Goal: Contribute content: Add original content to the website for others to see

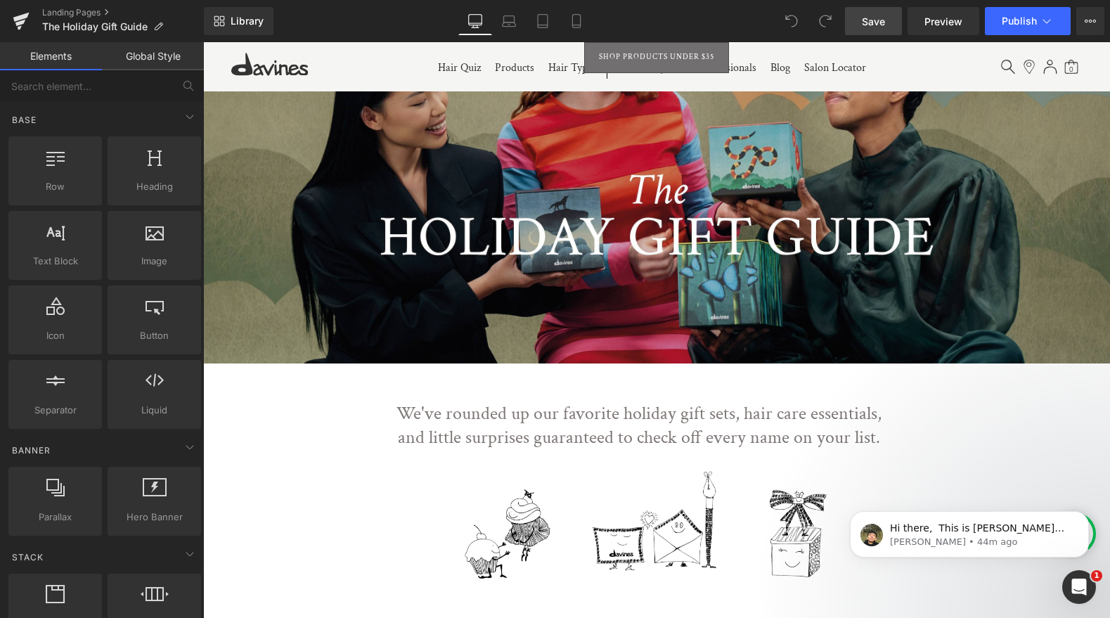
click at [882, 19] on span "Save" at bounding box center [873, 21] width 23 height 15
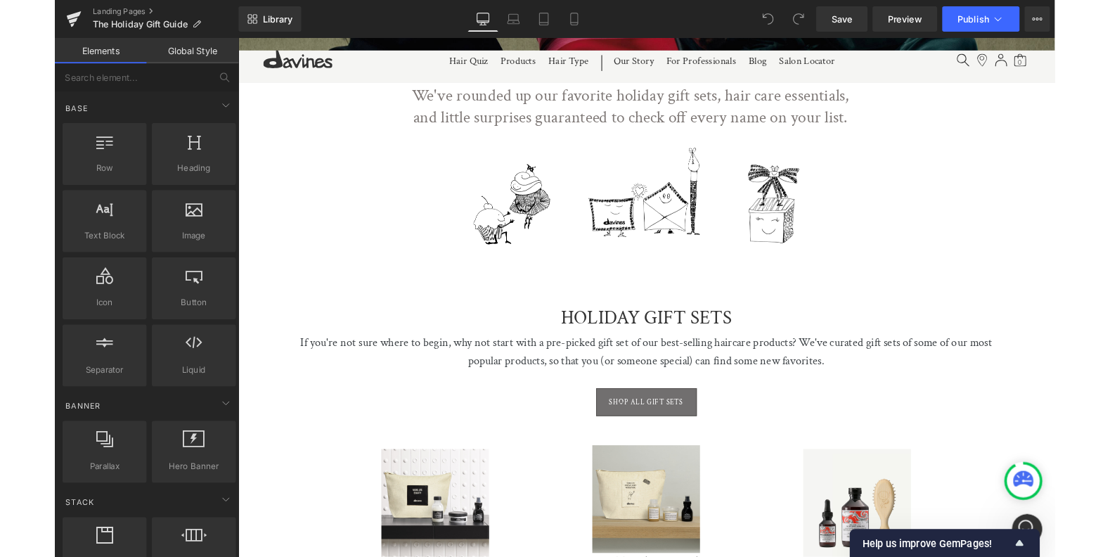
scroll to position [521, 0]
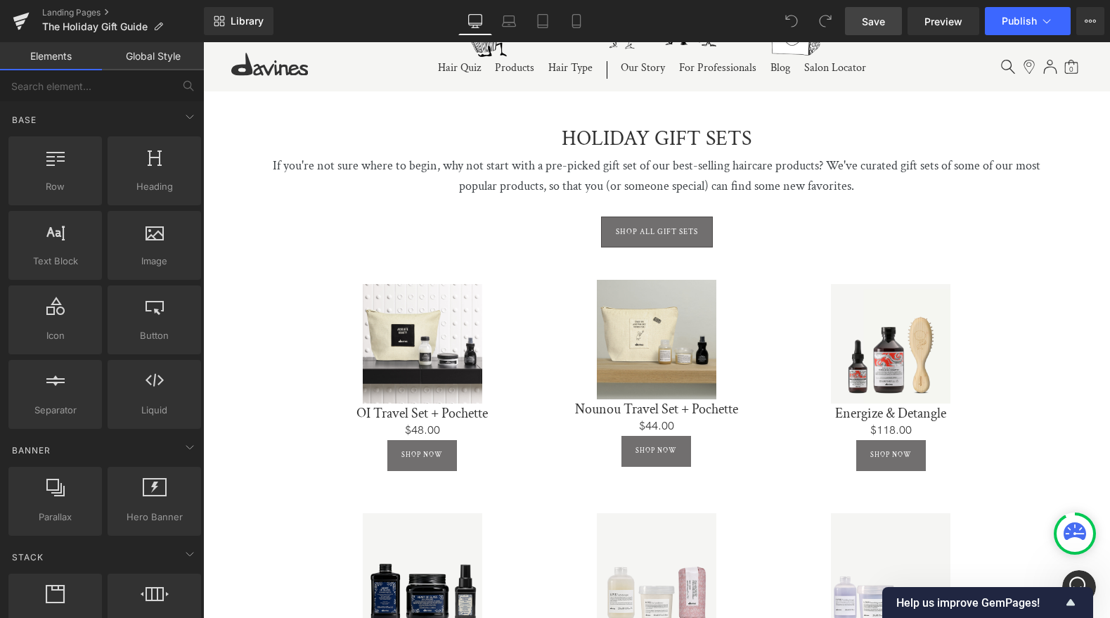
drag, startPoint x: 880, startPoint y: 22, endPoint x: 883, endPoint y: 9, distance: 13.6
click at [881, 22] on span "Save" at bounding box center [873, 21] width 23 height 15
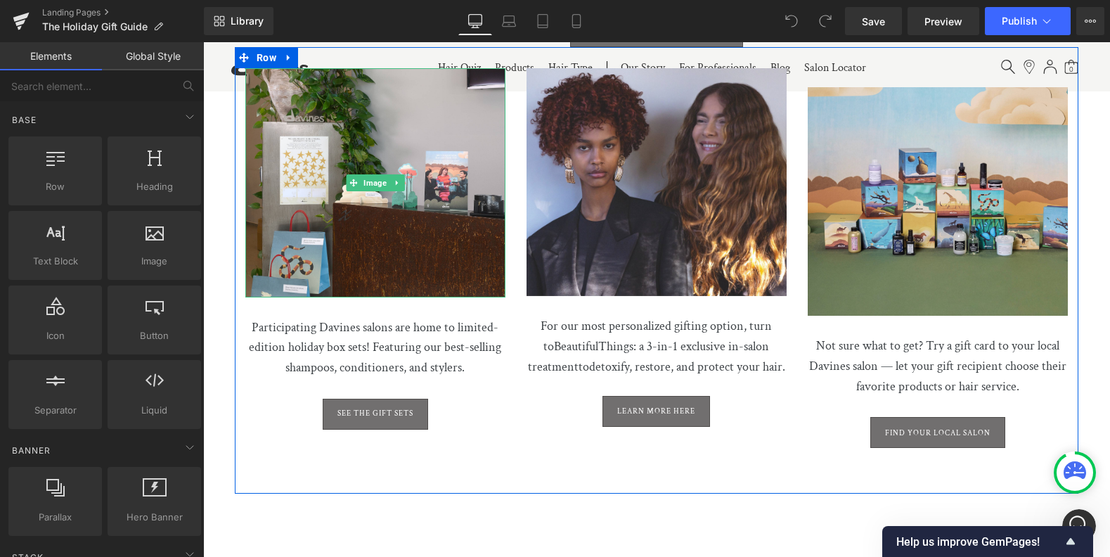
scroll to position [3388, 0]
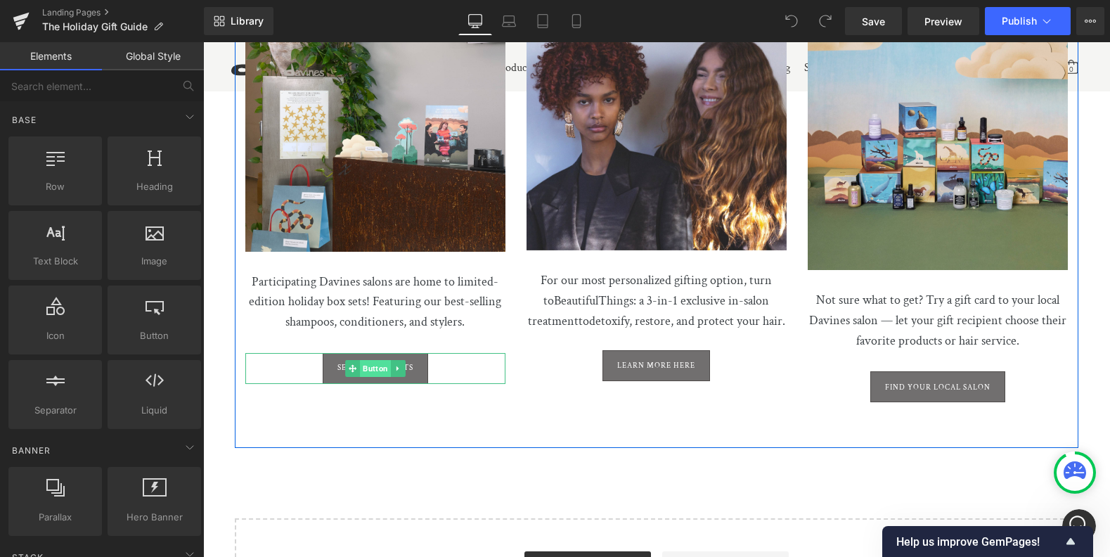
click at [369, 360] on span "Button" at bounding box center [375, 368] width 31 height 17
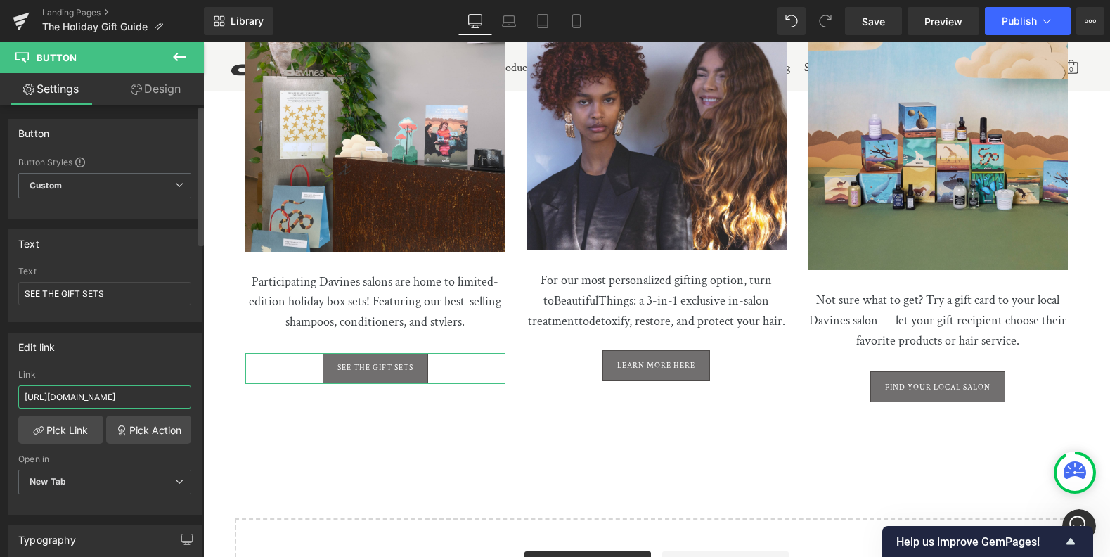
click at [141, 398] on input "https://us.davines.com/blogs/news/holiday-gift-sets-2024" at bounding box center [104, 396] width 173 height 23
click at [141, 397] on input "https://us.davines.com/blogs/news/holiday-gift-sets-2024" at bounding box center [104, 396] width 173 height 23
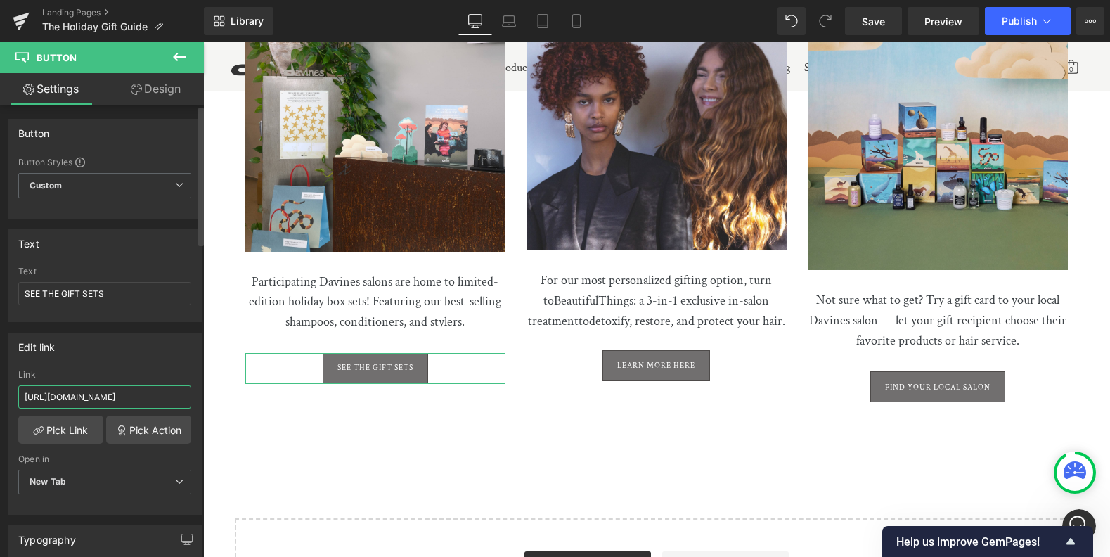
paste input "5"
type input "https://us.davines.com/blogs/news/holiday-gift-sets-2025"
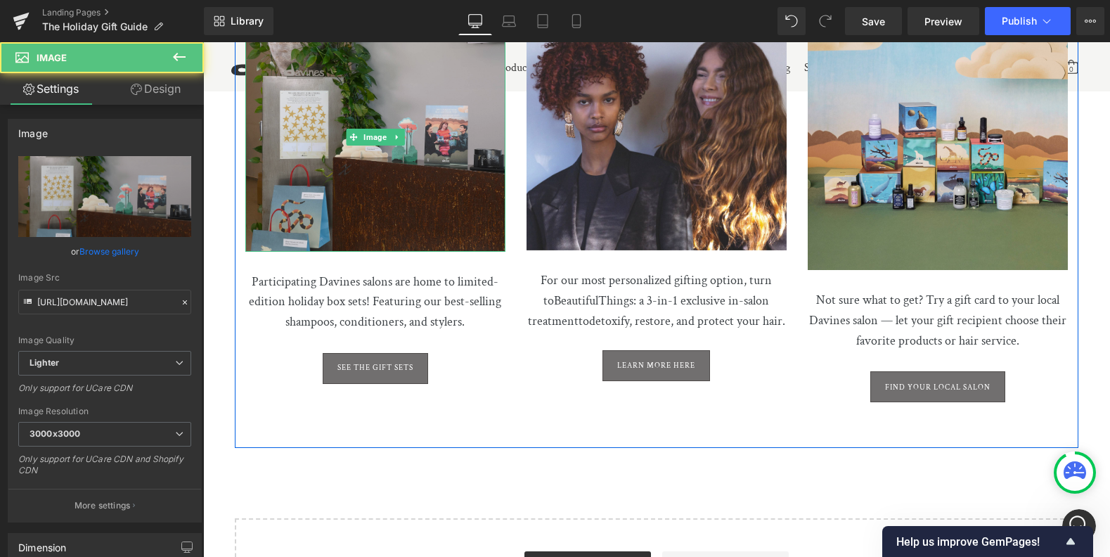
click at [350, 143] on img at bounding box center [375, 136] width 260 height 228
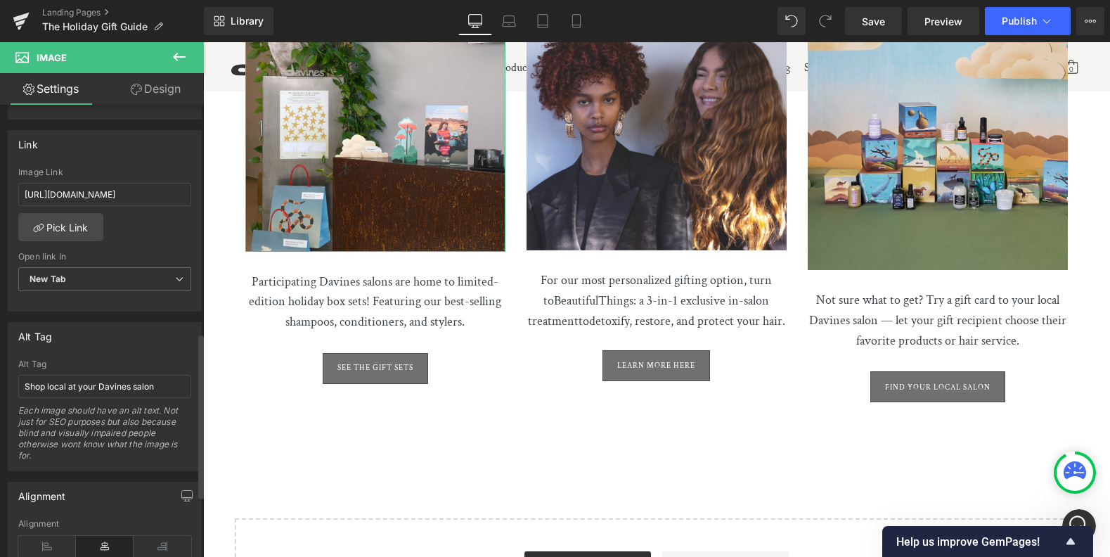
scroll to position [626, 0]
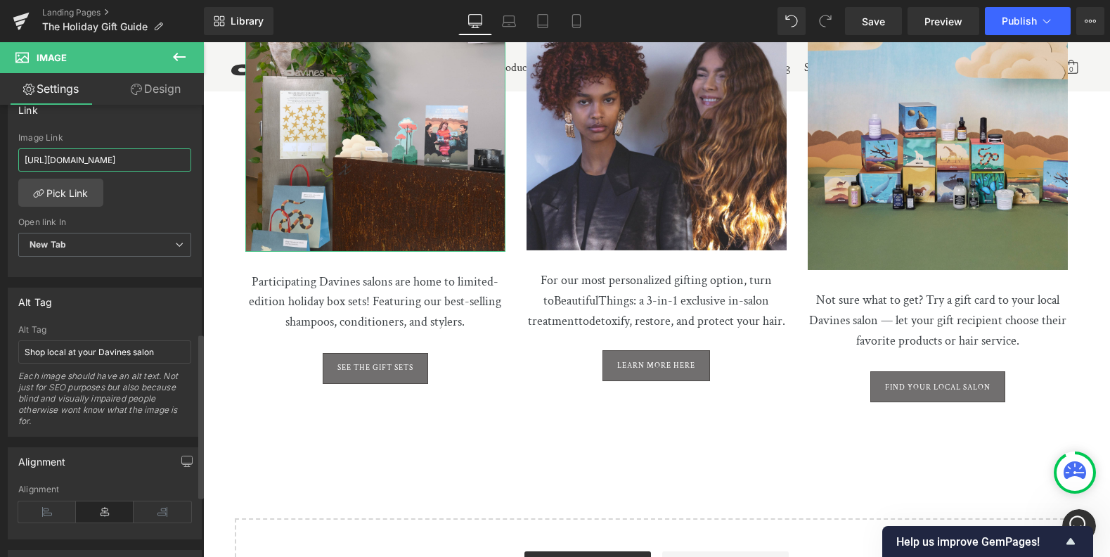
click at [137, 161] on input "https://us.davines.com/pages/salon-locator" at bounding box center [104, 159] width 173 height 23
click at [136, 161] on input "https://us.davines.com/pages/salon-locator" at bounding box center [104, 159] width 173 height 23
click at [137, 161] on input "https://us.davines.com/pages/salon-locator" at bounding box center [104, 159] width 173 height 23
paste input "blogs/news/holiday-gift-sets-2025"
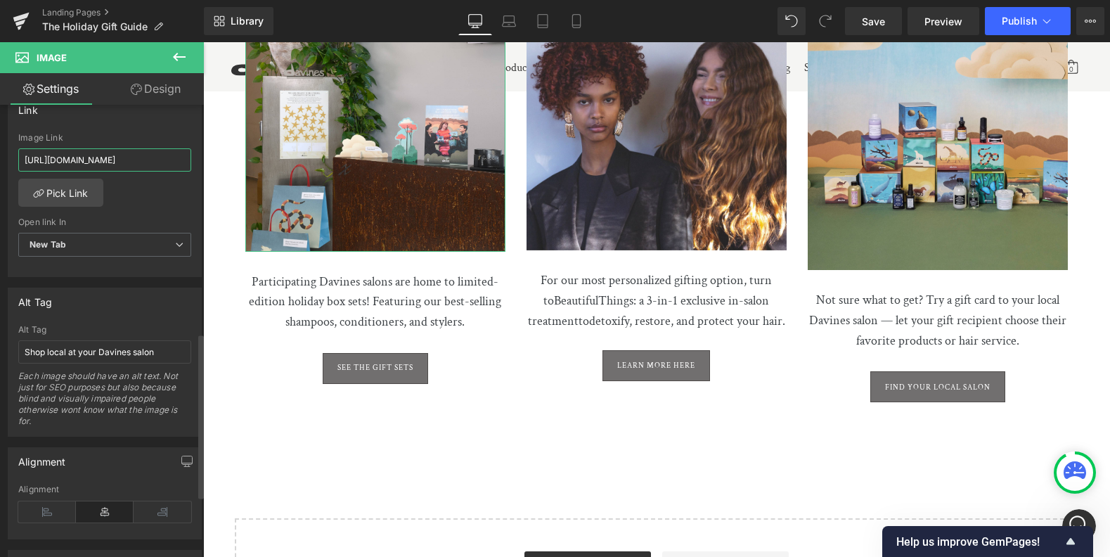
type input "https://us.davines.com/blogs/news/holiday-gift-sets-2025"
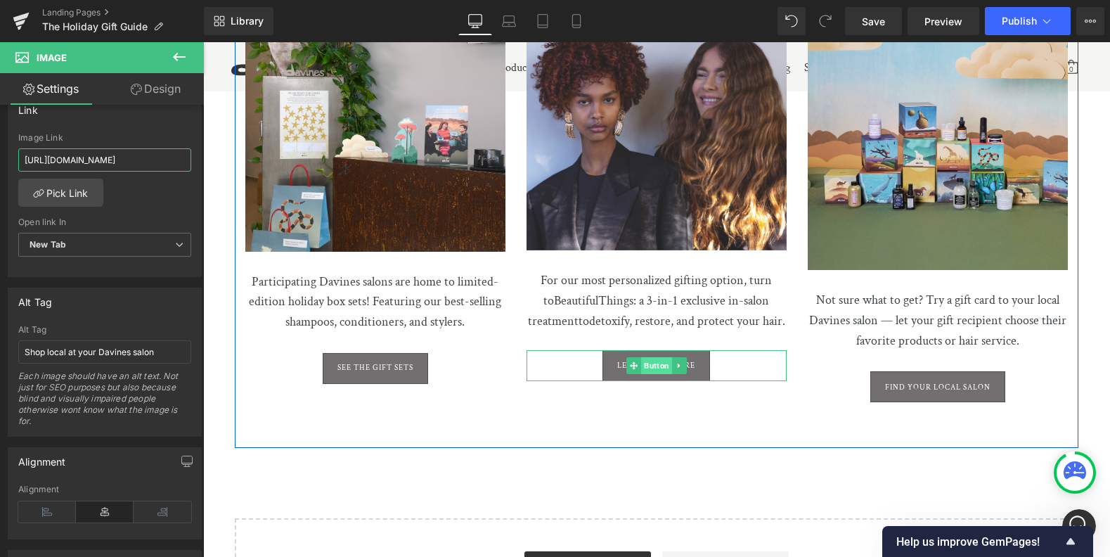
click at [647, 363] on span "Button" at bounding box center [656, 365] width 31 height 17
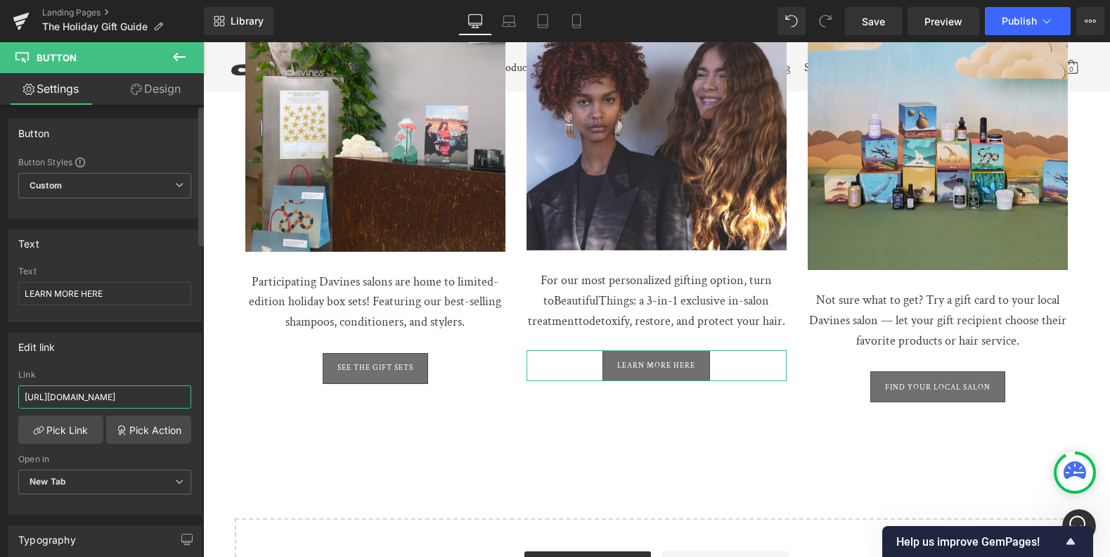
click at [140, 401] on input "https://us.davines.com/blogs/news/beautiful-things-2025" at bounding box center [104, 396] width 173 height 23
click at [140, 400] on input "https://us.davines.com/blogs/news/beautiful-things-2025" at bounding box center [104, 396] width 173 height 23
click at [140, 401] on input "https://us.davines.com/blogs/news/beautiful-things-2025" at bounding box center [104, 396] width 173 height 23
click at [140, 400] on input "https://us.davines.com/blogs/news/beautiful-things-2025" at bounding box center [104, 396] width 173 height 23
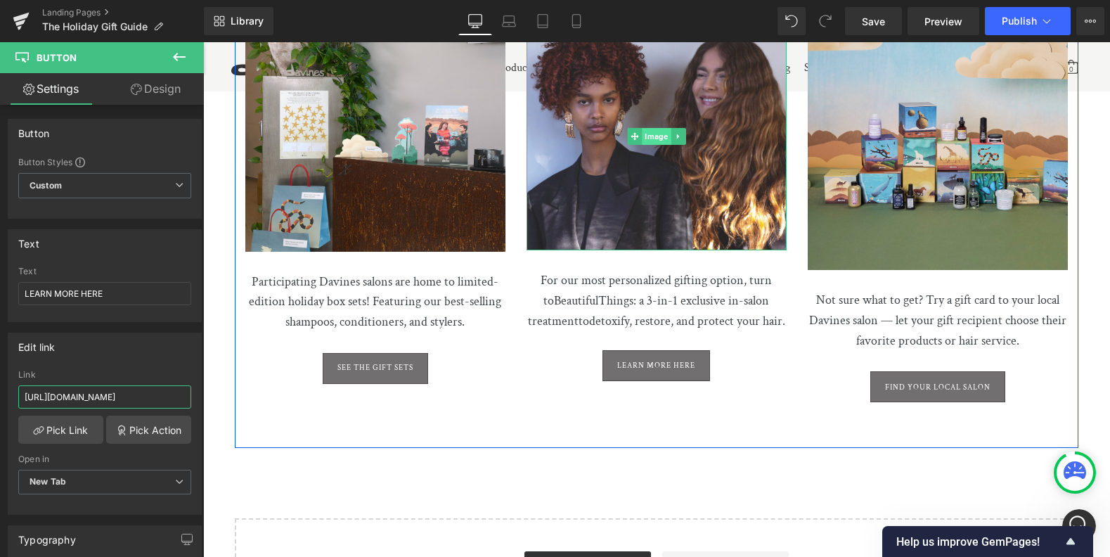
click at [656, 128] on span "Image" at bounding box center [656, 136] width 29 height 17
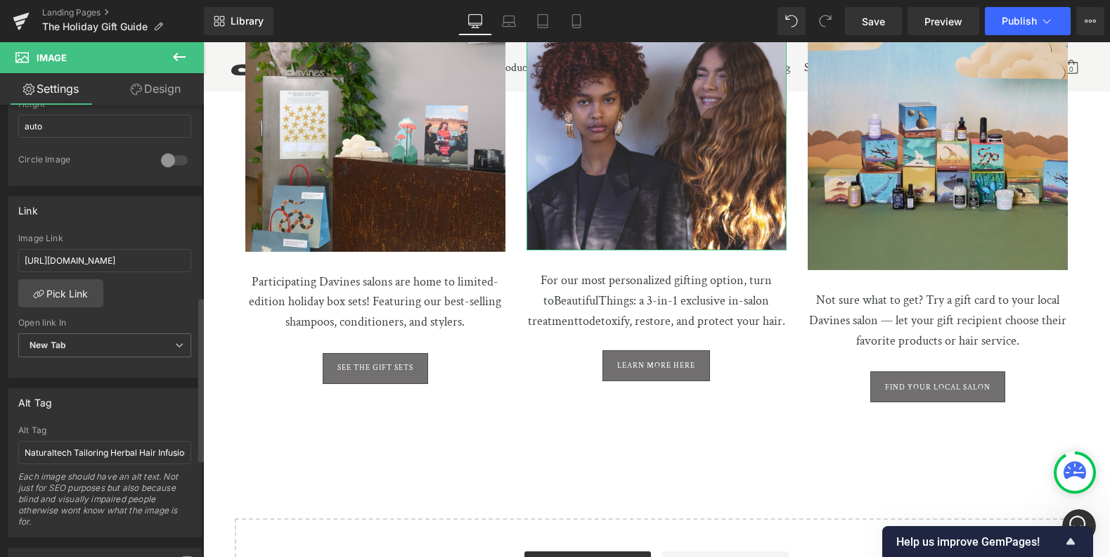
scroll to position [536, 0]
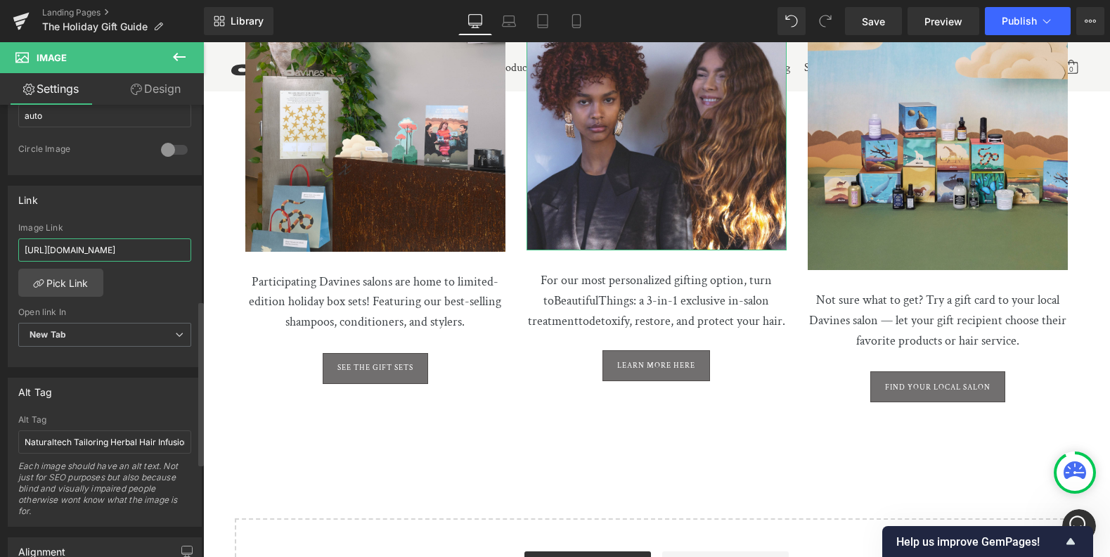
click at [124, 244] on input "https://us.davines.com/blogs/news/naturaltech-tailoring" at bounding box center [104, 249] width 173 height 23
click at [123, 244] on input "https://us.davines.com/blogs/news/naturaltech-tailoring" at bounding box center [104, 249] width 173 height 23
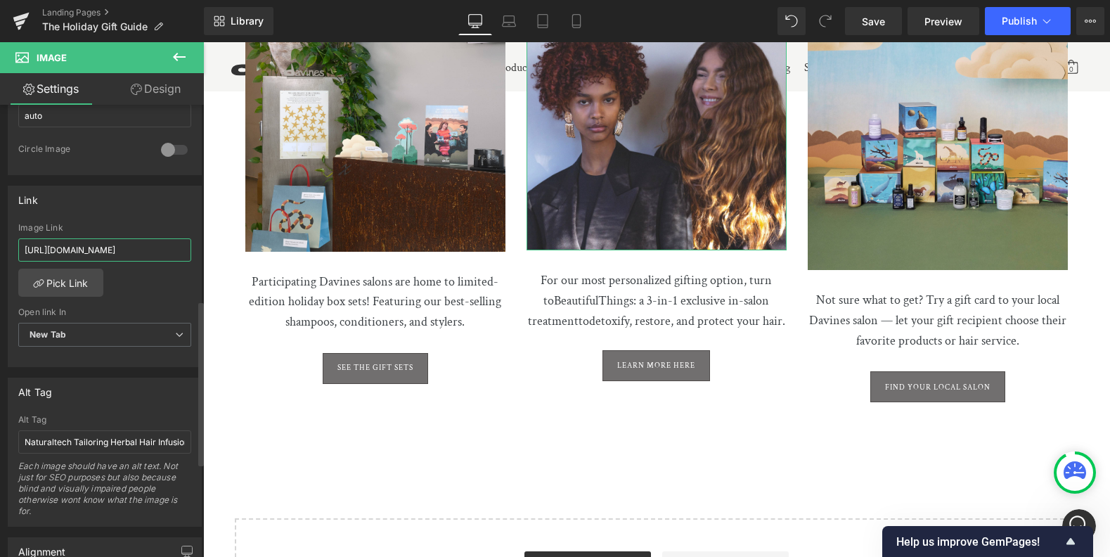
paste input "beautiful-things-2025"
type input "https://us.davines.com/blogs/news/beautiful-things-2025"
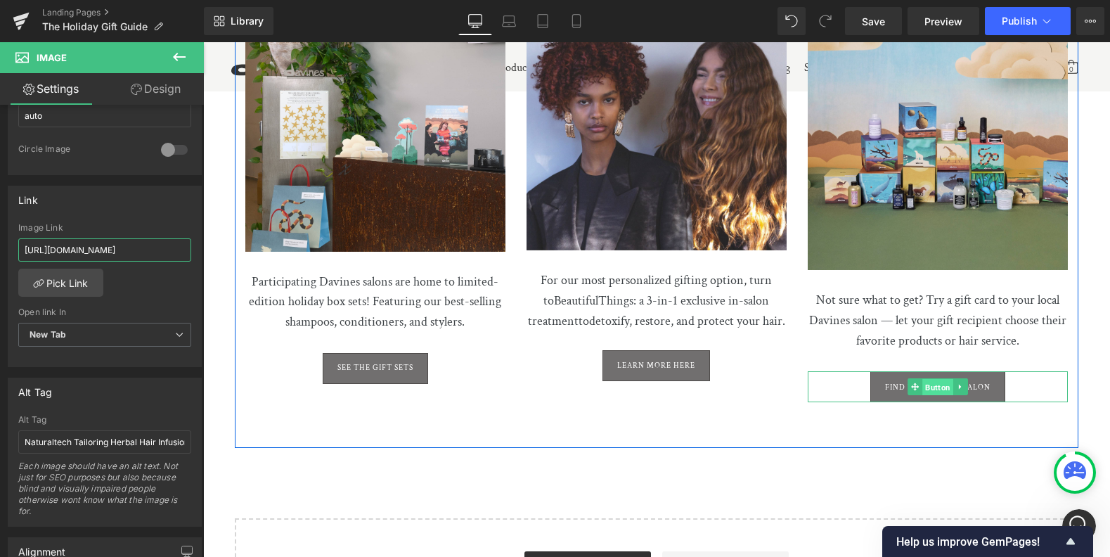
click at [932, 379] on span "Button" at bounding box center [937, 387] width 31 height 17
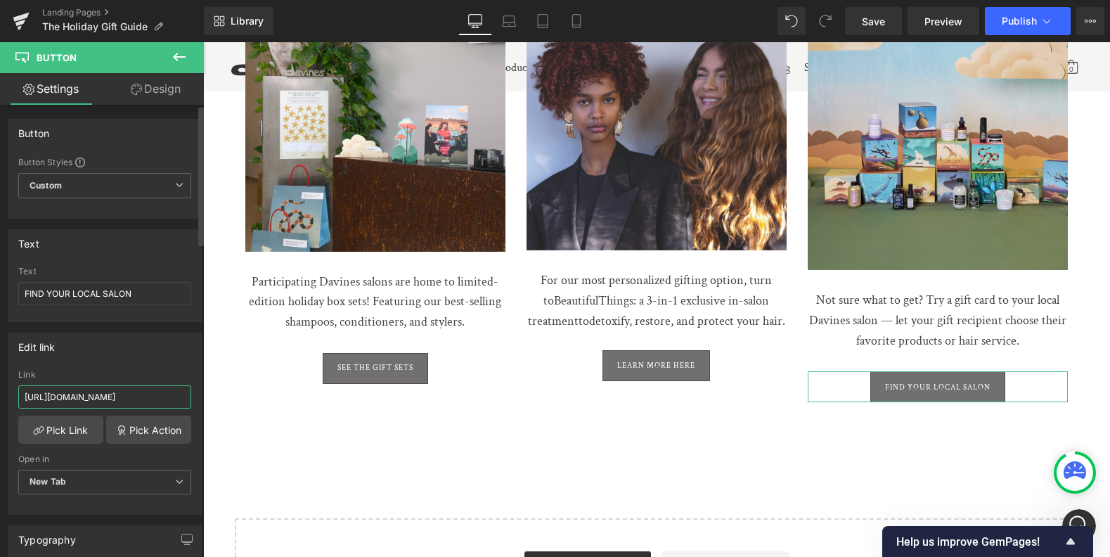
click at [88, 389] on input "https://us.davines.com/pages/salon-locator" at bounding box center [104, 396] width 173 height 23
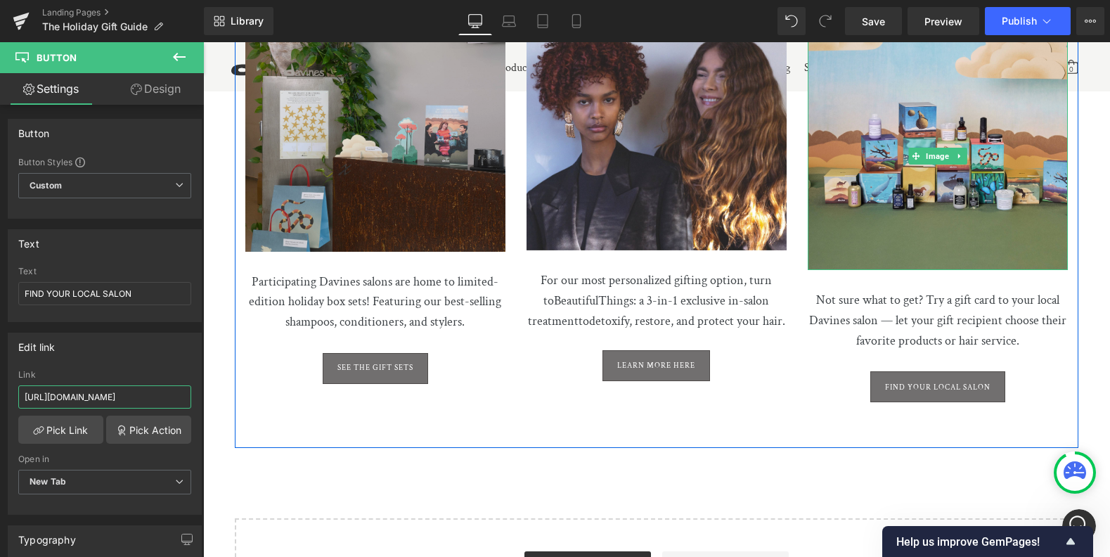
drag, startPoint x: 940, startPoint y: 137, endPoint x: 466, endPoint y: 211, distance: 479.4
click at [940, 148] on span "Image" at bounding box center [937, 156] width 29 height 17
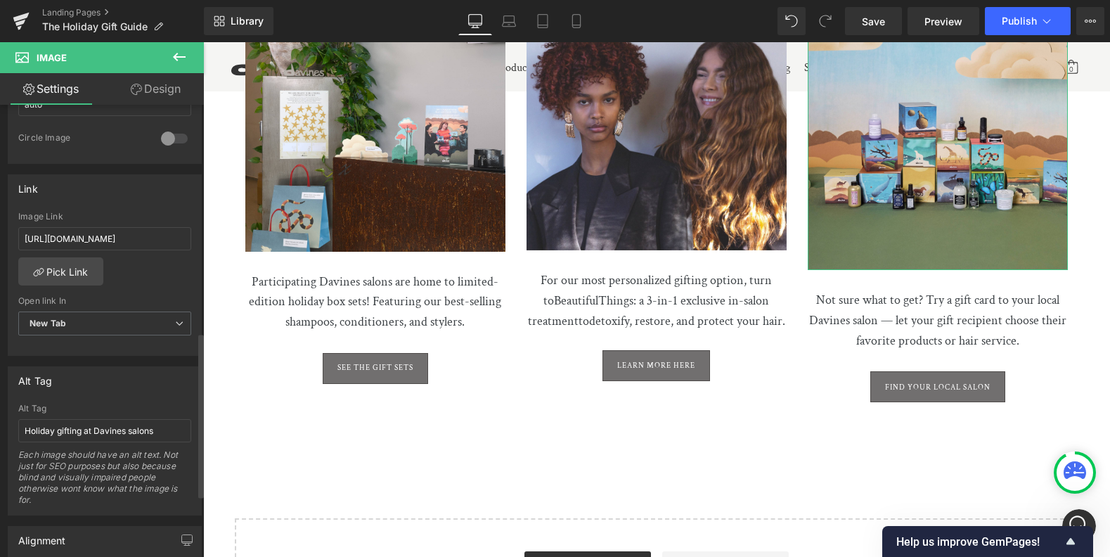
scroll to position [396, 0]
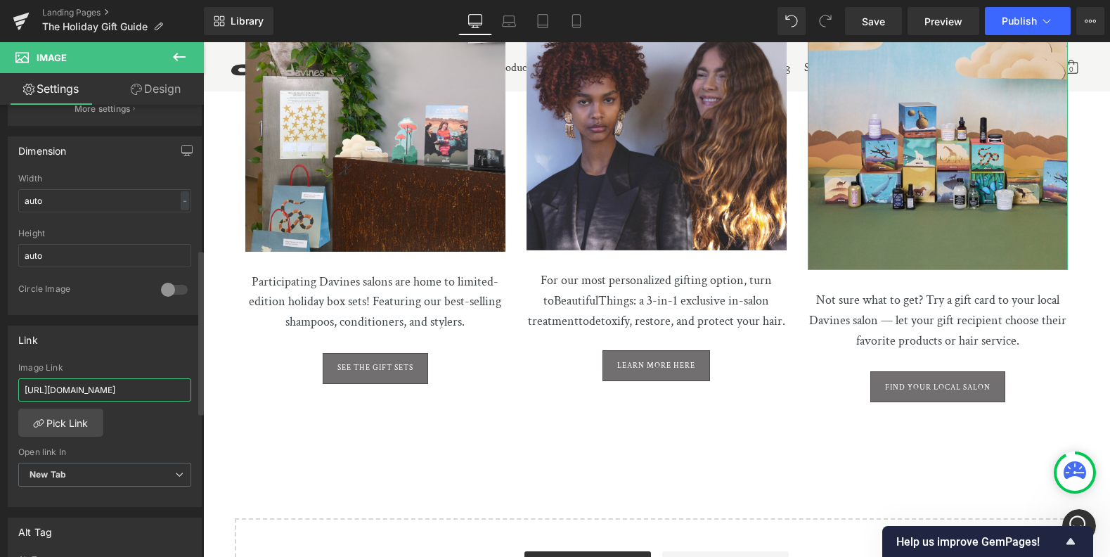
click at [98, 387] on input "https://us.davines.com/pages/salon-locator" at bounding box center [104, 389] width 173 height 23
drag, startPoint x: 183, startPoint y: 53, endPoint x: 202, endPoint y: 46, distance: 19.3
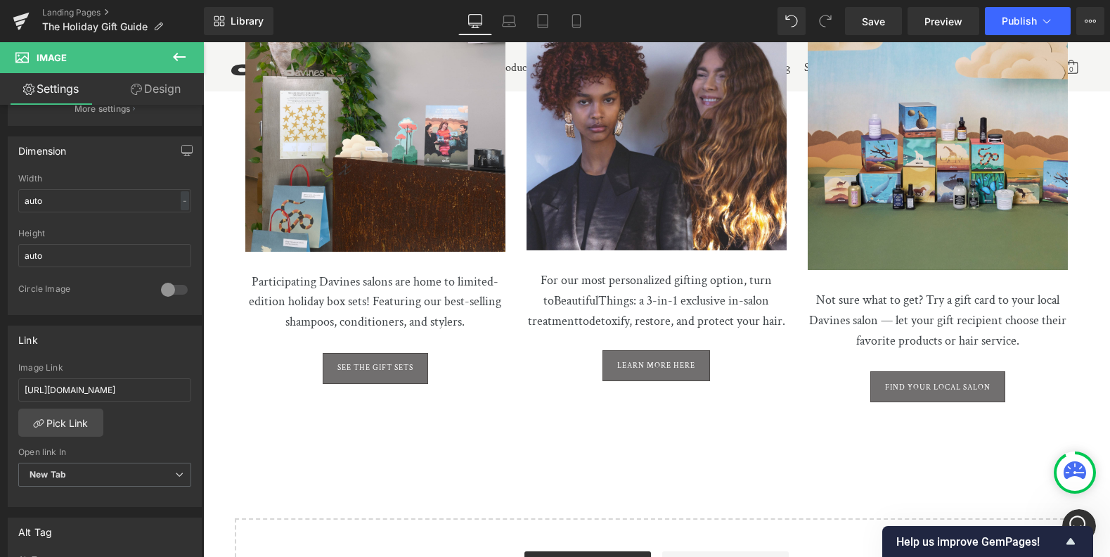
click at [186, 52] on icon at bounding box center [179, 56] width 17 height 17
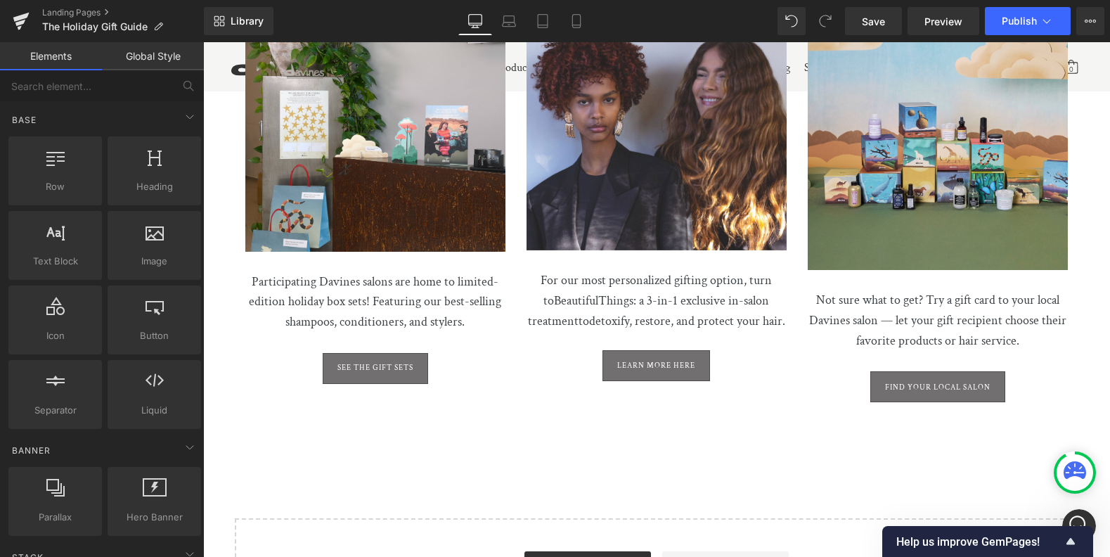
drag, startPoint x: 857, startPoint y: 25, endPoint x: 854, endPoint y: 39, distance: 15.2
click at [857, 24] on link "Save" at bounding box center [873, 21] width 57 height 28
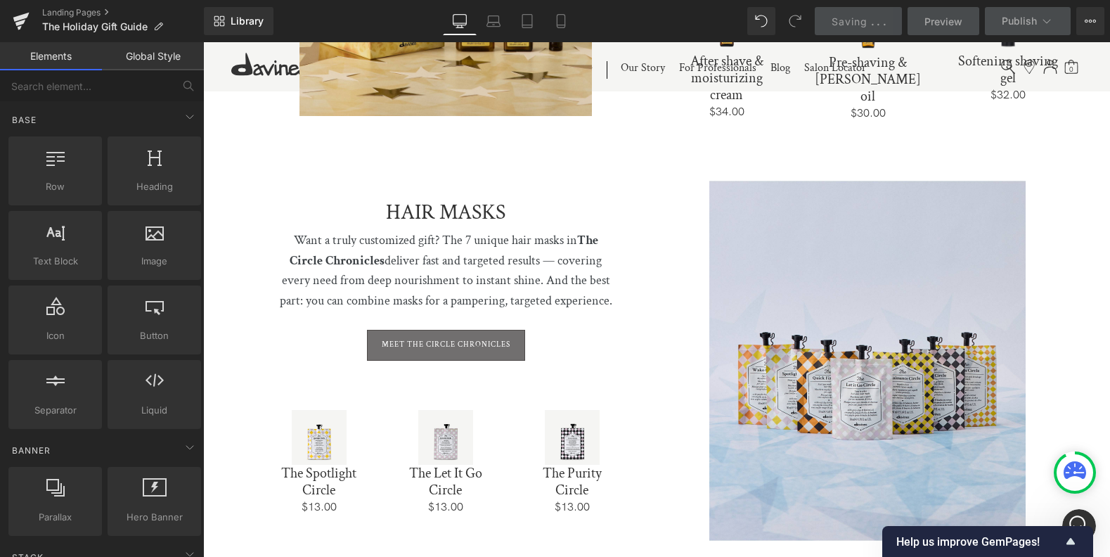
scroll to position [2627, 0]
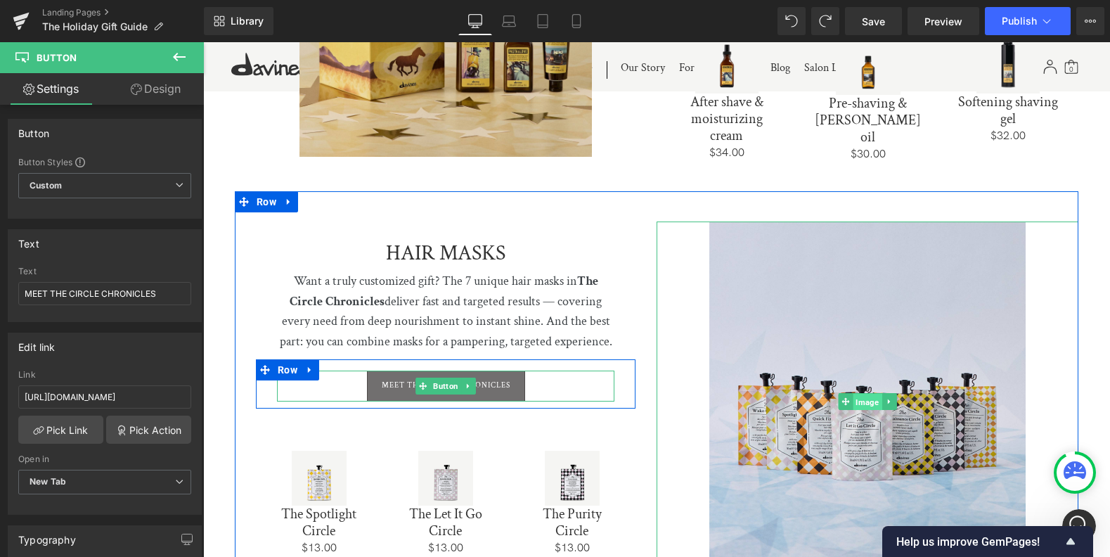
click at [864, 394] on span "Image" at bounding box center [867, 402] width 29 height 17
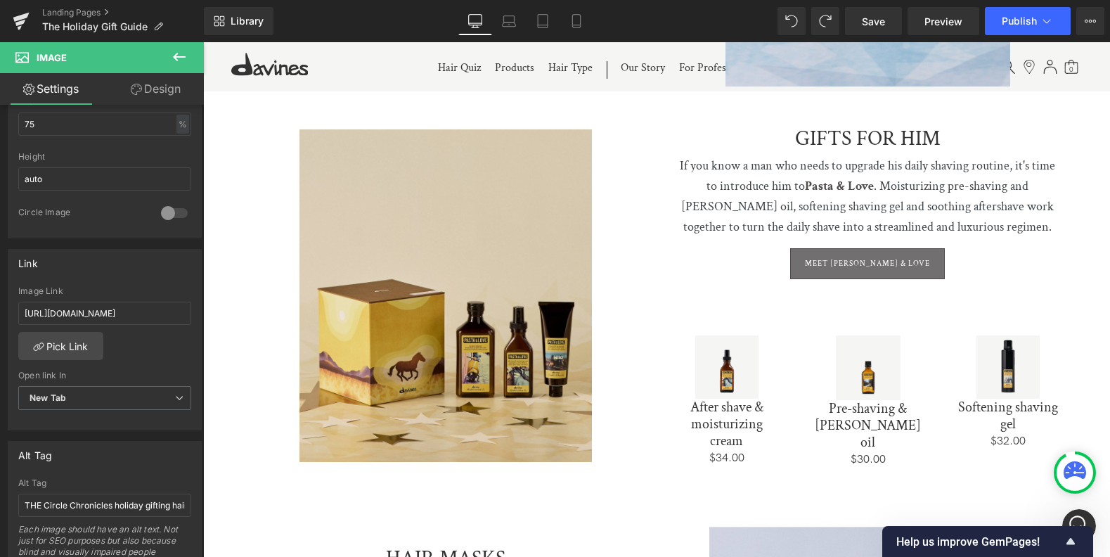
scroll to position [2321, 0]
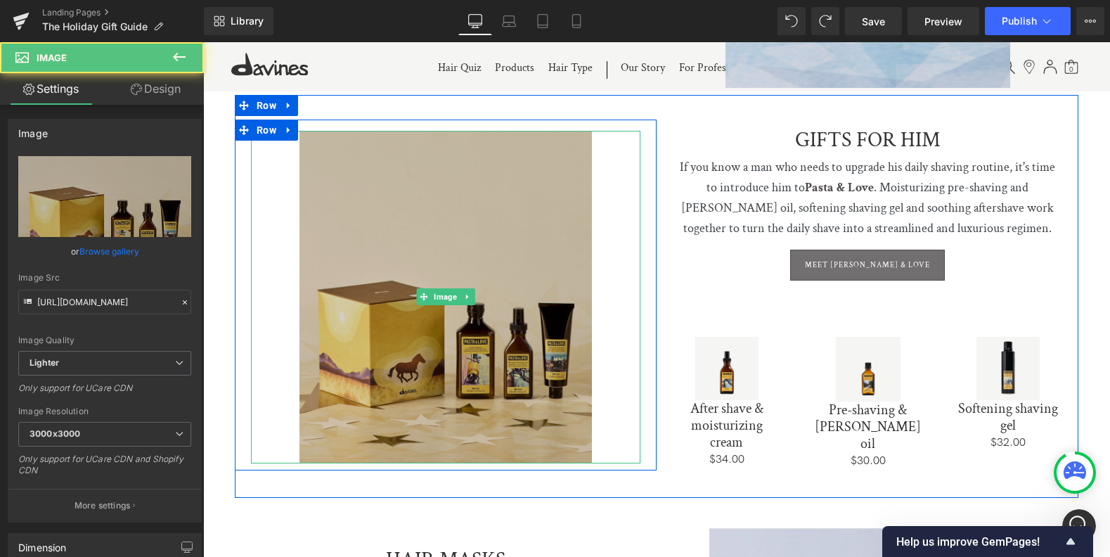
click at [441, 297] on img at bounding box center [445, 297] width 292 height 332
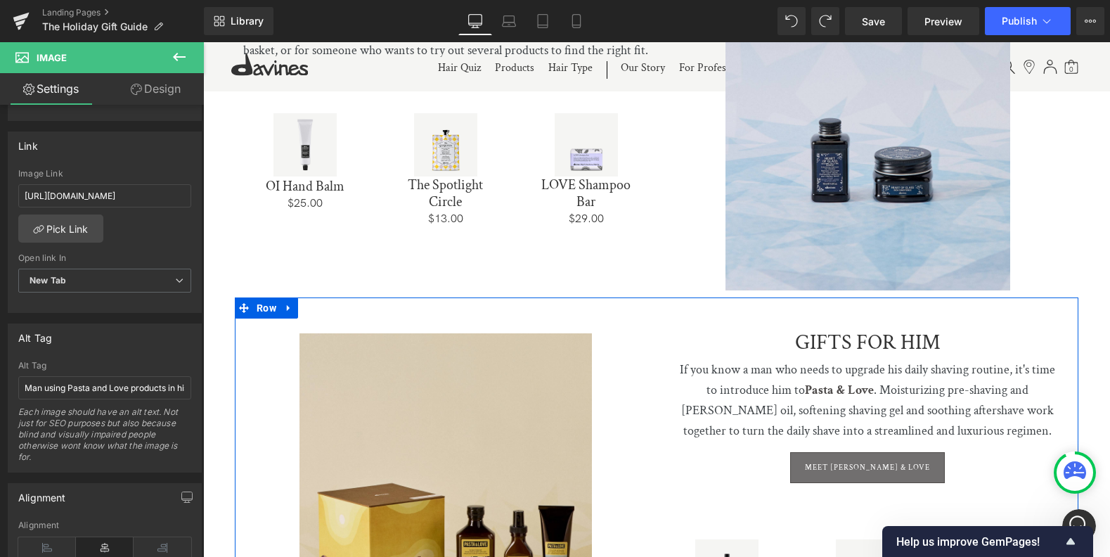
scroll to position [1978, 0]
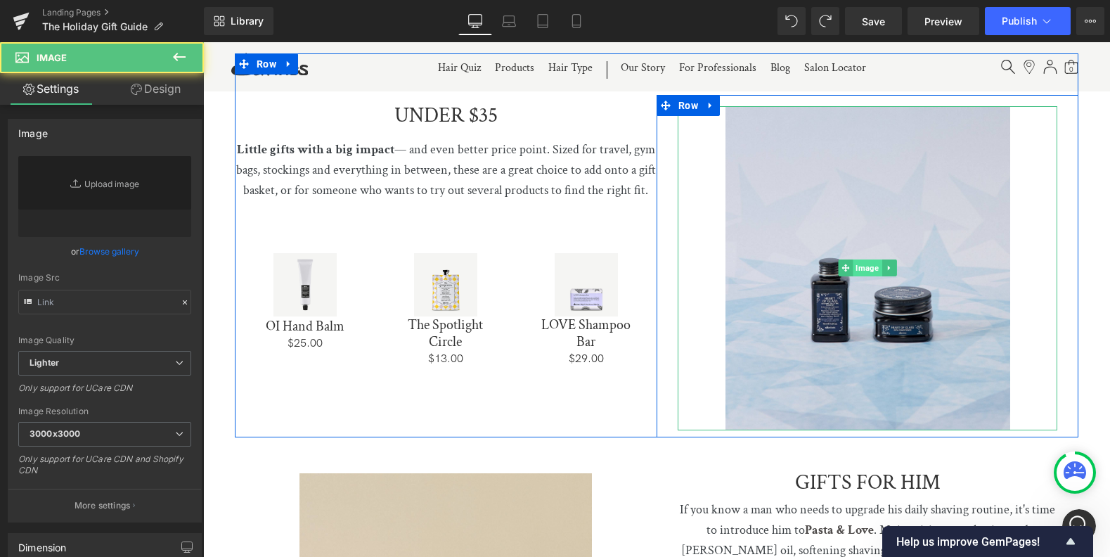
click at [869, 253] on div "Image" at bounding box center [868, 268] width 380 height 324
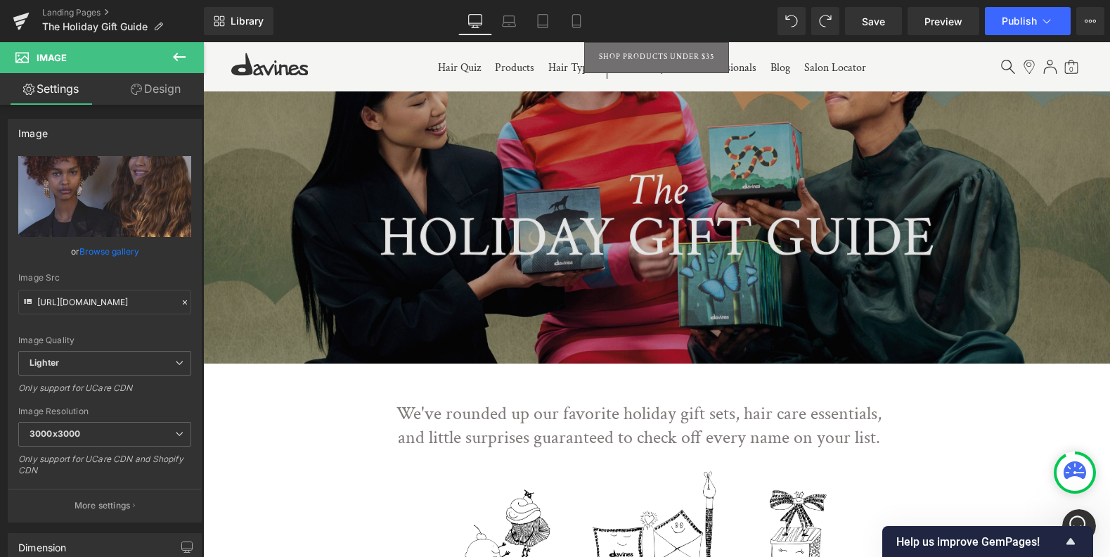
scroll to position [0, 0]
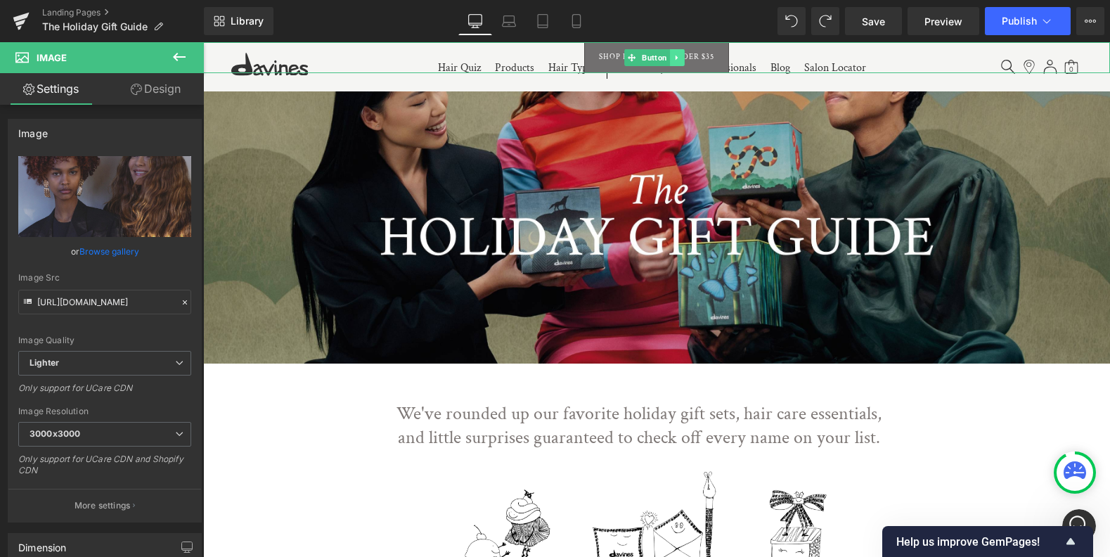
click at [678, 54] on icon at bounding box center [677, 57] width 8 height 8
click at [682, 57] on icon at bounding box center [684, 57] width 8 height 8
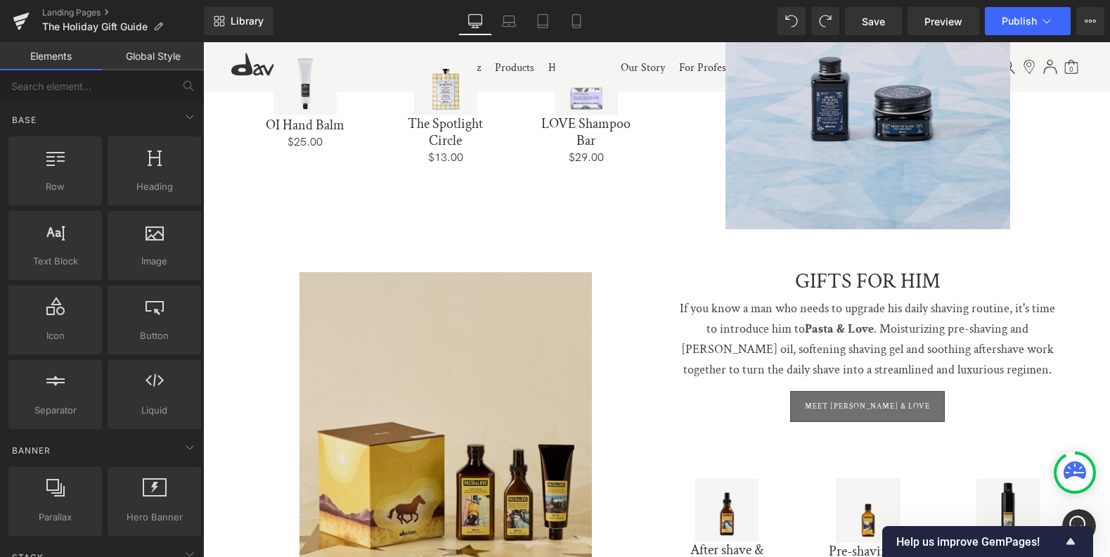
scroll to position [2339, 0]
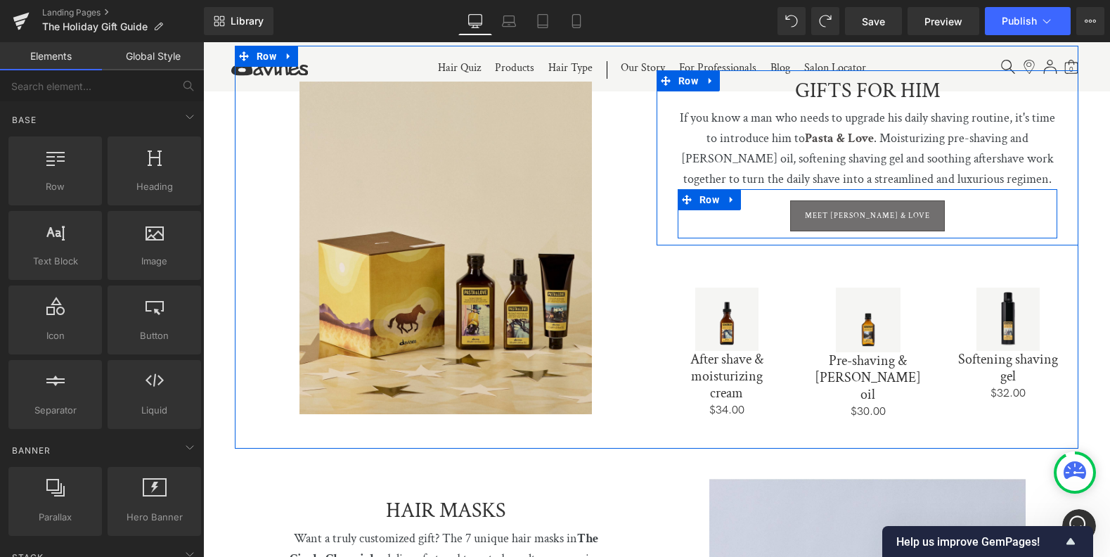
click at [730, 195] on icon at bounding box center [732, 200] width 10 height 11
click at [745, 195] on icon at bounding box center [750, 200] width 10 height 10
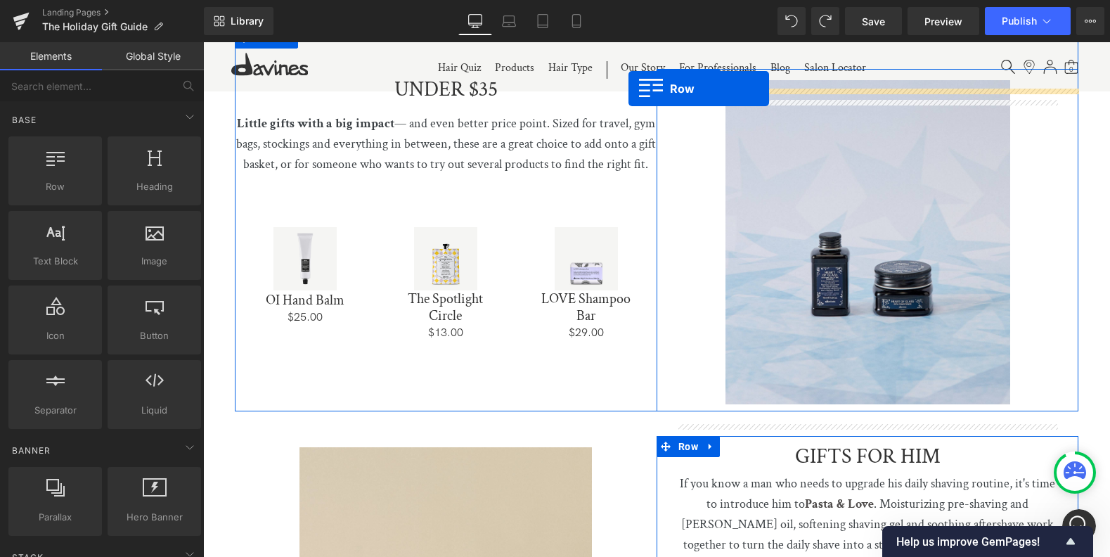
scroll to position [1931, 0]
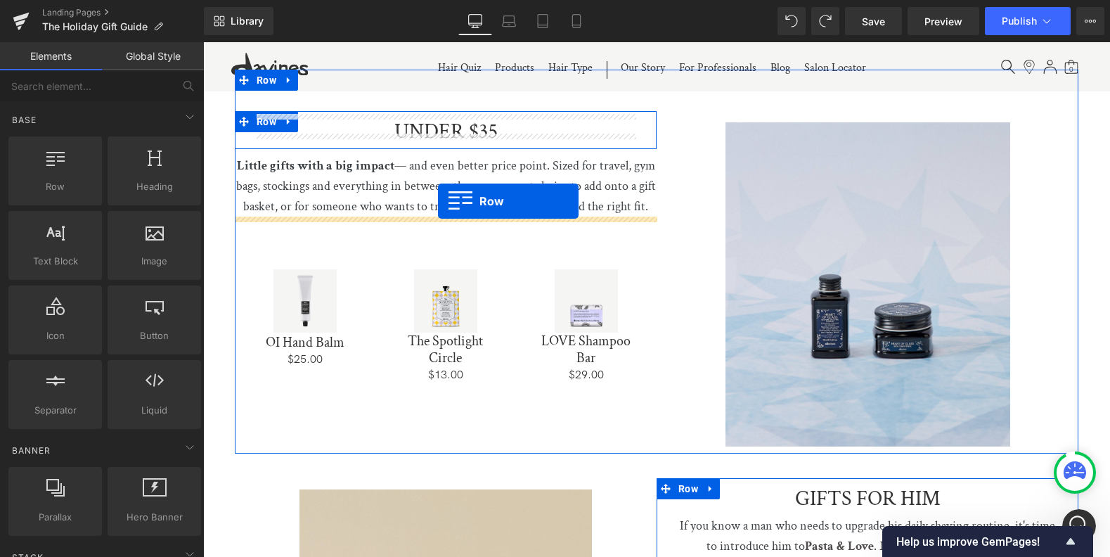
drag, startPoint x: 665, startPoint y: 233, endPoint x: 437, endPoint y: 200, distance: 230.0
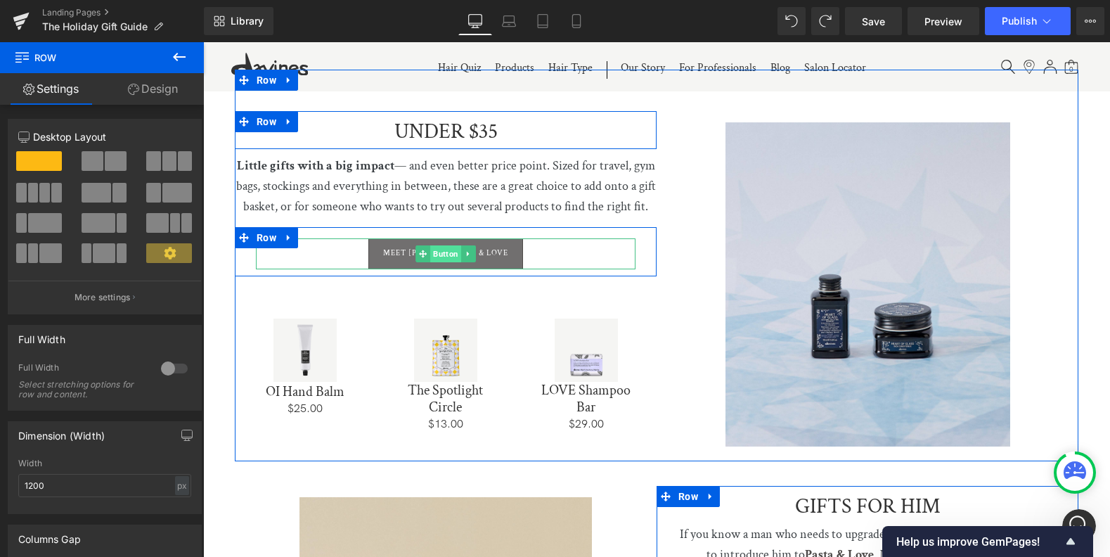
click at [444, 245] on span "Button" at bounding box center [445, 253] width 31 height 17
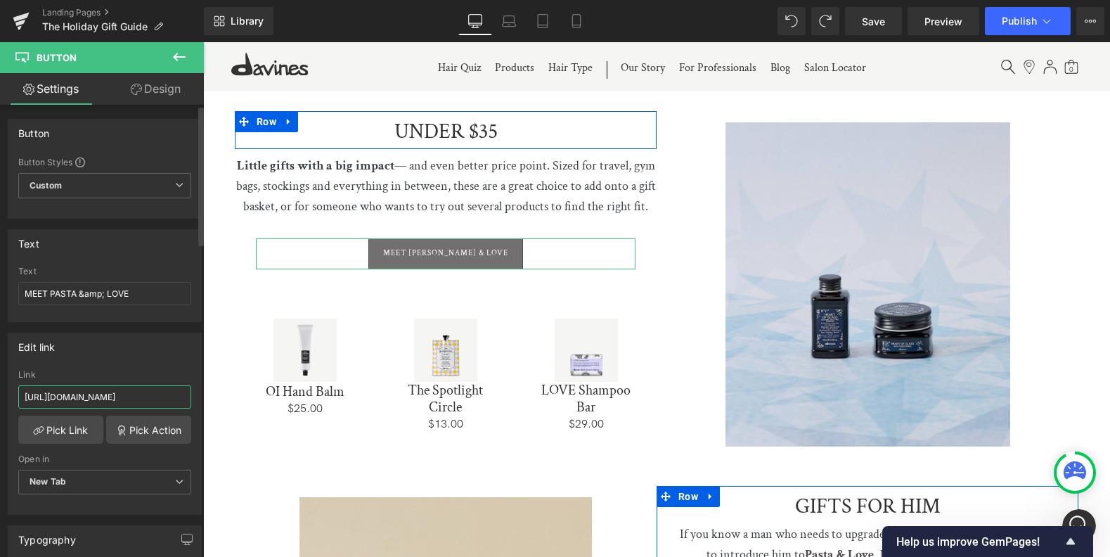
click at [141, 394] on input "https://us.davines.com/pages/pasta-and-love" at bounding box center [104, 396] width 173 height 23
drag, startPoint x: 17, startPoint y: 288, endPoint x: 2, endPoint y: 276, distance: 19.0
click at [2, 288] on div "Text MEET PASTA &amp; LOVE Text MEET PASTA &amp; LOVE" at bounding box center [105, 270] width 210 height 103
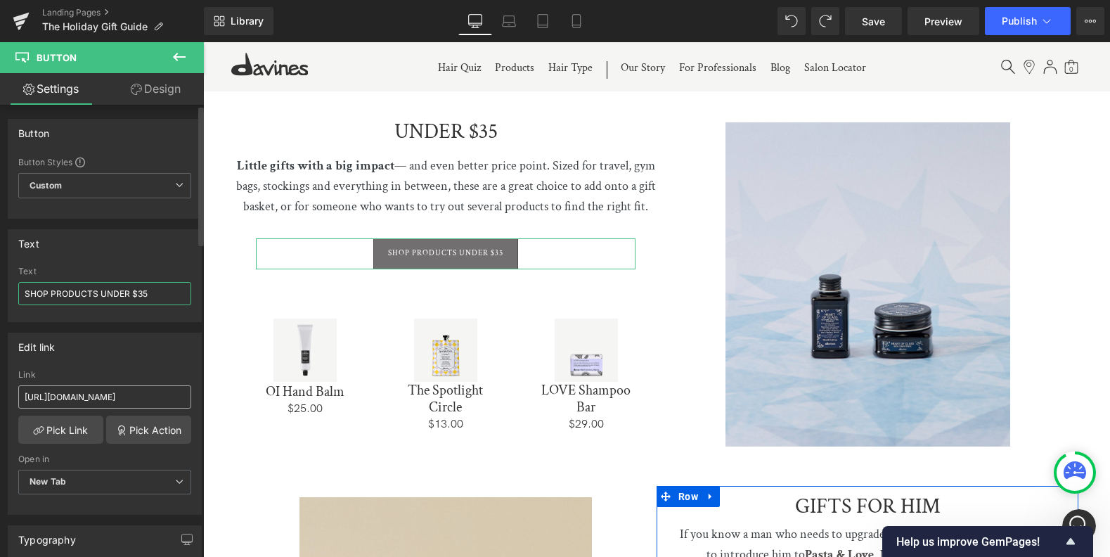
type input "SHOP PRODUCTS UNDER $35"
click at [130, 397] on input "https://us.davines.com/pages/pasta-and-love" at bounding box center [104, 396] width 173 height 23
click at [130, 396] on input "https://us.davines.com/pages/pasta-and-love" at bounding box center [104, 396] width 173 height 23
click at [129, 396] on input "https://us.davines.com/pages/pasta-and-love" at bounding box center [104, 396] width 173 height 23
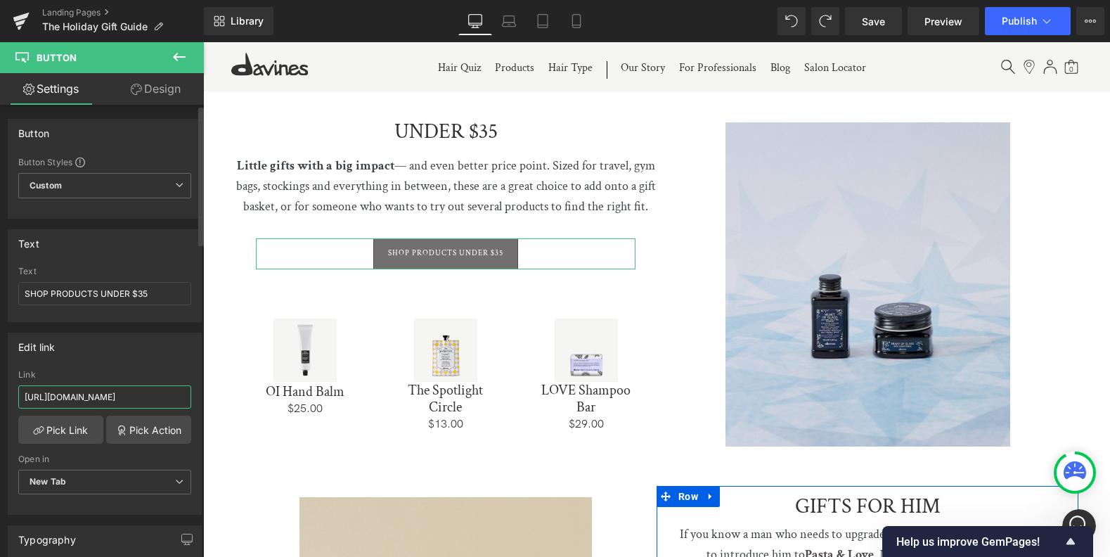
click at [131, 396] on input "https://us.davines.com/pages/pasta-and-love" at bounding box center [104, 396] width 173 height 23
paste input "collections/35-and-under"
type input "https://us.davines.com/collections/35-and-under"
drag, startPoint x: 175, startPoint y: 55, endPoint x: 6, endPoint y: 67, distance: 169.9
click at [175, 55] on icon at bounding box center [179, 56] width 17 height 17
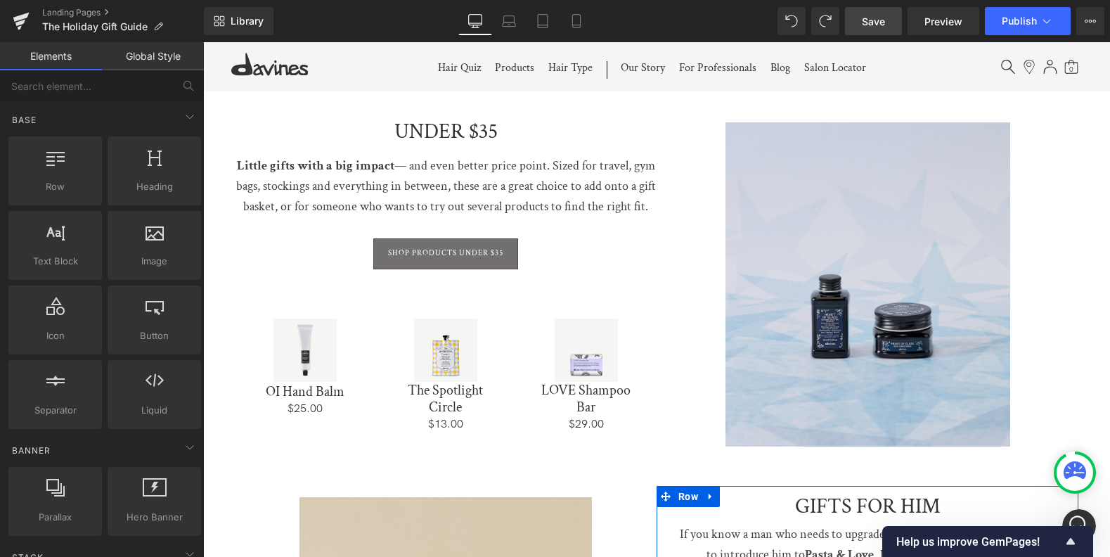
click at [866, 25] on span "Save" at bounding box center [873, 21] width 23 height 15
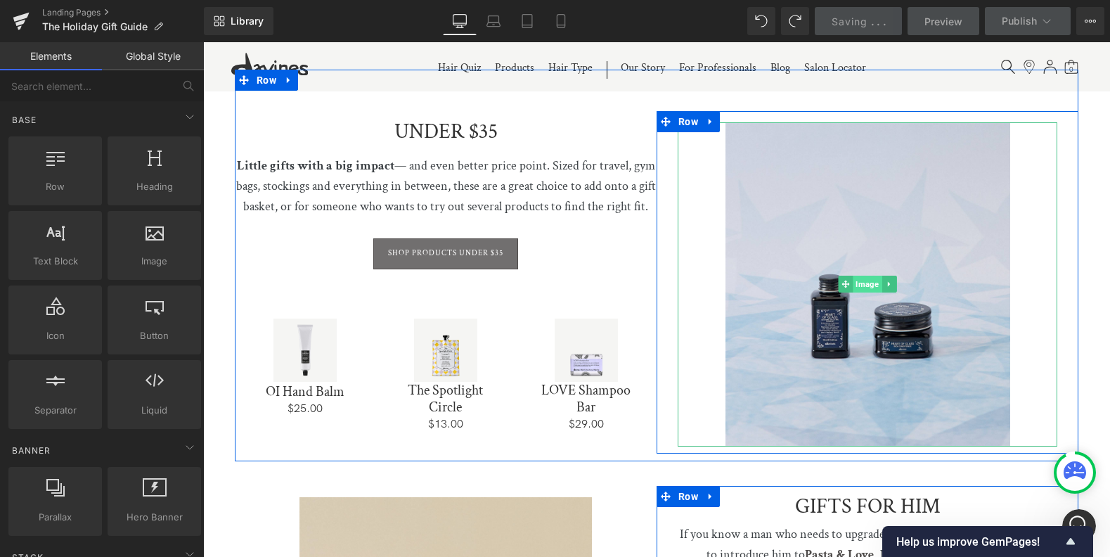
click at [864, 276] on span "Image" at bounding box center [867, 284] width 29 height 17
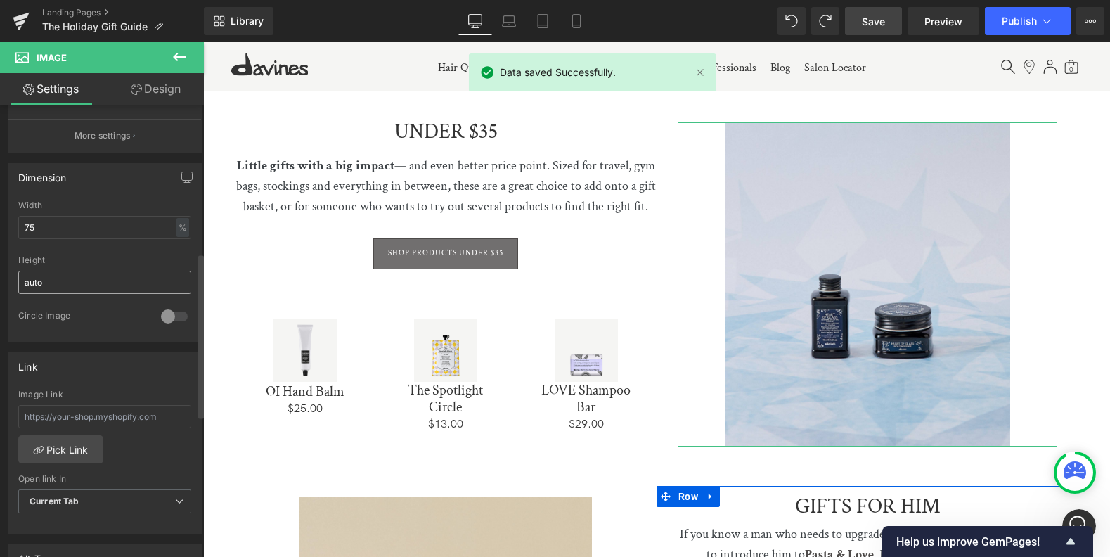
scroll to position [475, 0]
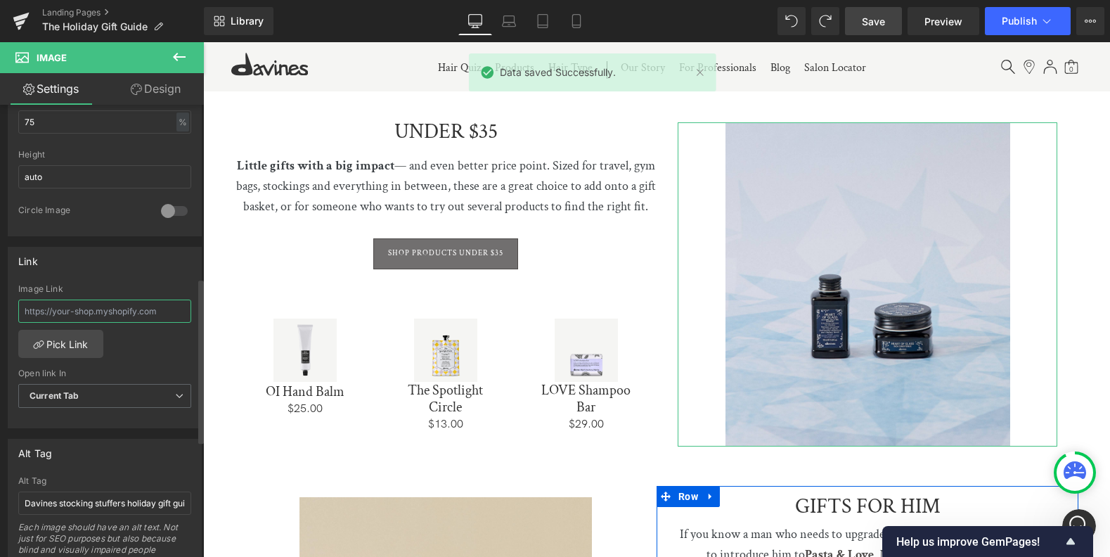
click at [103, 307] on input "text" at bounding box center [104, 310] width 173 height 23
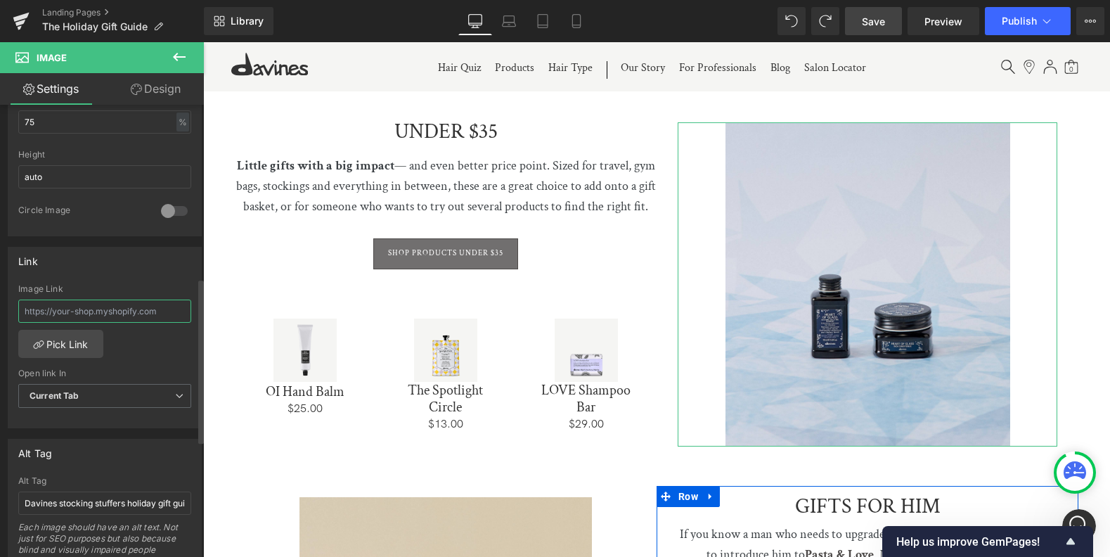
paste input "https://us.davines.com/collections/35-and-under"
type input "https://us.davines.com/collections/35-and-under"
click at [144, 397] on span "Current Tab" at bounding box center [104, 396] width 173 height 25
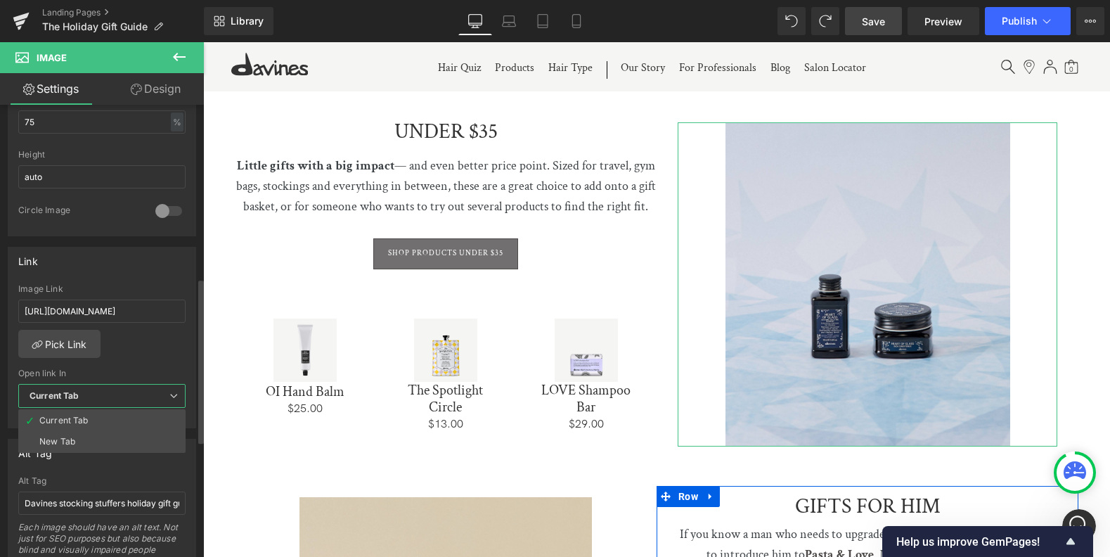
click at [114, 441] on li "New Tab" at bounding box center [101, 441] width 167 height 21
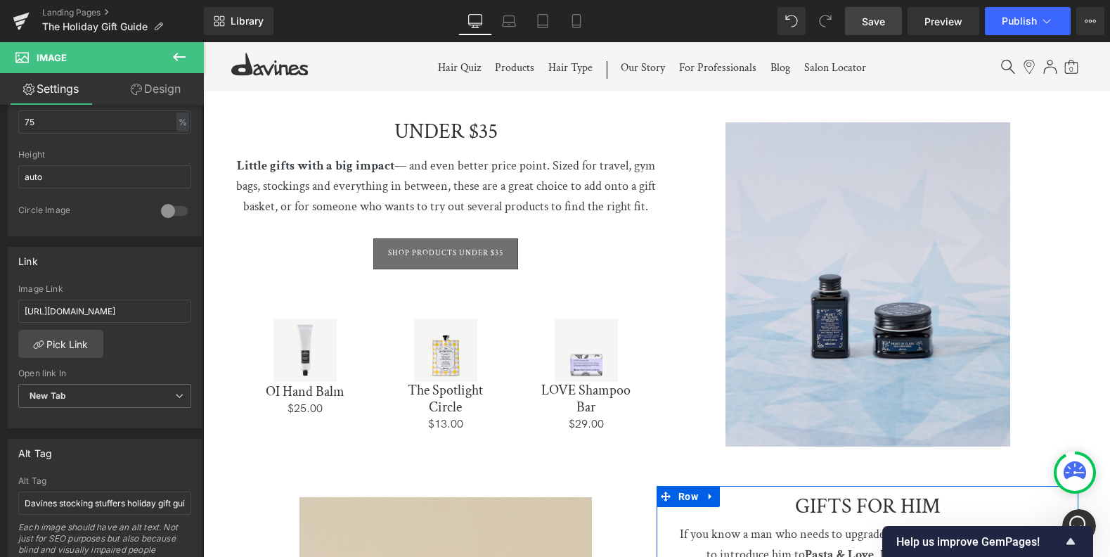
drag, startPoint x: 179, startPoint y: 53, endPoint x: 195, endPoint y: 52, distance: 16.9
click at [179, 53] on icon at bounding box center [179, 56] width 17 height 17
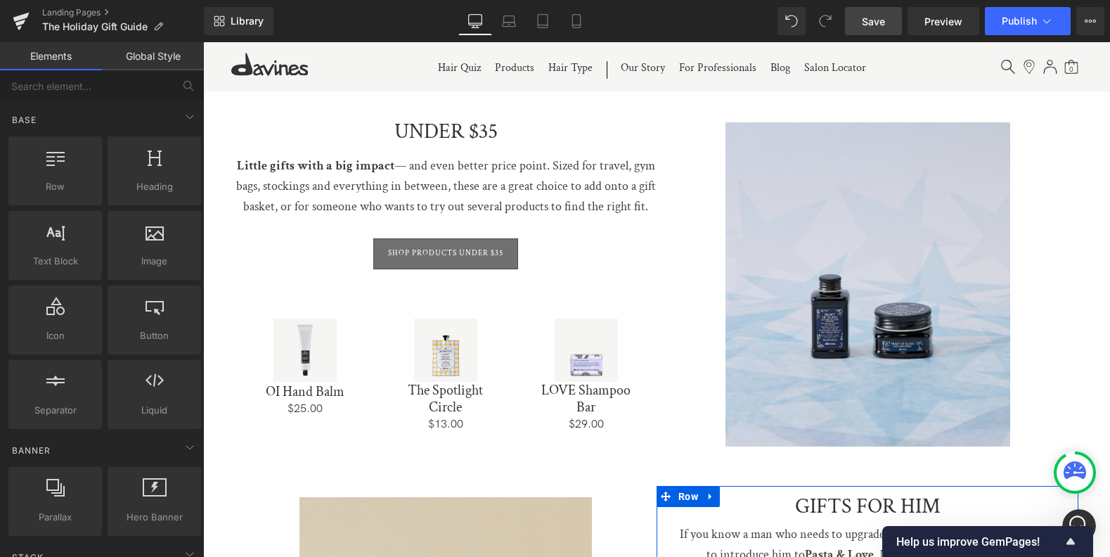
click at [864, 24] on span "Save" at bounding box center [873, 21] width 23 height 15
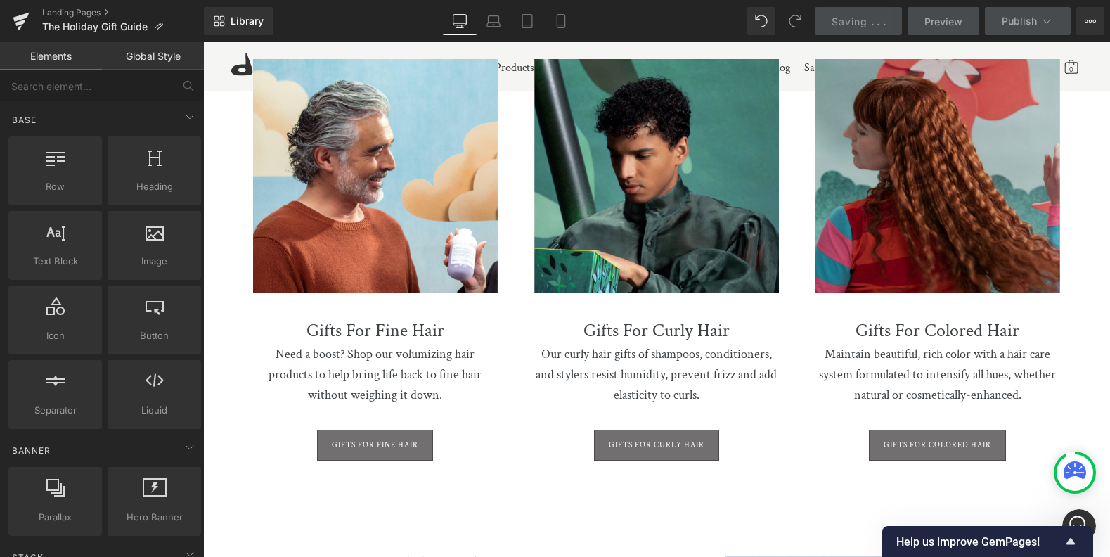
scroll to position [1446, 0]
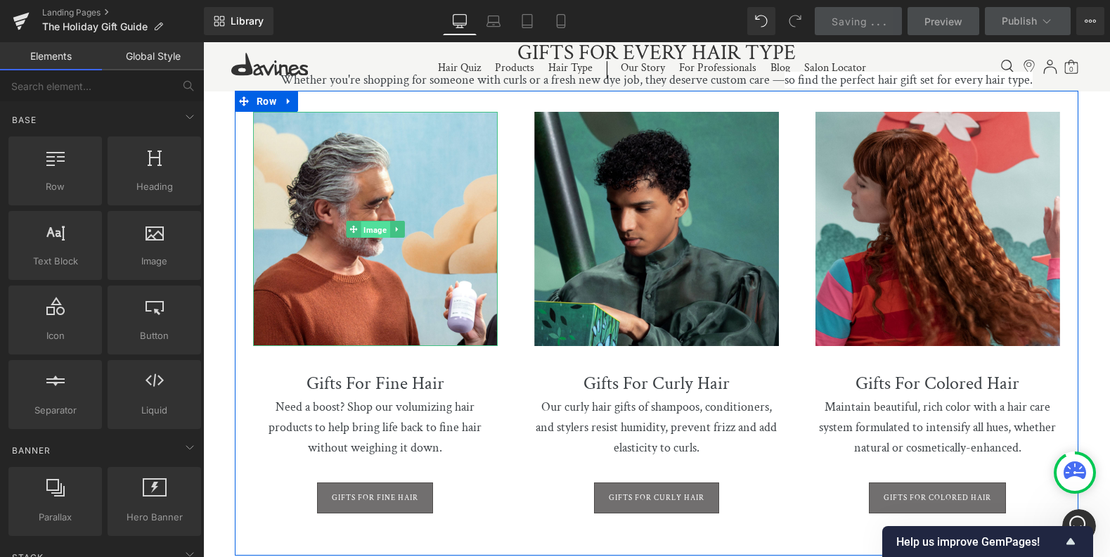
click at [368, 221] on span "Image" at bounding box center [375, 229] width 29 height 17
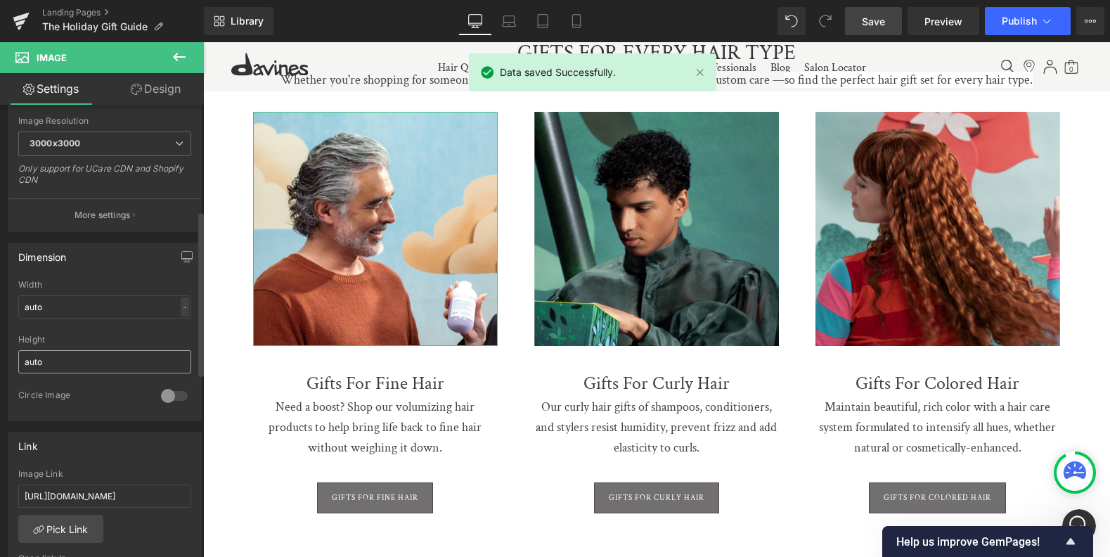
scroll to position [465, 0]
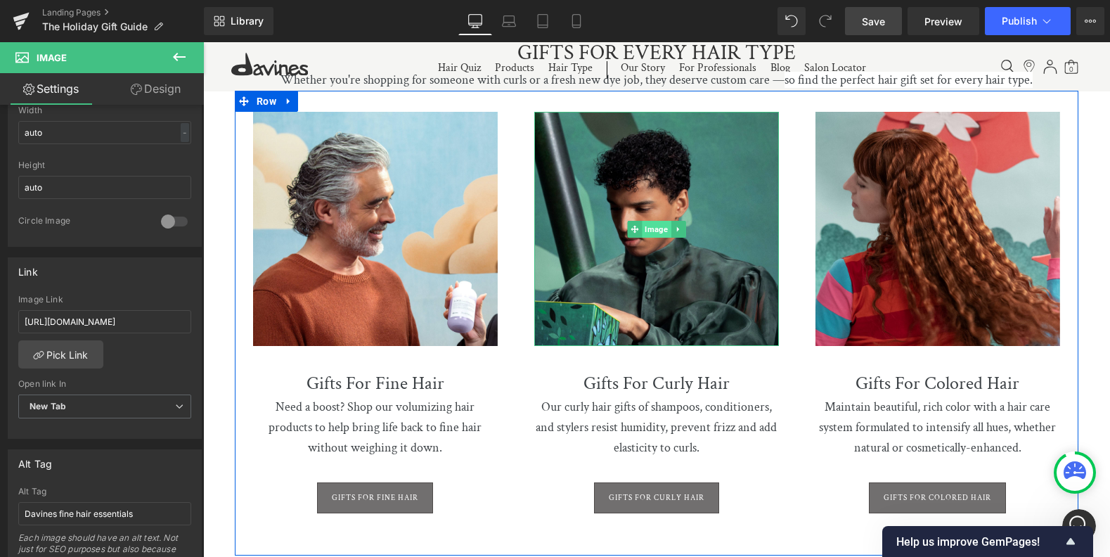
click at [654, 223] on span "Image" at bounding box center [656, 229] width 29 height 17
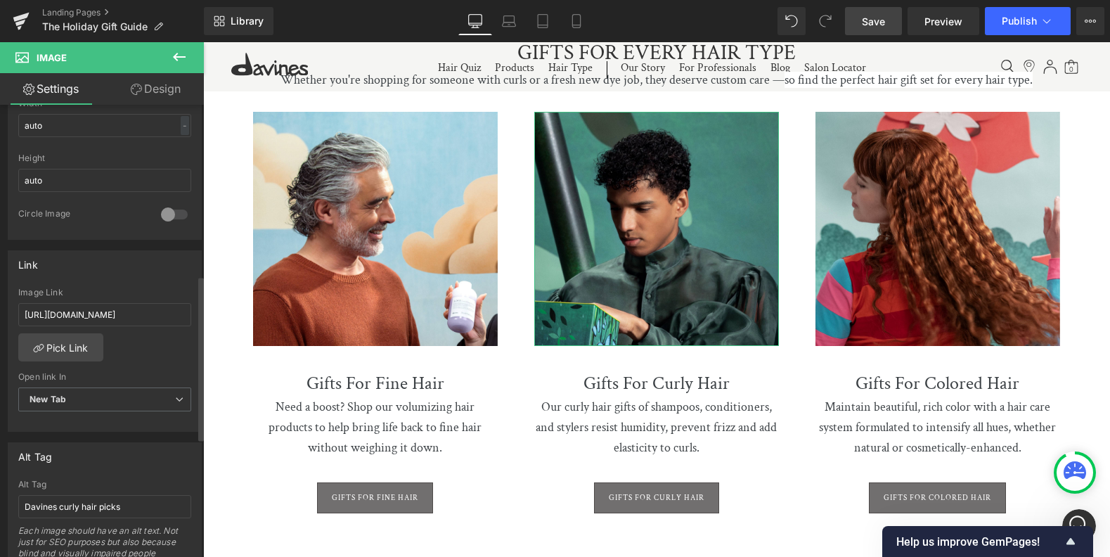
scroll to position [481, 0]
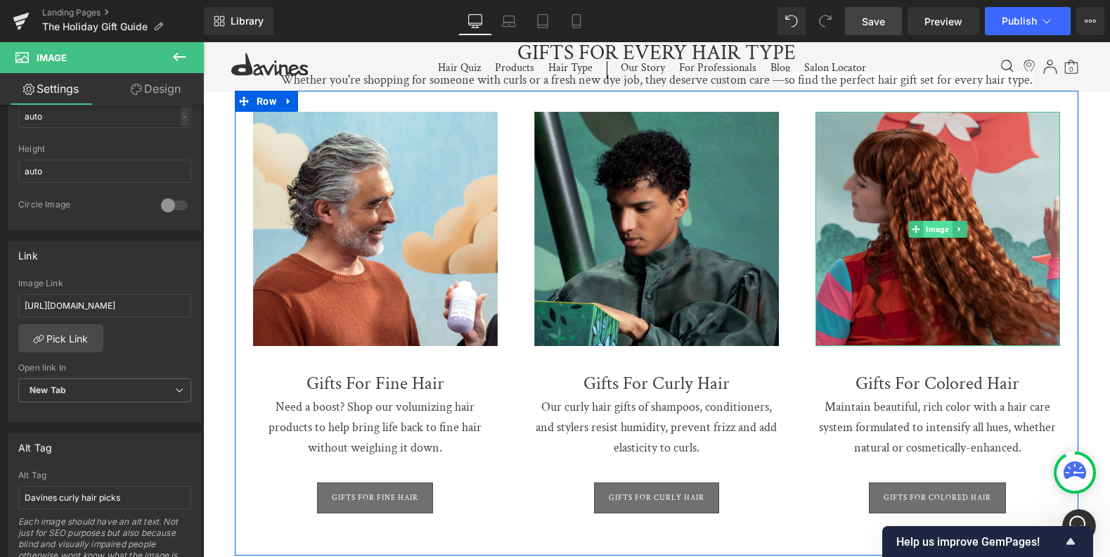
click at [944, 226] on span "Image" at bounding box center [937, 229] width 29 height 17
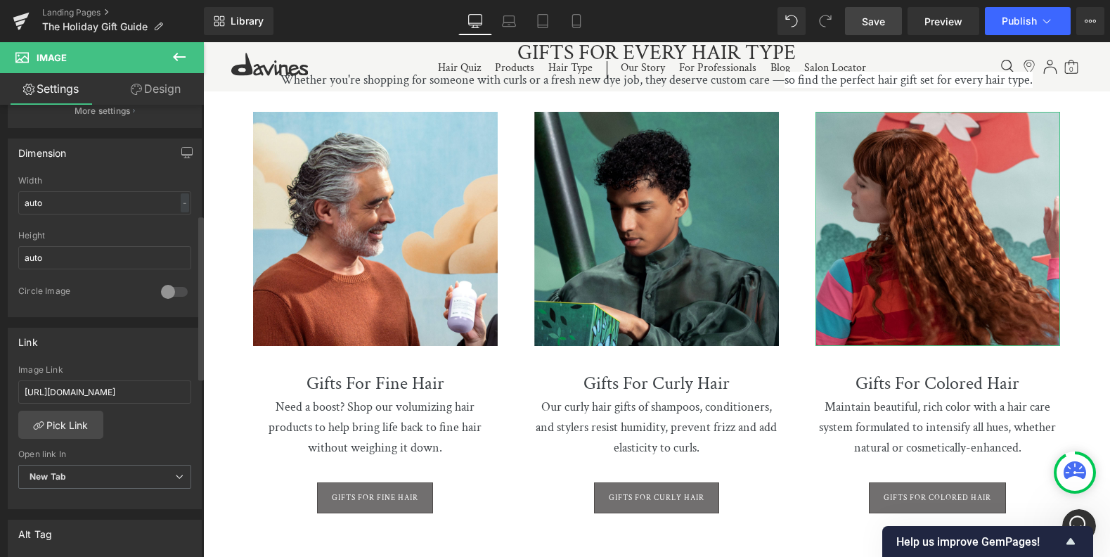
scroll to position [578, 0]
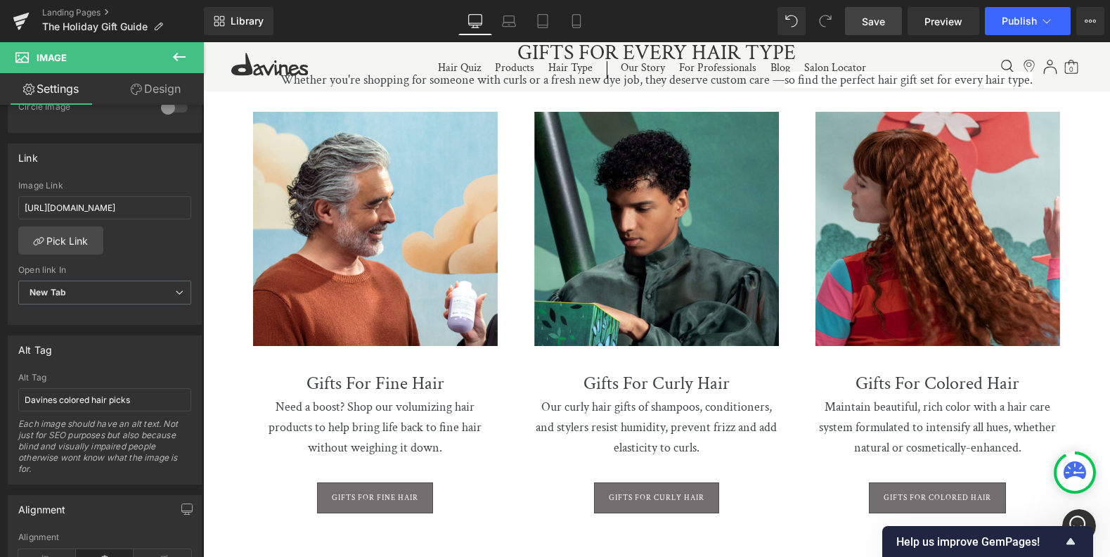
drag, startPoint x: 886, startPoint y: 32, endPoint x: 883, endPoint y: 39, distance: 8.0
click at [886, 32] on link "Save" at bounding box center [873, 21] width 57 height 28
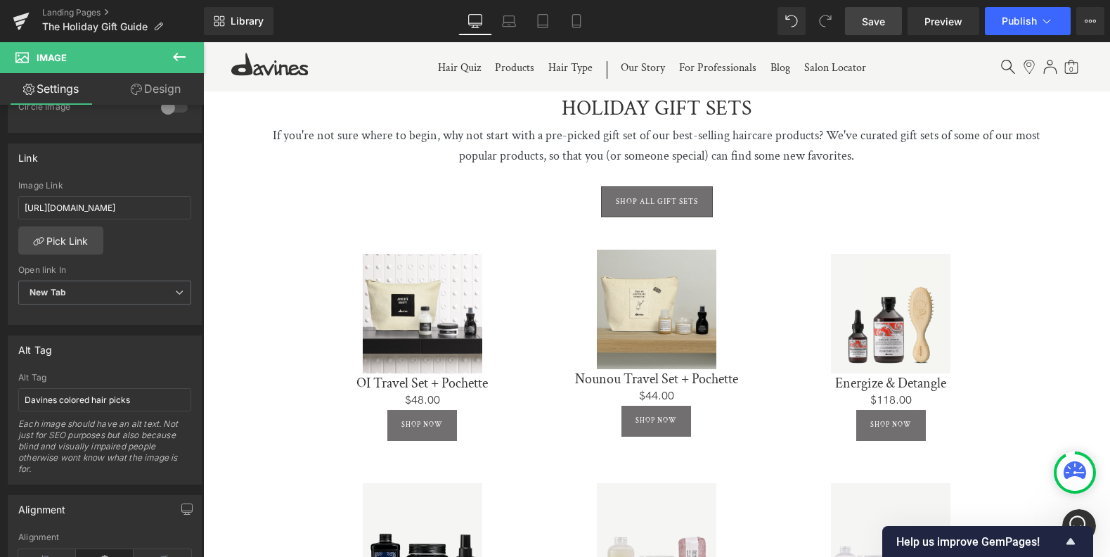
scroll to position [770, 0]
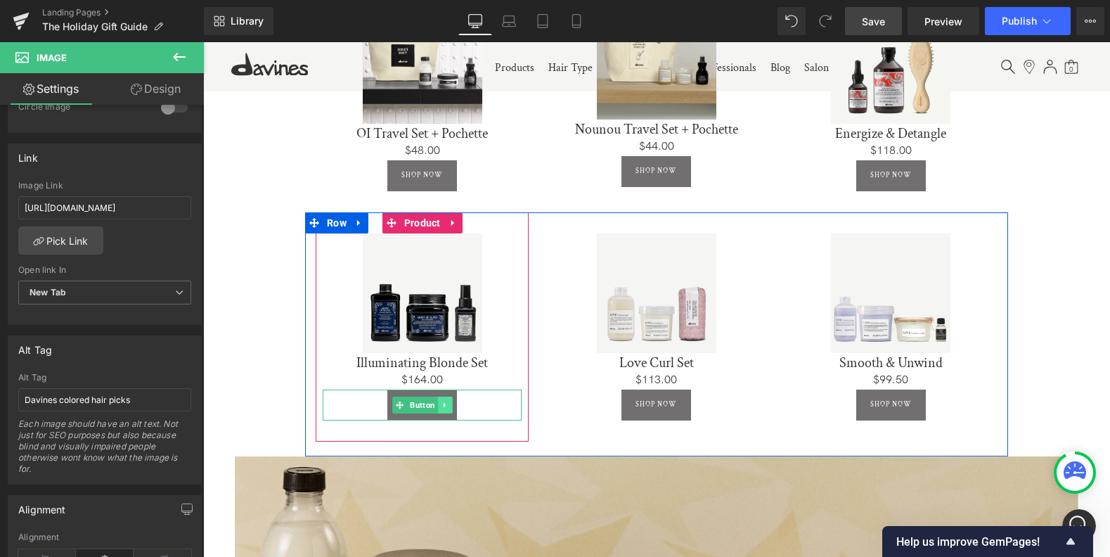
click at [444, 401] on icon at bounding box center [445, 405] width 8 height 8
click at [437, 401] on icon at bounding box center [438, 405] width 8 height 8
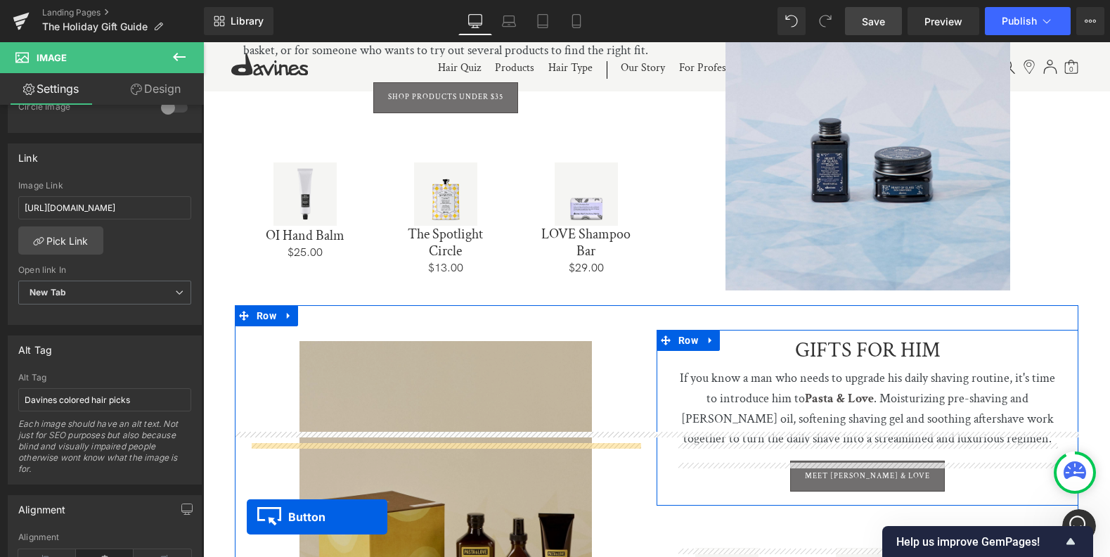
scroll to position [2151, 0]
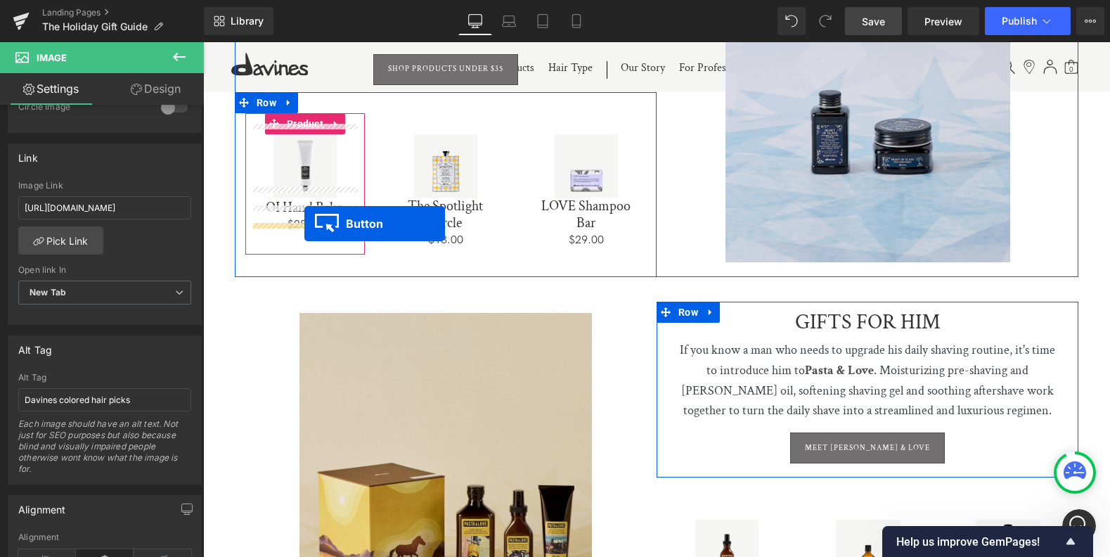
drag, startPoint x: 395, startPoint y: 259, endPoint x: 304, endPoint y: 224, distance: 97.0
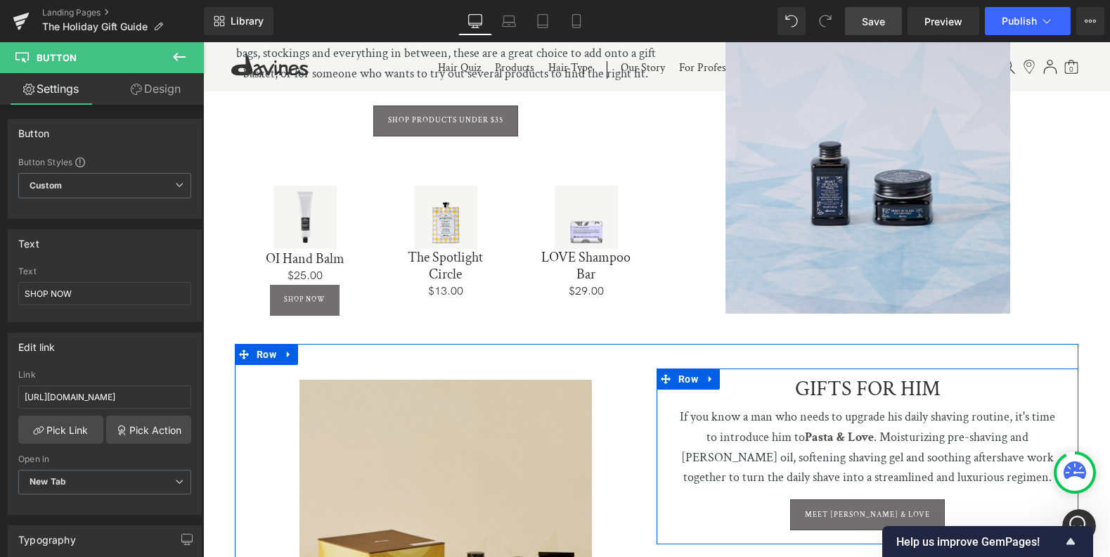
scroll to position [2011, 0]
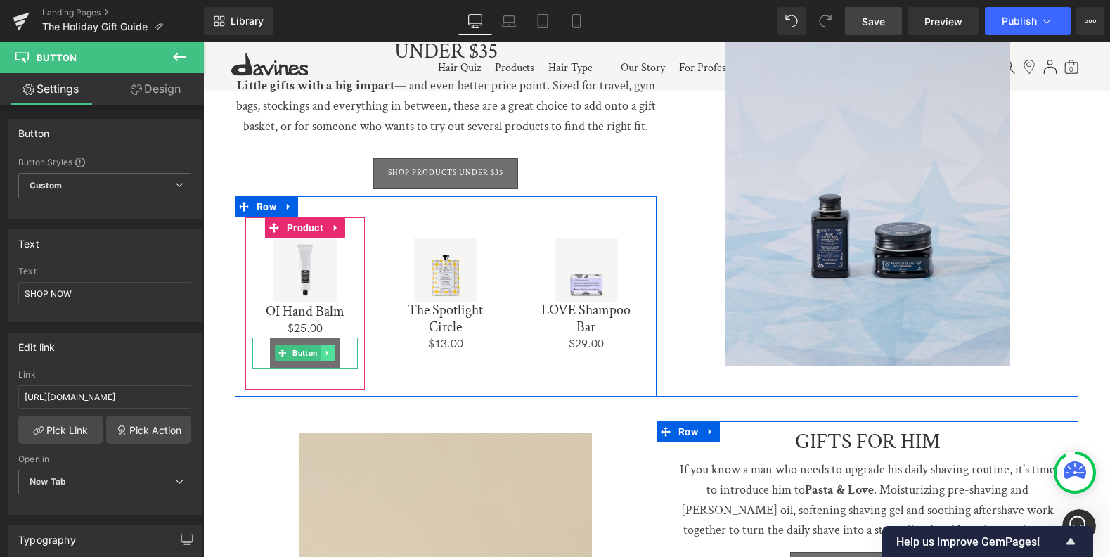
click at [326, 351] on icon at bounding box center [327, 353] width 2 height 5
click at [333, 349] on icon at bounding box center [335, 353] width 8 height 8
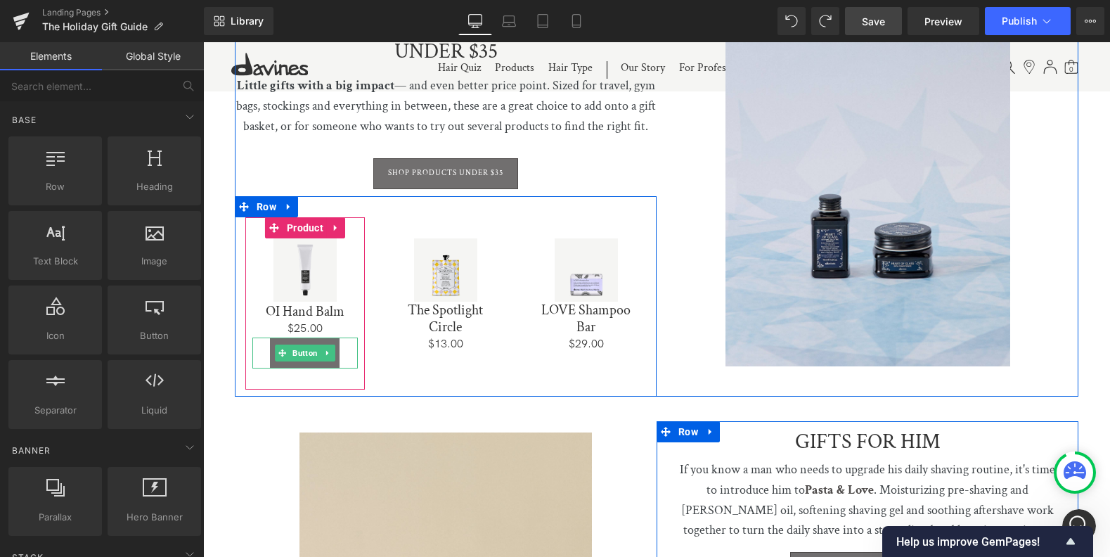
click at [326, 349] on icon at bounding box center [328, 353] width 8 height 8
click at [318, 349] on icon at bounding box center [320, 353] width 8 height 8
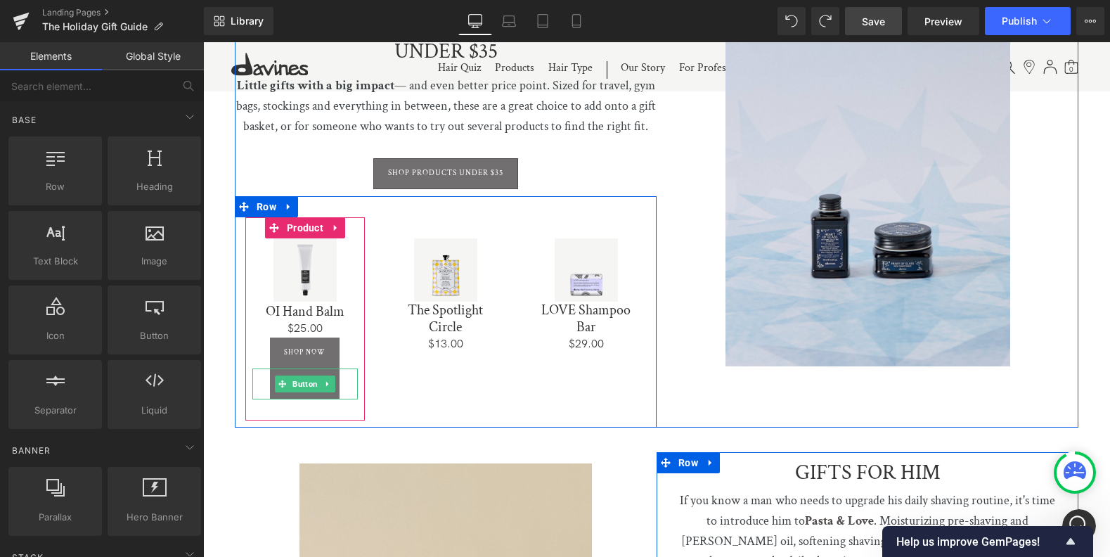
click at [328, 380] on icon at bounding box center [328, 384] width 8 height 8
click at [317, 380] on icon at bounding box center [320, 384] width 8 height 8
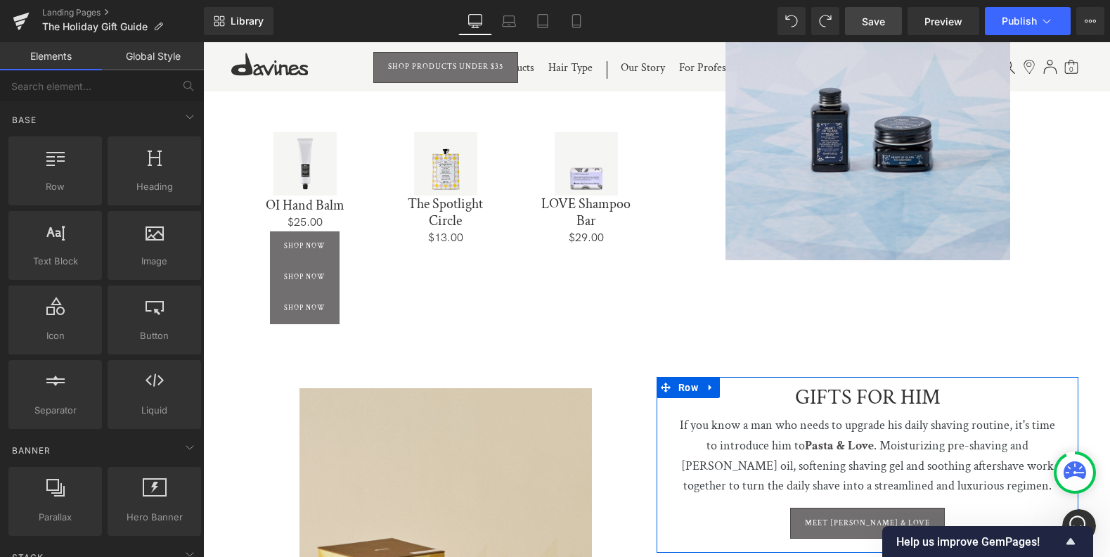
scroll to position [2048, 0]
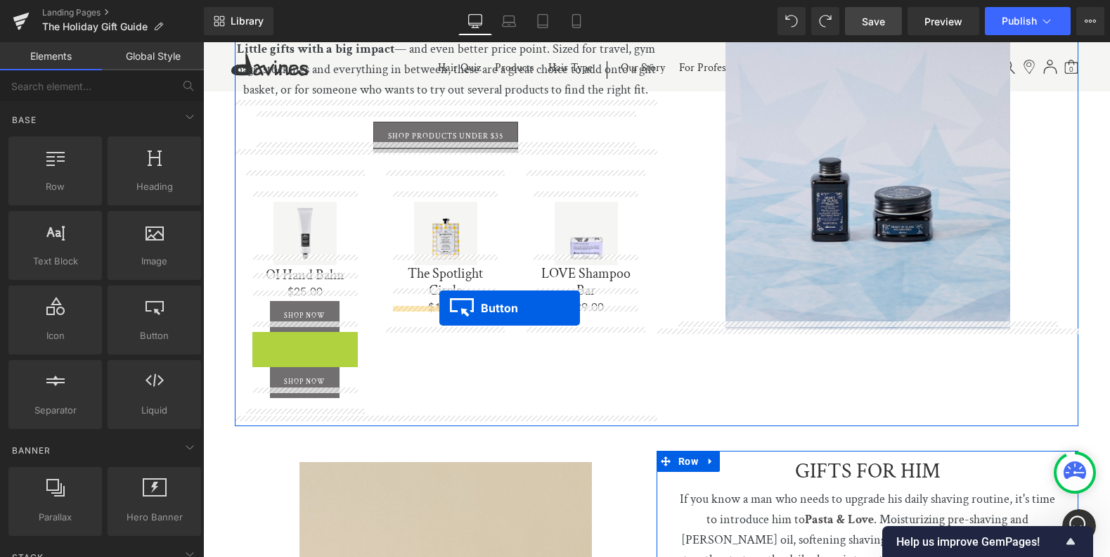
drag, startPoint x: 257, startPoint y: 337, endPoint x: 439, endPoint y: 307, distance: 183.8
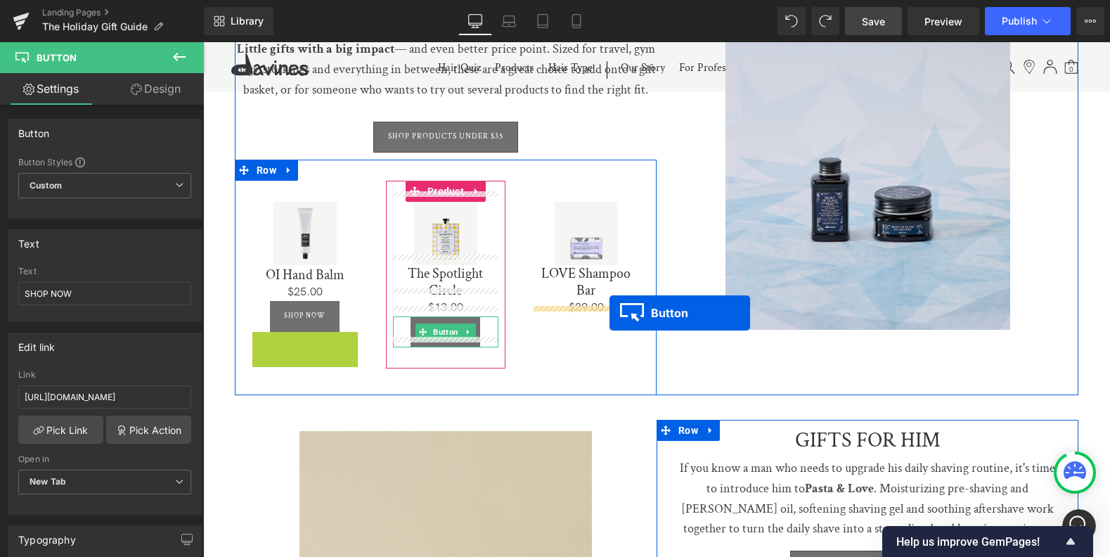
drag, startPoint x: 278, startPoint y: 335, endPoint x: 609, endPoint y: 313, distance: 331.8
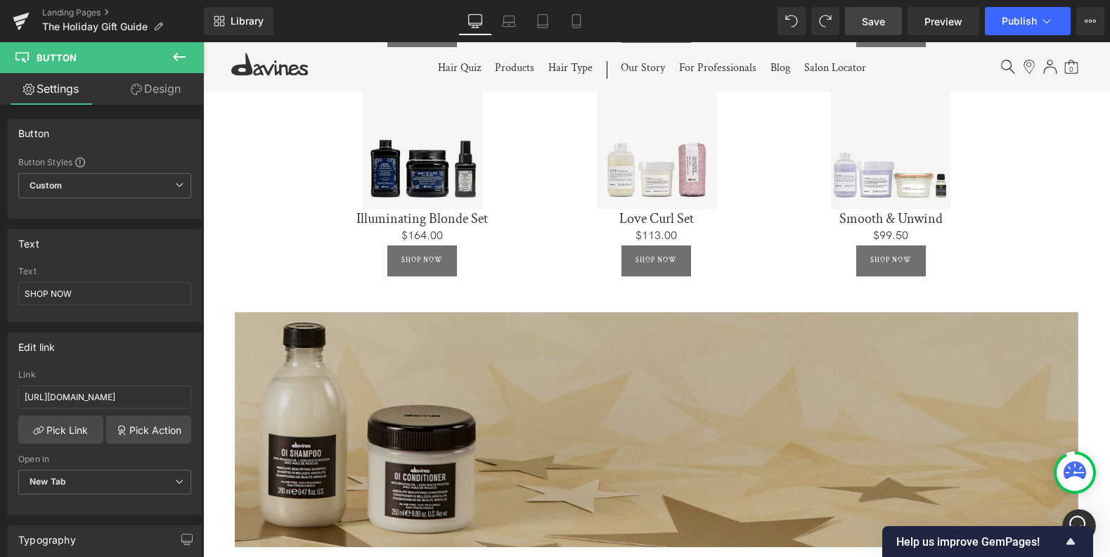
scroll to position [811, 0]
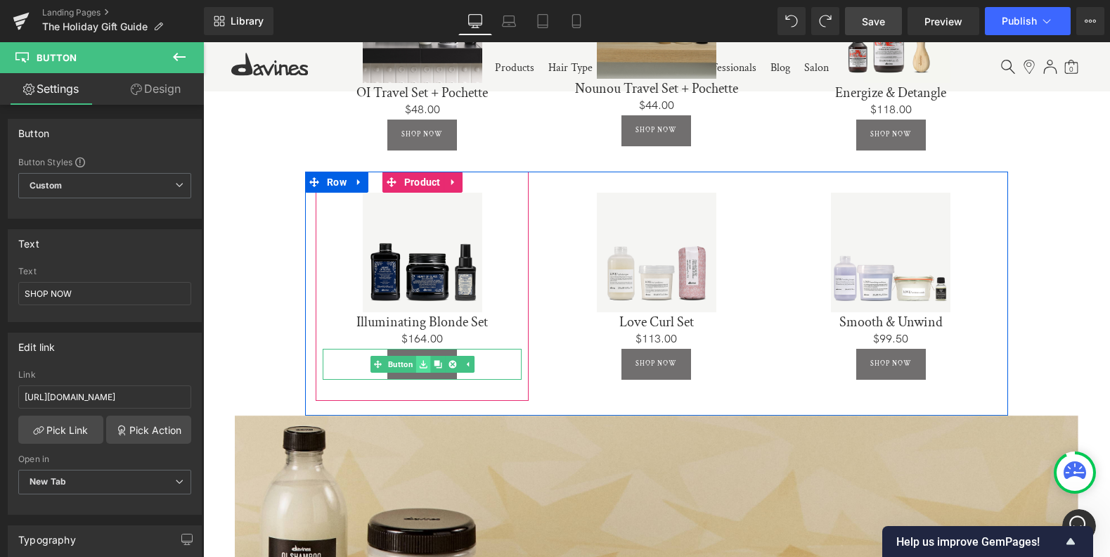
click at [416, 360] on link at bounding box center [422, 364] width 15 height 17
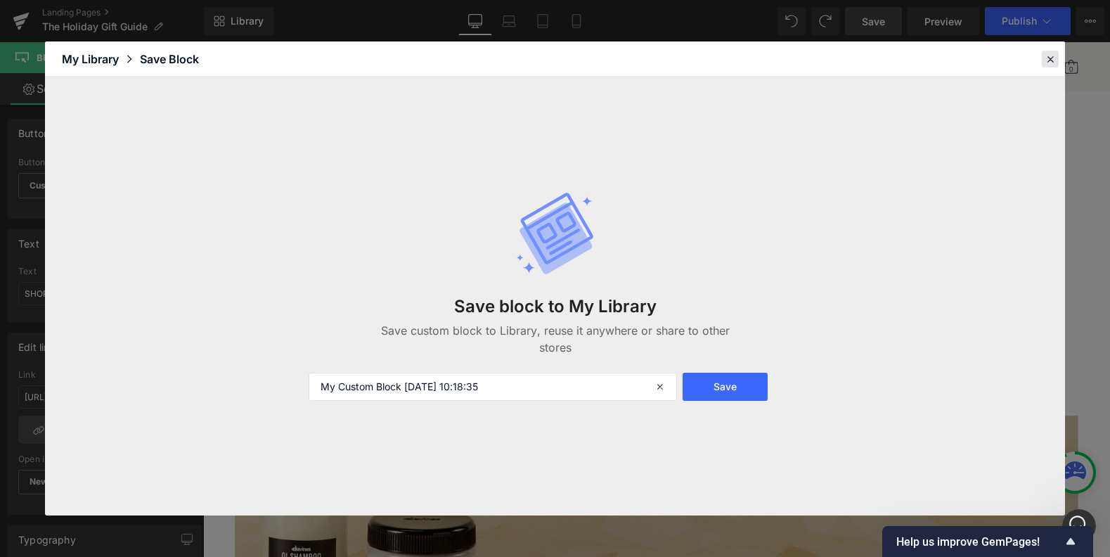
click at [1043, 55] on div at bounding box center [1050, 59] width 17 height 17
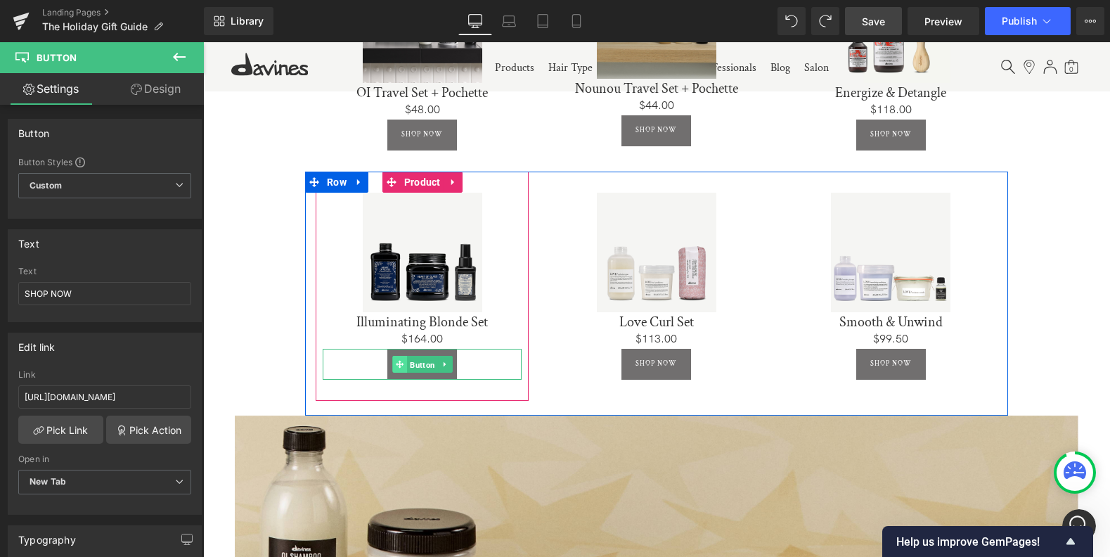
click at [403, 357] on link "Button" at bounding box center [415, 364] width 46 height 17
click at [424, 359] on span "Button" at bounding box center [422, 364] width 31 height 17
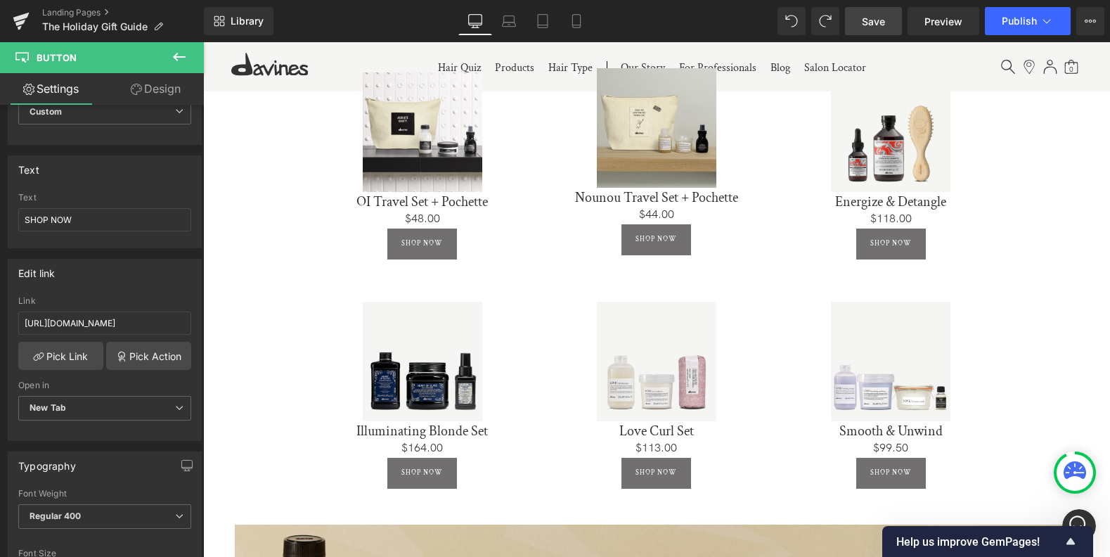
scroll to position [611, 0]
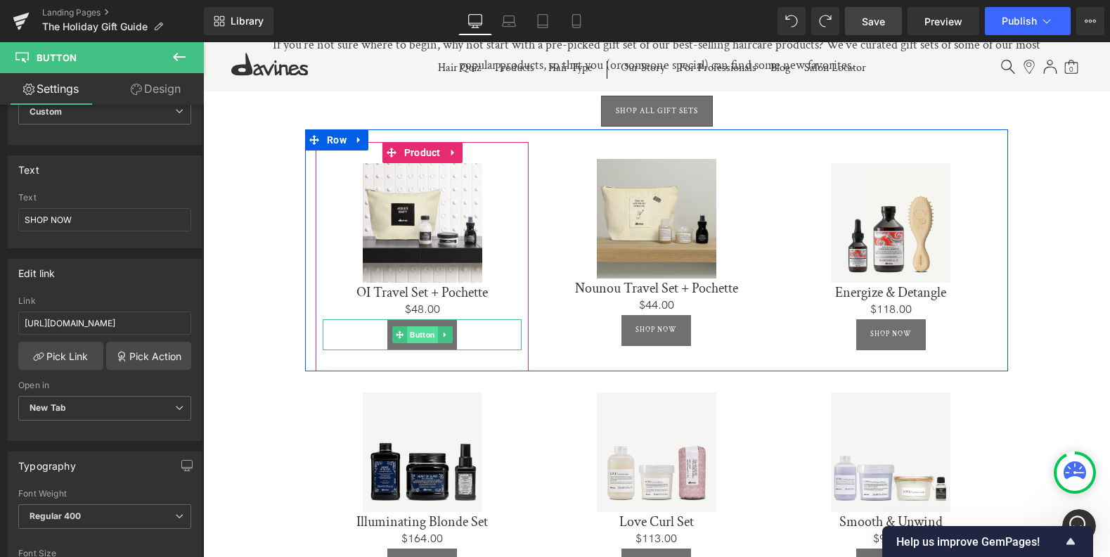
click at [420, 330] on span "Button" at bounding box center [422, 334] width 31 height 17
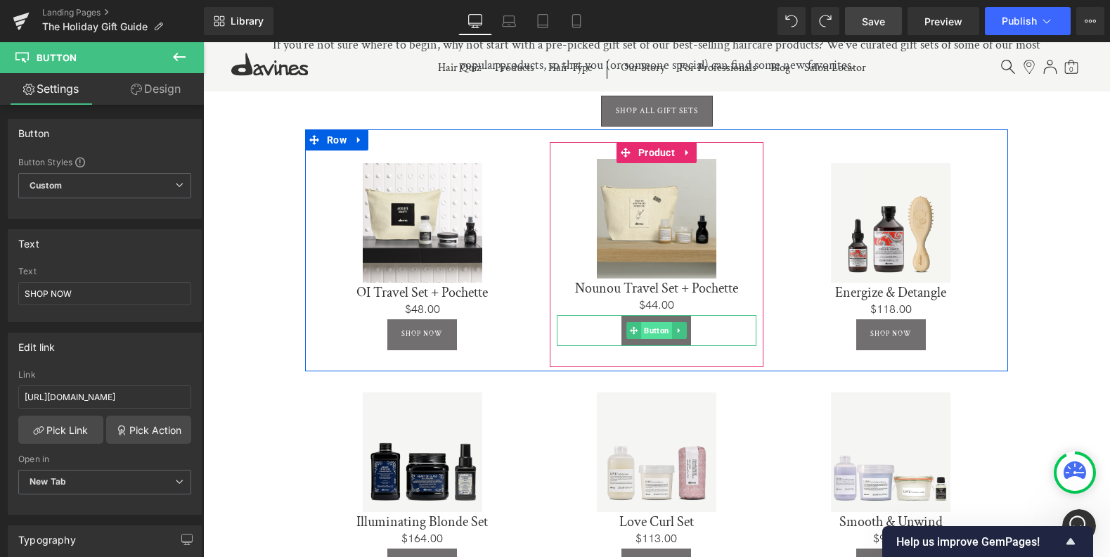
click at [654, 325] on span "Button" at bounding box center [656, 330] width 31 height 17
click at [652, 325] on span "Button" at bounding box center [656, 331] width 31 height 17
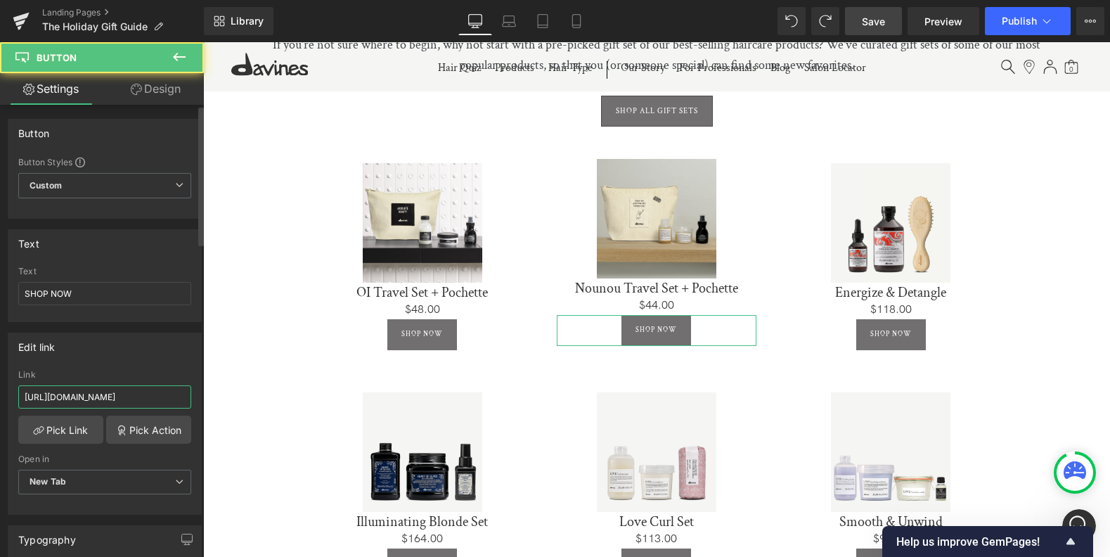
click at [81, 394] on input "https://us.davines.com/products/oi-travel-set-pochette" at bounding box center [104, 396] width 173 height 23
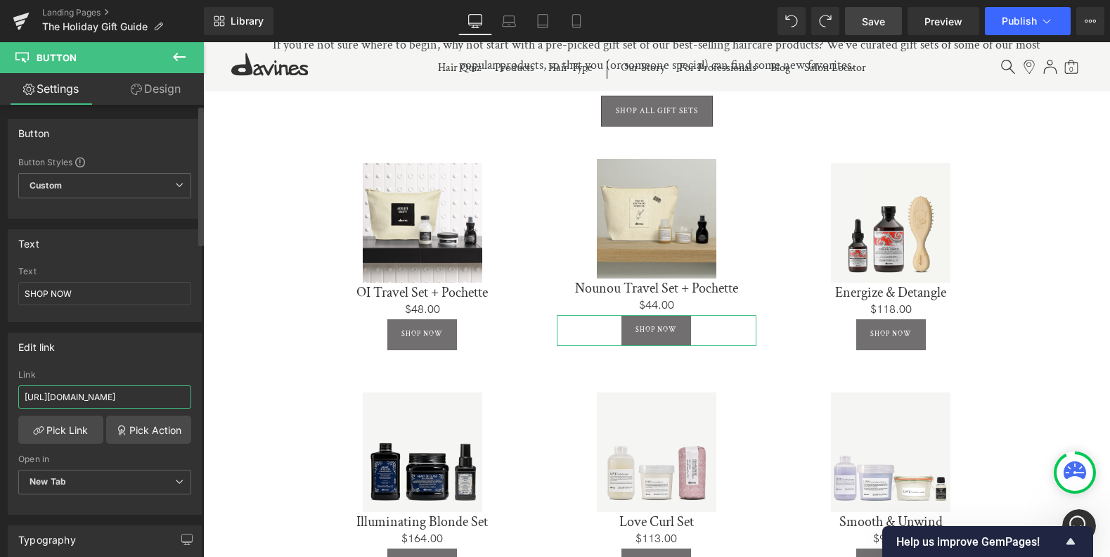
click at [81, 394] on input "https://us.davines.com/products/oi-travel-set-pochette" at bounding box center [104, 396] width 173 height 23
paste input "nounou"
type input "https://us.davines.com/products/nounou-travel-set-pochette"
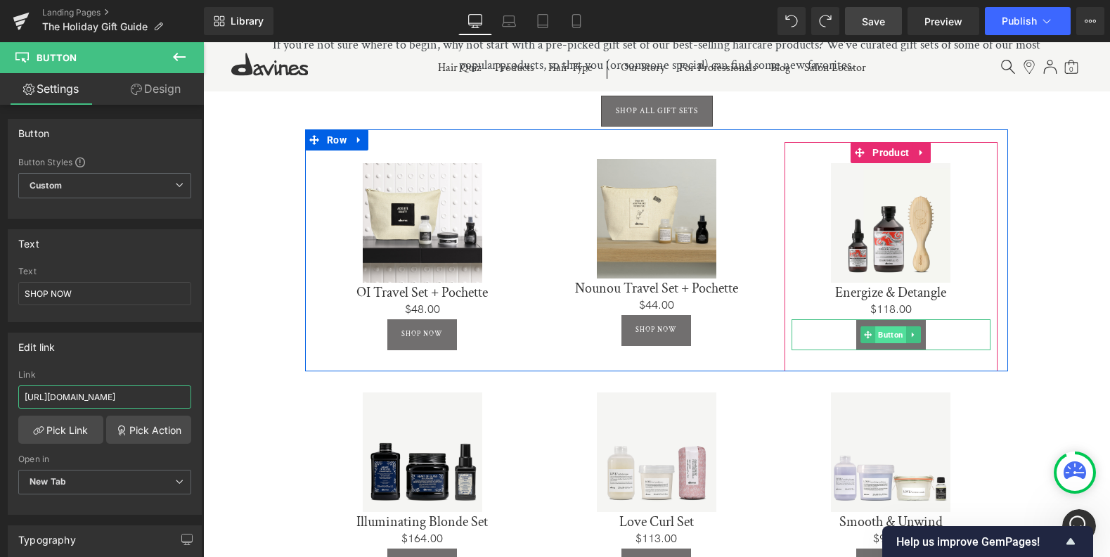
click at [890, 330] on span "Button" at bounding box center [890, 334] width 31 height 17
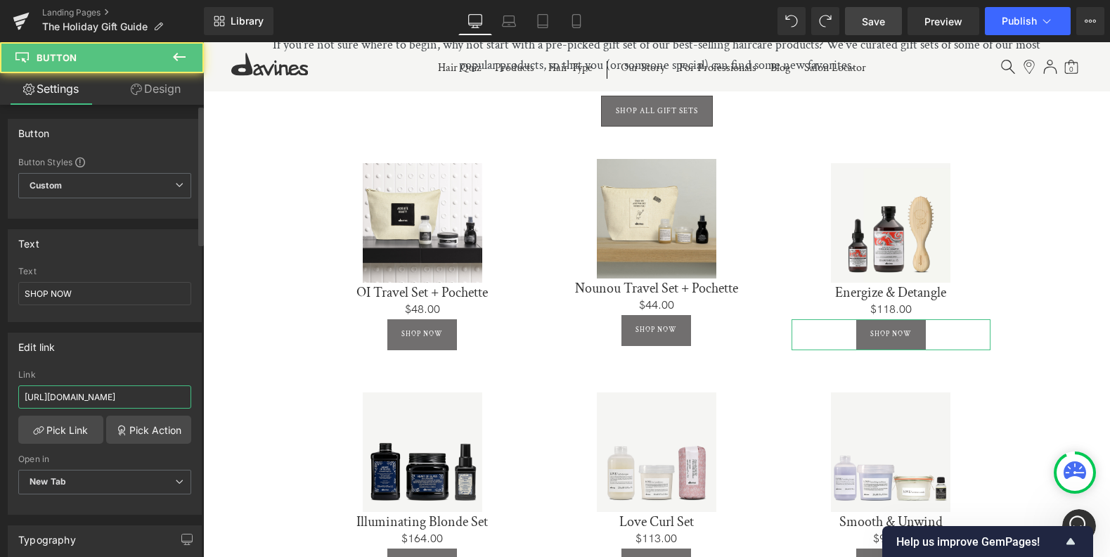
click at [83, 394] on input "https://us.davines.com/products/oi-travel-set-pochette" at bounding box center [104, 396] width 173 height 23
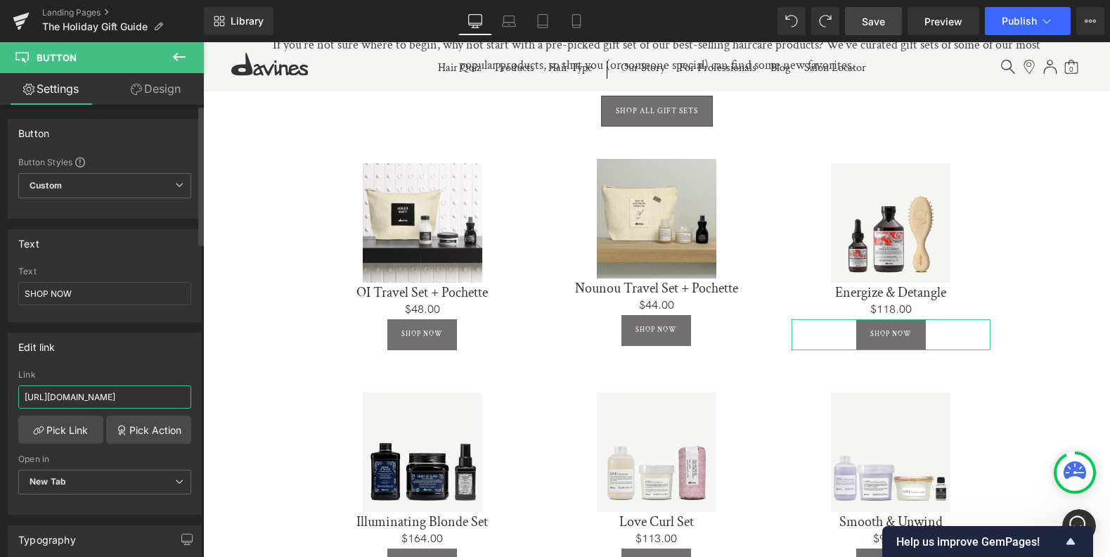
click at [83, 394] on input "https://us.davines.com/products/oi-travel-set-pochette" at bounding box center [104, 396] width 173 height 23
paste input "energize-detangle-set"
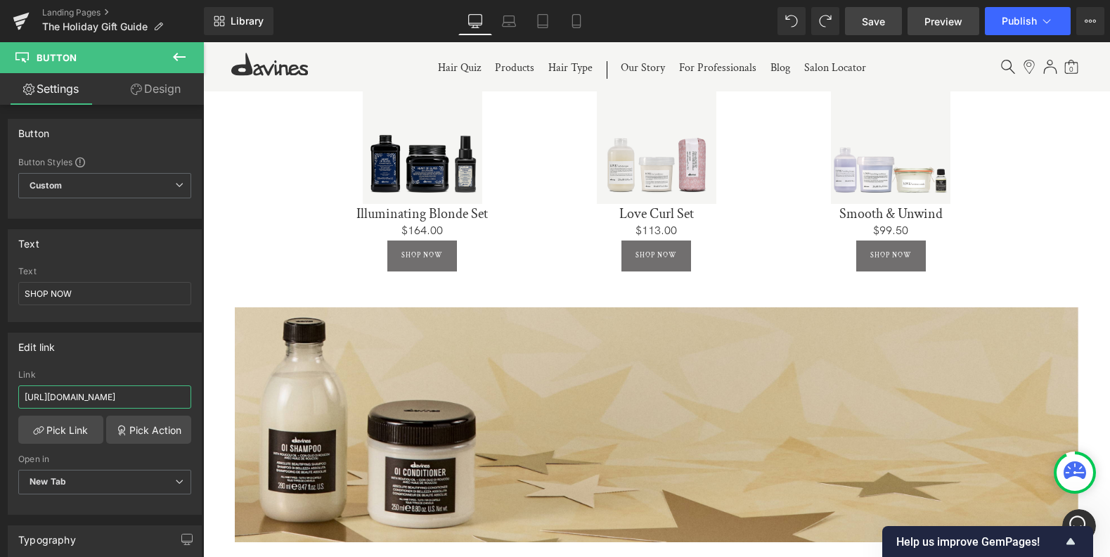
scroll to position [920, 0]
type input "https://us.davines.com/products/energize-detangle-set"
drag, startPoint x: 874, startPoint y: 29, endPoint x: 584, endPoint y: 143, distance: 311.4
click at [874, 29] on link "Save" at bounding box center [873, 21] width 57 height 28
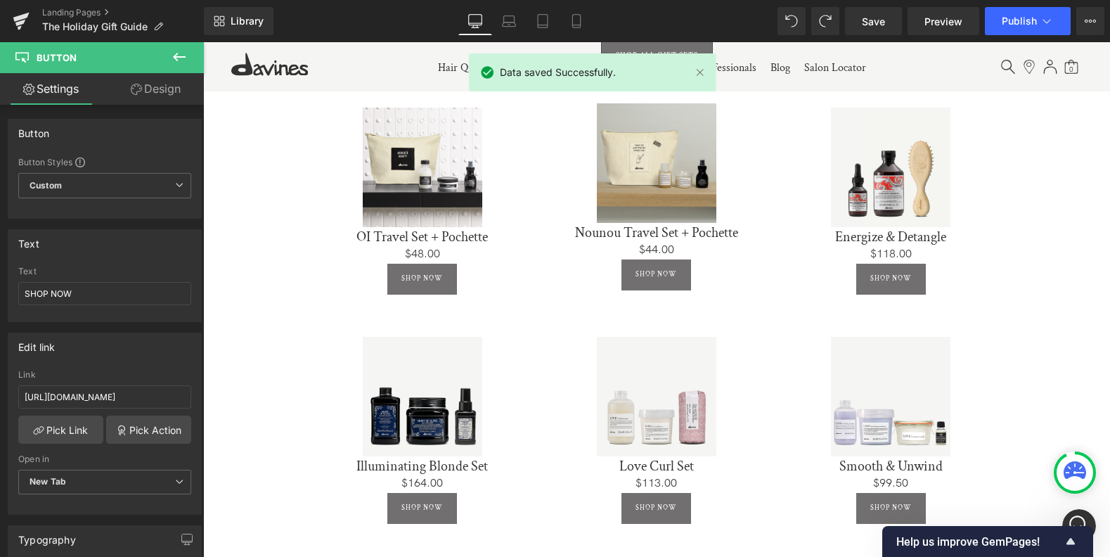
scroll to position [666, 0]
drag, startPoint x: 960, startPoint y: 20, endPoint x: 959, endPoint y: 28, distance: 8.5
click at [959, 20] on span "Preview" at bounding box center [943, 21] width 38 height 15
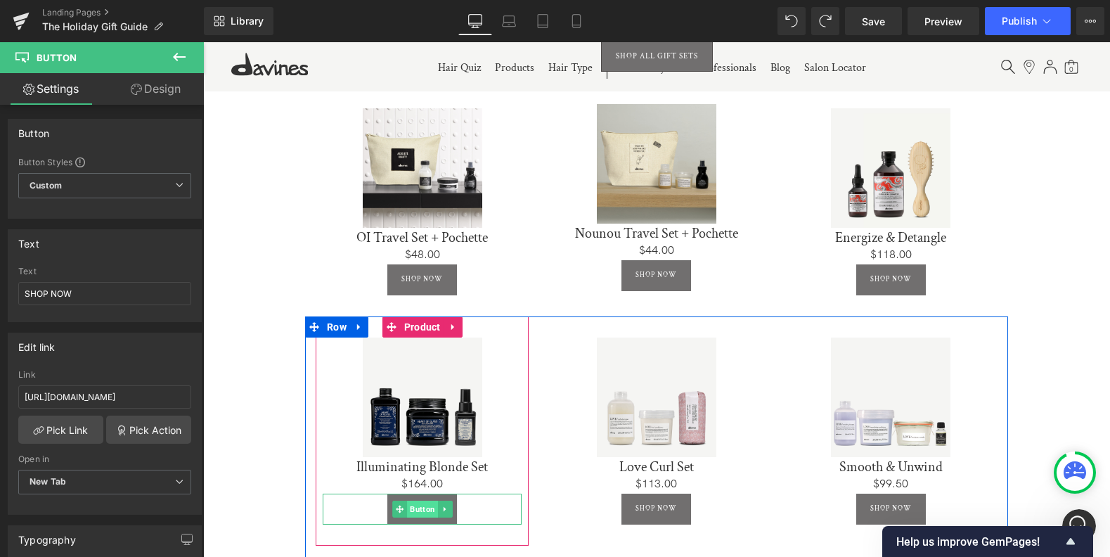
click at [417, 505] on span "Button" at bounding box center [422, 508] width 31 height 17
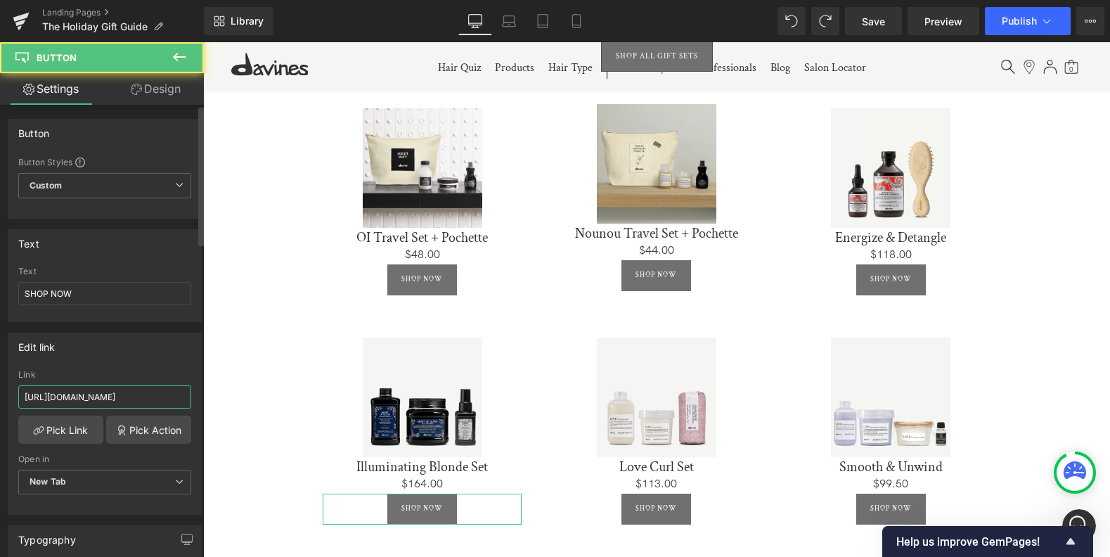
click at [121, 396] on input "https://us.davines.com/products/oi-travel-set-pochette" at bounding box center [104, 396] width 173 height 23
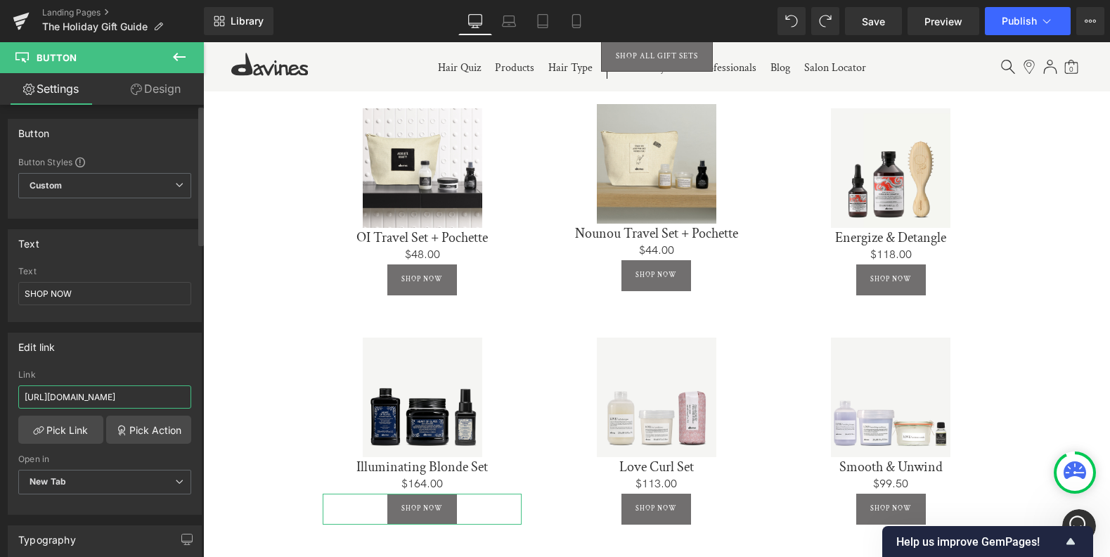
click at [121, 396] on input "https://us.davines.com/products/oi-travel-set-pochette" at bounding box center [104, 396] width 173 height 23
click at [121, 395] on input "https://us.davines.com/products/oi-travel-set-pochette" at bounding box center [104, 396] width 173 height 23
paste input "illuminating-blonde-set"
type input "https://us.davines.com/products/illuminating-blonde-set"
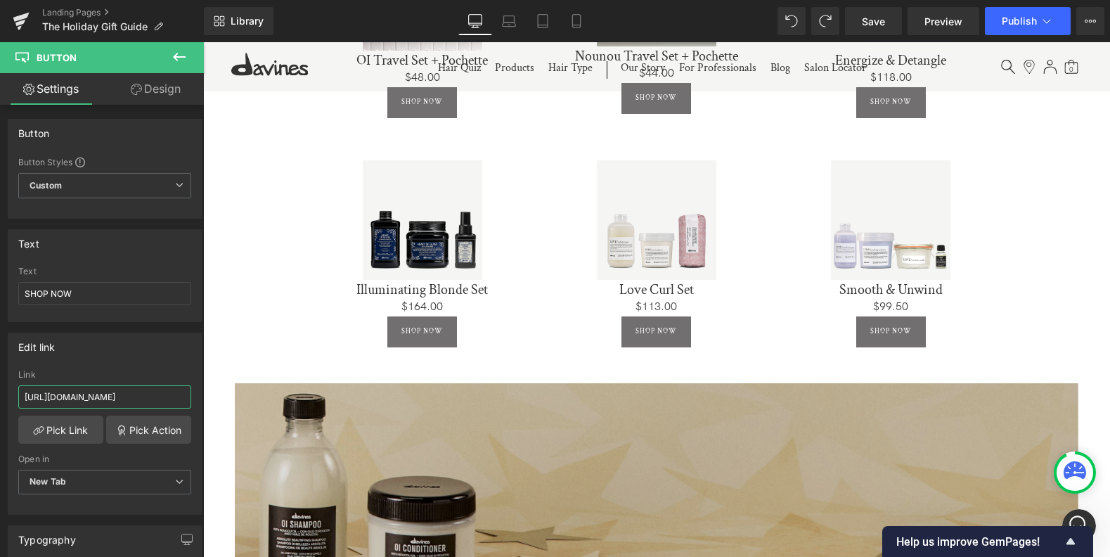
scroll to position [864, 0]
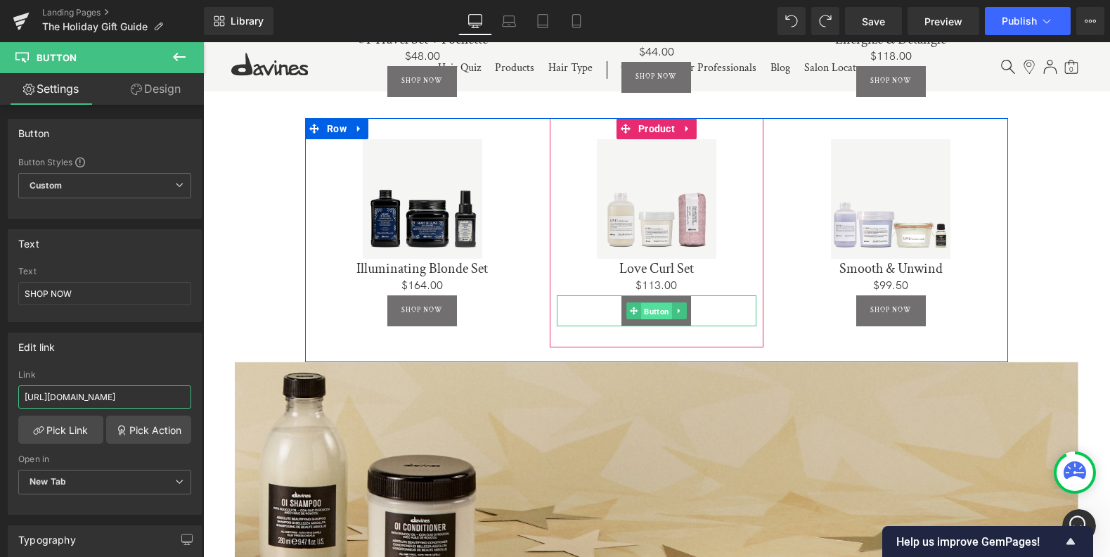
click at [656, 304] on span "Button" at bounding box center [656, 310] width 31 height 17
click at [654, 304] on span "Button" at bounding box center [656, 310] width 31 height 17
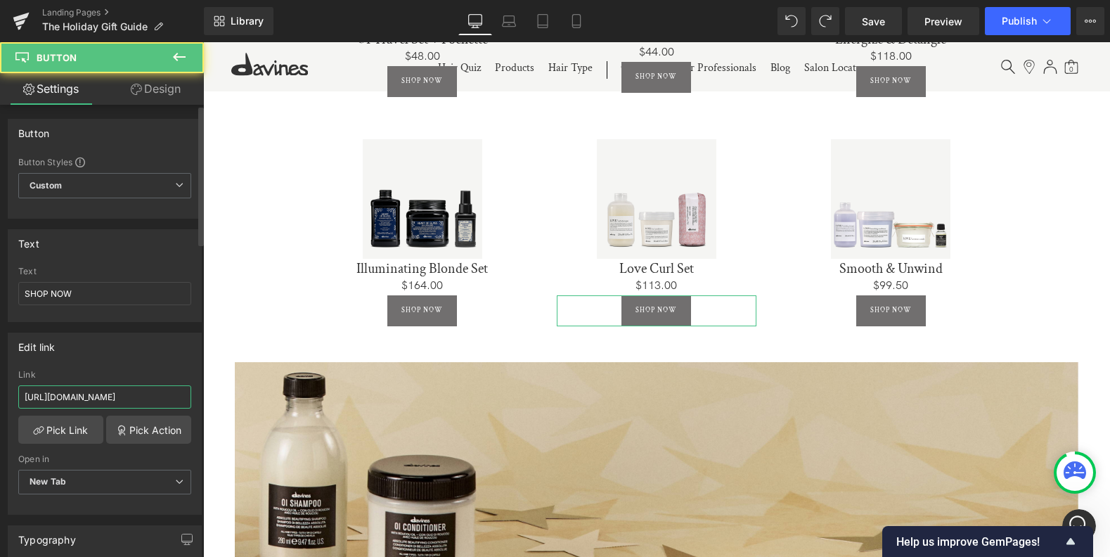
click at [147, 396] on input "https://us.davines.com/products/oi-travel-set-pochette" at bounding box center [104, 396] width 173 height 23
click at [146, 396] on input "https://us.davines.com/products/oi-travel-set-pochette" at bounding box center [104, 396] width 173 height 23
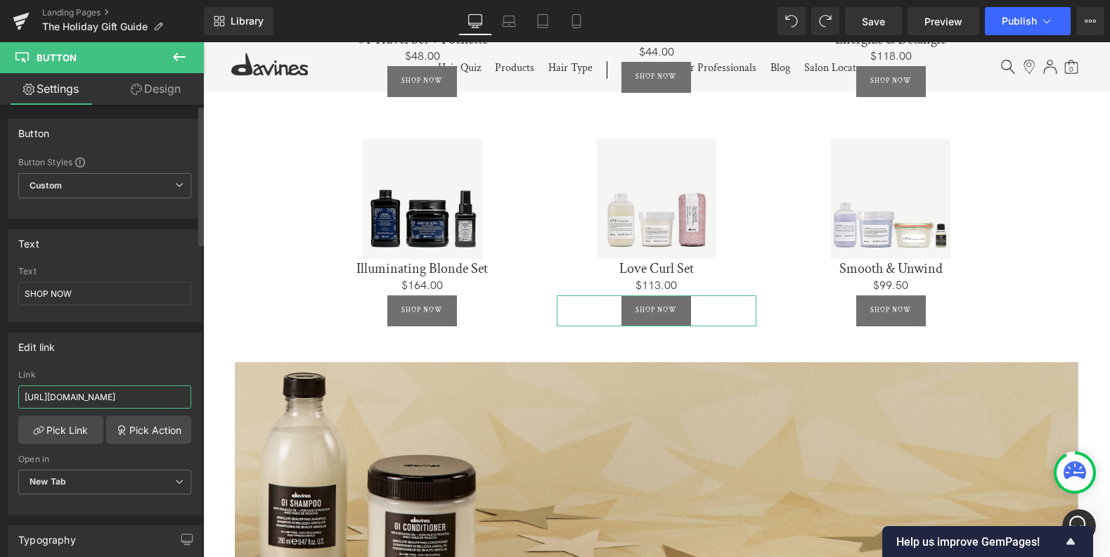
paste input "curls-love-set"
type input "https://us.davines.com/products/curls-love-set"
click at [181, 60] on icon at bounding box center [179, 56] width 17 height 17
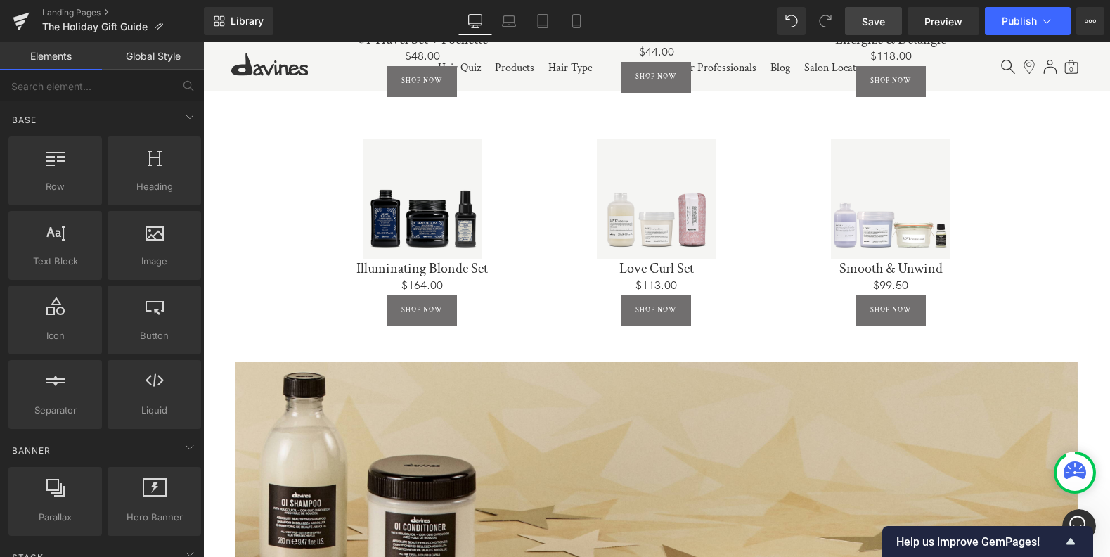
click at [875, 16] on span "Save" at bounding box center [873, 21] width 23 height 15
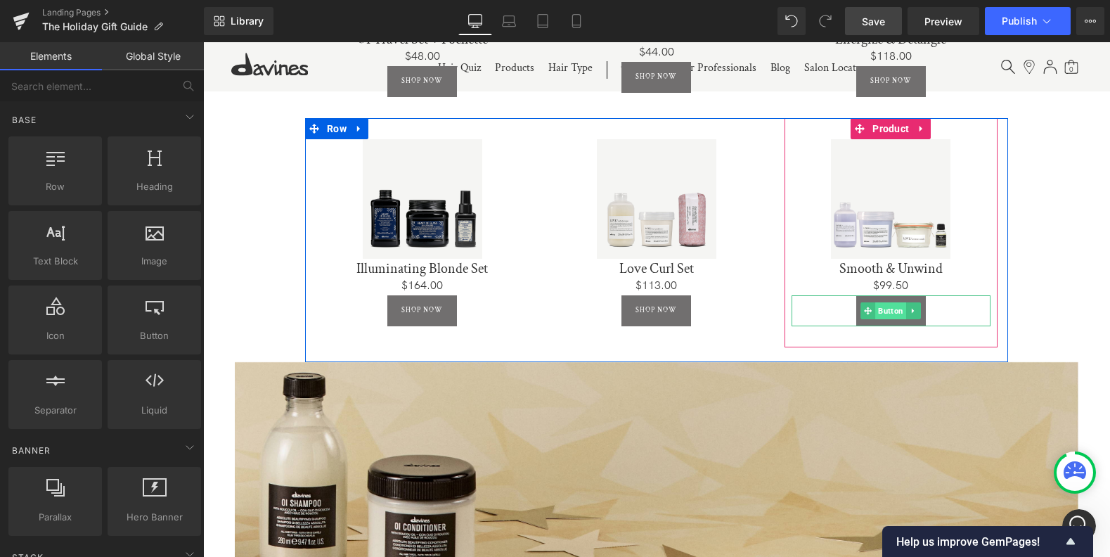
click at [888, 306] on span "Button" at bounding box center [890, 310] width 31 height 17
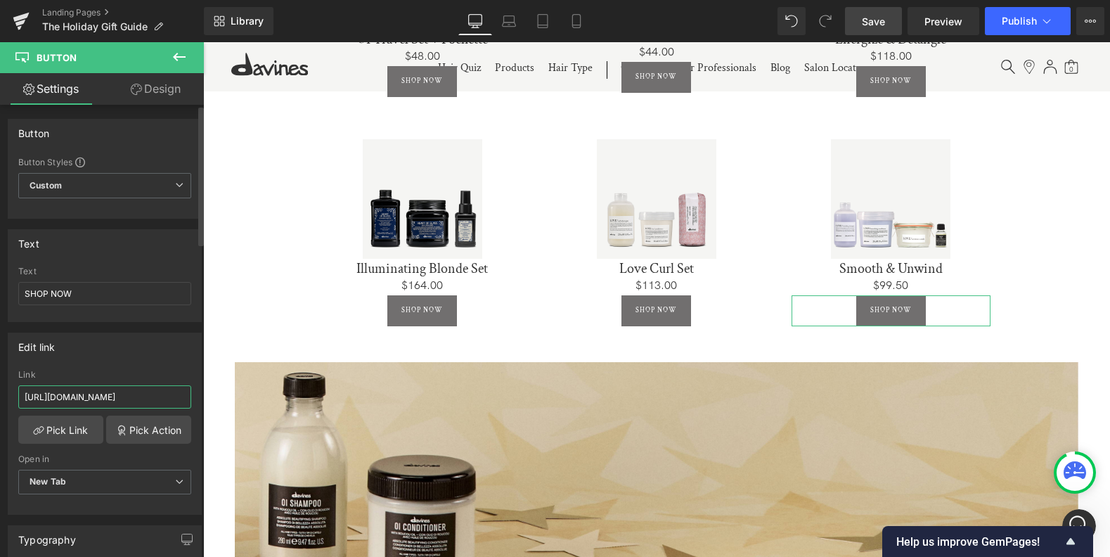
click at [146, 398] on input "https://us.davines.com/products/oi-travel-set-pochette" at bounding box center [104, 396] width 173 height 23
paste input "smooth-unwind"
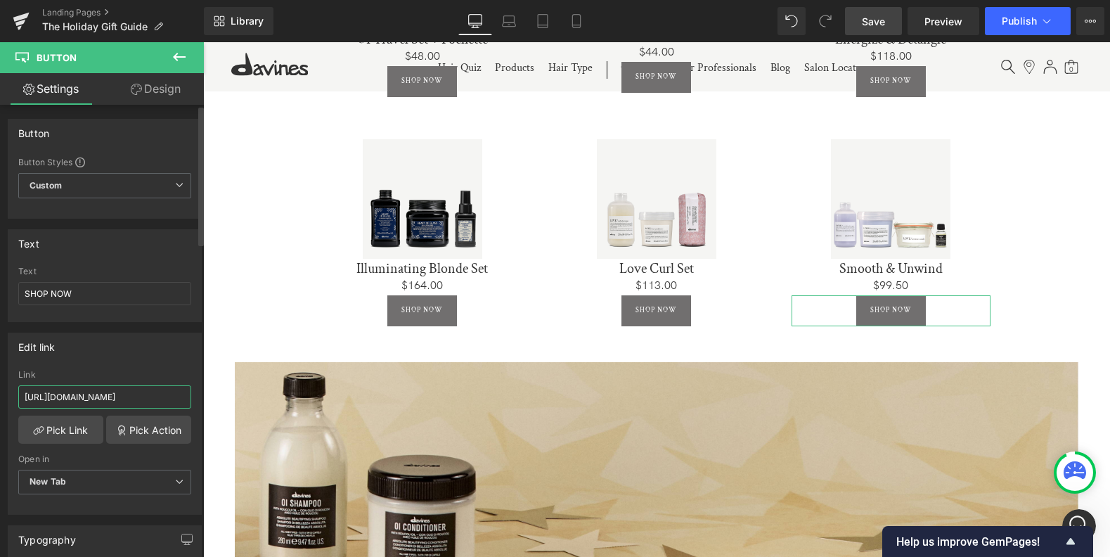
type input "https://us.davines.com/products/smooth-unwind"
click at [175, 61] on icon at bounding box center [179, 56] width 17 height 17
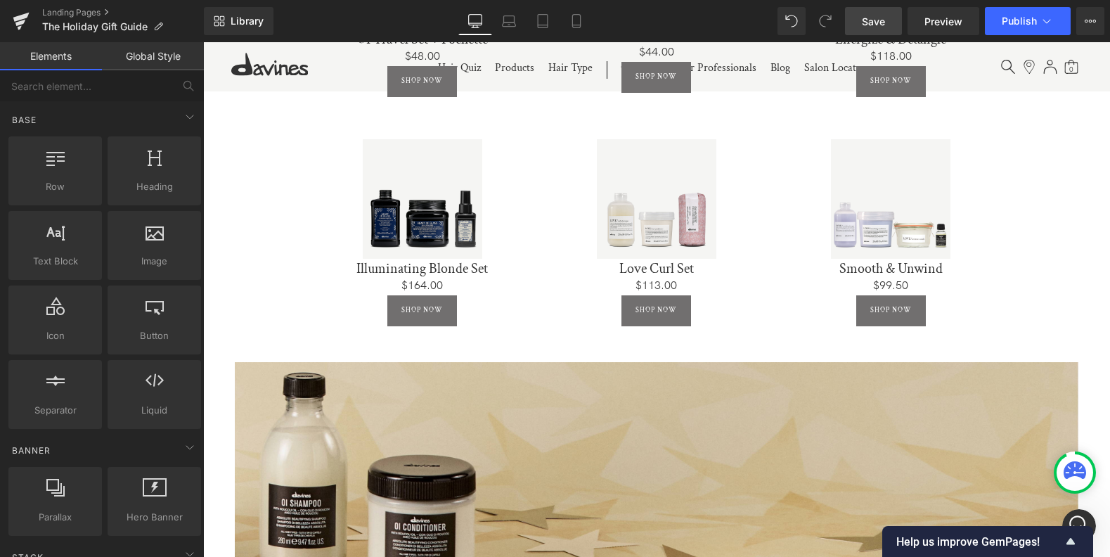
click at [891, 22] on link "Save" at bounding box center [873, 21] width 57 height 28
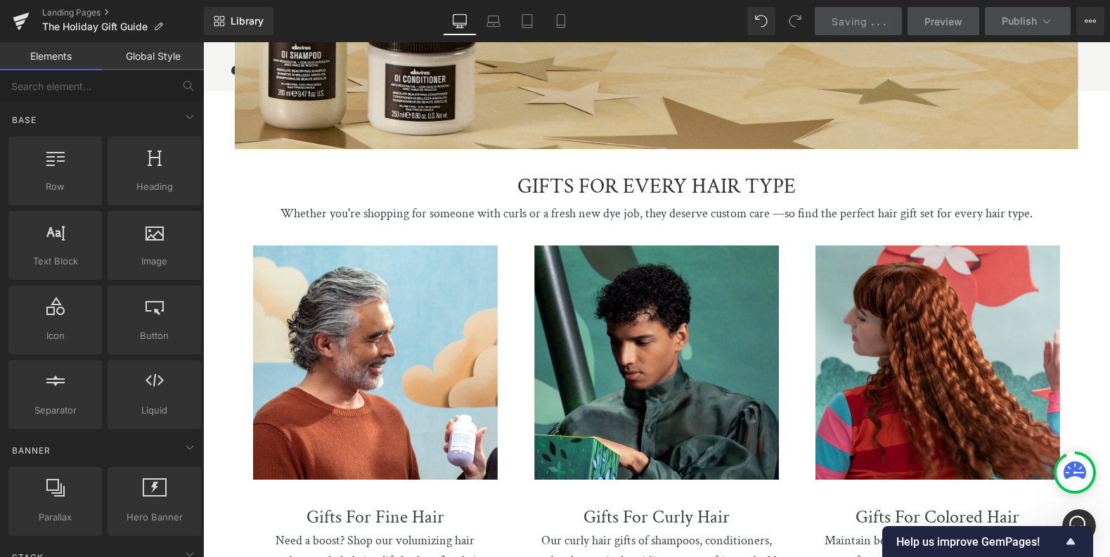
scroll to position [1232, 0]
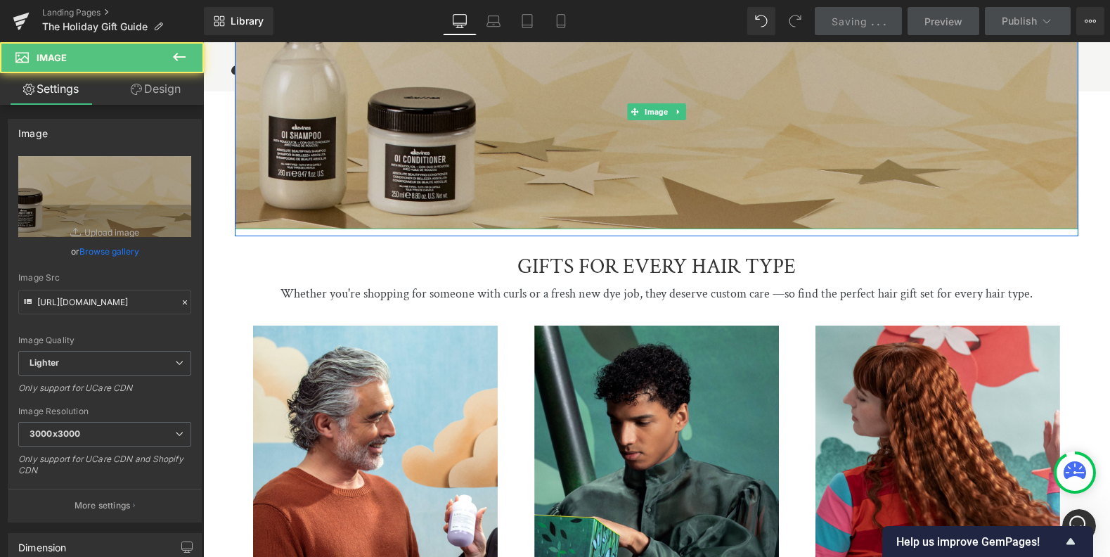
click at [713, 145] on img at bounding box center [656, 111] width 843 height 235
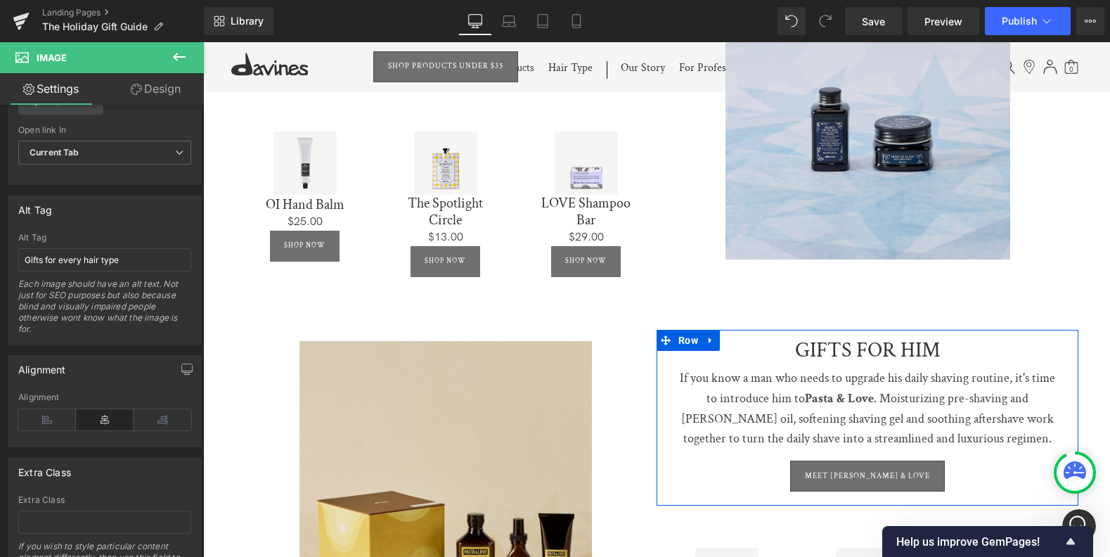
scroll to position [2012, 0]
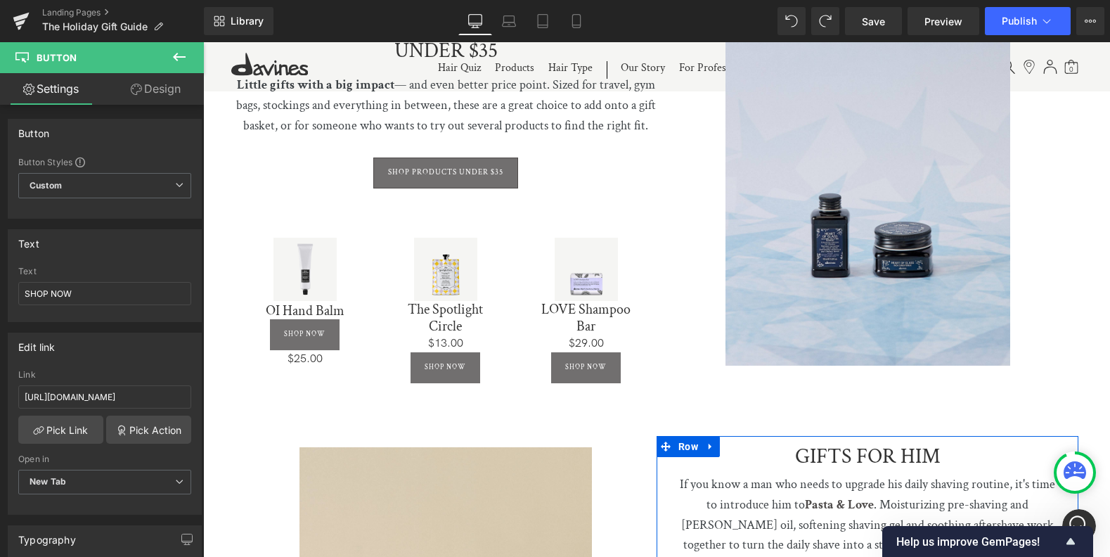
drag, startPoint x: 801, startPoint y: 17, endPoint x: 767, endPoint y: 37, distance: 39.4
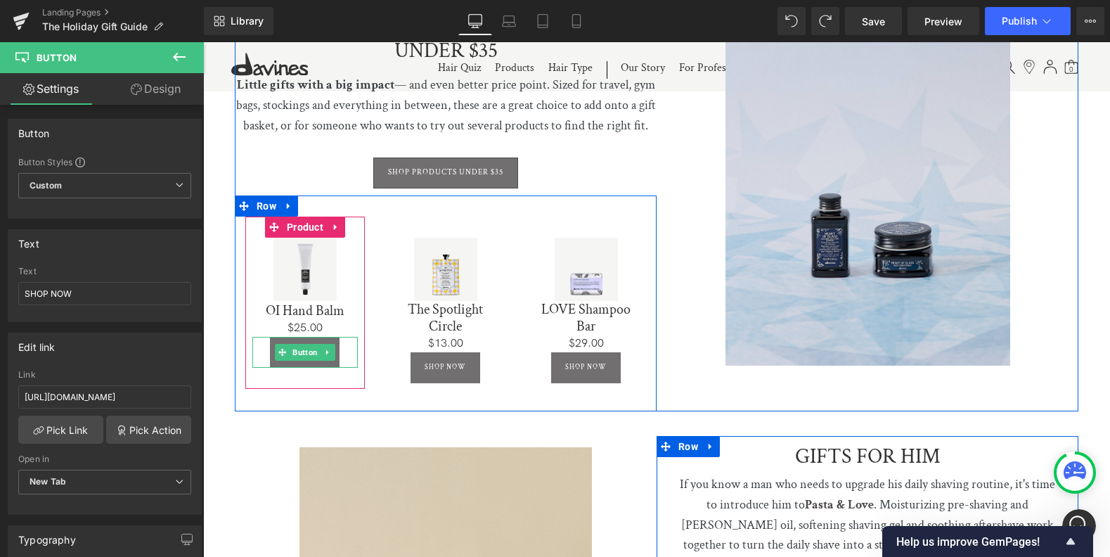
click at [326, 348] on icon at bounding box center [328, 352] width 8 height 8
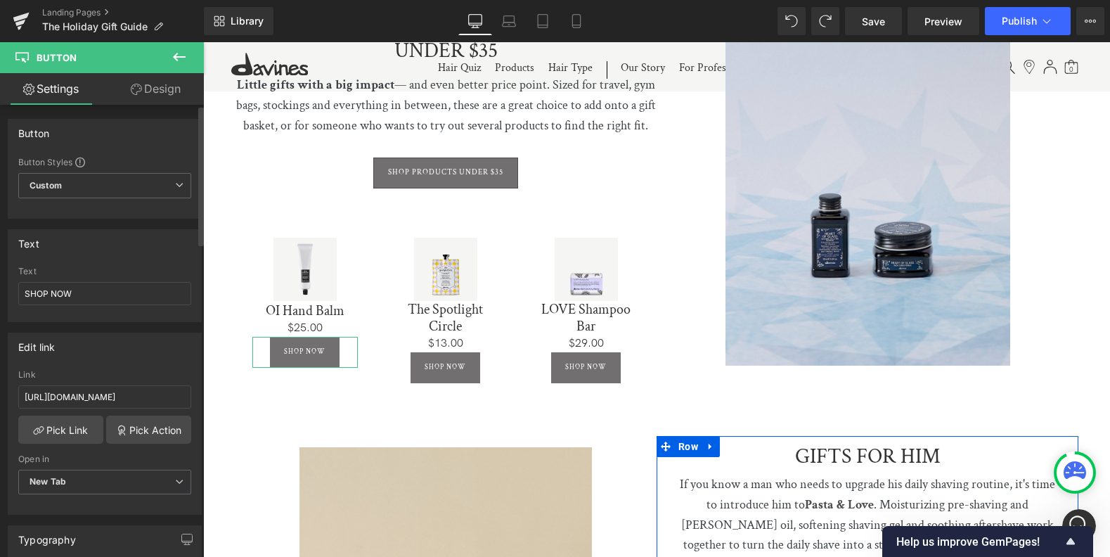
scroll to position [304, 0]
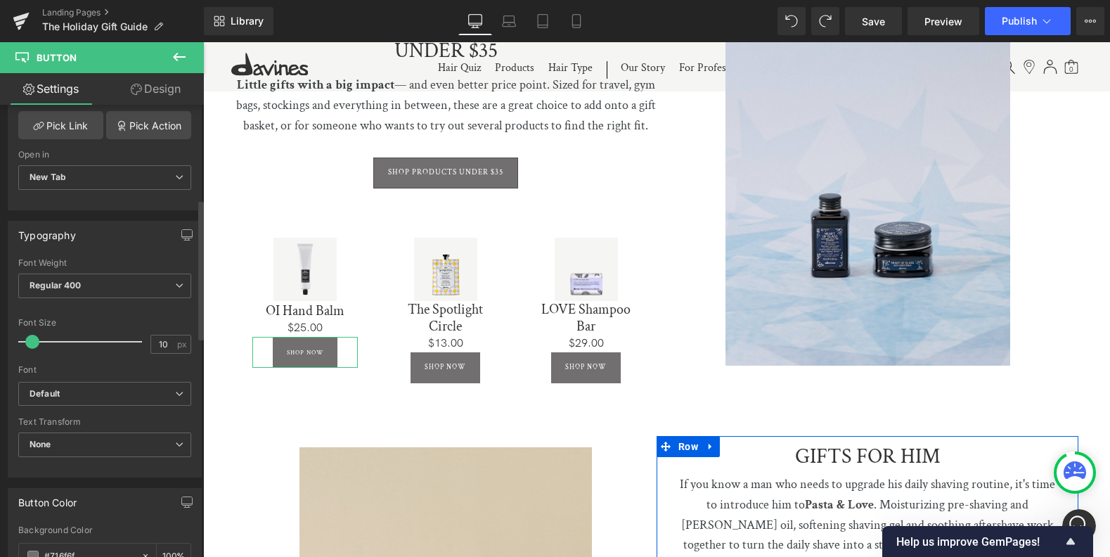
click at [27, 337] on span at bounding box center [32, 342] width 14 height 14
click at [143, 339] on div "Font Size 10 px" at bounding box center [104, 341] width 173 height 47
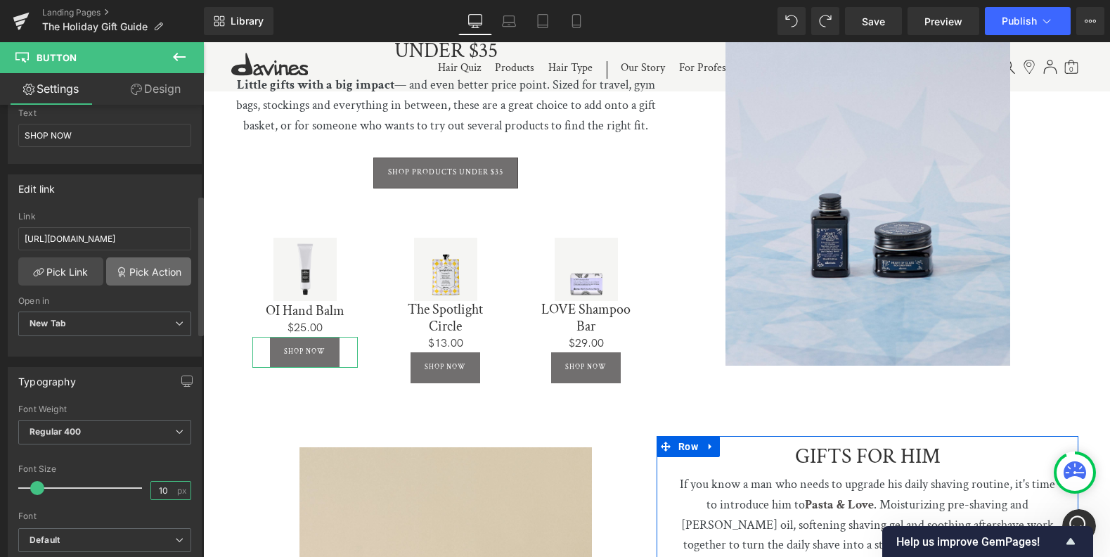
scroll to position [121, 0]
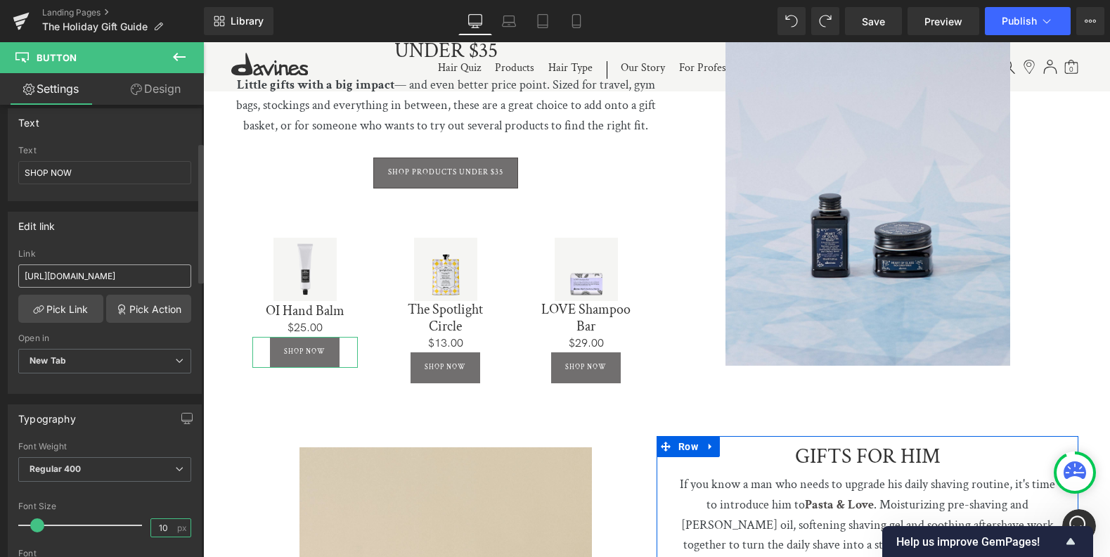
type input "10"
click at [102, 265] on input "https://us.davines.com/products/oi-travel-set-pochette" at bounding box center [104, 275] width 173 height 23
click at [101, 266] on input "https://us.davines.com/products/oi-travel-set-pochette" at bounding box center [104, 275] width 173 height 23
paste input "hand-balm"
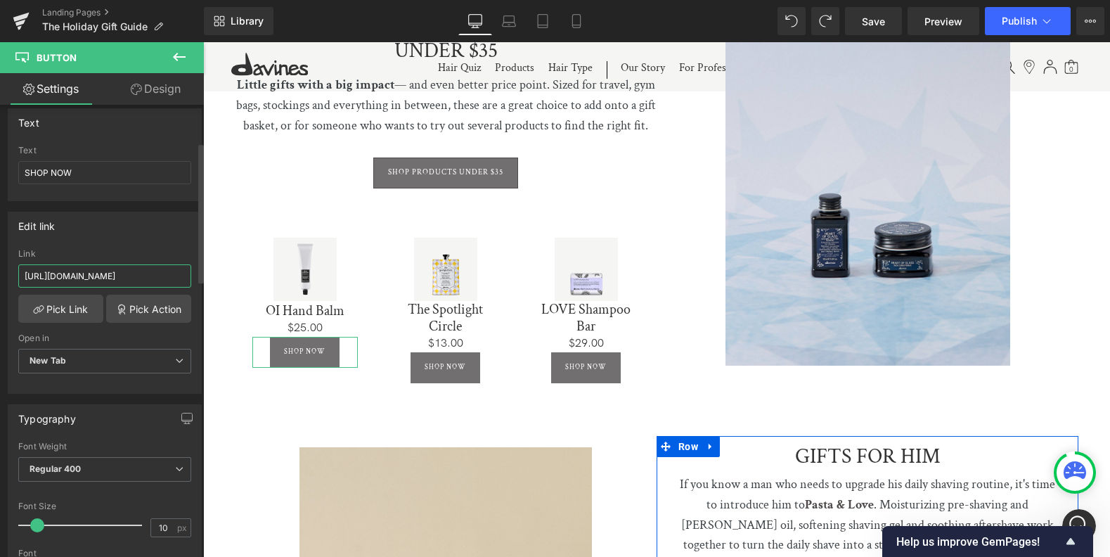
type input "[URL][DOMAIN_NAME]"
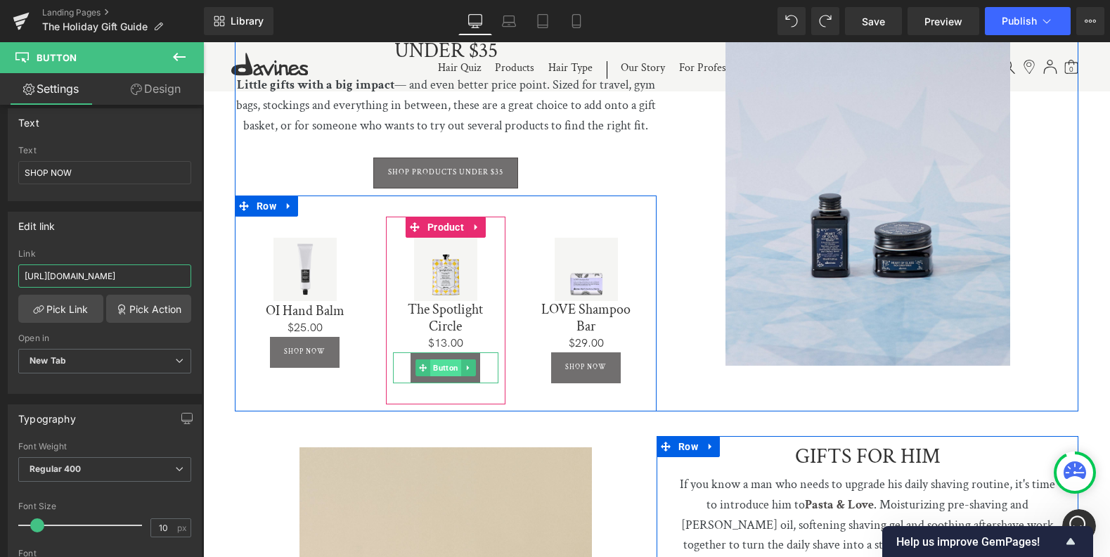
click at [445, 359] on span "Button" at bounding box center [445, 367] width 31 height 17
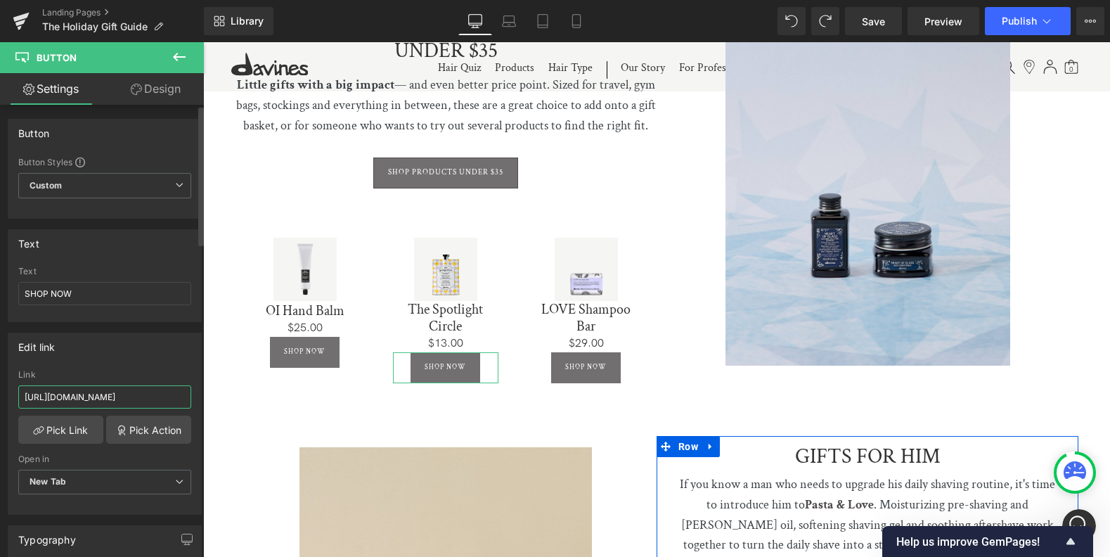
click at [81, 398] on input "https://us.davines.com/products/oi-travel-set-pochette" at bounding box center [104, 396] width 173 height 23
click at [81, 397] on input "https://us.davines.com/products/oi-travel-set-pochette" at bounding box center [104, 396] width 173 height 23
click at [80, 397] on input "https://us.davines.com/products/oi-travel-set-pochette" at bounding box center [104, 396] width 173 height 23
click at [79, 397] on input "https://us.davines.com/products/oi-travel-set-pochette" at bounding box center [104, 396] width 173 height 23
paste input "the-spotlight-circl"
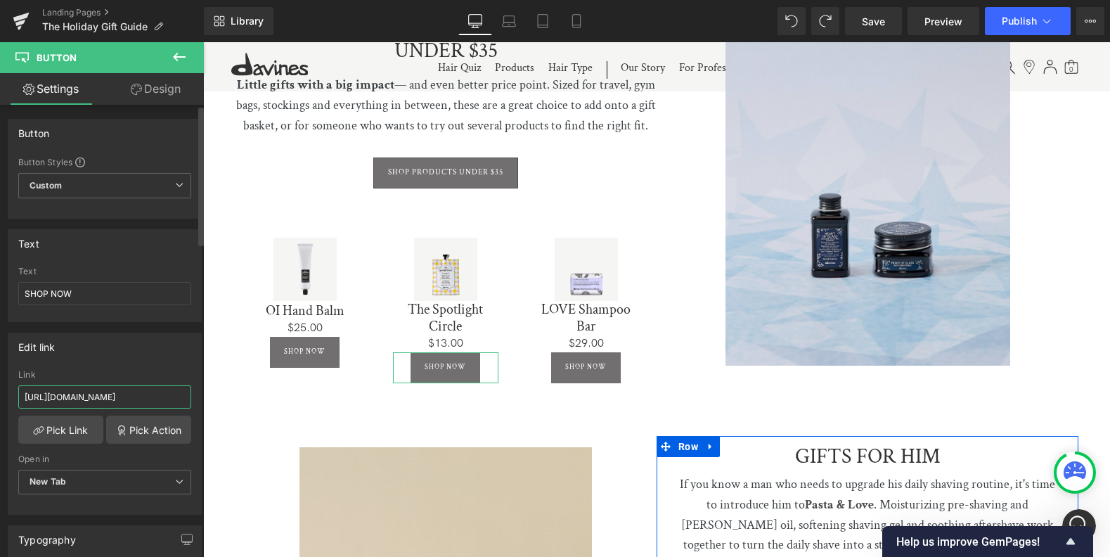
type input "[URL][DOMAIN_NAME]"
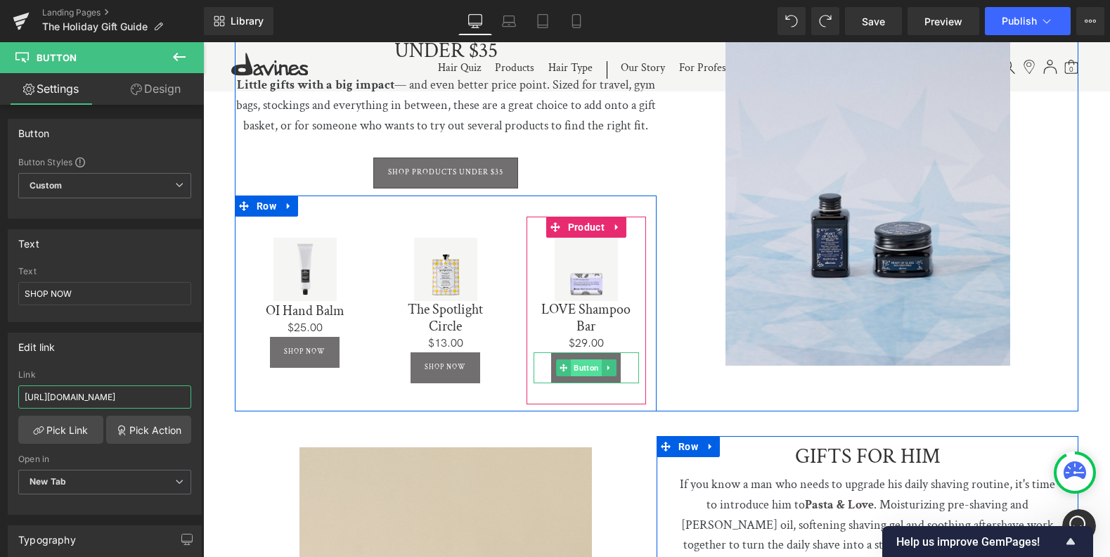
click at [583, 359] on span "Button" at bounding box center [586, 367] width 31 height 17
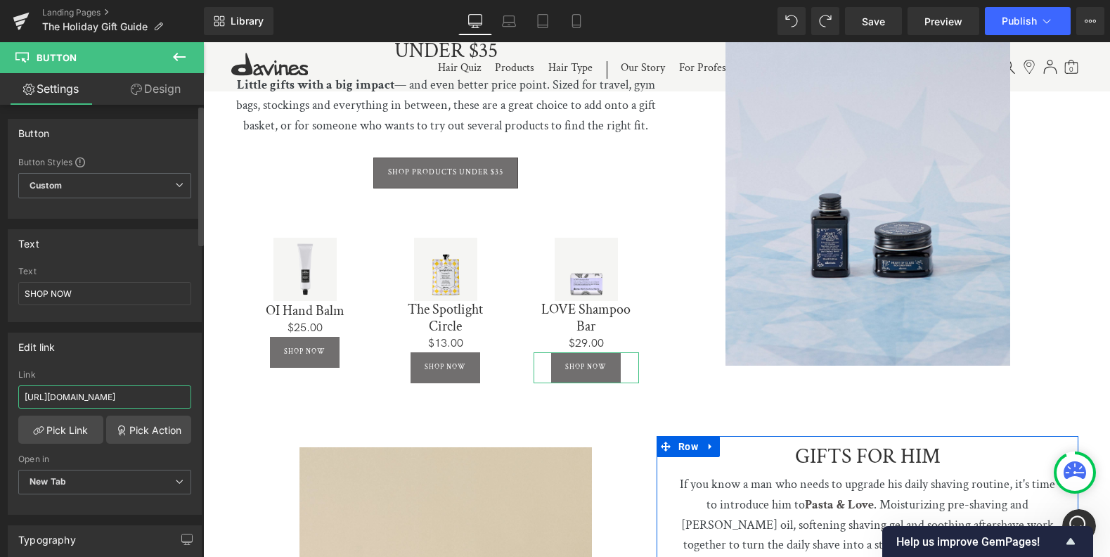
click at [100, 392] on input "https://us.davines.com/products/oi-travel-set-pochette" at bounding box center [104, 396] width 173 height 23
click at [101, 392] on input "https://us.davines.com/products/oi-travel-set-pochette" at bounding box center [104, 396] width 173 height 23
paste input "love-shampoo-bar"
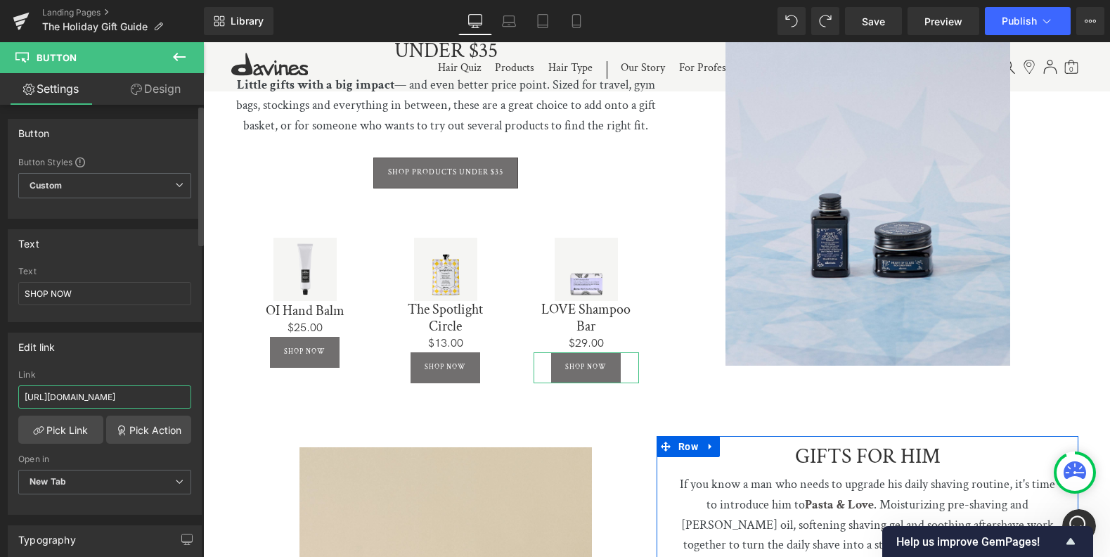
type input "https://us.davines.com/products/love-shampoo-bar"
click at [178, 59] on icon at bounding box center [179, 56] width 17 height 17
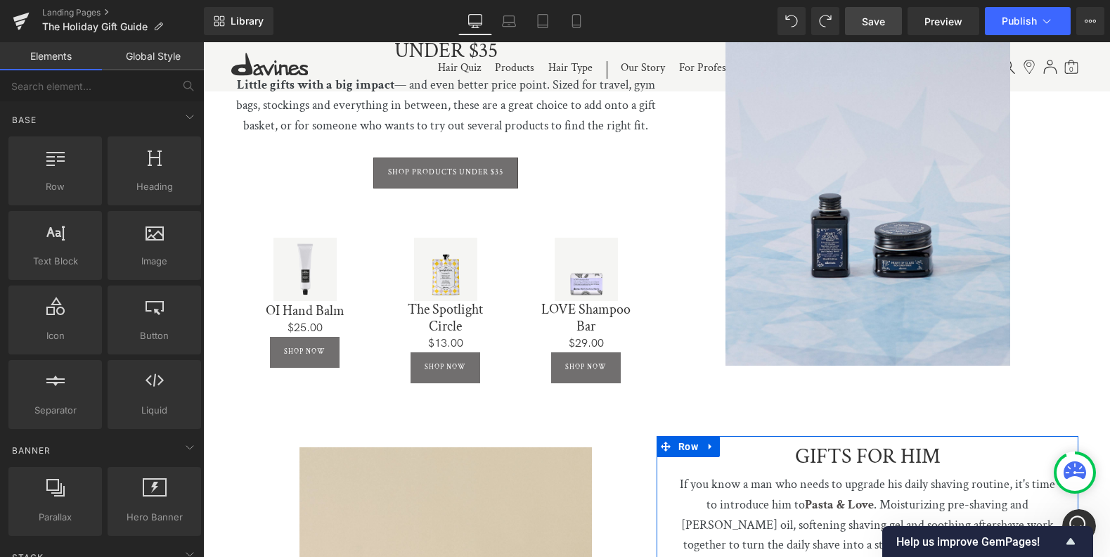
click at [887, 25] on link "Save" at bounding box center [873, 21] width 57 height 28
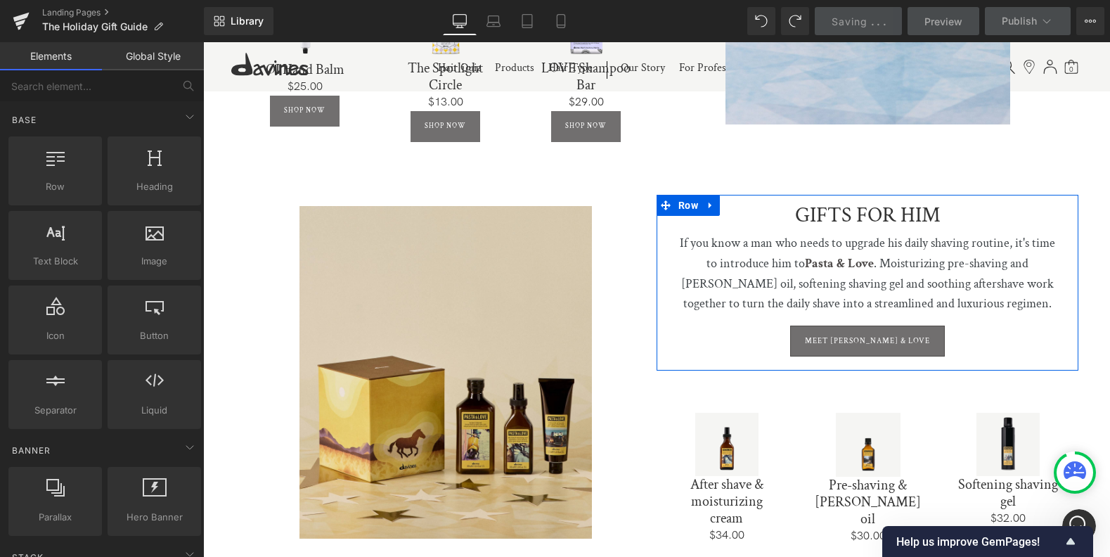
scroll to position [2227, 0]
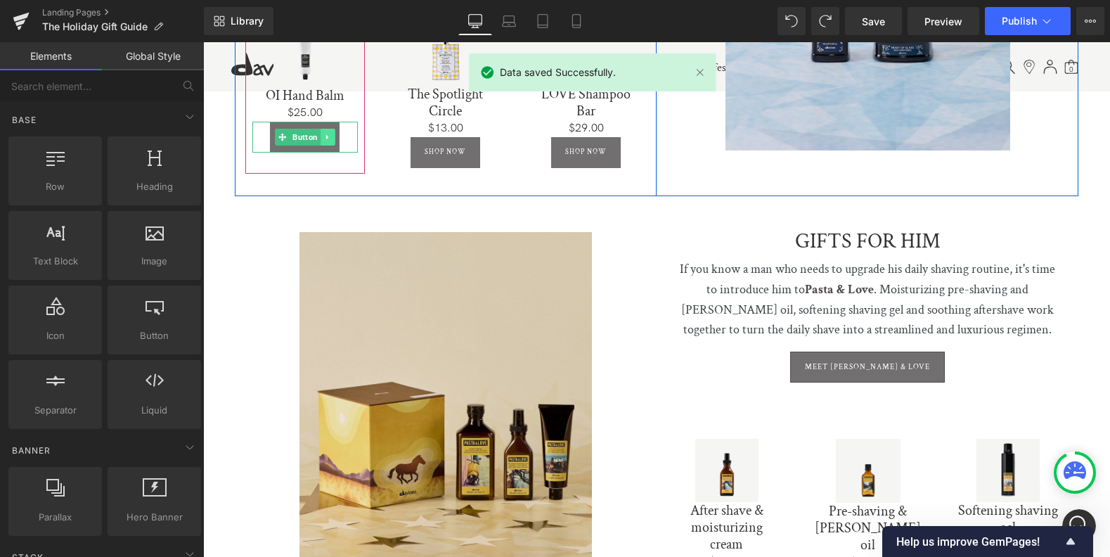
click at [325, 133] on icon at bounding box center [328, 137] width 8 height 8
click at [318, 134] on icon at bounding box center [320, 138] width 8 height 8
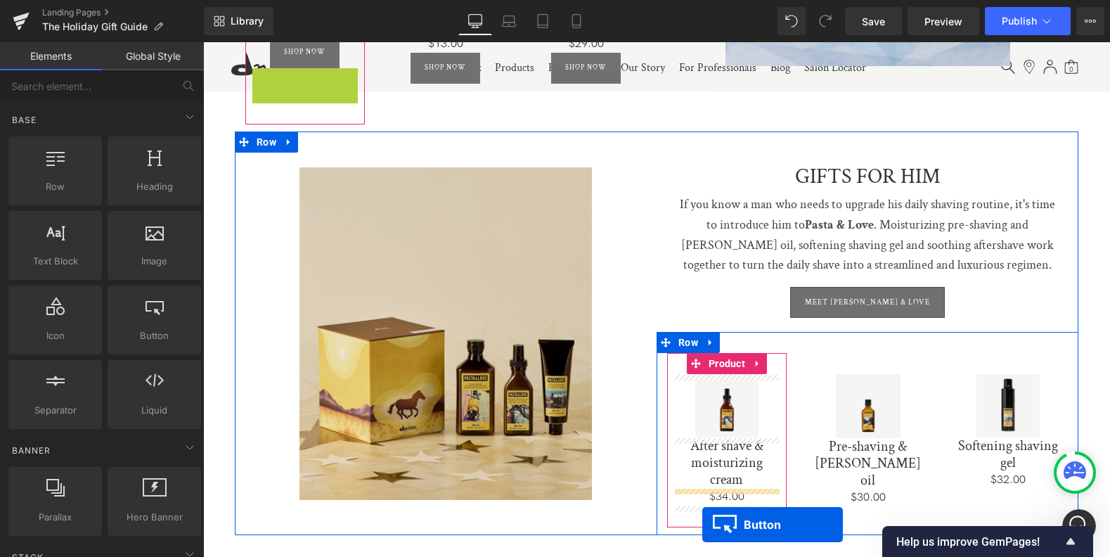
scroll to position [2480, 0]
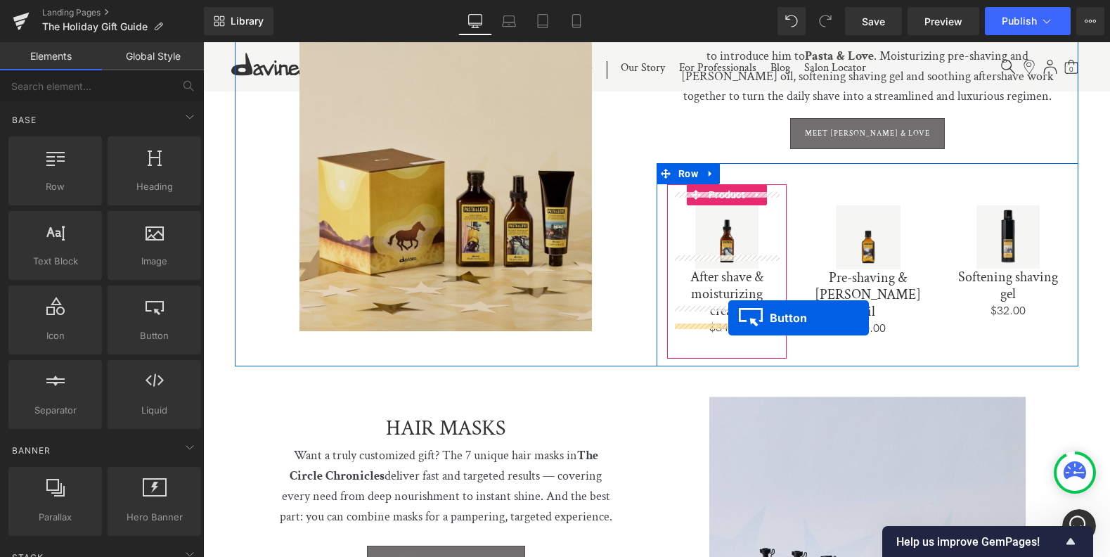
drag, startPoint x: 280, startPoint y: 155, endPoint x: 728, endPoint y: 318, distance: 476.9
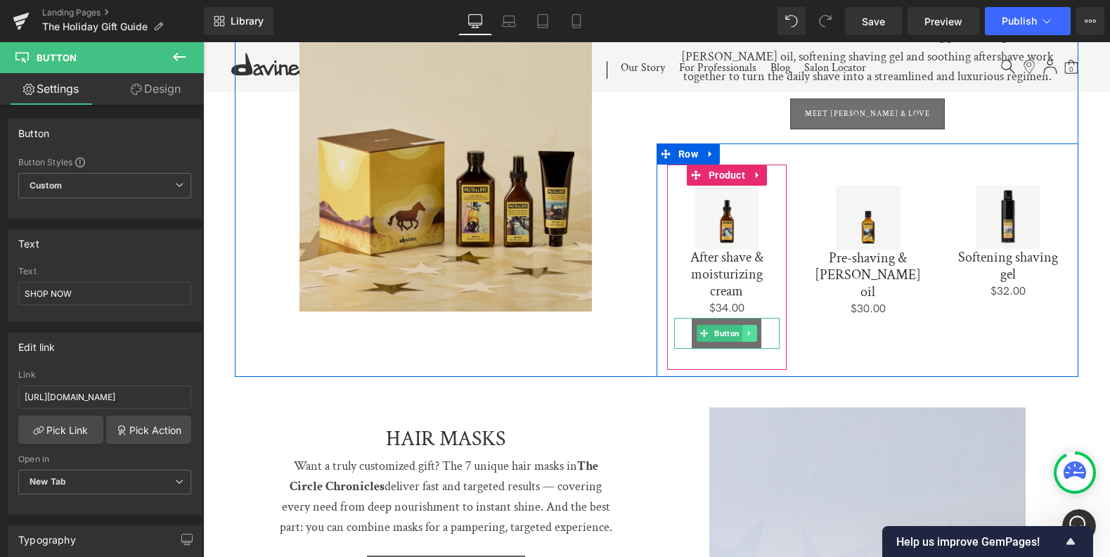
click at [746, 329] on icon at bounding box center [750, 333] width 8 height 8
click at [739, 329] on icon at bounding box center [742, 333] width 8 height 8
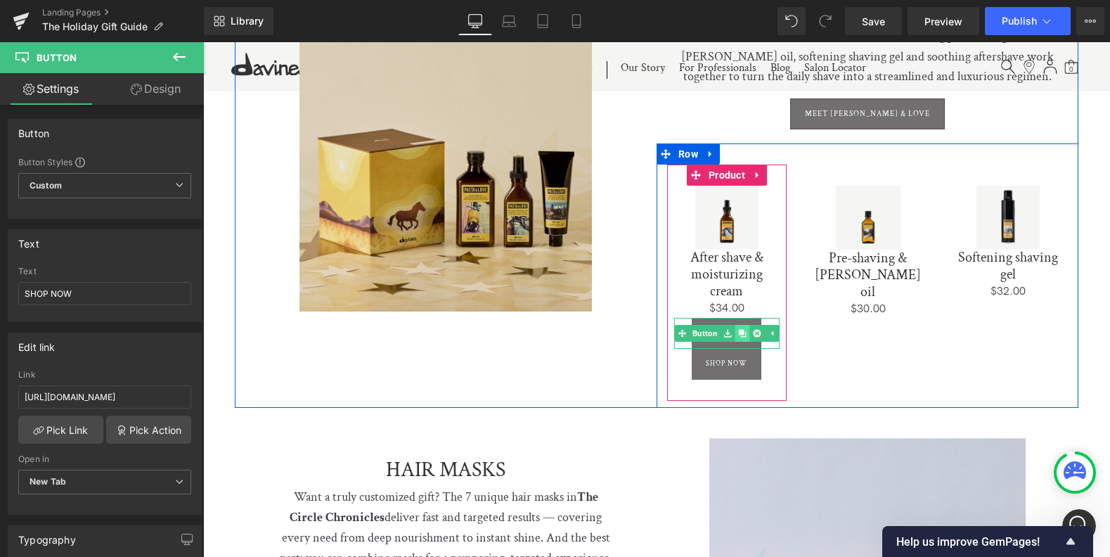
click at [739, 329] on icon at bounding box center [742, 333] width 8 height 8
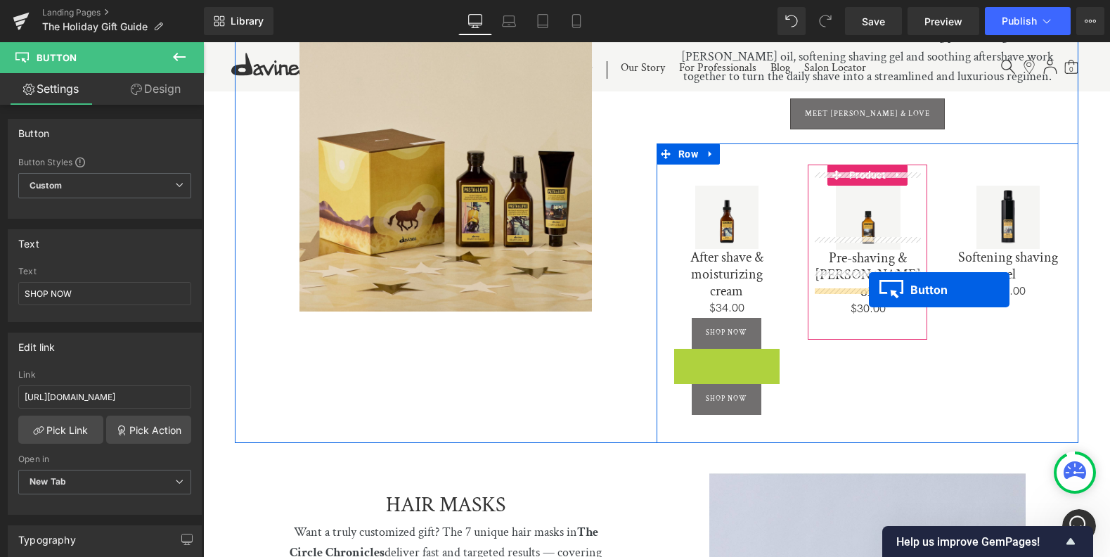
drag, startPoint x: 699, startPoint y: 348, endPoint x: 869, endPoint y: 289, distance: 179.4
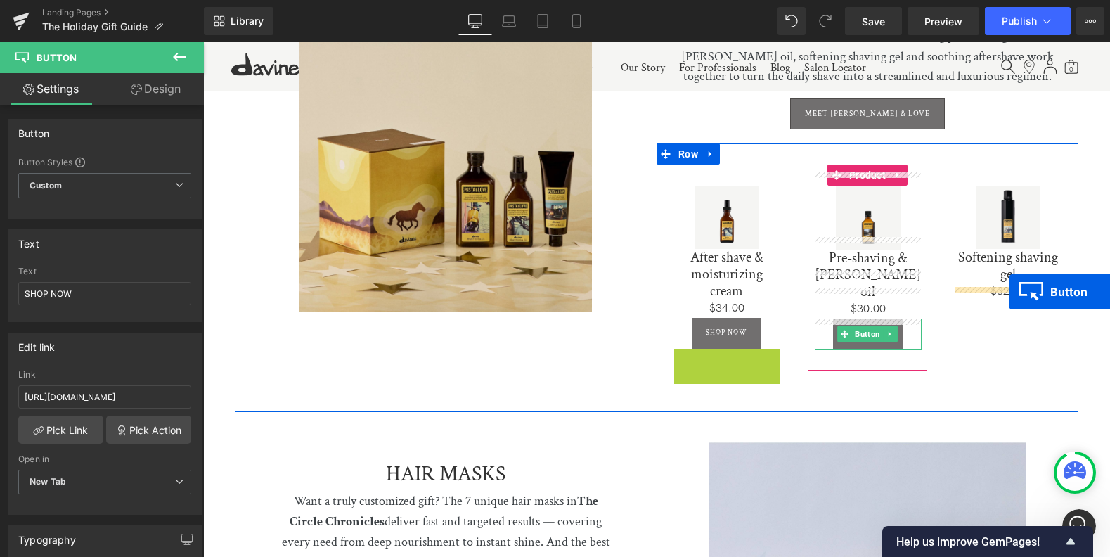
drag, startPoint x: 701, startPoint y: 350, endPoint x: 1009, endPoint y: 292, distance: 314.0
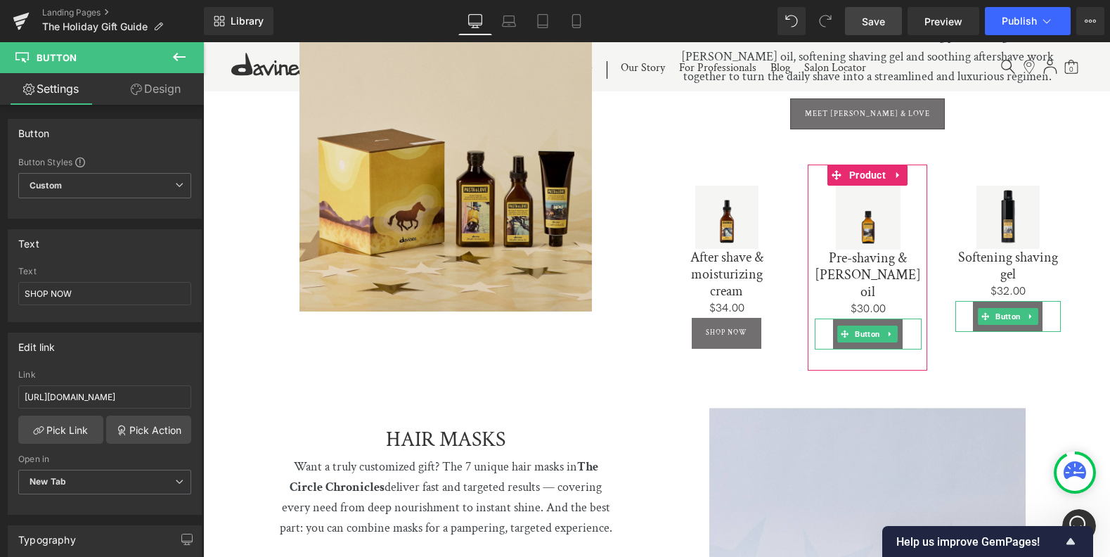
click at [874, 22] on span "Save" at bounding box center [873, 21] width 23 height 15
click at [876, 22] on span "Save" at bounding box center [873, 21] width 23 height 15
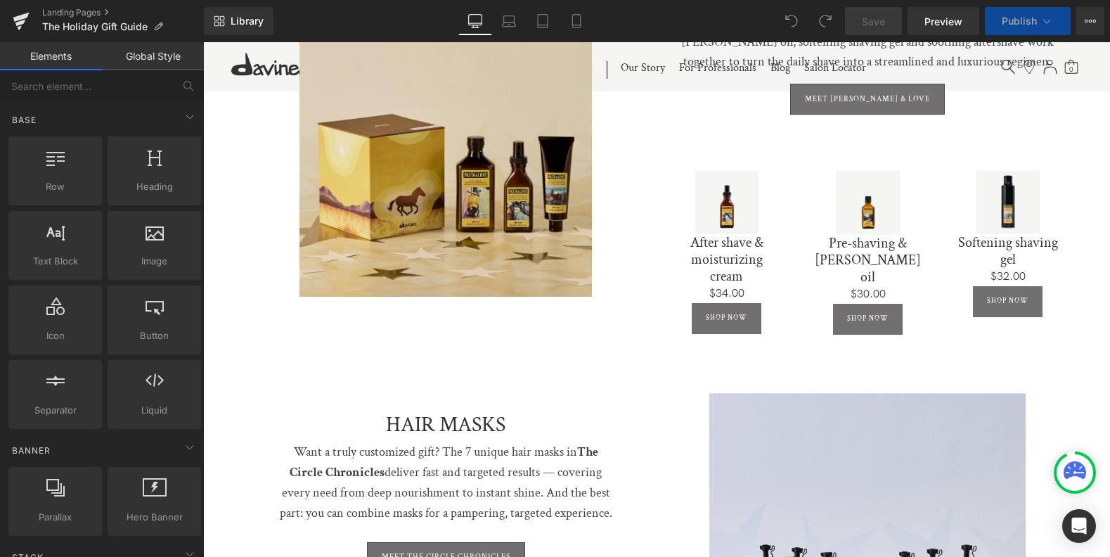
scroll to position [2487, 0]
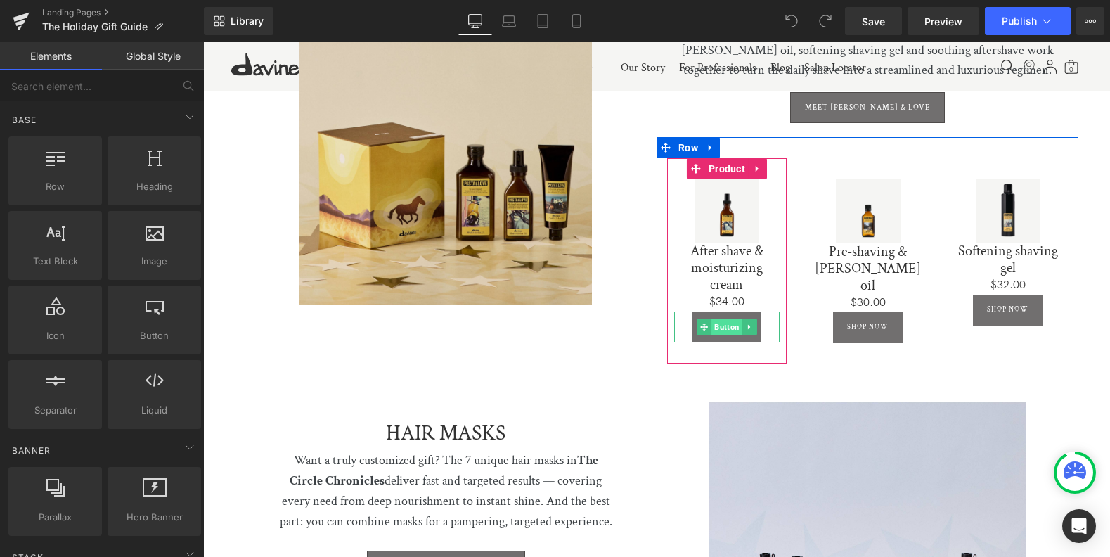
click at [725, 318] on span "Button" at bounding box center [726, 326] width 31 height 17
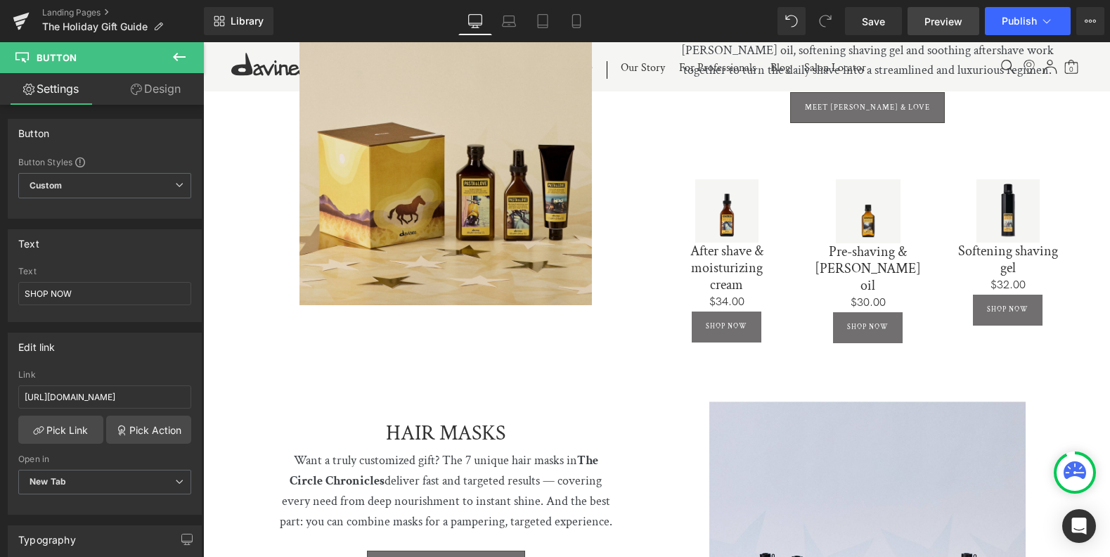
click at [941, 23] on span "Preview" at bounding box center [943, 21] width 38 height 15
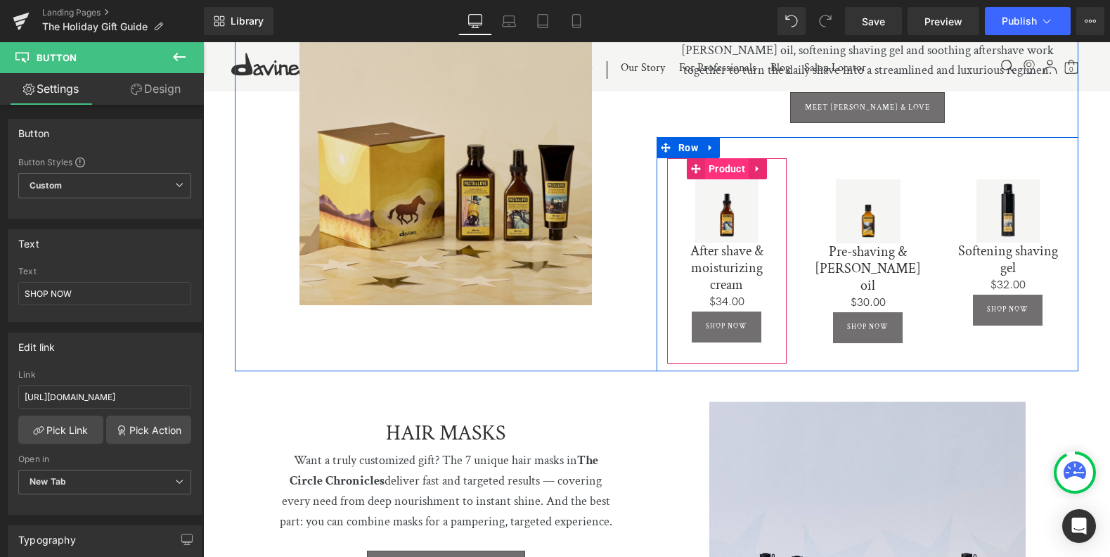
click at [729, 158] on span "Product" at bounding box center [727, 168] width 44 height 21
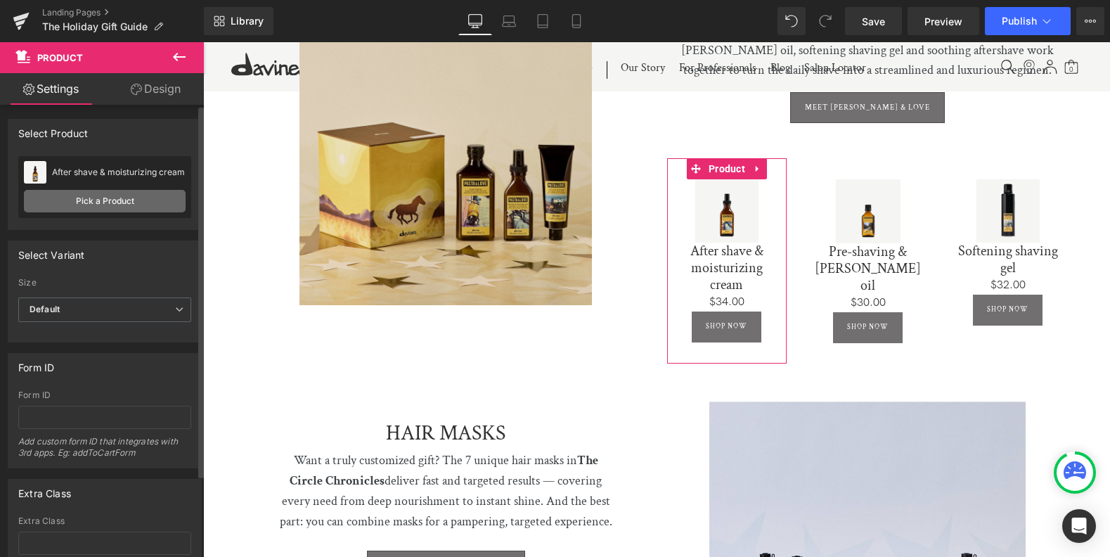
click at [101, 203] on link "Pick a Product" at bounding box center [105, 201] width 162 height 22
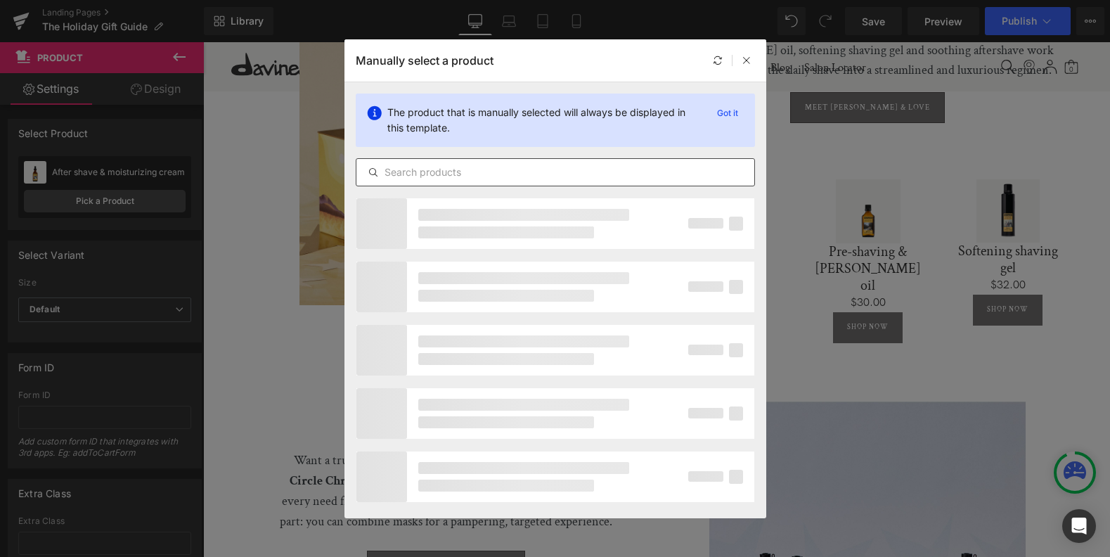
click at [495, 169] on input "text" at bounding box center [555, 172] width 398 height 17
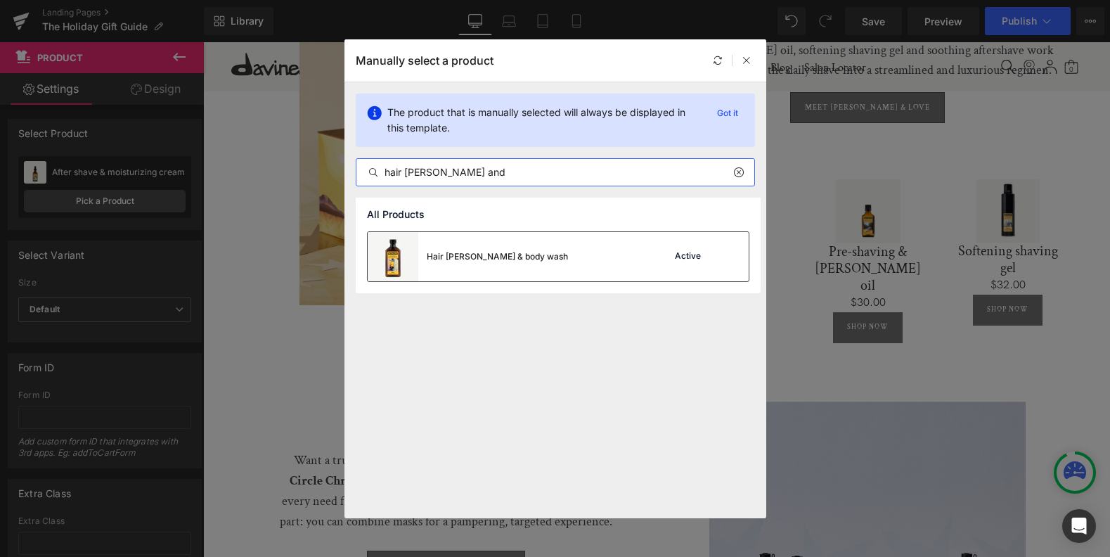
type input "hair [PERSON_NAME] and"
click at [506, 253] on div "Hair [PERSON_NAME] & body wash" at bounding box center [497, 256] width 141 height 13
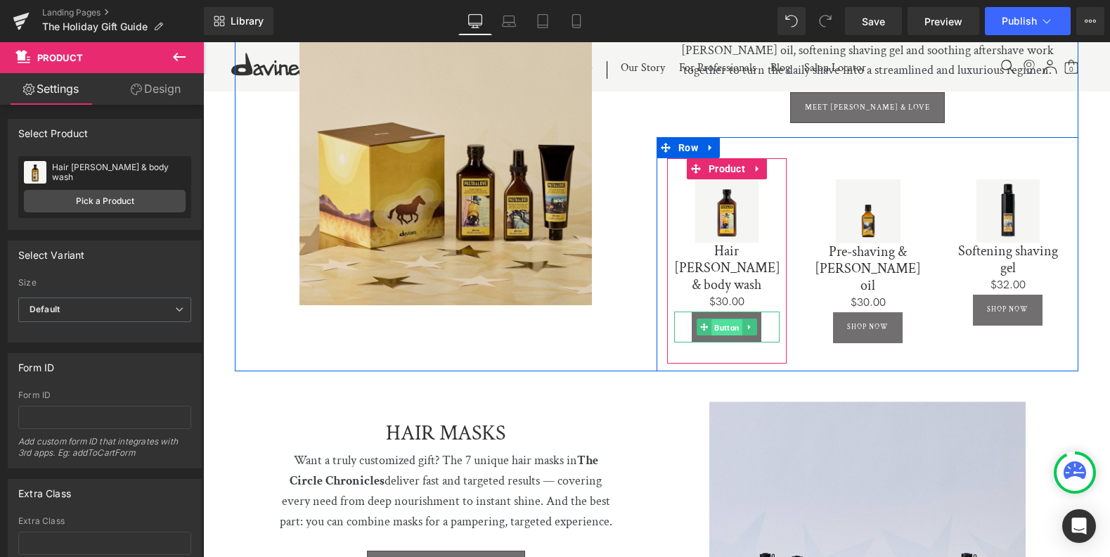
click at [726, 319] on span "Button" at bounding box center [726, 327] width 31 height 17
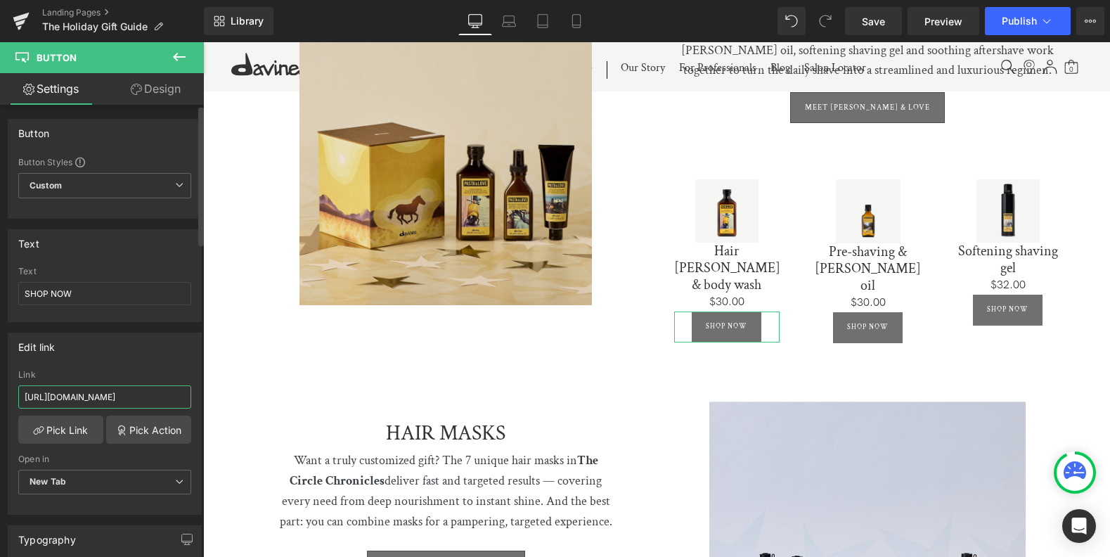
click at [104, 396] on input "[URL][DOMAIN_NAME]" at bounding box center [104, 396] width 173 height 23
paste input "hair-[PERSON_NAME]-body-wash"
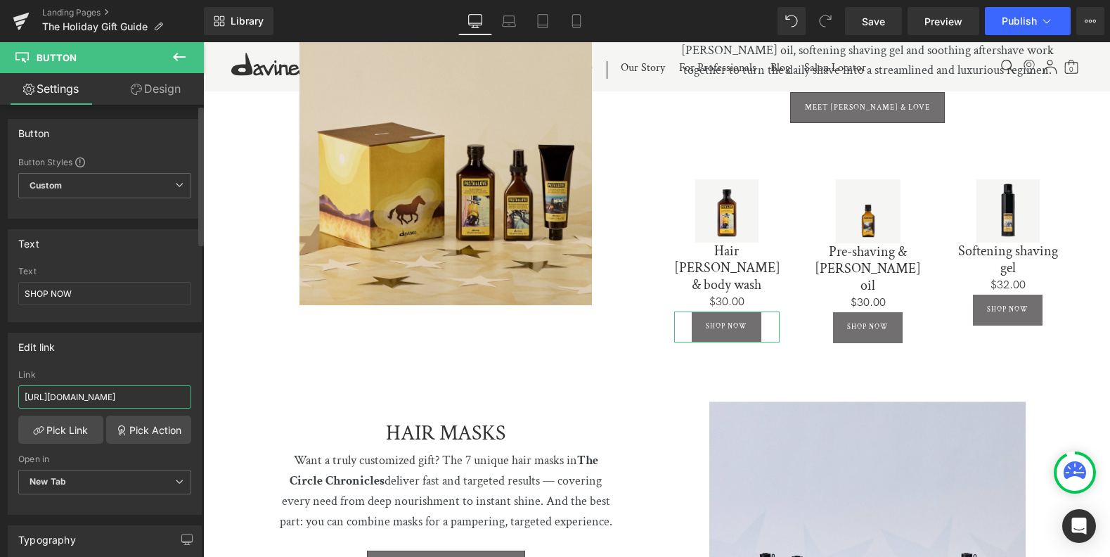
type input "[URL][DOMAIN_NAME][PERSON_NAME]"
click at [179, 53] on icon at bounding box center [179, 56] width 17 height 17
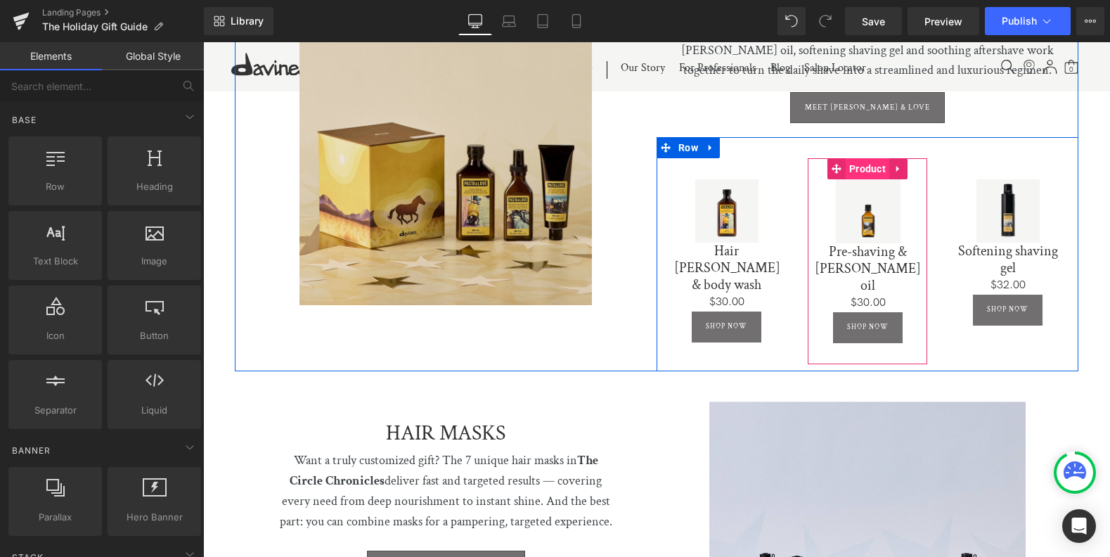
click at [864, 158] on span "Product" at bounding box center [867, 168] width 44 height 21
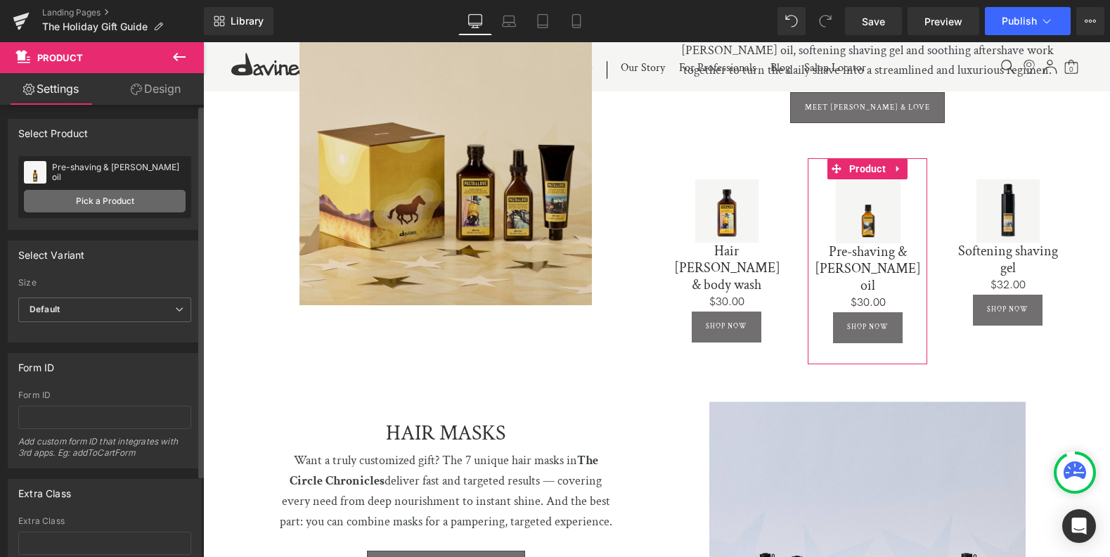
click at [79, 199] on link "Pick a Product" at bounding box center [105, 201] width 162 height 22
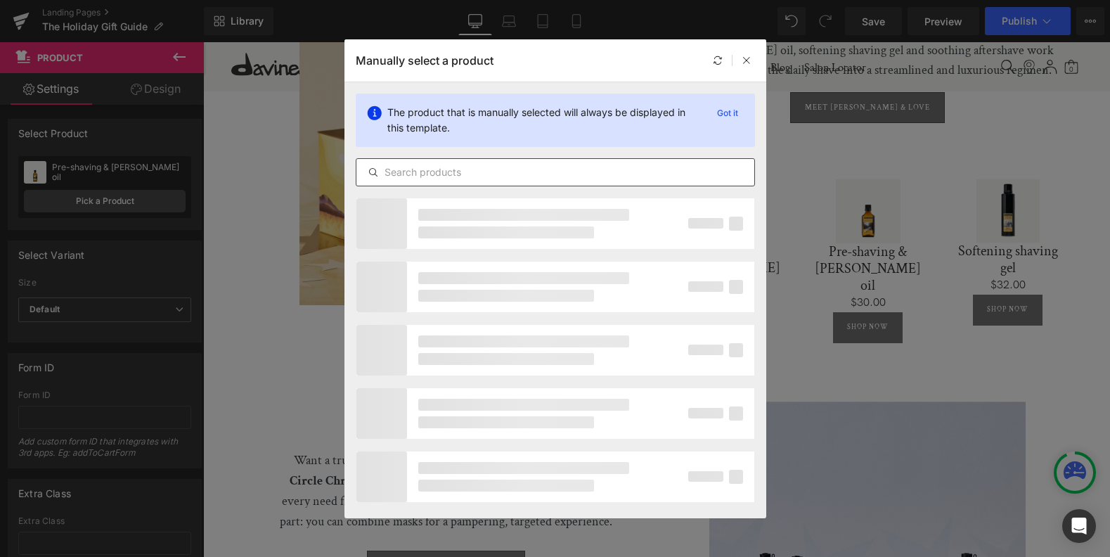
click at [498, 173] on input "text" at bounding box center [555, 172] width 398 height 17
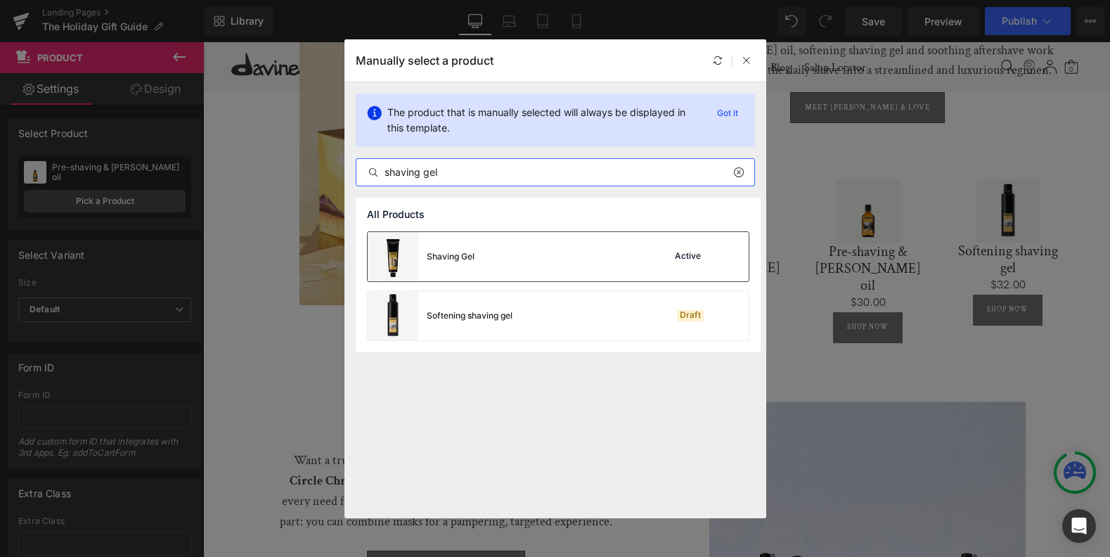
type input "shaving gel"
click at [531, 257] on div "Shaving Gel Active" at bounding box center [558, 256] width 381 height 49
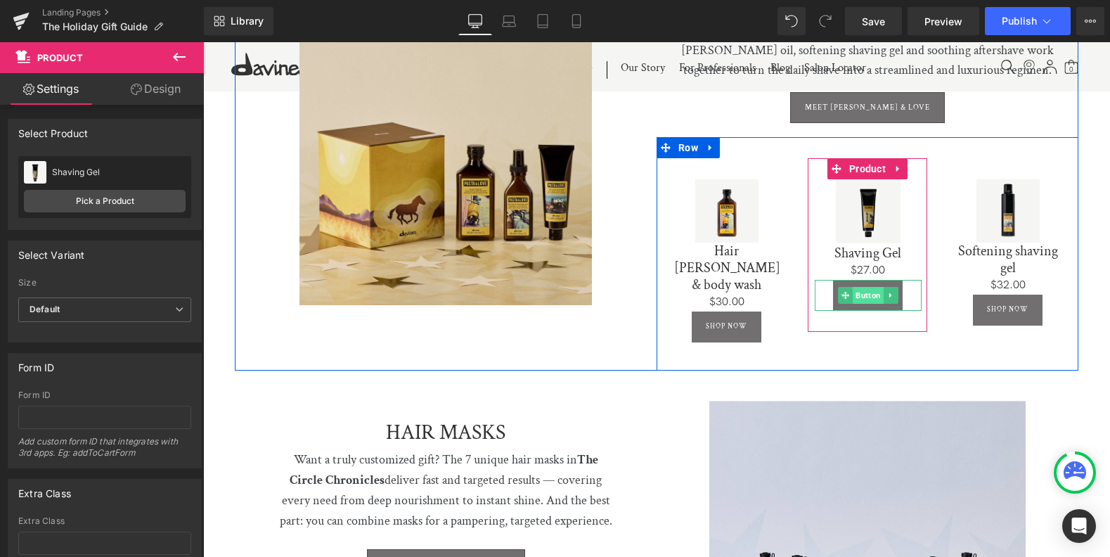
click at [865, 287] on span "Button" at bounding box center [868, 295] width 31 height 17
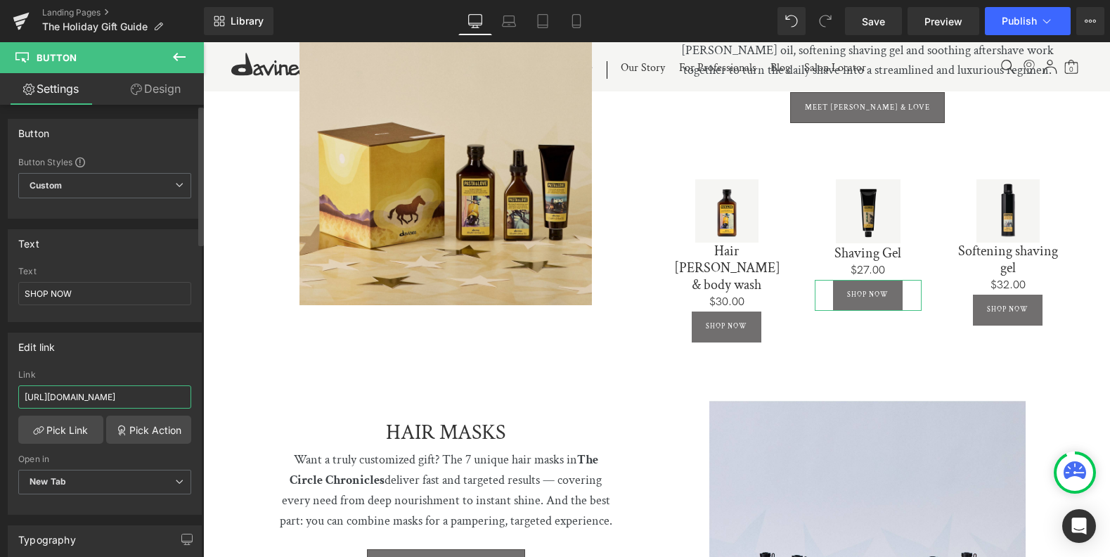
click at [108, 398] on input "[URL][DOMAIN_NAME]" at bounding box center [104, 396] width 173 height 23
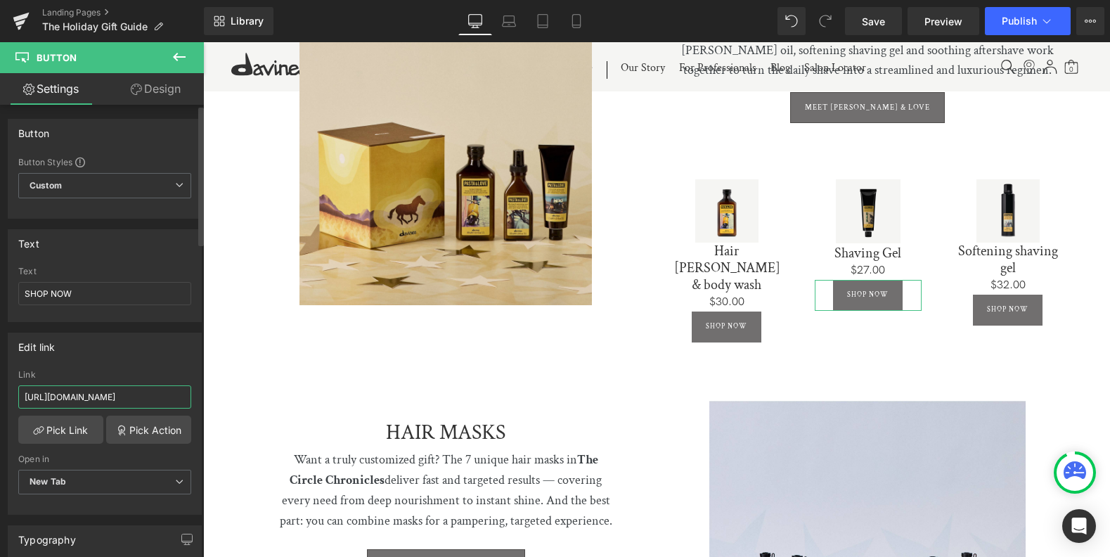
paste input "shaving-gel"
type input "[URL][DOMAIN_NAME]"
click at [176, 52] on icon at bounding box center [179, 56] width 17 height 17
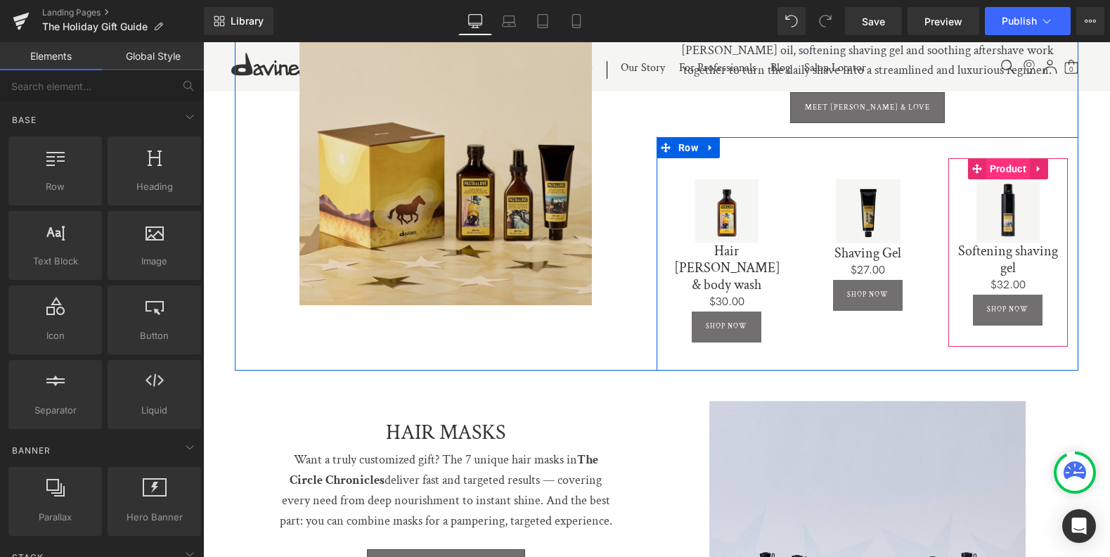
click at [1006, 158] on span "Product" at bounding box center [1008, 168] width 44 height 21
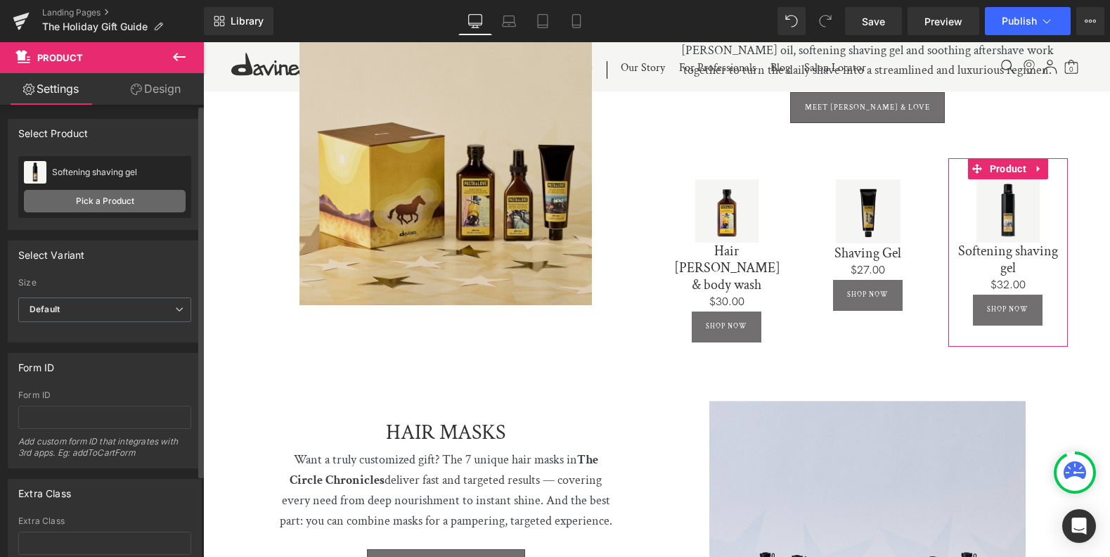
click at [103, 202] on link "Pick a Product" at bounding box center [105, 201] width 162 height 22
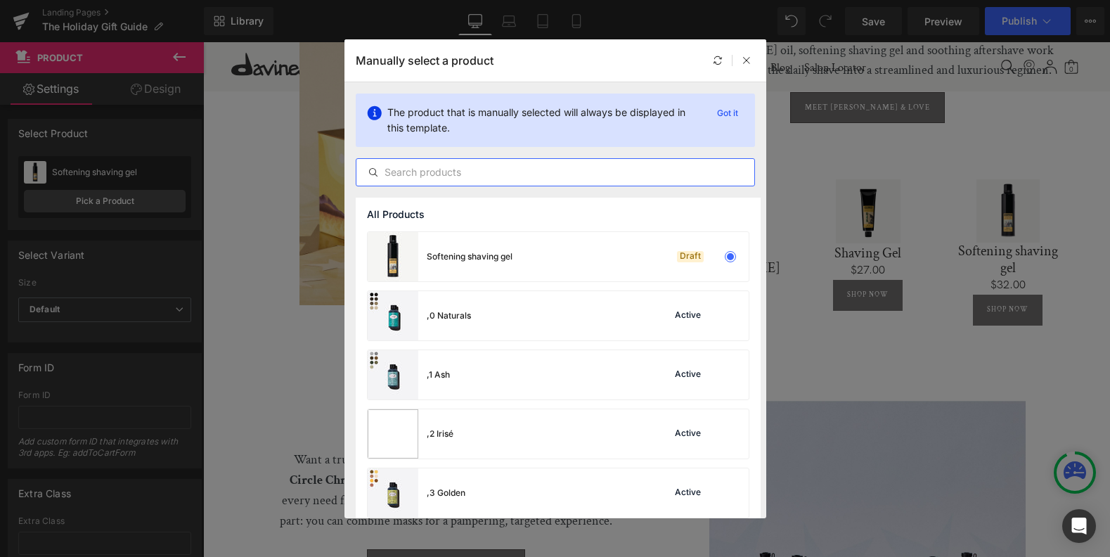
click at [469, 176] on input "text" at bounding box center [555, 172] width 398 height 17
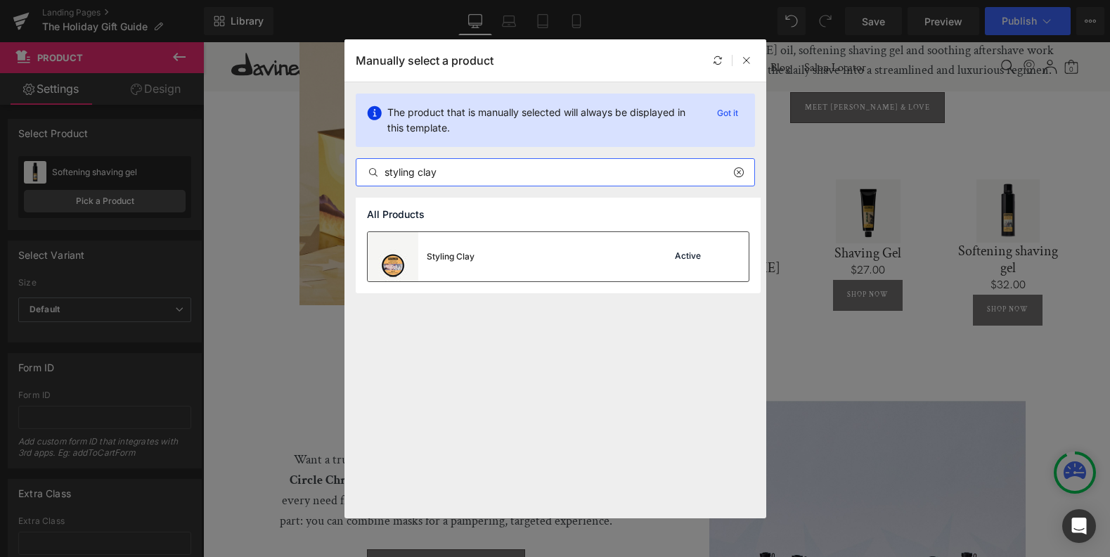
type input "styling clay"
click at [478, 257] on div "Styling Clay Active" at bounding box center [558, 256] width 381 height 49
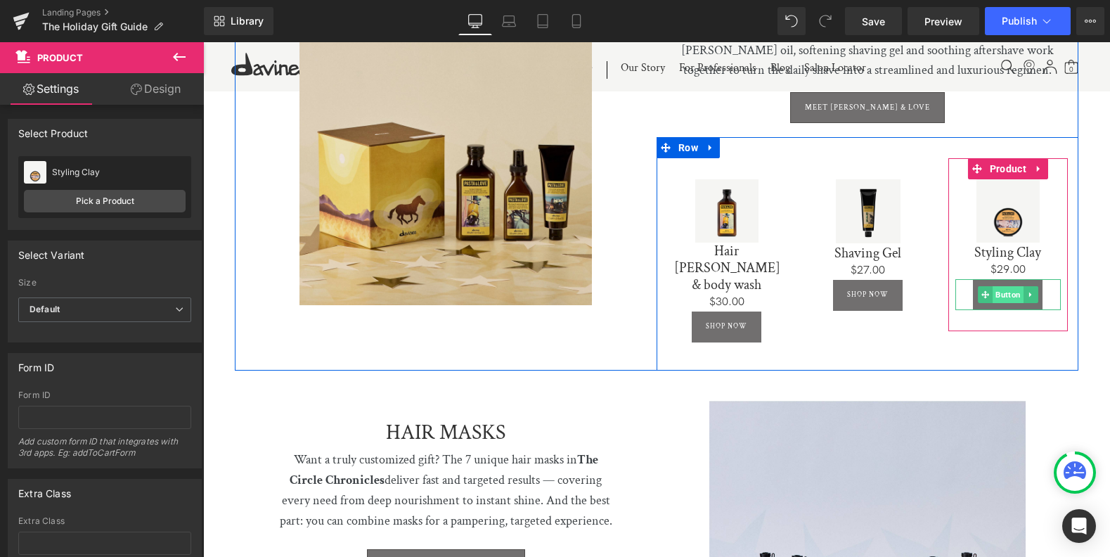
click at [1004, 286] on span "Button" at bounding box center [1007, 294] width 31 height 17
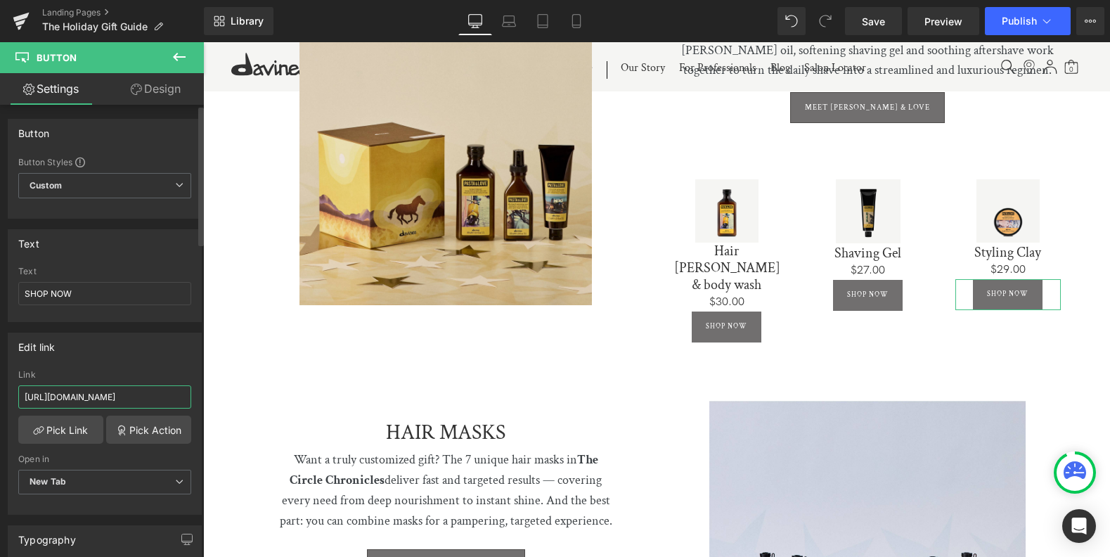
click at [110, 401] on input "[URL][DOMAIN_NAME]" at bounding box center [104, 396] width 173 height 23
click at [110, 400] on input "[URL][DOMAIN_NAME]" at bounding box center [104, 396] width 173 height 23
paste input "styling-clay"
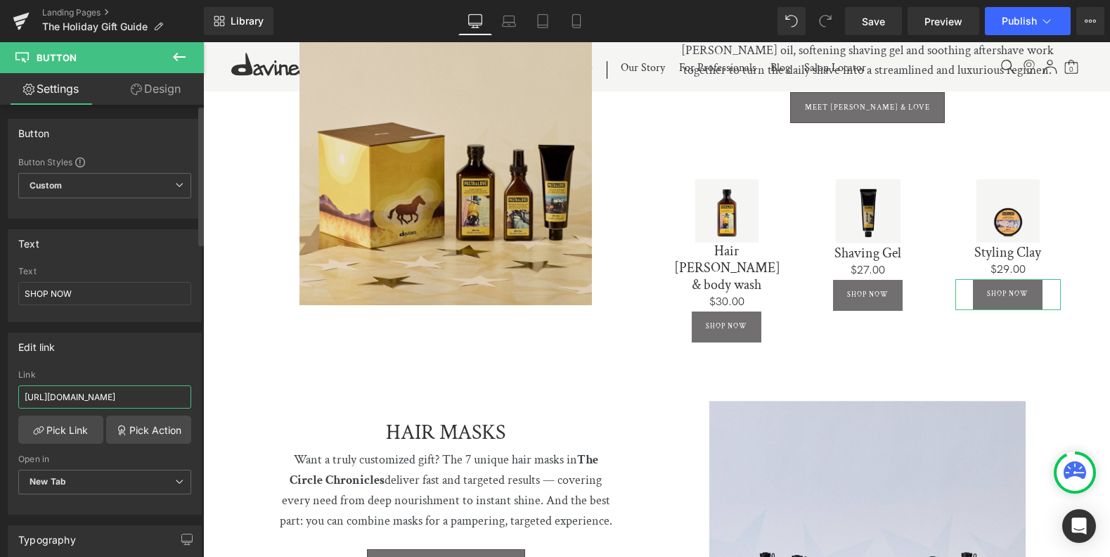
type input "[URL][DOMAIN_NAME]"
click at [179, 54] on icon at bounding box center [179, 56] width 17 height 17
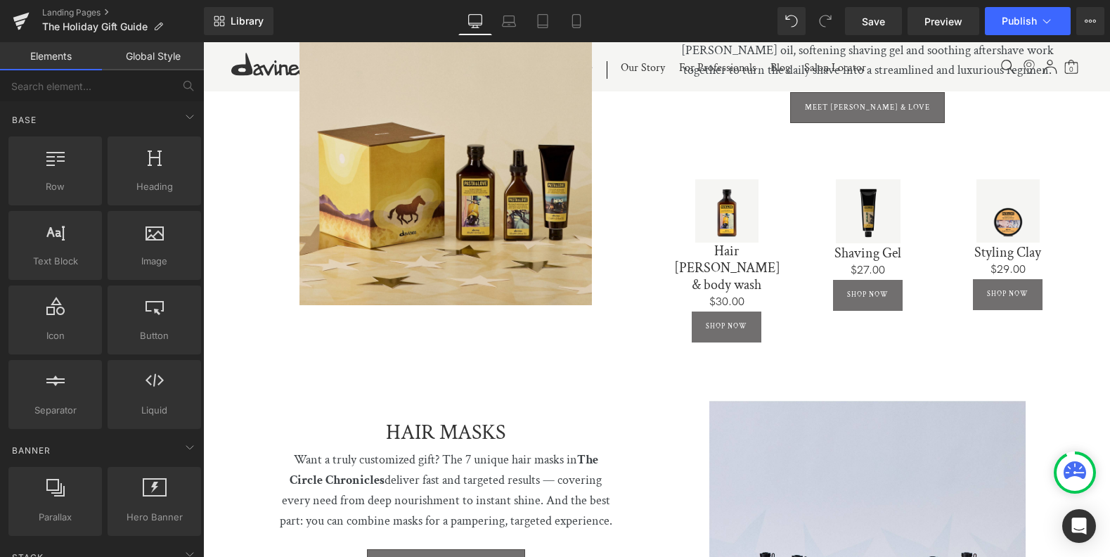
drag, startPoint x: 875, startPoint y: 22, endPoint x: 874, endPoint y: 36, distance: 13.4
click at [874, 23] on span "Save" at bounding box center [873, 21] width 23 height 15
drag, startPoint x: 884, startPoint y: 21, endPoint x: 887, endPoint y: 29, distance: 8.2
click at [884, 21] on span "Save" at bounding box center [873, 21] width 23 height 15
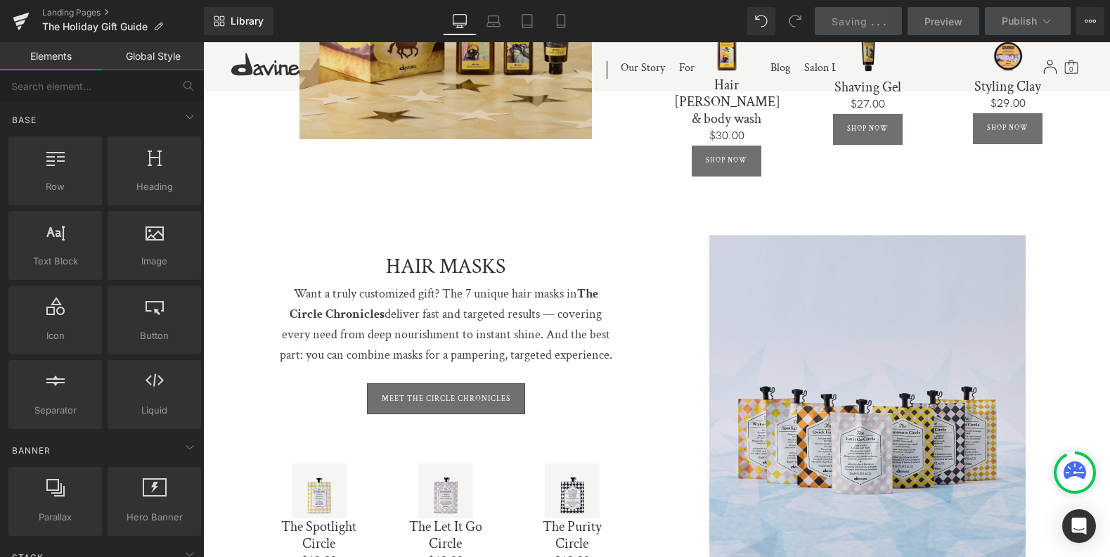
scroll to position [2624, 0]
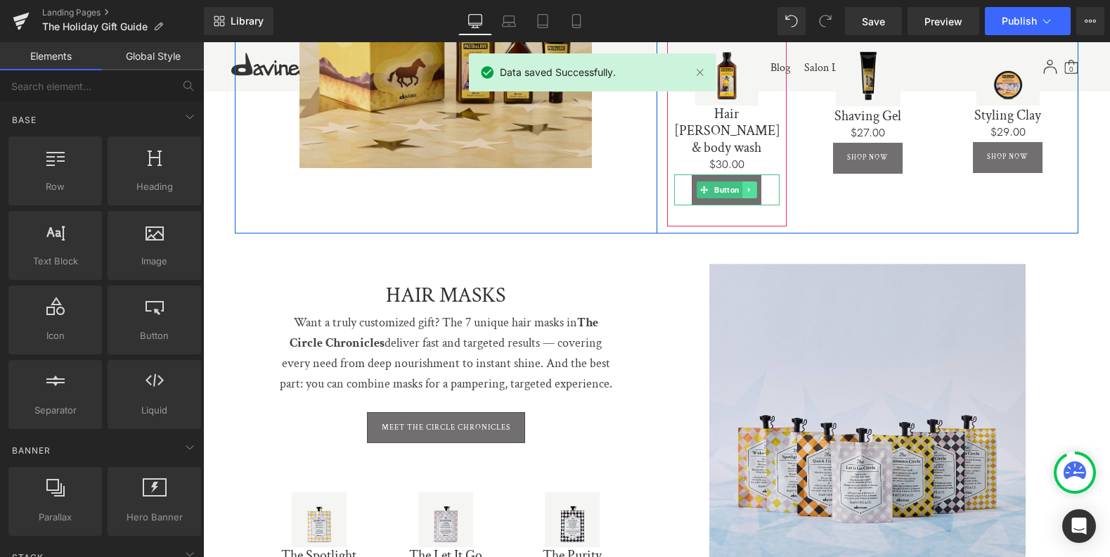
click at [749, 186] on icon at bounding box center [750, 190] width 8 height 8
click at [741, 186] on icon at bounding box center [742, 190] width 8 height 8
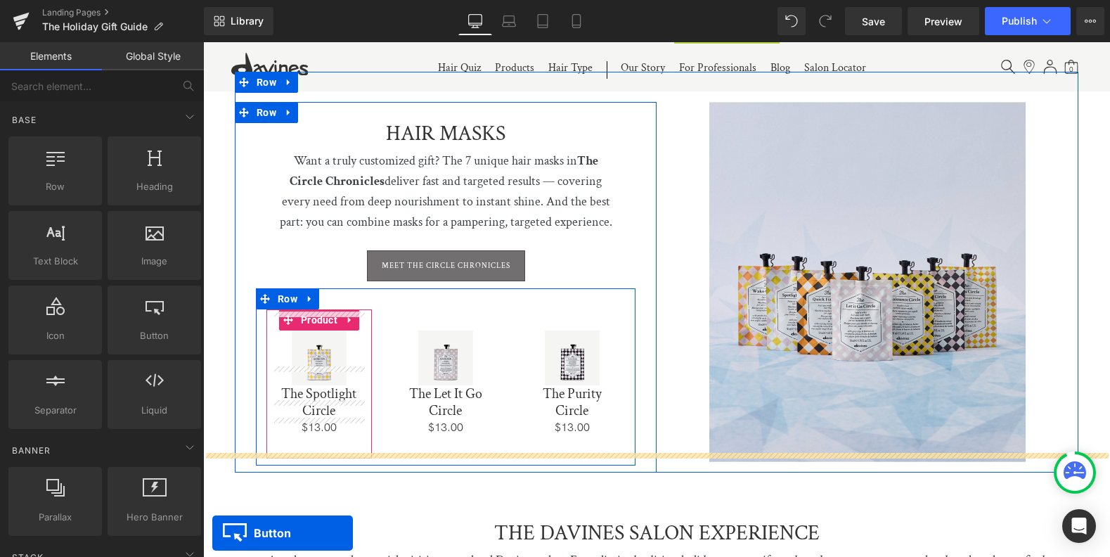
scroll to position [2905, 0]
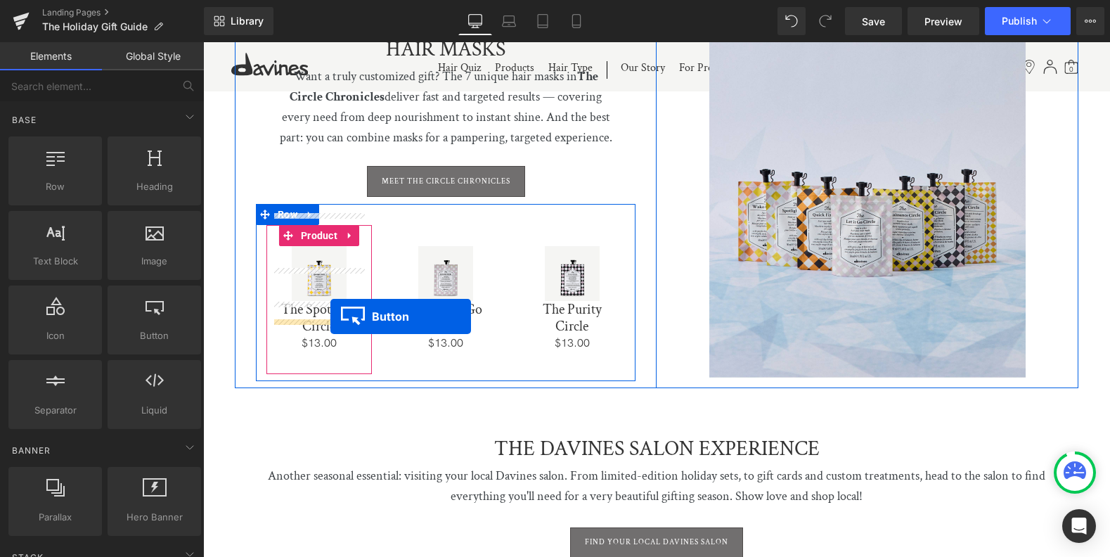
drag, startPoint x: 701, startPoint y: 188, endPoint x: 330, endPoint y: 316, distance: 391.8
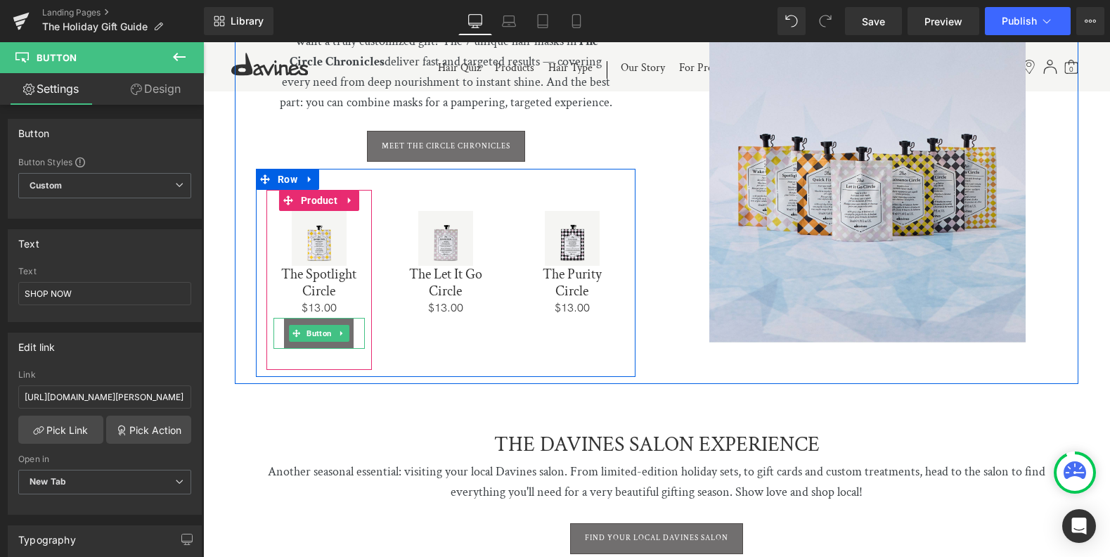
drag, startPoint x: 339, startPoint y: 298, endPoint x: 342, endPoint y: 310, distance: 12.3
click at [339, 329] on icon at bounding box center [342, 333] width 8 height 8
drag, startPoint x: 331, startPoint y: 297, endPoint x: 333, endPoint y: 311, distance: 13.5
click at [331, 329] on icon at bounding box center [334, 333] width 8 height 8
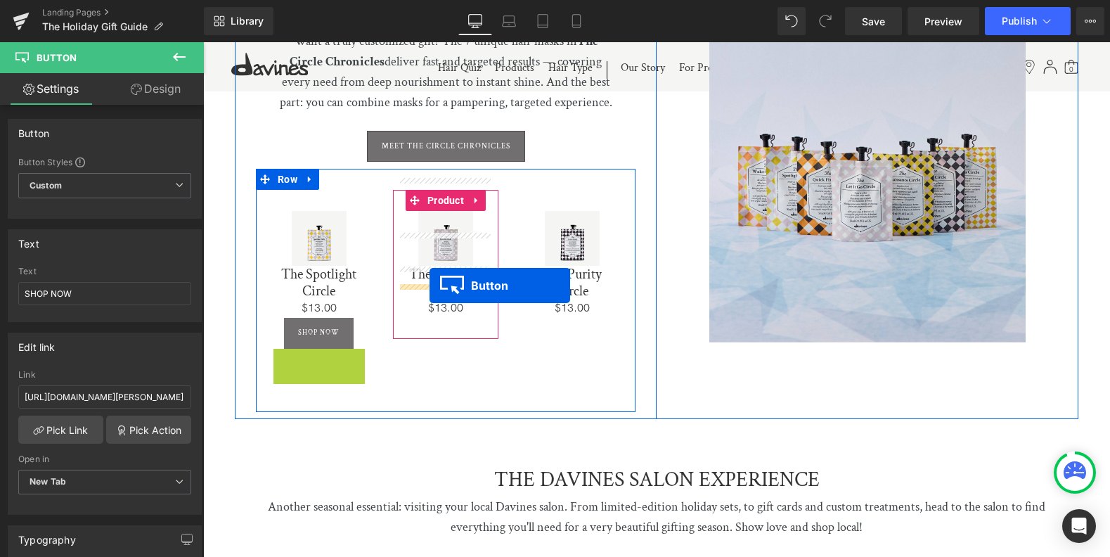
drag, startPoint x: 298, startPoint y: 329, endPoint x: 429, endPoint y: 286, distance: 137.6
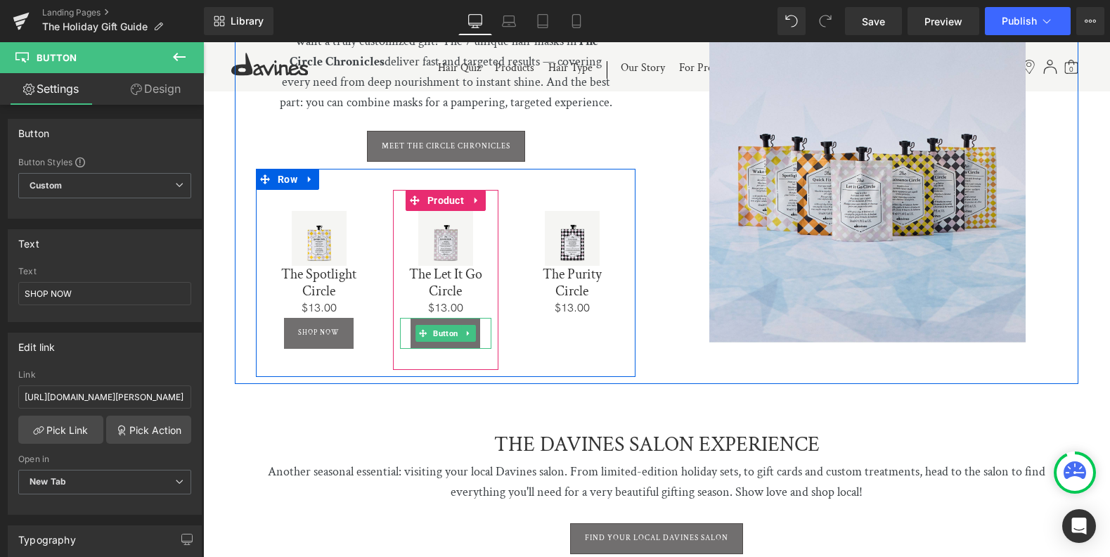
drag, startPoint x: 463, startPoint y: 301, endPoint x: 469, endPoint y: 312, distance: 12.6
click at [465, 329] on icon at bounding box center [469, 333] width 8 height 8
click at [460, 329] on icon at bounding box center [461, 333] width 8 height 8
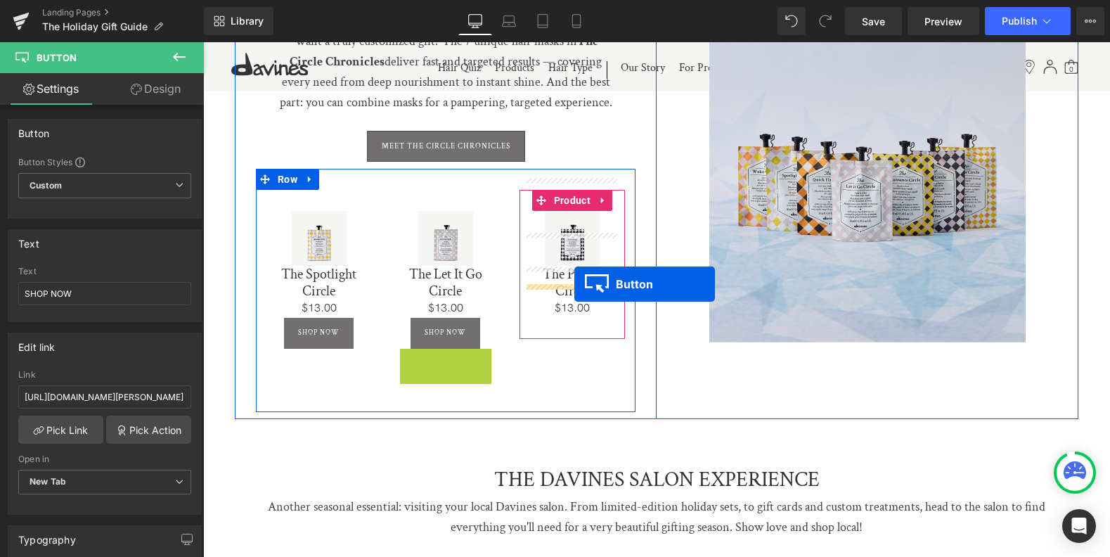
drag, startPoint x: 429, startPoint y: 323, endPoint x: 573, endPoint y: 284, distance: 150.0
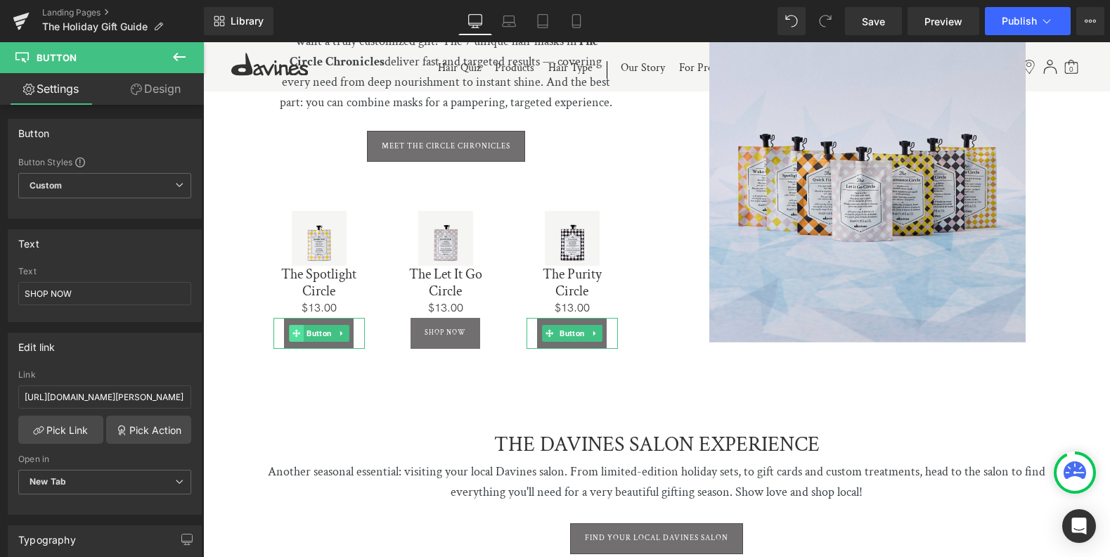
click at [293, 325] on link "Button" at bounding box center [312, 333] width 46 height 17
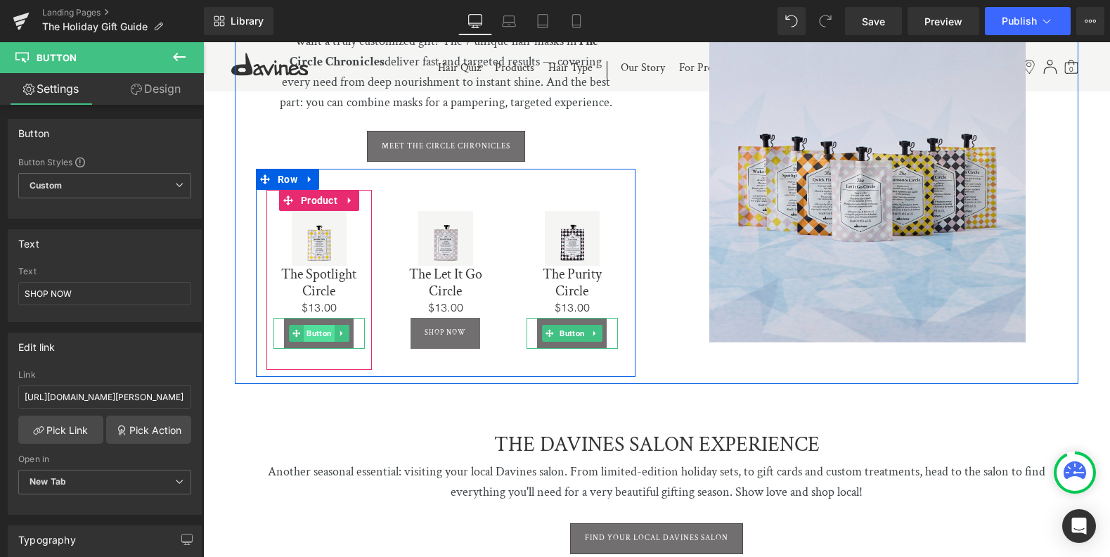
click at [320, 325] on span "Button" at bounding box center [319, 333] width 31 height 17
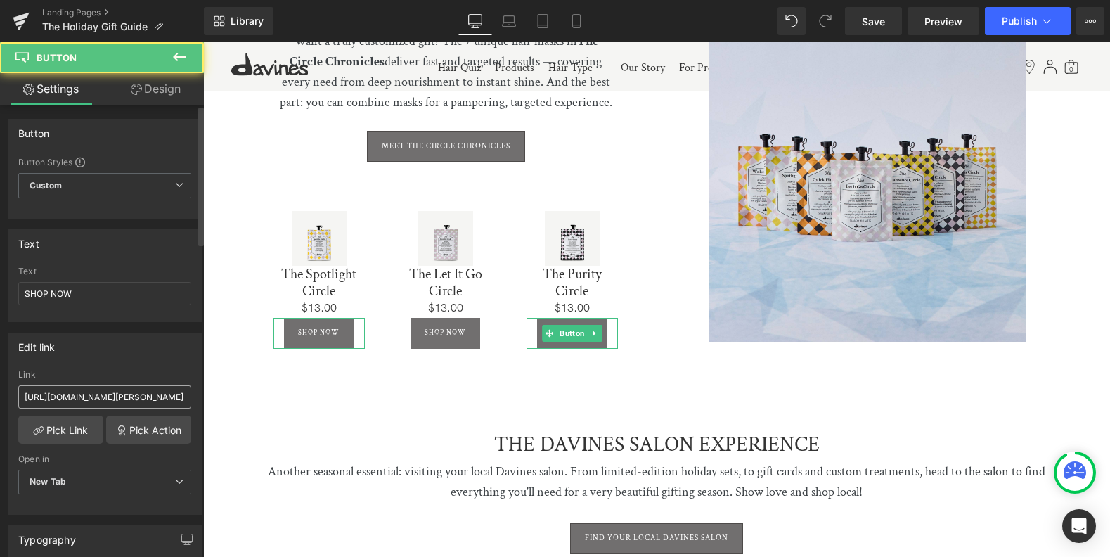
scroll to position [1, 0]
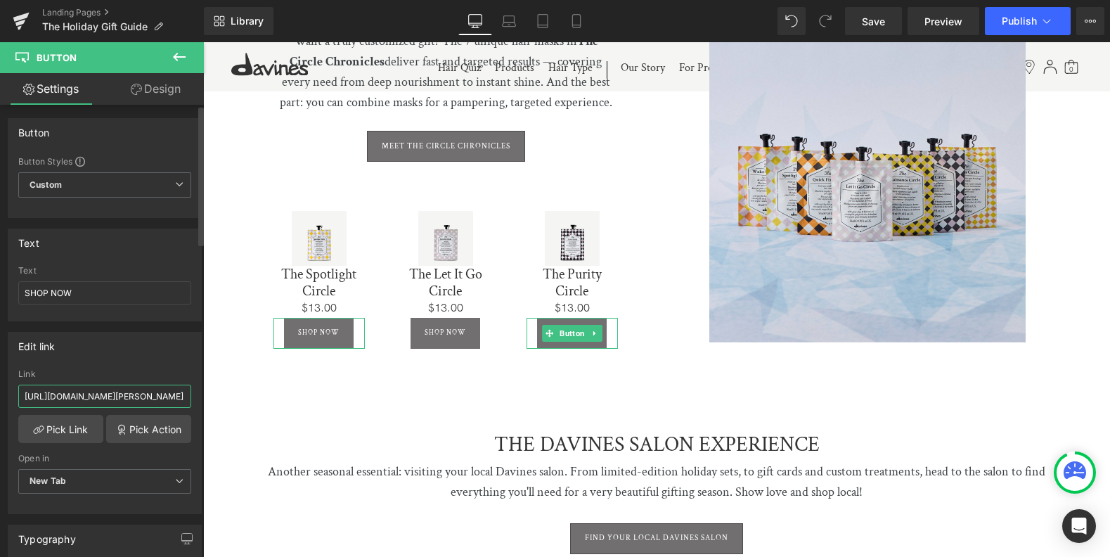
click at [142, 398] on input "[URL][DOMAIN_NAME][PERSON_NAME]" at bounding box center [104, 395] width 173 height 23
paste input "the-spotlight-circle"
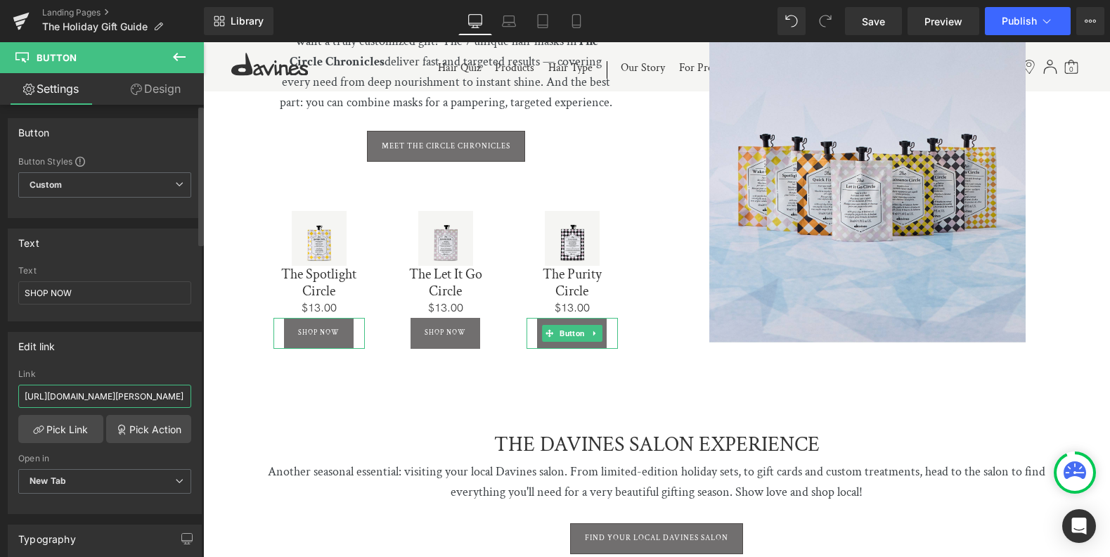
type input "[URL][DOMAIN_NAME]"
click at [117, 382] on div "Link [URL][DOMAIN_NAME][PERSON_NAME]" at bounding box center [104, 393] width 173 height 46
click at [122, 396] on input "[URL][DOMAIN_NAME][PERSON_NAME]" at bounding box center [104, 396] width 173 height 23
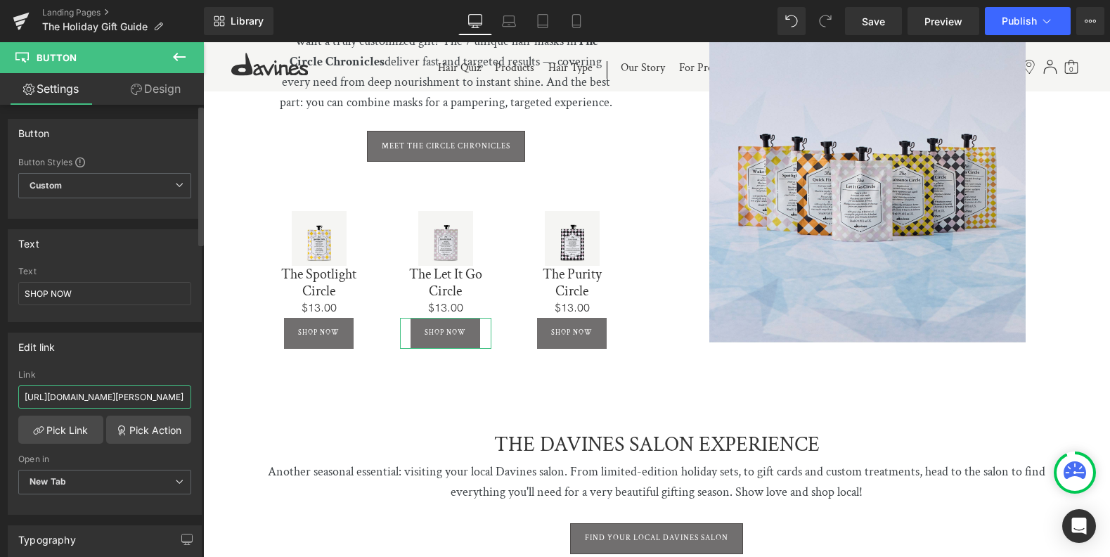
click at [122, 396] on input "[URL][DOMAIN_NAME][PERSON_NAME]" at bounding box center [104, 396] width 173 height 23
paste input "let-it-go-circle"
type input "[URL][DOMAIN_NAME]"
click at [178, 58] on icon at bounding box center [179, 56] width 17 height 17
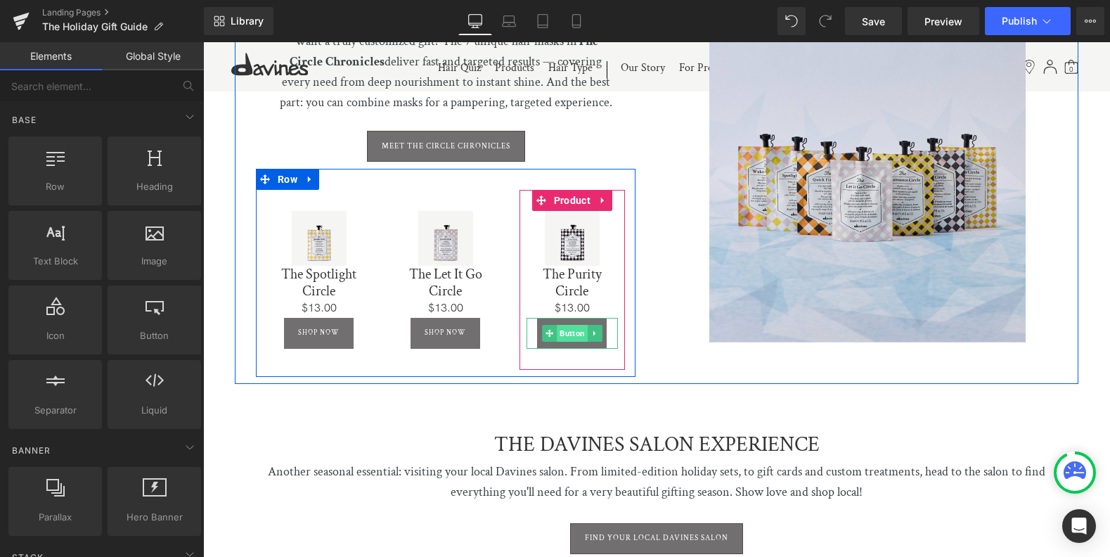
click at [567, 325] on span "Button" at bounding box center [572, 333] width 31 height 17
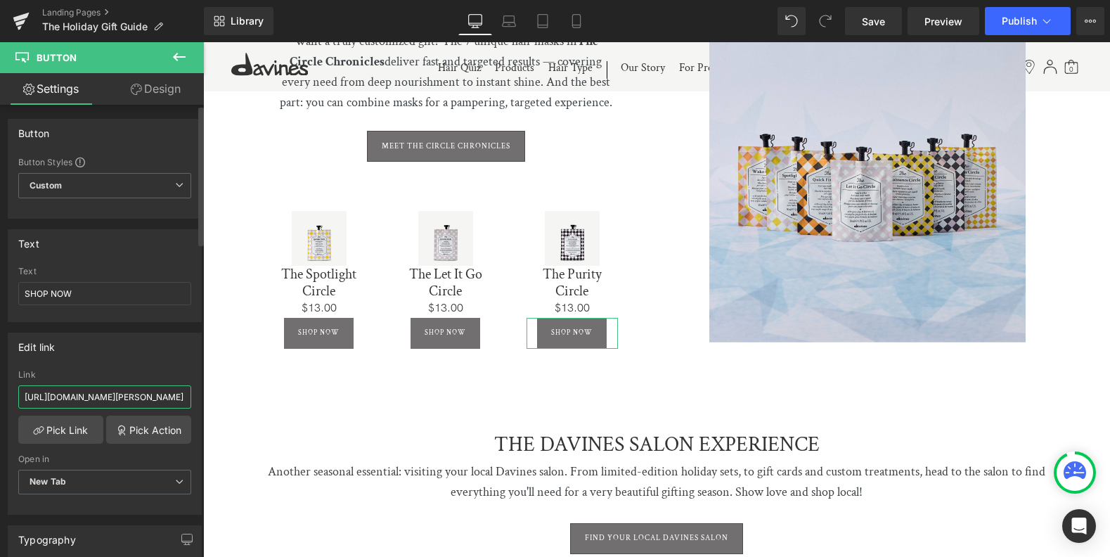
click at [122, 390] on input "[URL][DOMAIN_NAME][PERSON_NAME]" at bounding box center [104, 396] width 173 height 23
click at [121, 390] on input "[URL][DOMAIN_NAME][PERSON_NAME]" at bounding box center [104, 396] width 173 height 23
paste input "the-purity-circle"
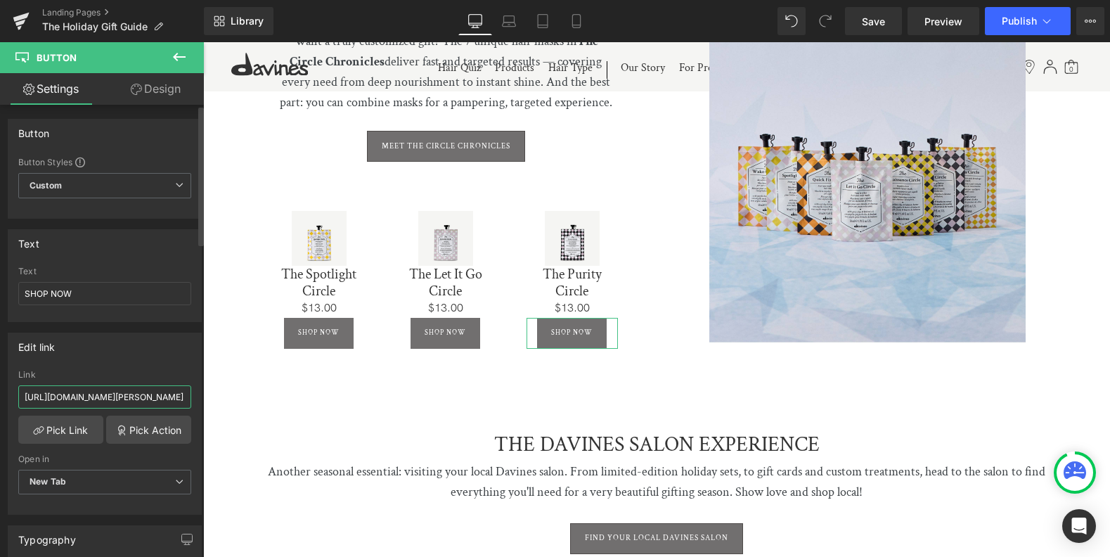
type input "[URL][DOMAIN_NAME]"
click at [177, 60] on icon at bounding box center [179, 56] width 17 height 17
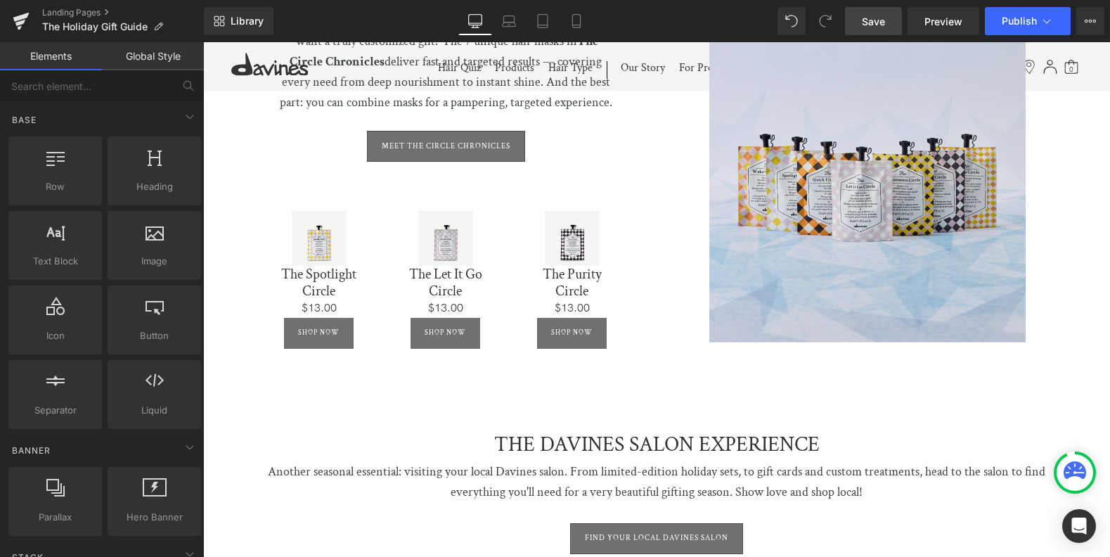
click at [870, 25] on span "Save" at bounding box center [873, 21] width 23 height 15
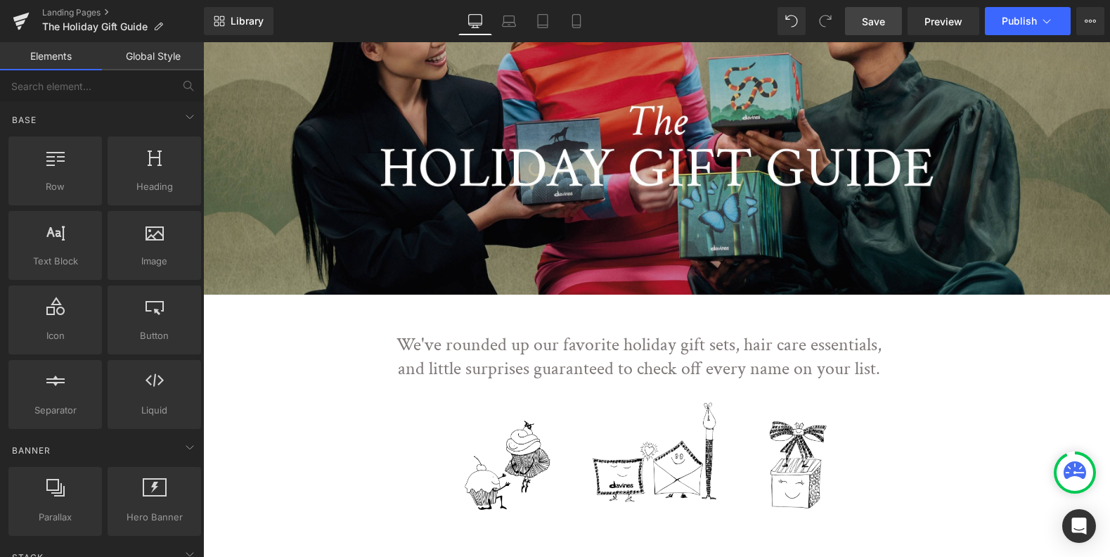
scroll to position [0, 0]
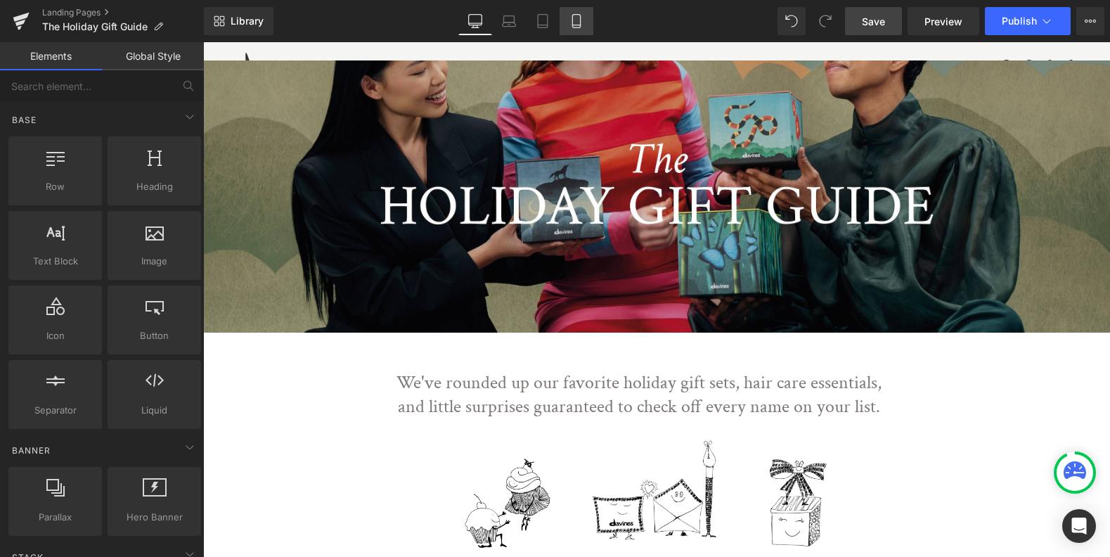
click at [577, 24] on icon at bounding box center [576, 21] width 14 height 14
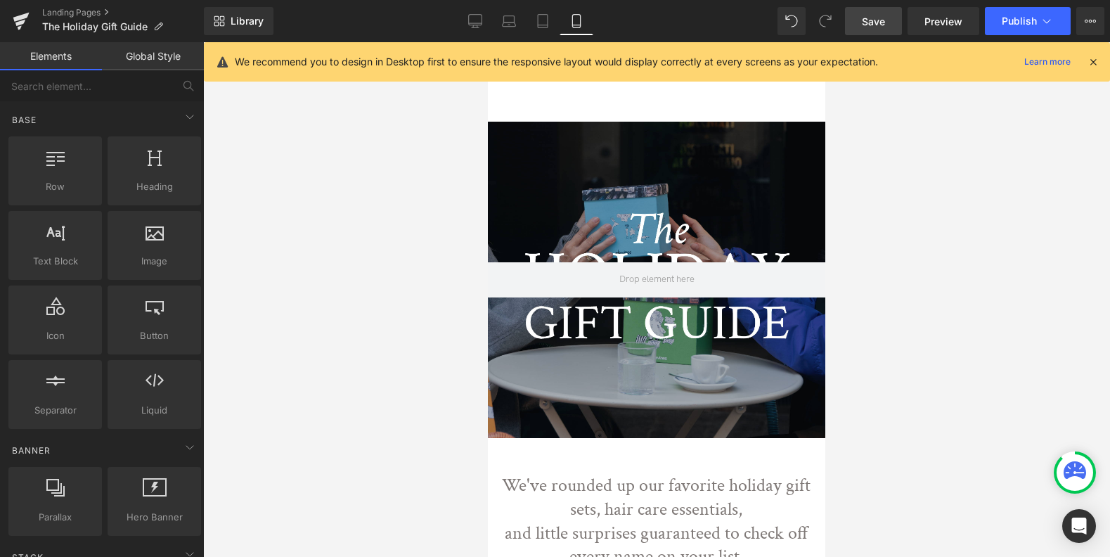
click at [1092, 61] on icon at bounding box center [1093, 62] width 13 height 13
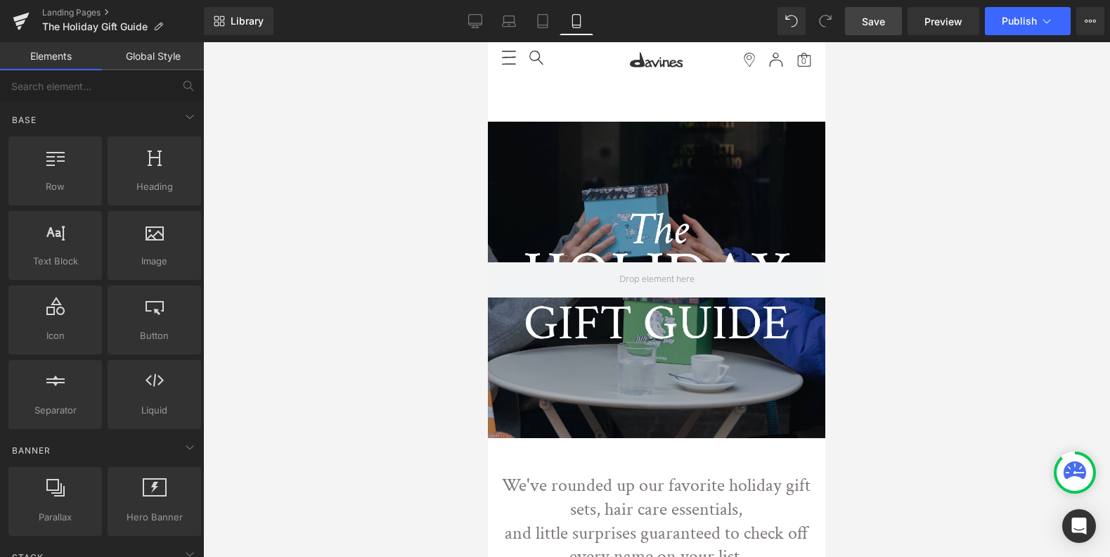
drag, startPoint x: 820, startPoint y: 351, endPoint x: 1295, endPoint y: 67, distance: 553.5
drag, startPoint x: 875, startPoint y: 14, endPoint x: 890, endPoint y: 3, distance: 18.6
click at [876, 14] on span "Save" at bounding box center [873, 21] width 23 height 15
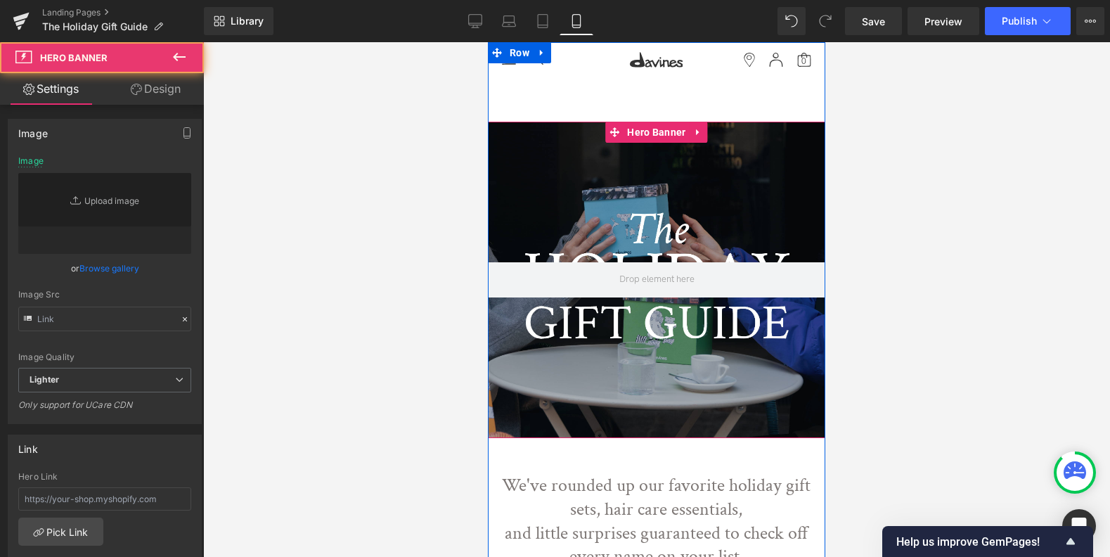
click at [655, 233] on div at bounding box center [656, 280] width 337 height 316
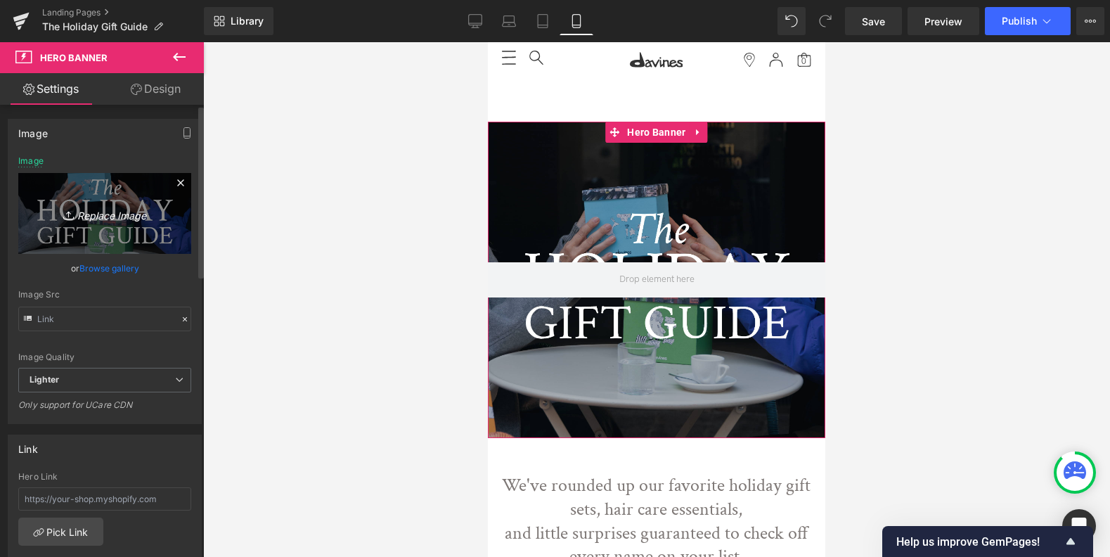
click at [128, 207] on icon "Replace Image" at bounding box center [104, 214] width 112 height 18
type input "C:\fakepath\ggheader-mobile-01.jpg"
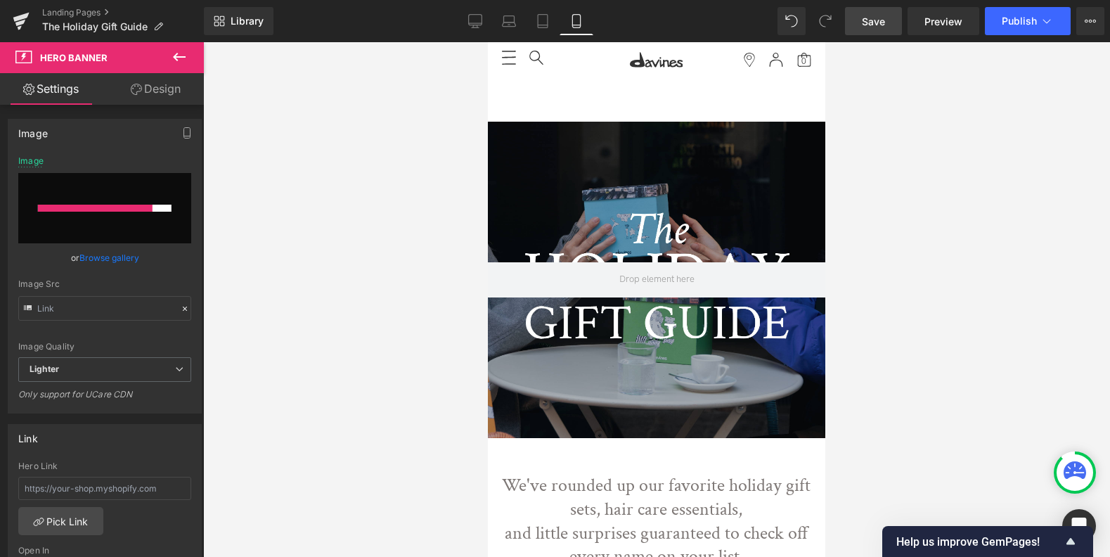
click at [874, 14] on span "Save" at bounding box center [873, 21] width 23 height 15
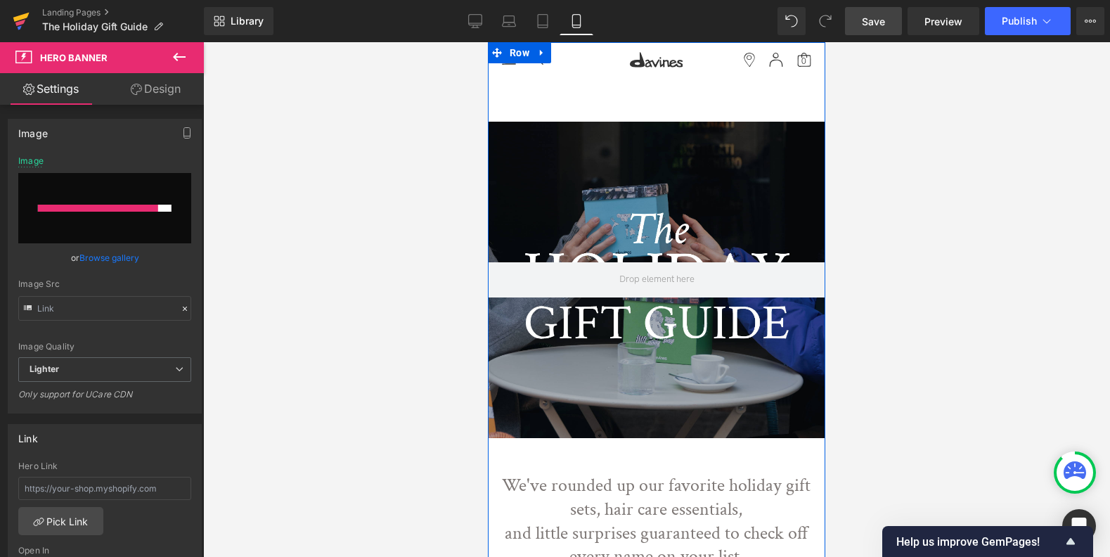
click at [18, 18] on icon at bounding box center [21, 17] width 16 height 9
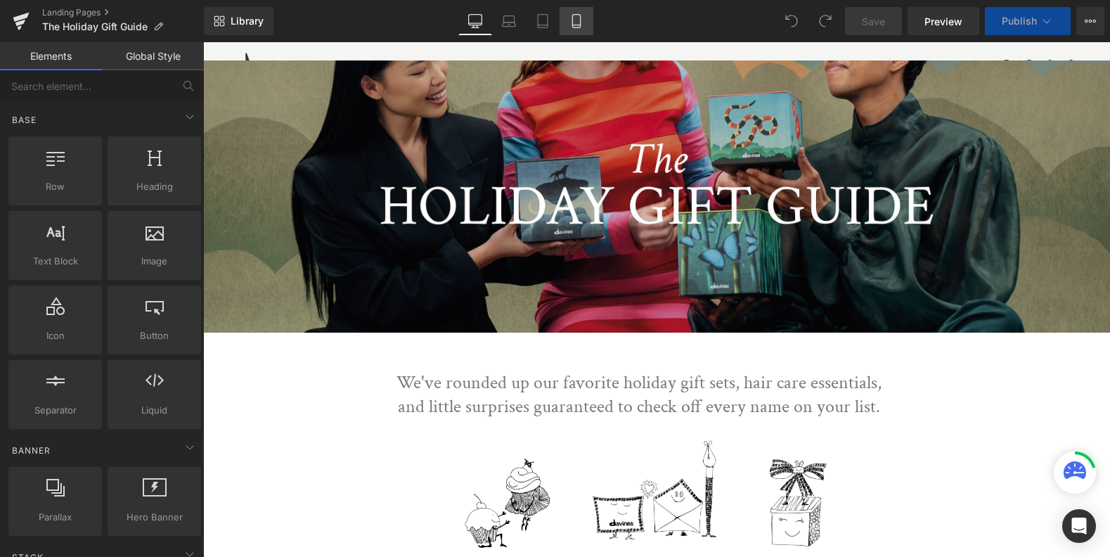
click at [573, 20] on icon at bounding box center [576, 21] width 14 height 14
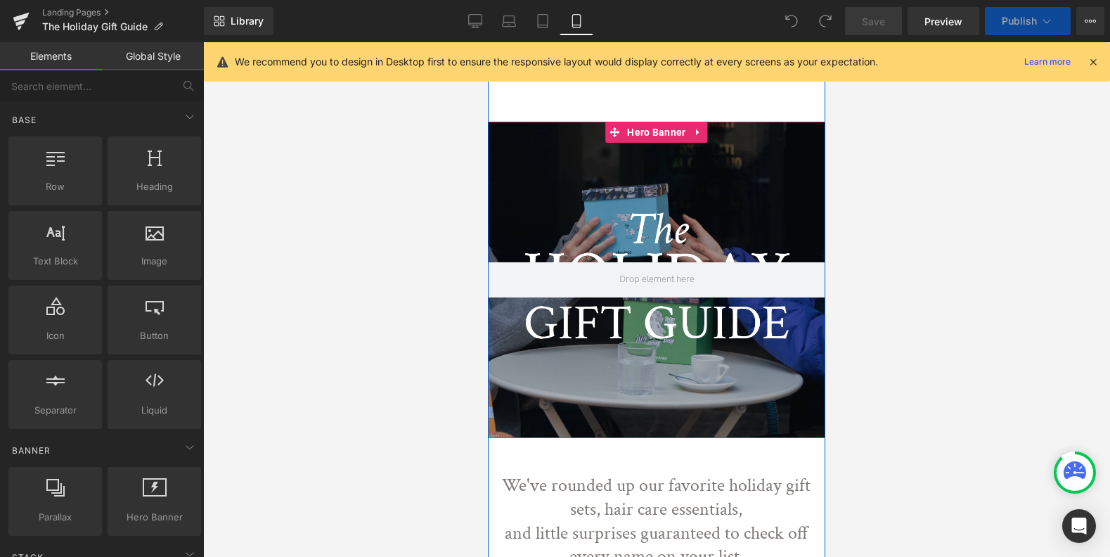
click at [659, 221] on div at bounding box center [656, 280] width 337 height 316
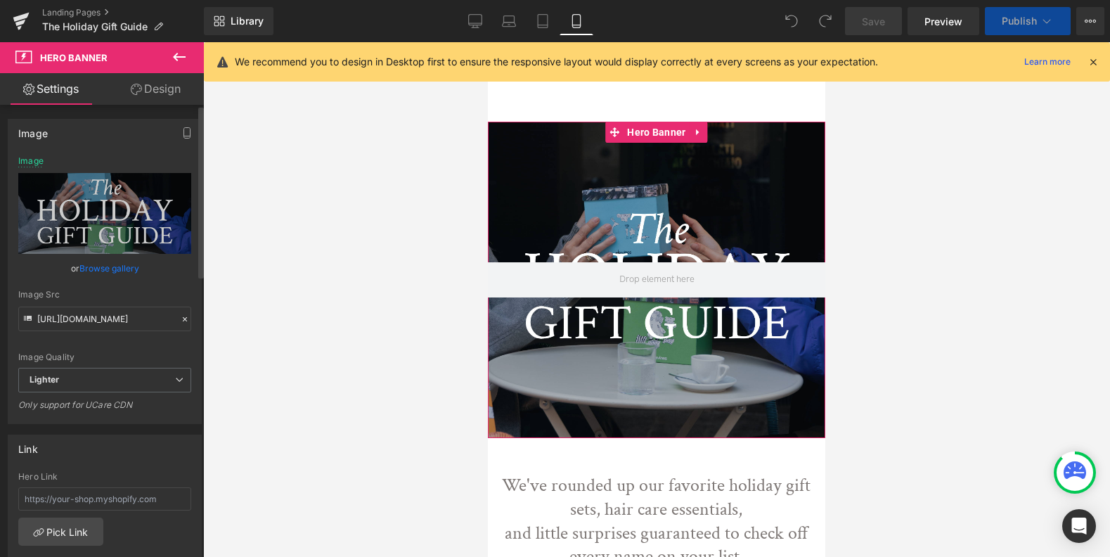
click at [96, 267] on link "Browse gallery" at bounding box center [109, 268] width 60 height 25
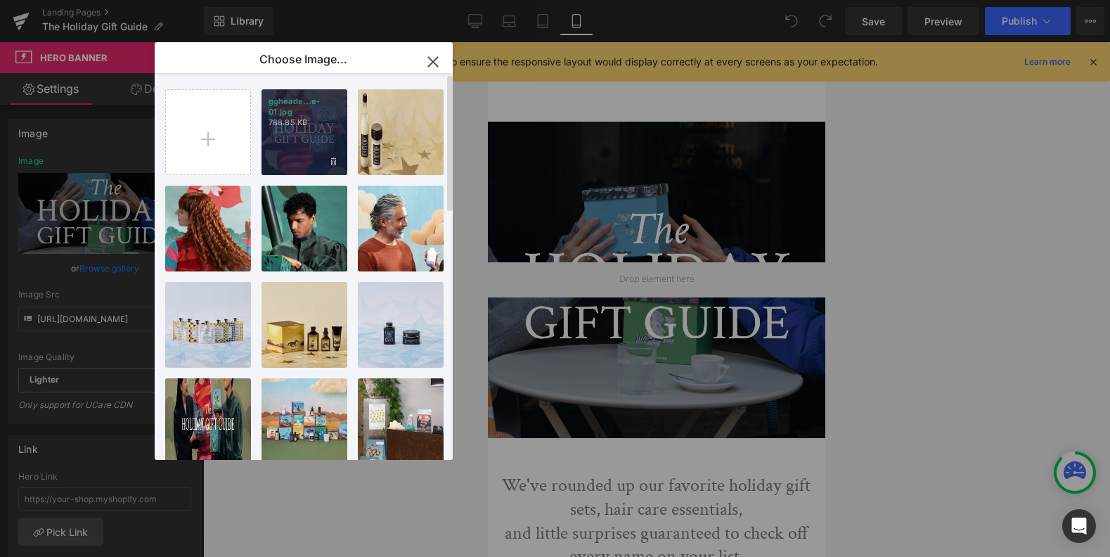
drag, startPoint x: 303, startPoint y: 146, endPoint x: 320, endPoint y: 229, distance: 84.6
click at [303, 146] on div "ggheade...e-01.jpg 788.85 KB" at bounding box center [304, 132] width 86 height 86
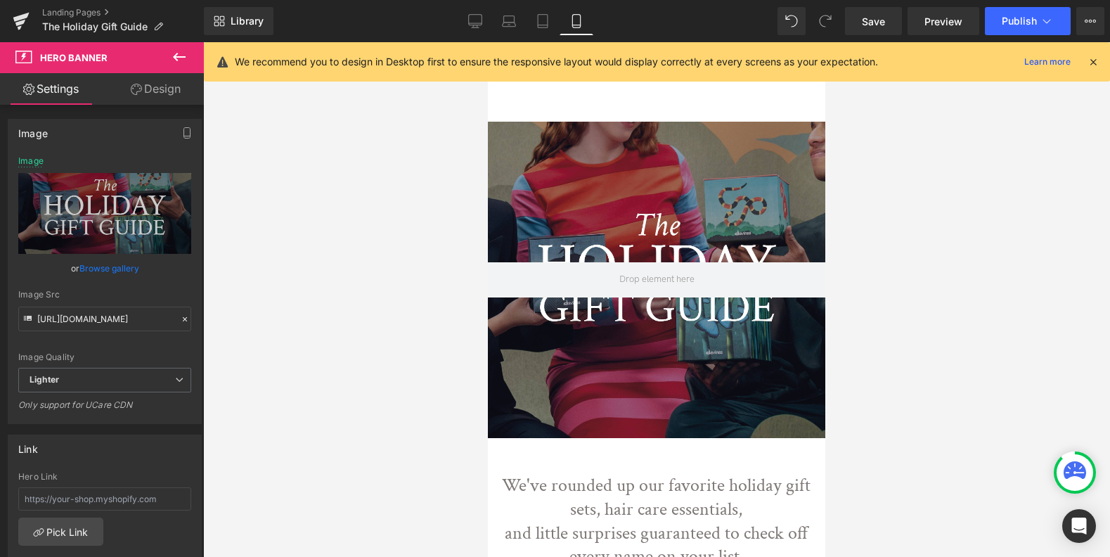
drag, startPoint x: 884, startPoint y: 20, endPoint x: 917, endPoint y: 158, distance: 141.7
click at [884, 21] on span "Save" at bounding box center [873, 21] width 23 height 15
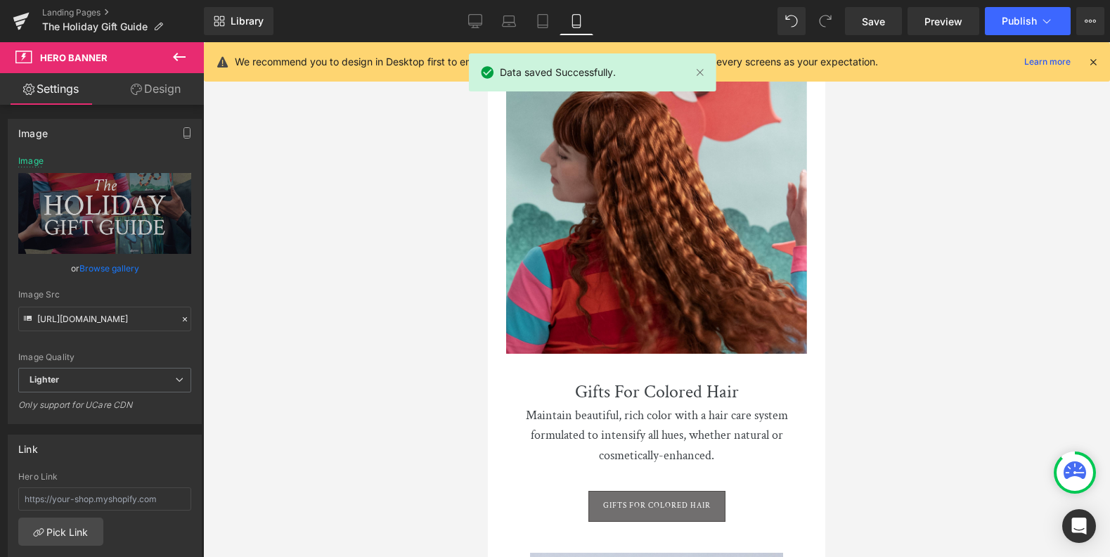
scroll to position [2463, 0]
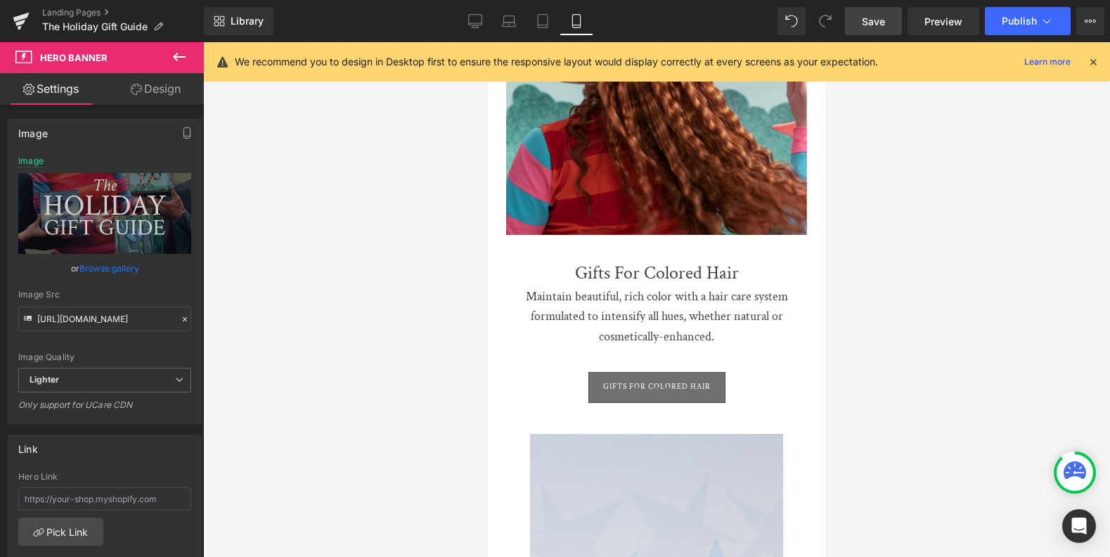
click at [872, 17] on span "Save" at bounding box center [873, 21] width 23 height 15
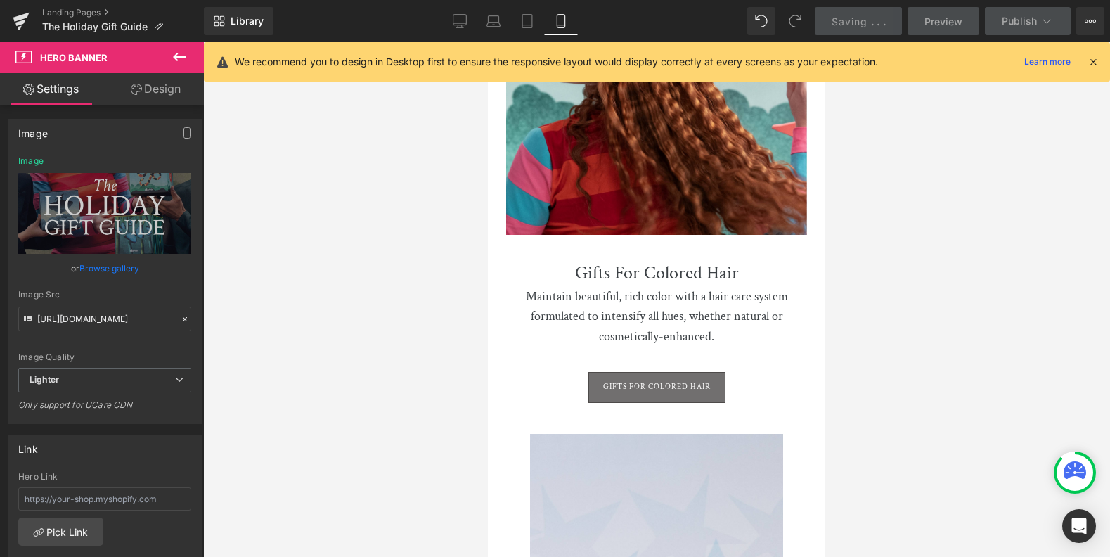
click at [1094, 65] on icon at bounding box center [1093, 62] width 13 height 13
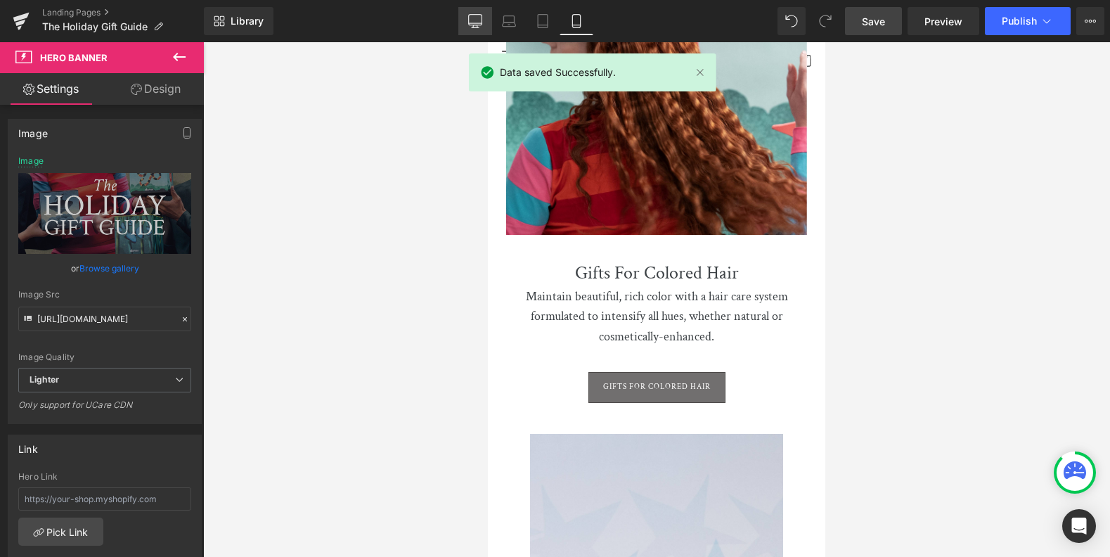
click at [472, 19] on icon at bounding box center [475, 21] width 14 height 14
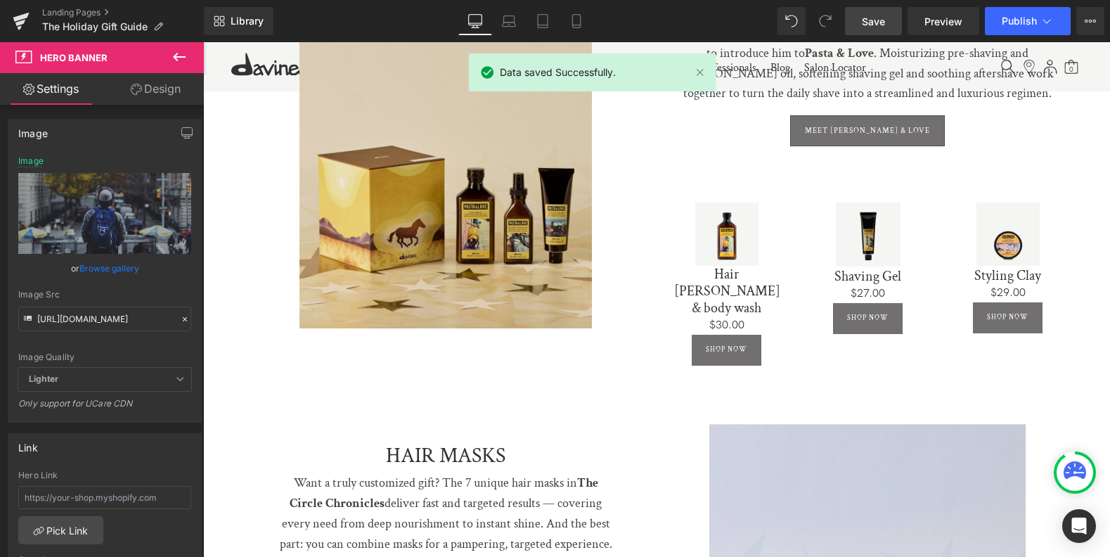
scroll to position [0, 0]
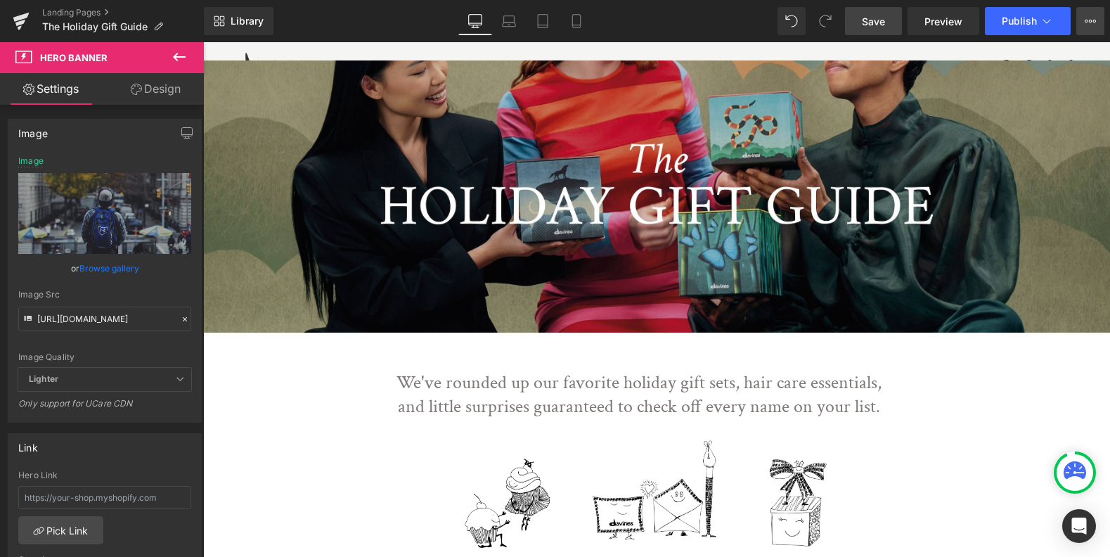
click at [1084, 21] on button "View Live Page View with current Template Save Template to Library Schedule Pub…" at bounding box center [1090, 21] width 28 height 28
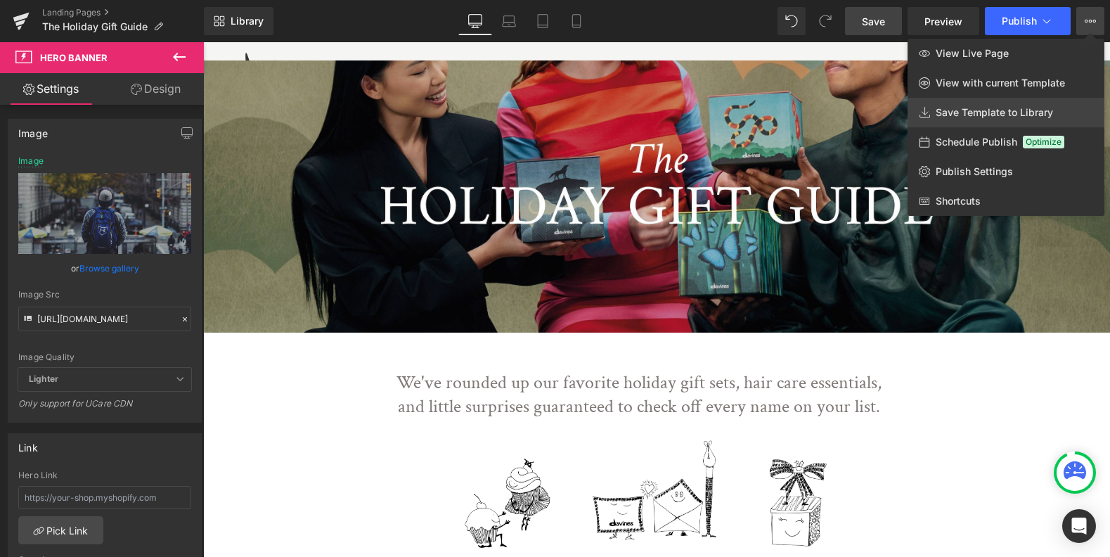
click at [1006, 108] on span "Save Template to Library" at bounding box center [993, 112] width 117 height 13
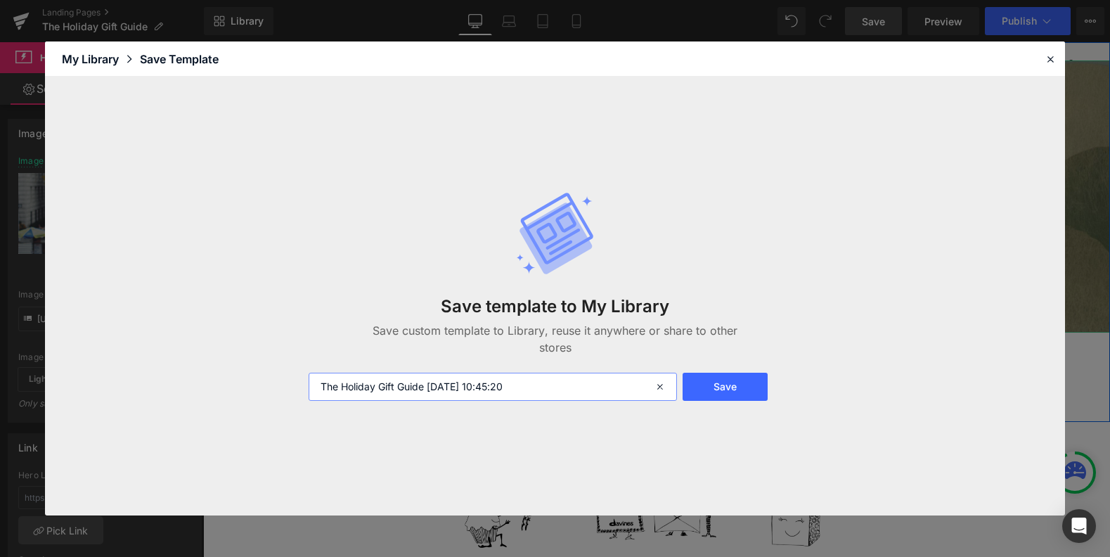
drag, startPoint x: 530, startPoint y: 389, endPoint x: 496, endPoint y: 390, distance: 33.7
click at [450, 388] on input "The Holiday Gift Guide 2025-10-01 10:45:20" at bounding box center [493, 386] width 368 height 28
type input "The Holiday Gift Guide 2025"
click at [714, 387] on button "Save" at bounding box center [724, 386] width 85 height 28
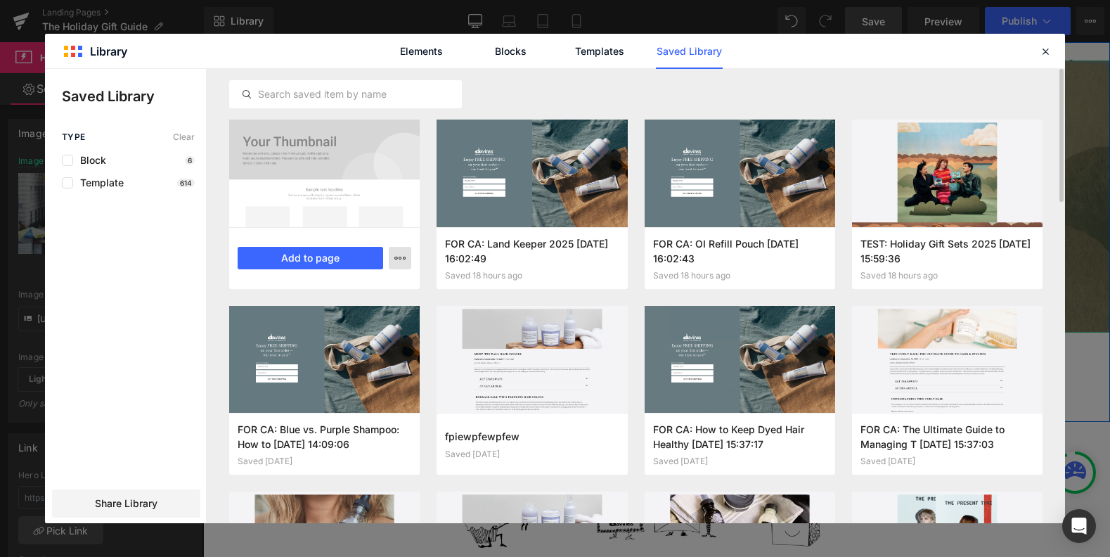
click at [398, 255] on icon "button" at bounding box center [399, 257] width 11 height 11
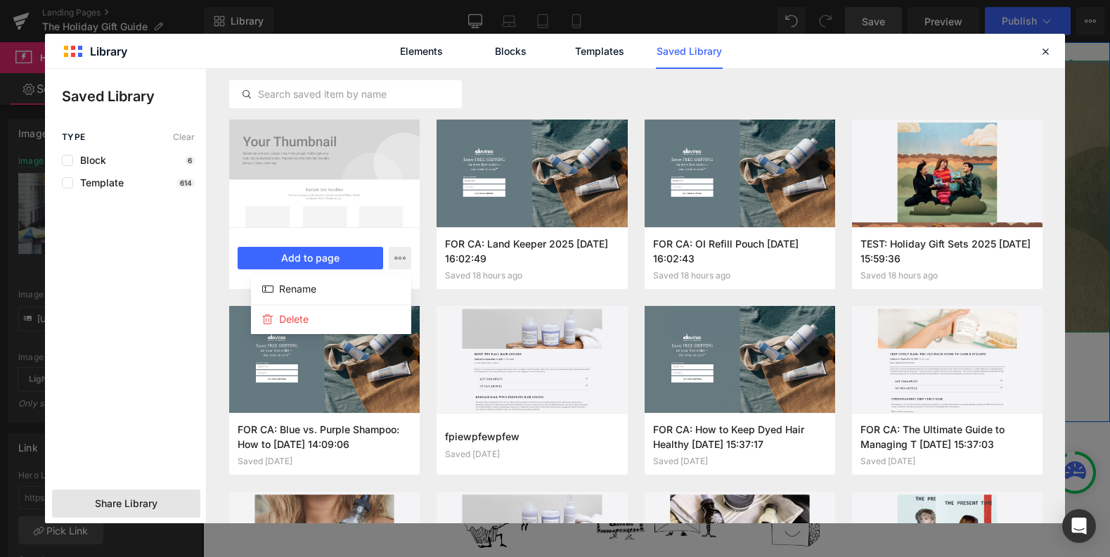
click at [103, 498] on div at bounding box center [555, 296] width 1020 height 454
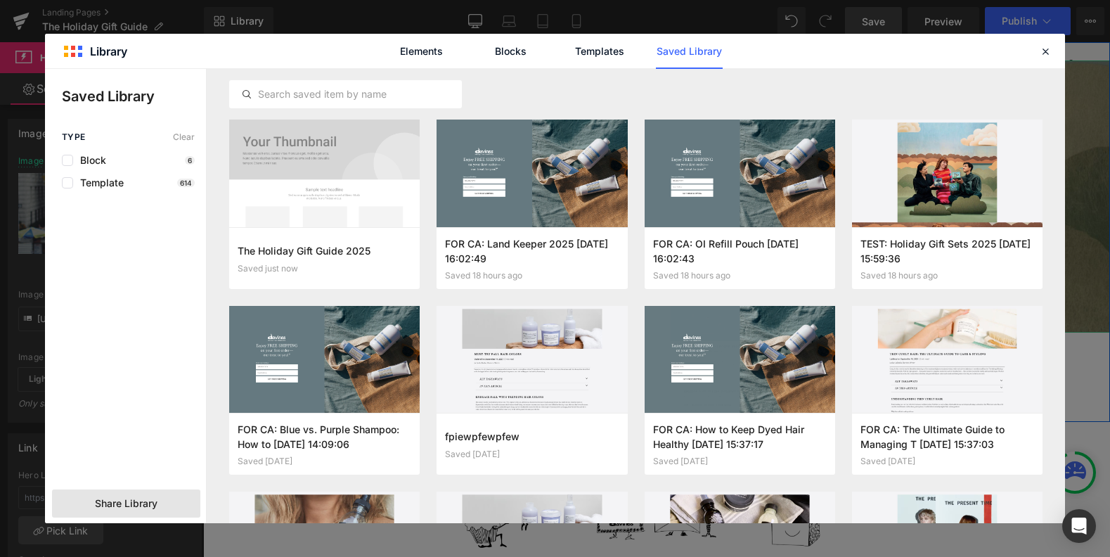
click at [156, 505] on span "Share Library" at bounding box center [126, 503] width 63 height 14
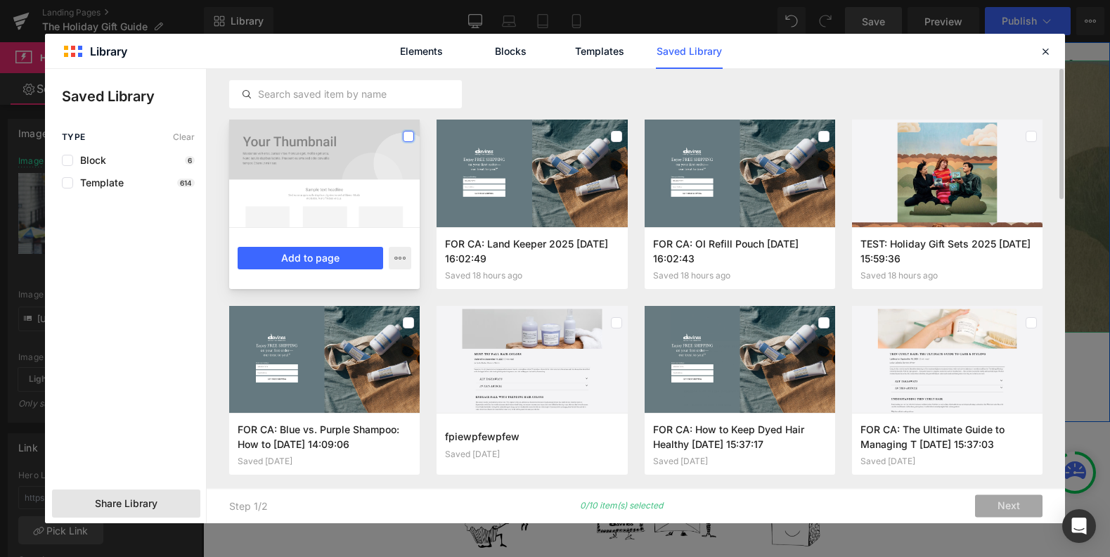
click at [412, 134] on label at bounding box center [408, 136] width 11 height 11
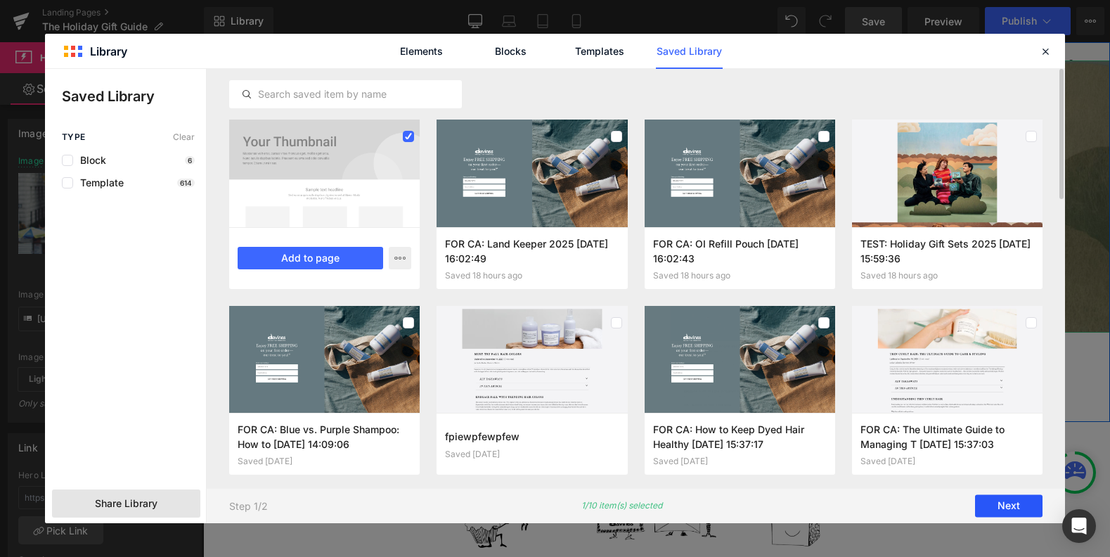
click at [1020, 509] on button "Next" at bounding box center [1008, 506] width 67 height 22
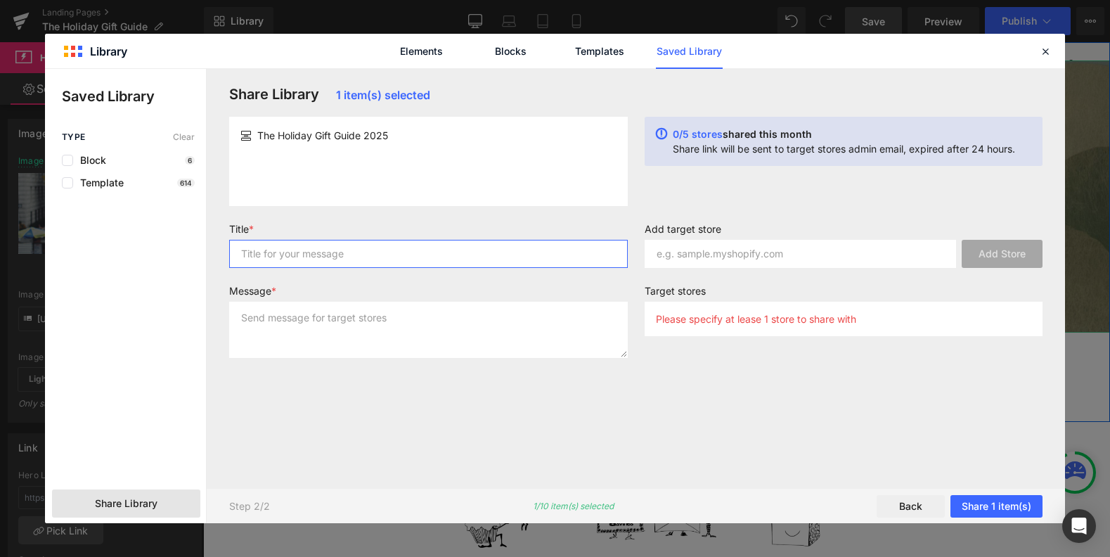
click at [307, 257] on input "text" at bounding box center [428, 254] width 398 height 28
type input "for Canada Holiday GG 2025"
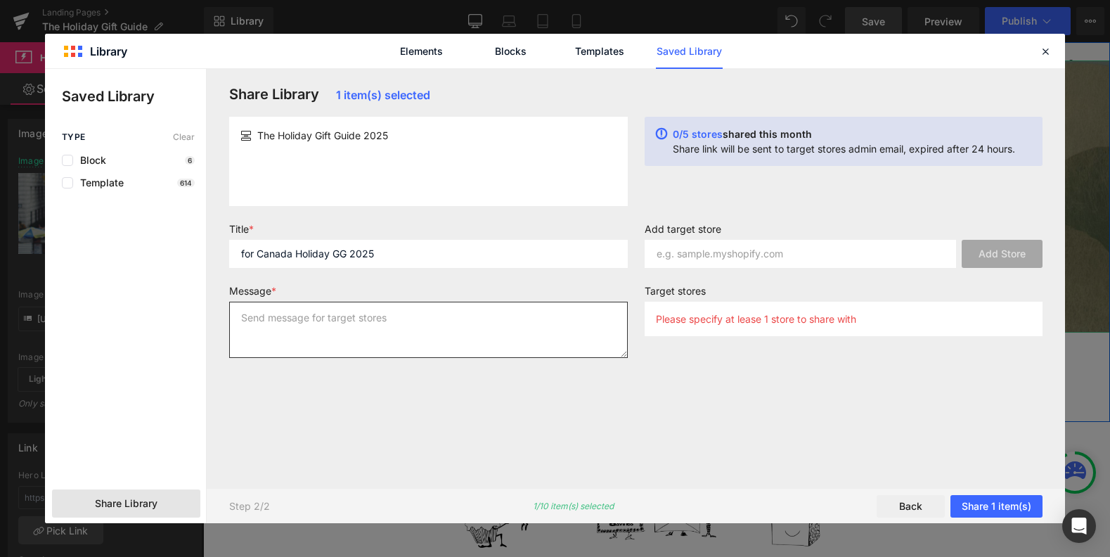
click at [337, 342] on textarea at bounding box center [428, 330] width 398 height 56
type textarea "to share with CA!"
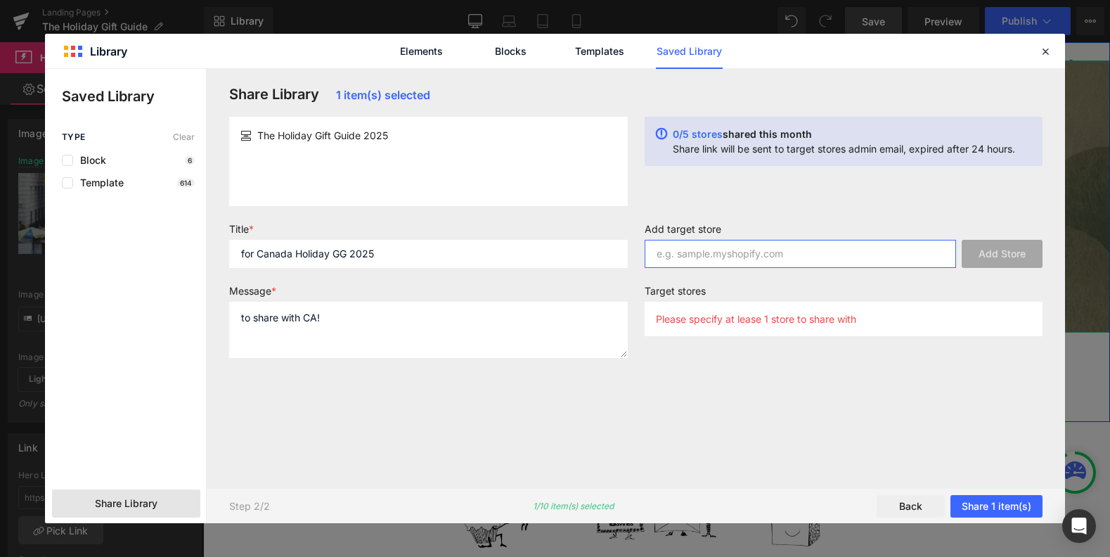
click at [743, 252] on input "text" at bounding box center [800, 254] width 312 height 28
type input "davines-canada.myshopify.com"
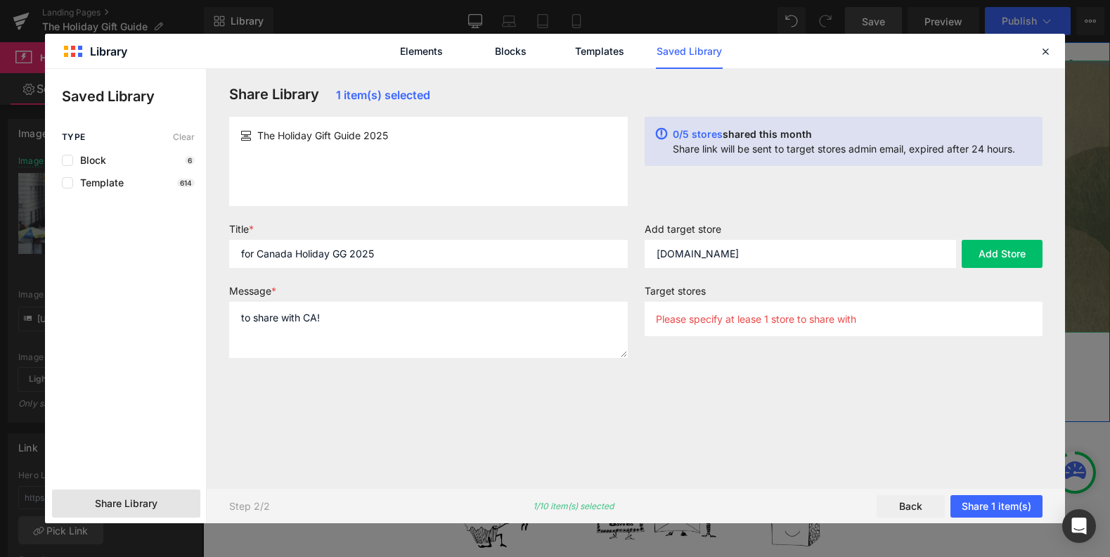
drag, startPoint x: 985, startPoint y: 264, endPoint x: 961, endPoint y: 287, distance: 33.3
click at [985, 264] on button "Add Store" at bounding box center [1001, 254] width 81 height 28
click at [990, 505] on button "Share 1 item(s)" at bounding box center [996, 506] width 92 height 22
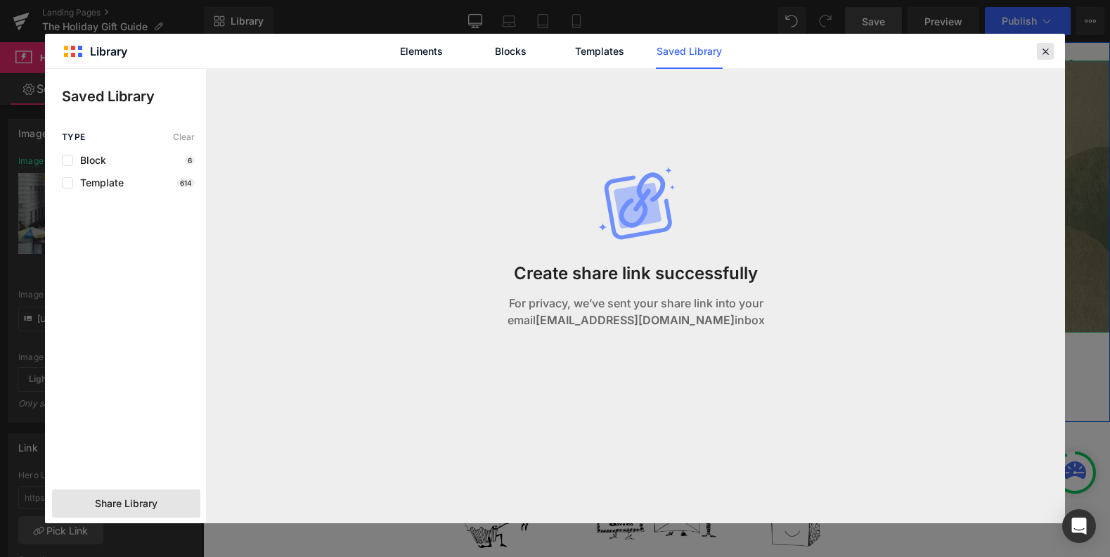
click at [1045, 48] on icon at bounding box center [1045, 51] width 13 height 13
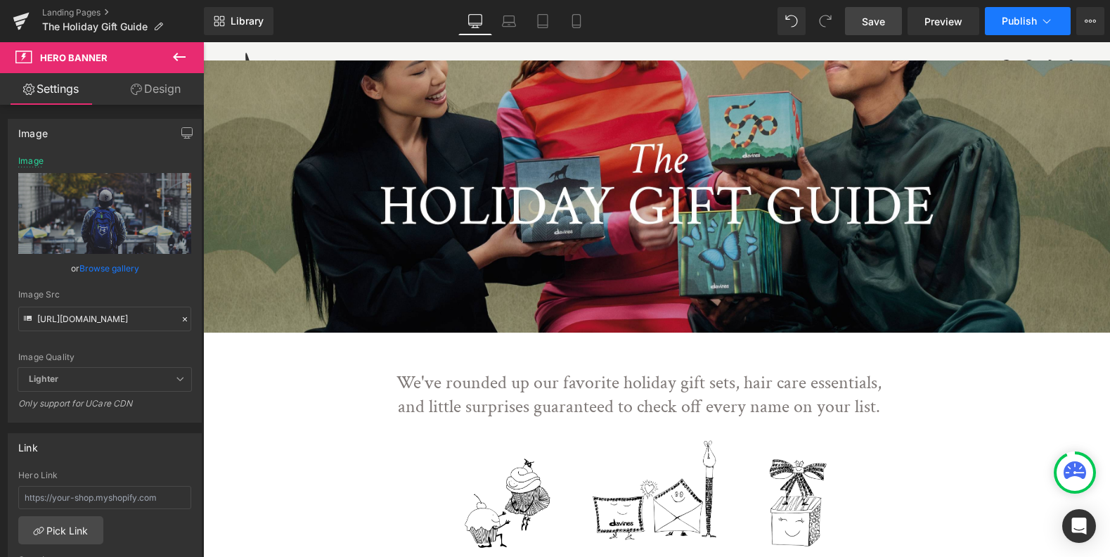
click at [1049, 22] on icon at bounding box center [1046, 21] width 14 height 14
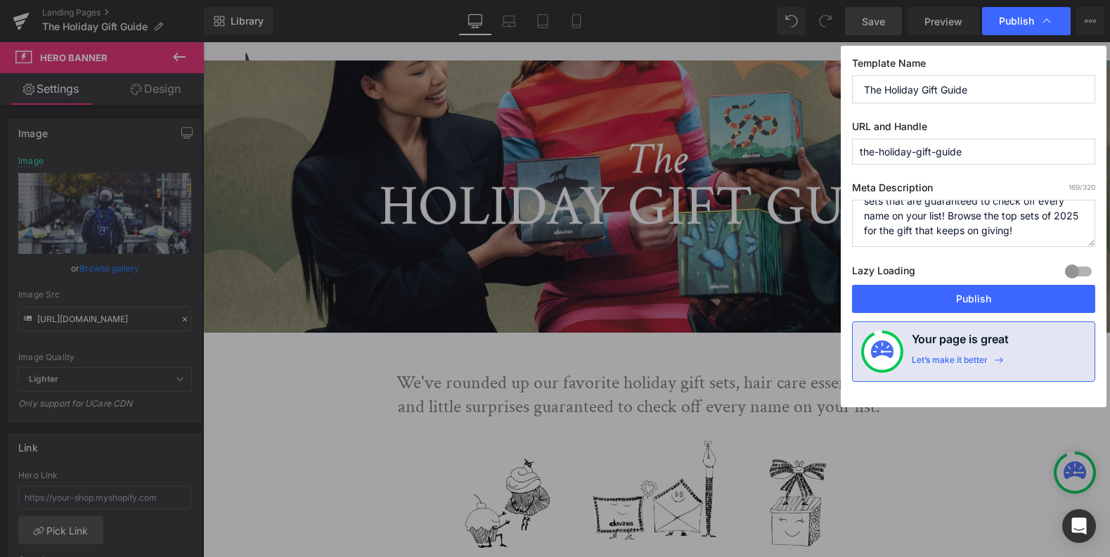
scroll to position [30, 0]
click at [978, 297] on button "Publish" at bounding box center [973, 299] width 243 height 28
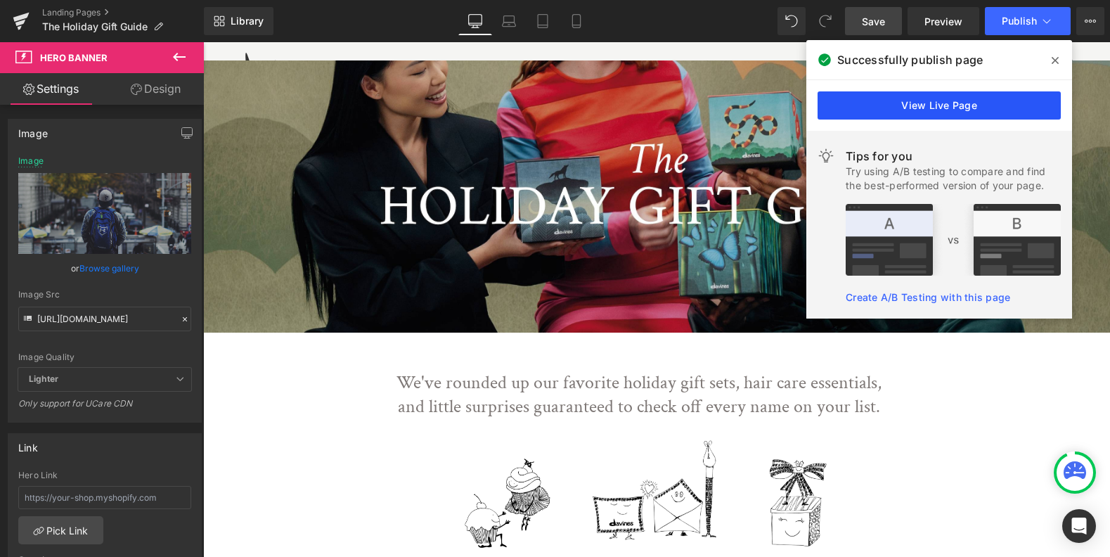
click at [965, 116] on link "View Live Page" at bounding box center [938, 105] width 243 height 28
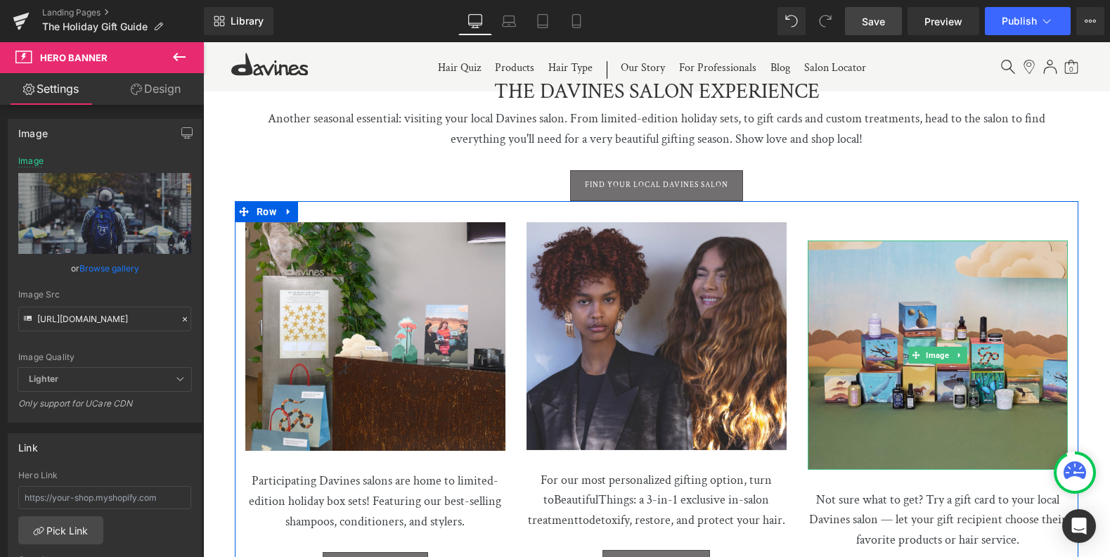
scroll to position [3227, 0]
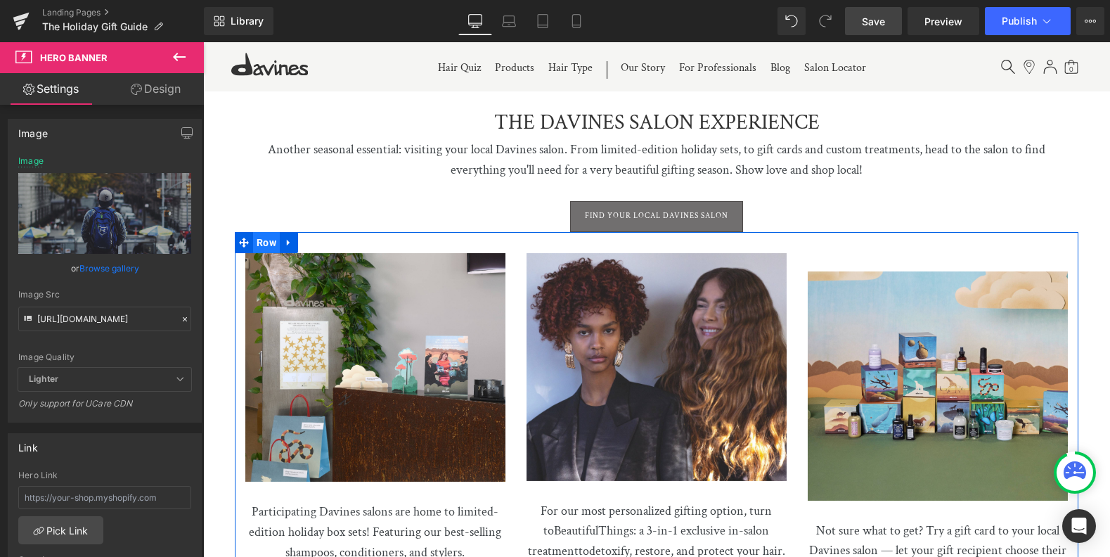
click at [265, 232] on span "Row" at bounding box center [266, 242] width 27 height 21
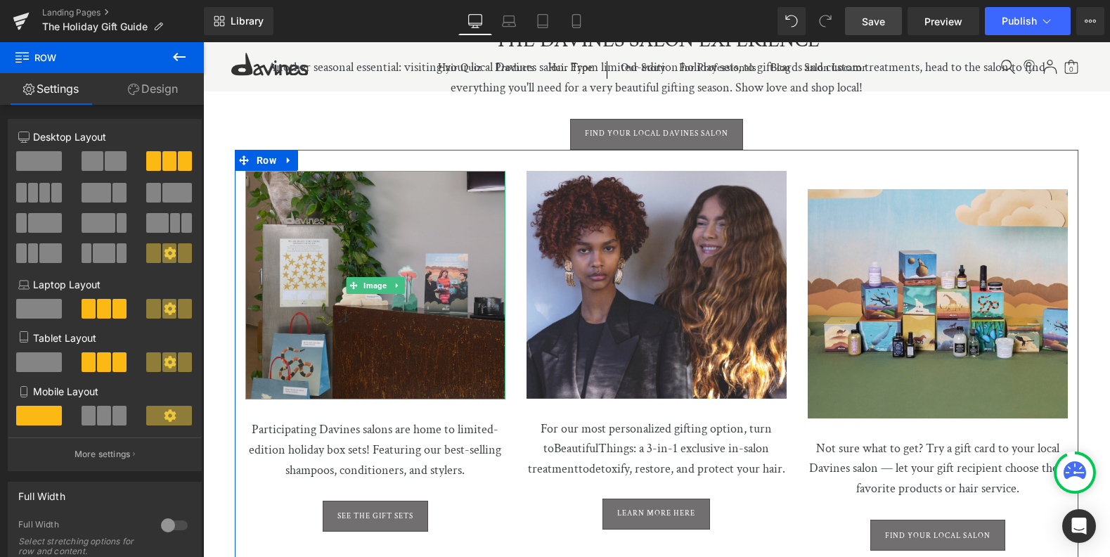
scroll to position [3310, 0]
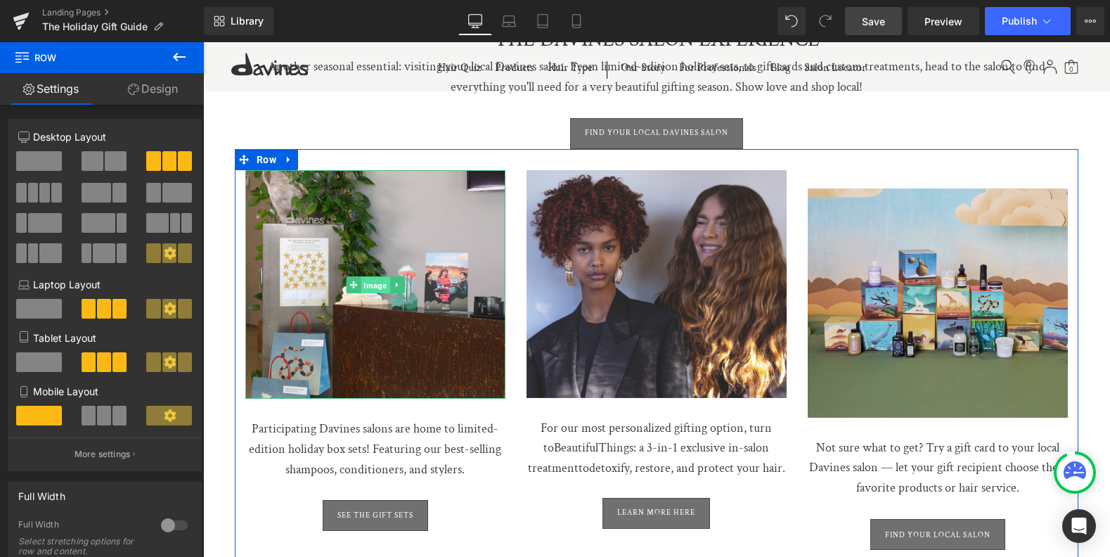
click at [377, 276] on span "Image" at bounding box center [375, 284] width 29 height 17
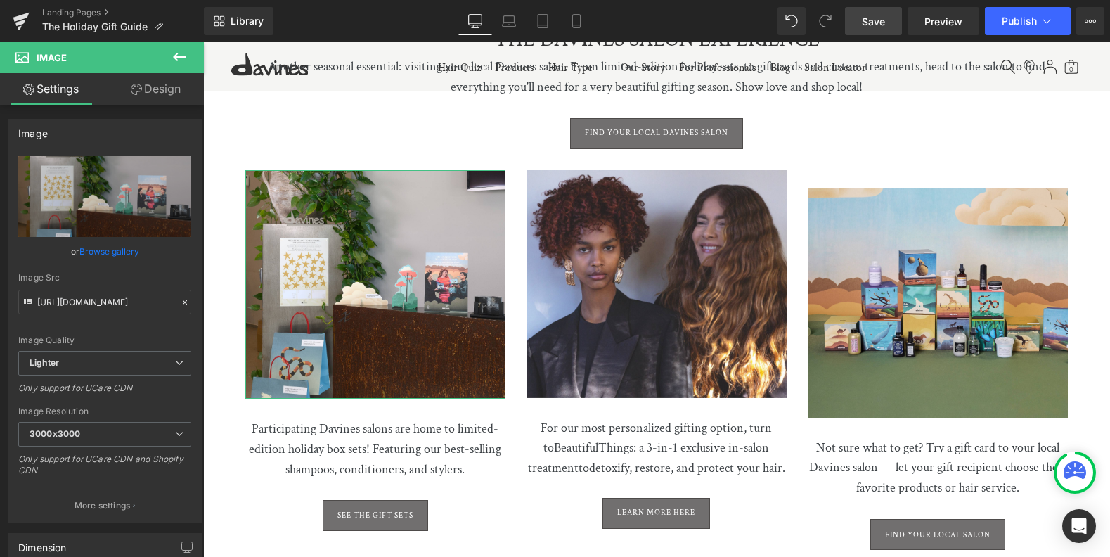
click at [87, 252] on link "Browse gallery" at bounding box center [109, 251] width 60 height 25
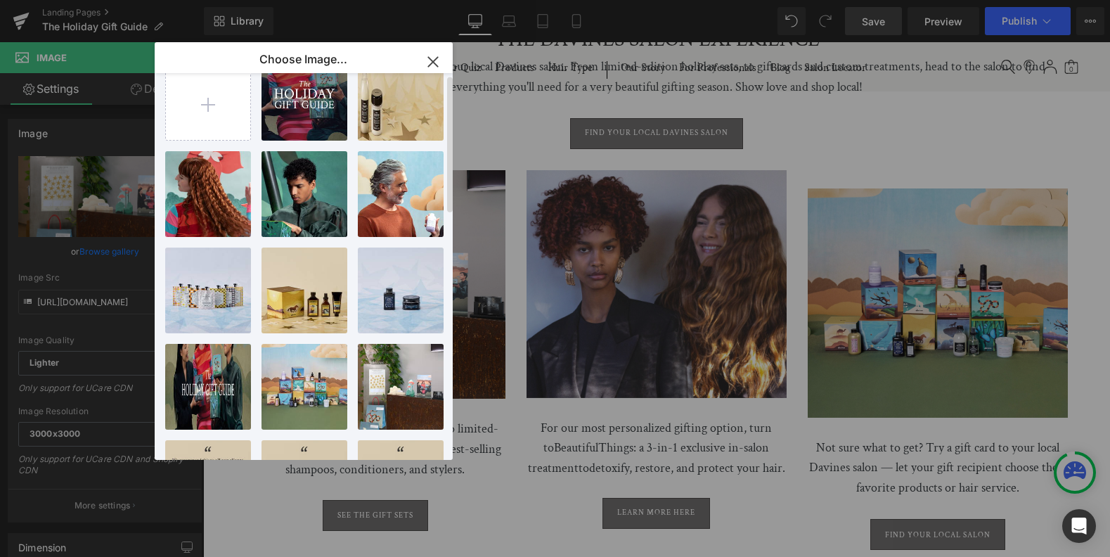
scroll to position [136, 0]
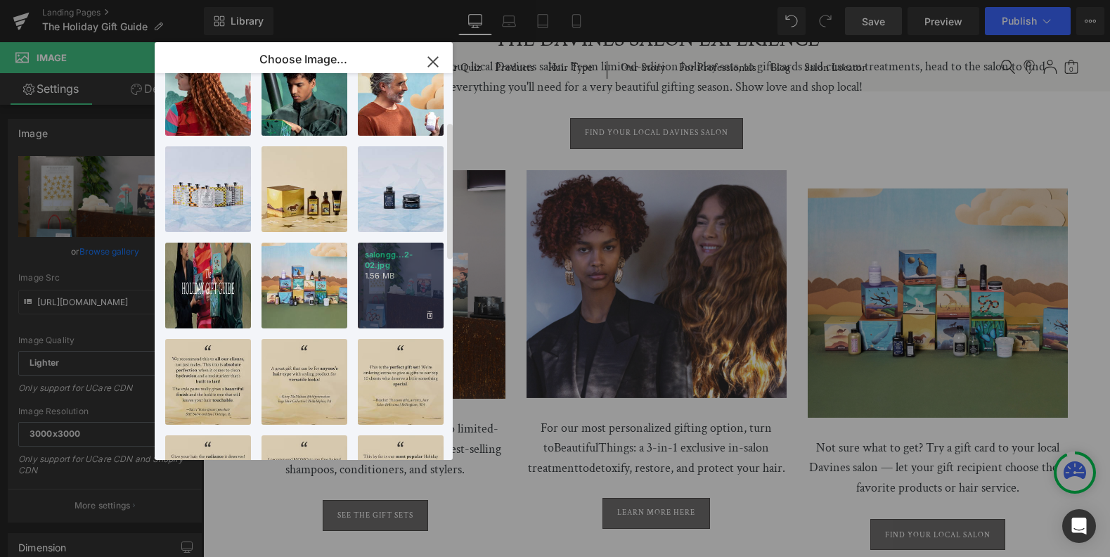
click at [381, 298] on div "salongg...2-02.jpg 1.56 MB" at bounding box center [401, 285] width 86 height 86
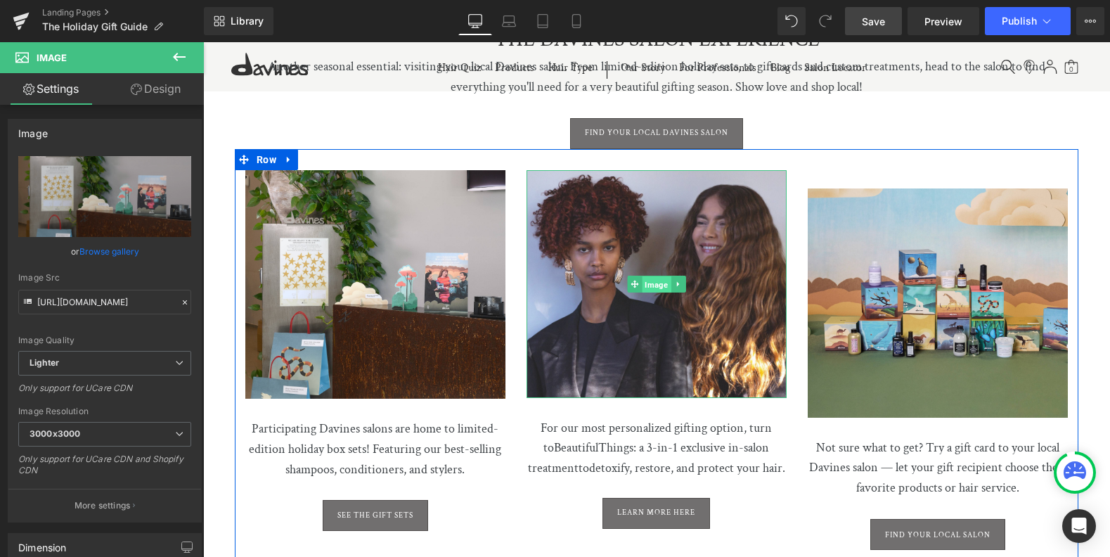
click at [654, 276] on span "Image" at bounding box center [656, 284] width 29 height 17
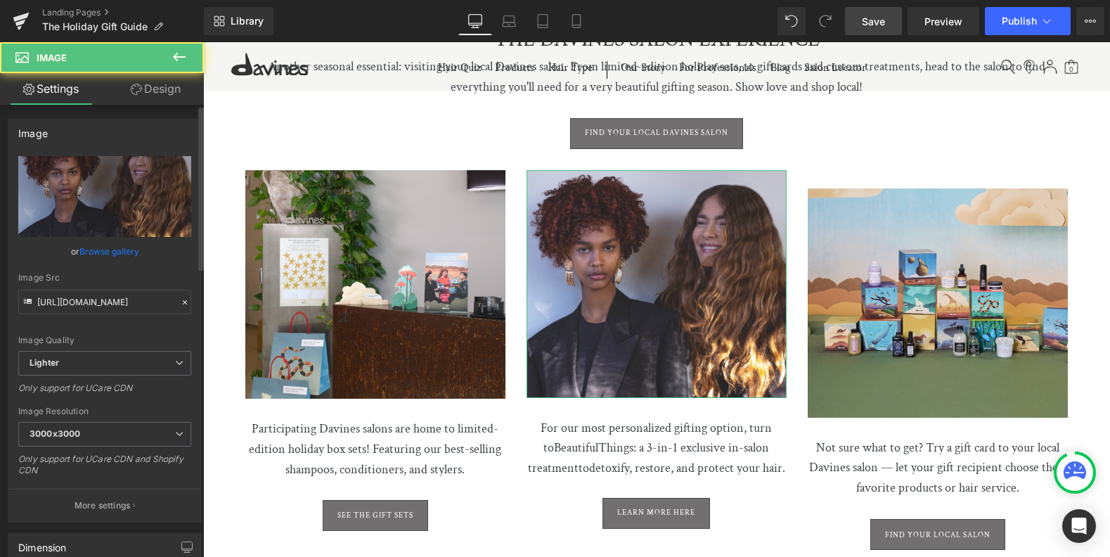
click at [96, 253] on link "Browse gallery" at bounding box center [109, 251] width 60 height 25
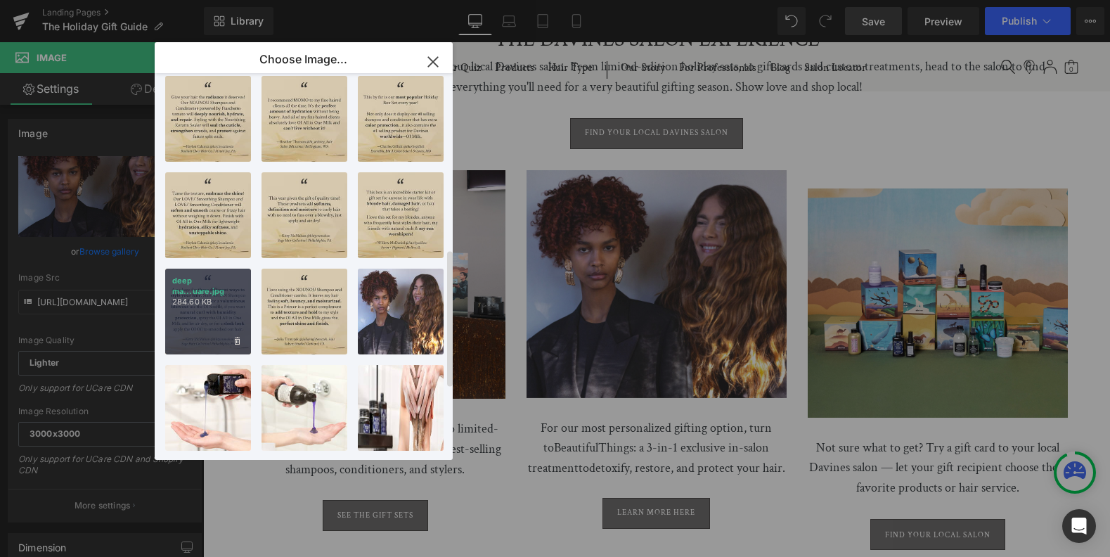
scroll to position [612, 0]
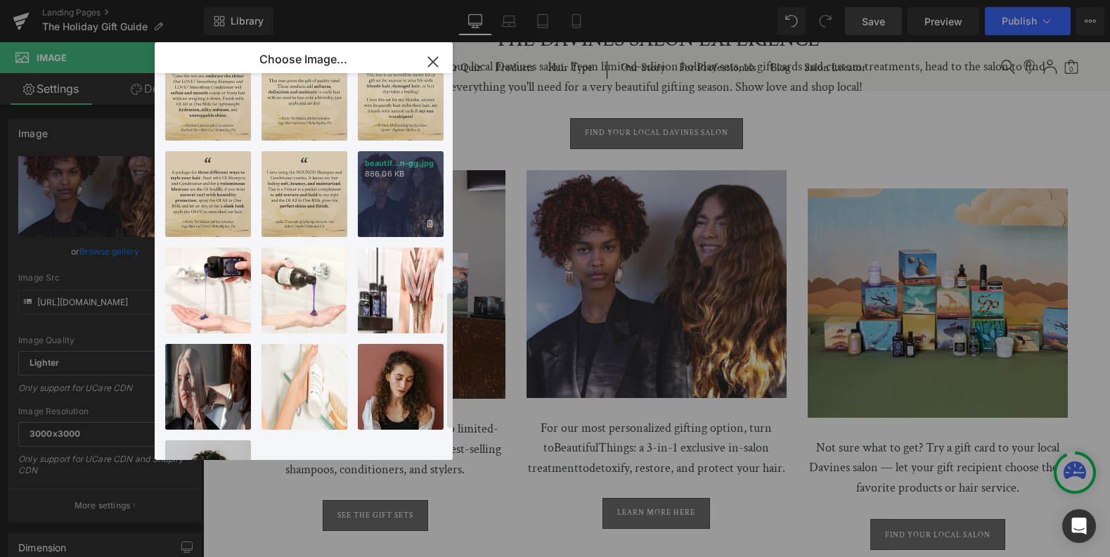
click at [415, 202] on div "beautif...n-gg.jpg 886.06 KB" at bounding box center [401, 194] width 86 height 86
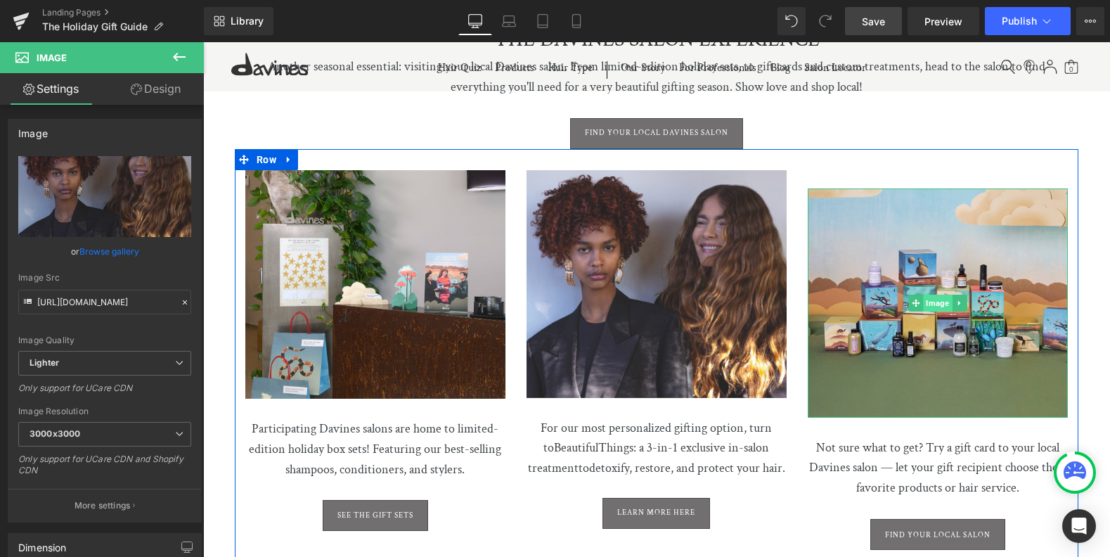
click at [933, 294] on span "Image" at bounding box center [937, 302] width 29 height 17
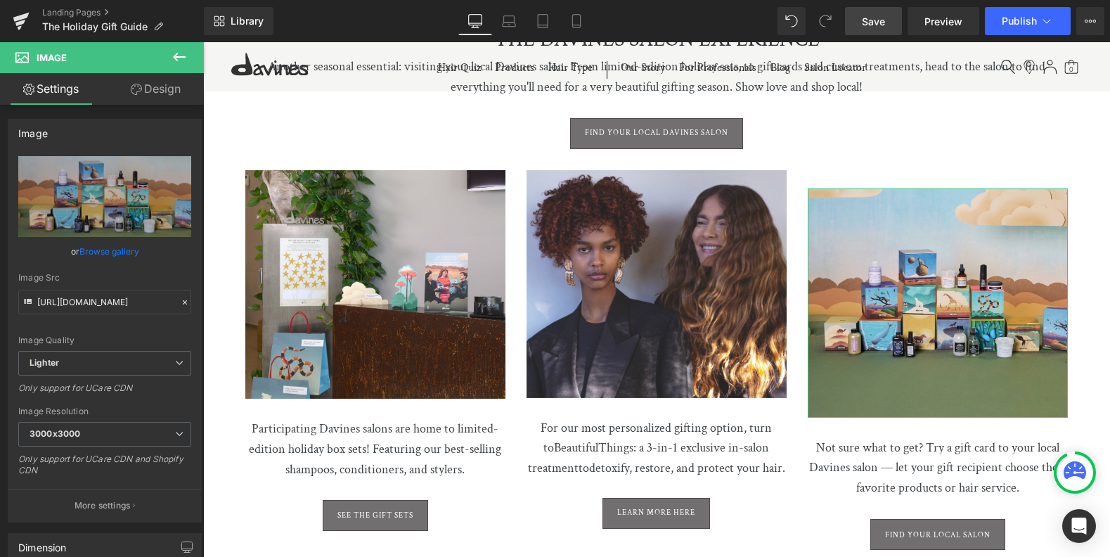
drag, startPoint x: 110, startPoint y: 253, endPoint x: 151, endPoint y: 248, distance: 41.1
click at [111, 253] on link "Browse gallery" at bounding box center [109, 251] width 60 height 25
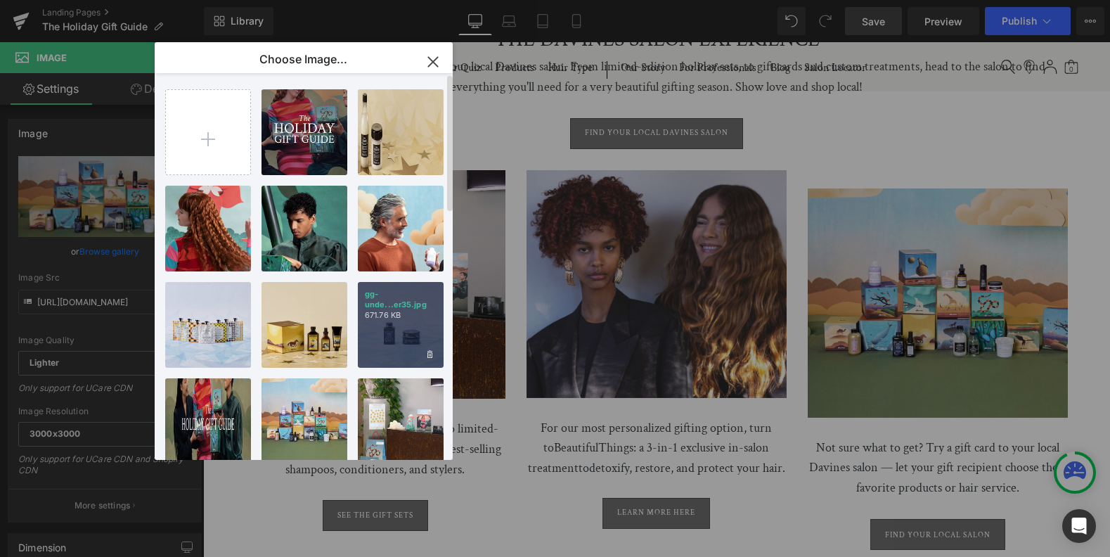
scroll to position [0, 0]
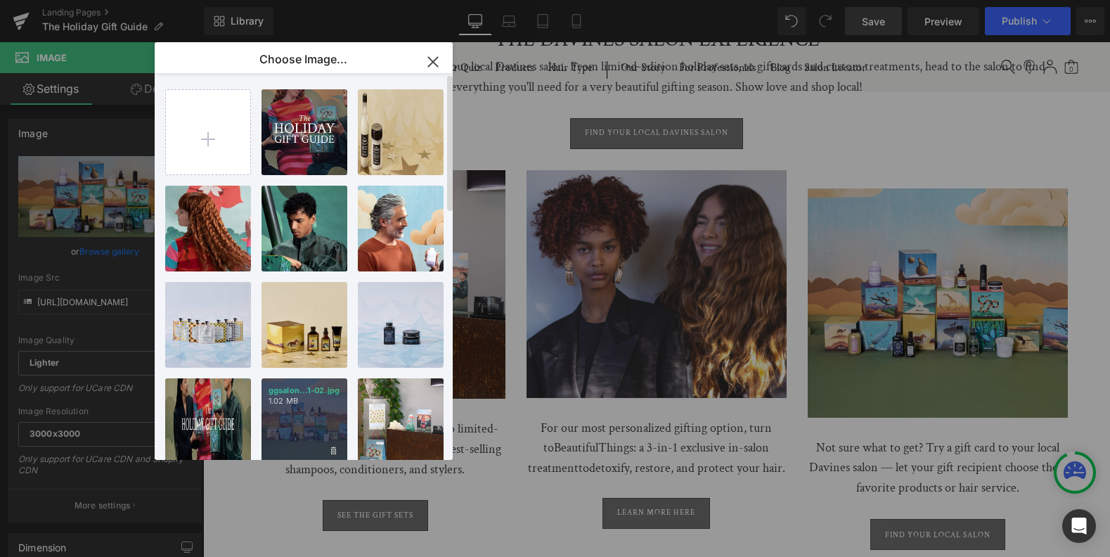
click at [304, 414] on div "ggsalon...1-02.jpg 1.02 MB" at bounding box center [304, 421] width 86 height 86
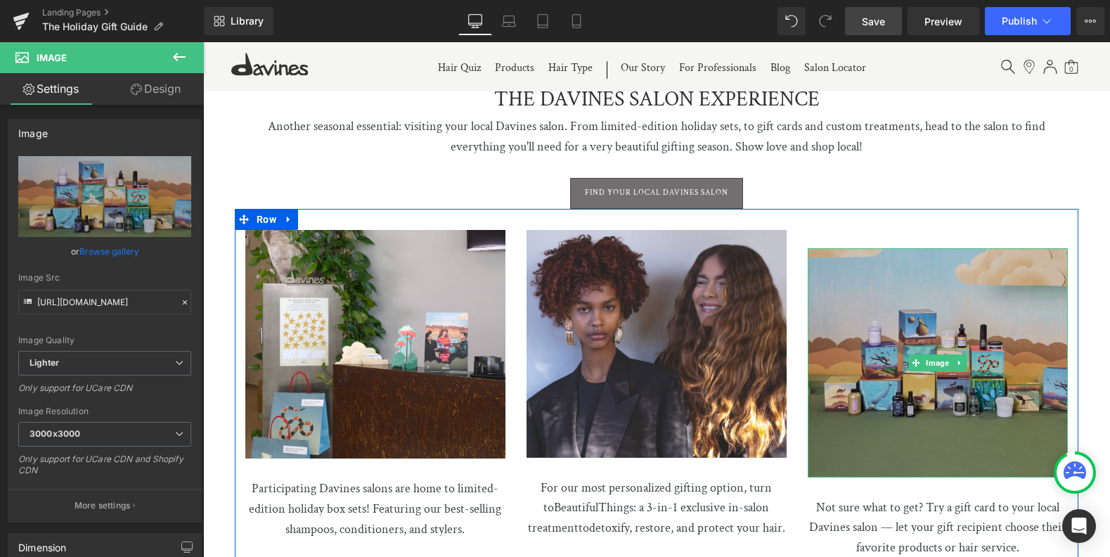
scroll to position [3232, 0]
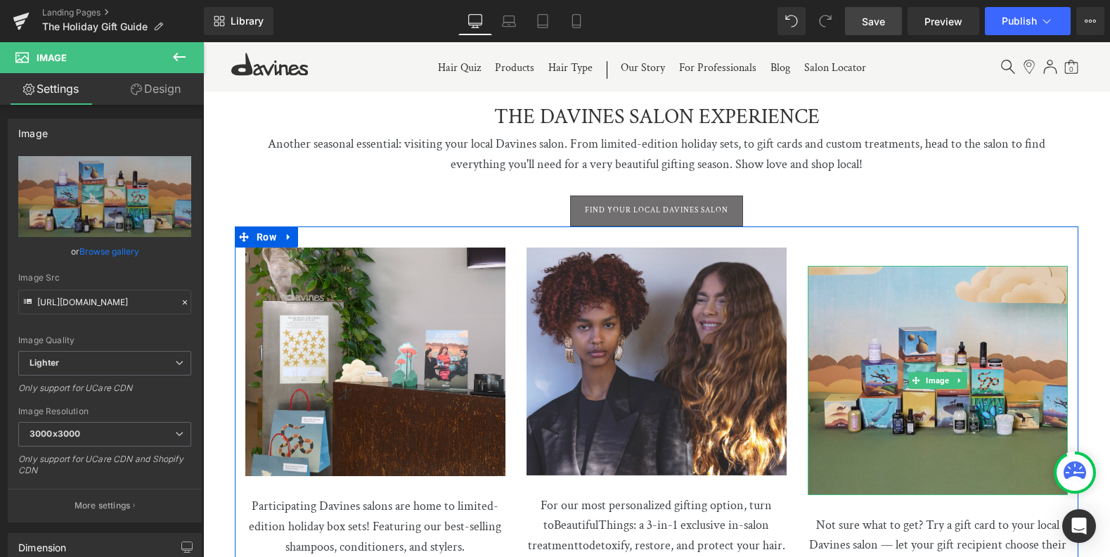
click at [955, 376] on icon at bounding box center [959, 380] width 8 height 8
drag, startPoint x: 960, startPoint y: 344, endPoint x: 953, endPoint y: 341, distance: 7.6
click at [960, 372] on link at bounding box center [966, 380] width 15 height 17
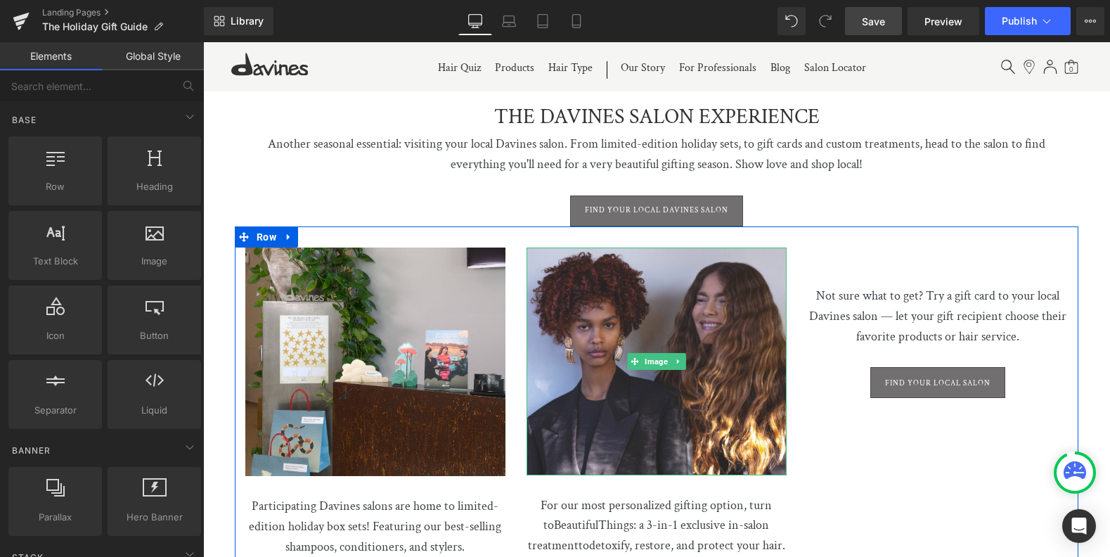
click at [675, 357] on icon at bounding box center [678, 361] width 8 height 8
click at [667, 357] on icon at bounding box center [671, 361] width 8 height 8
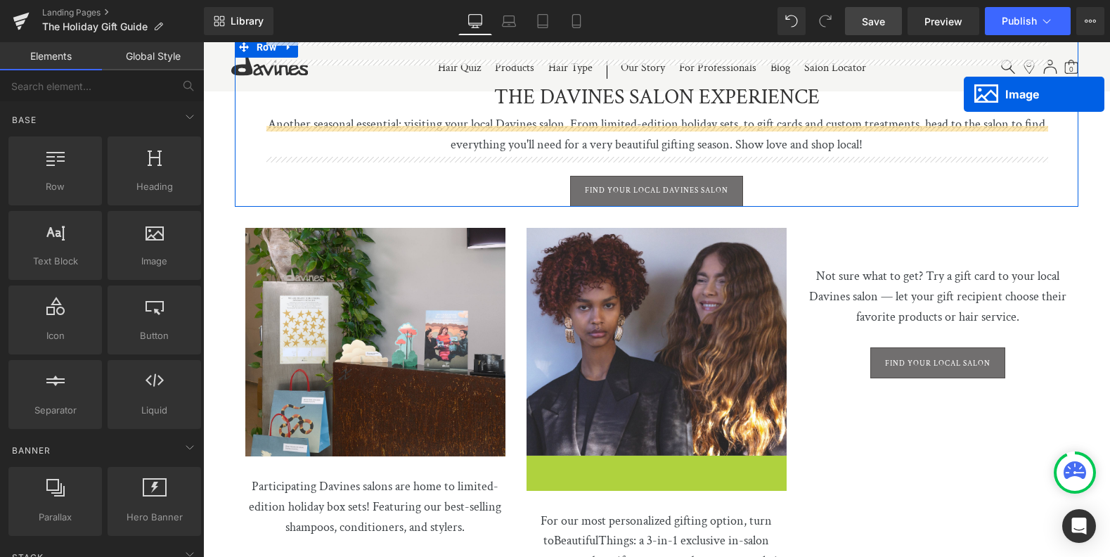
scroll to position [3210, 0]
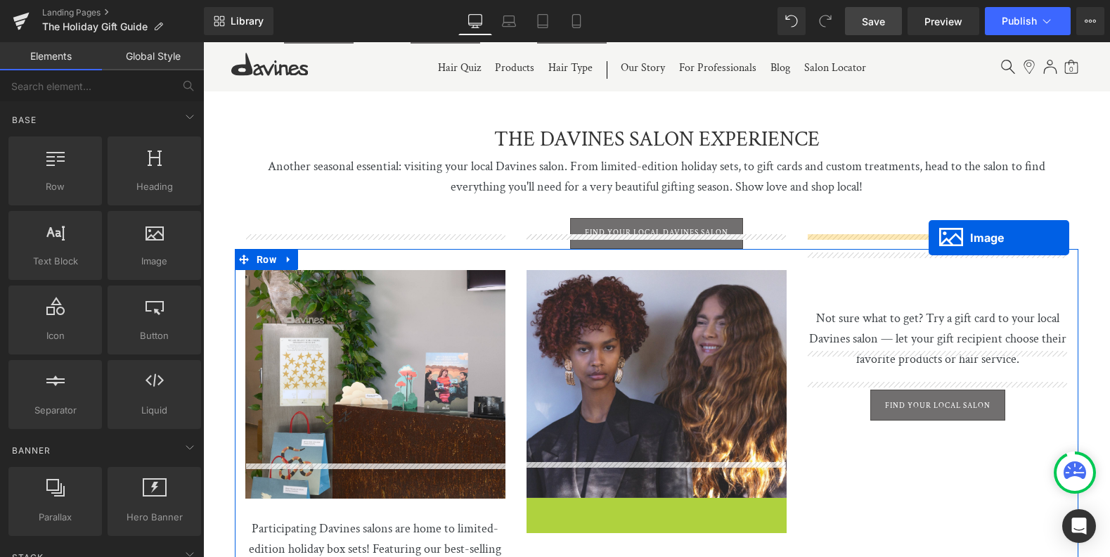
drag, startPoint x: 659, startPoint y: 352, endPoint x: 928, endPoint y: 238, distance: 293.2
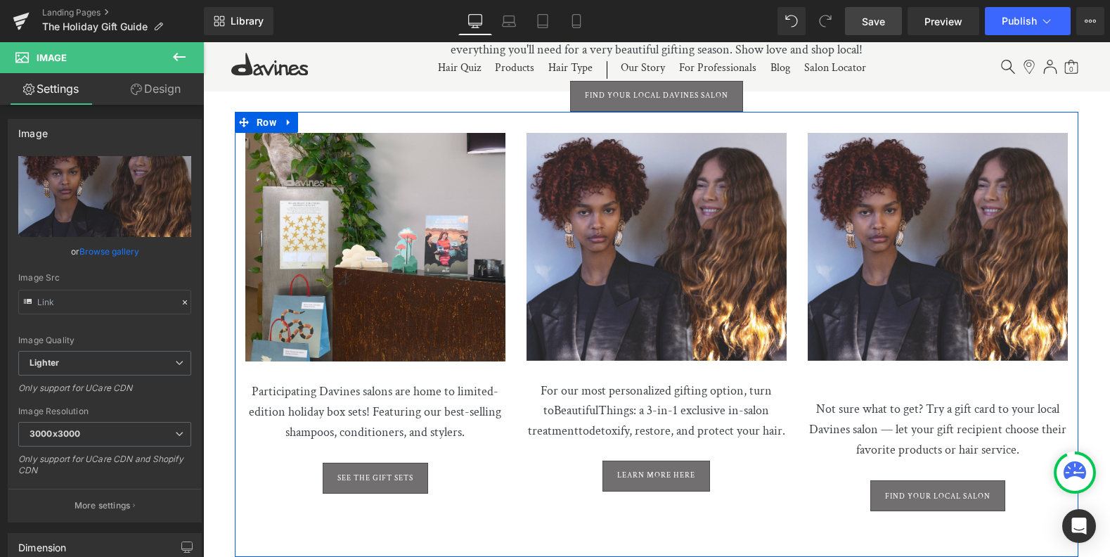
scroll to position [3400, 0]
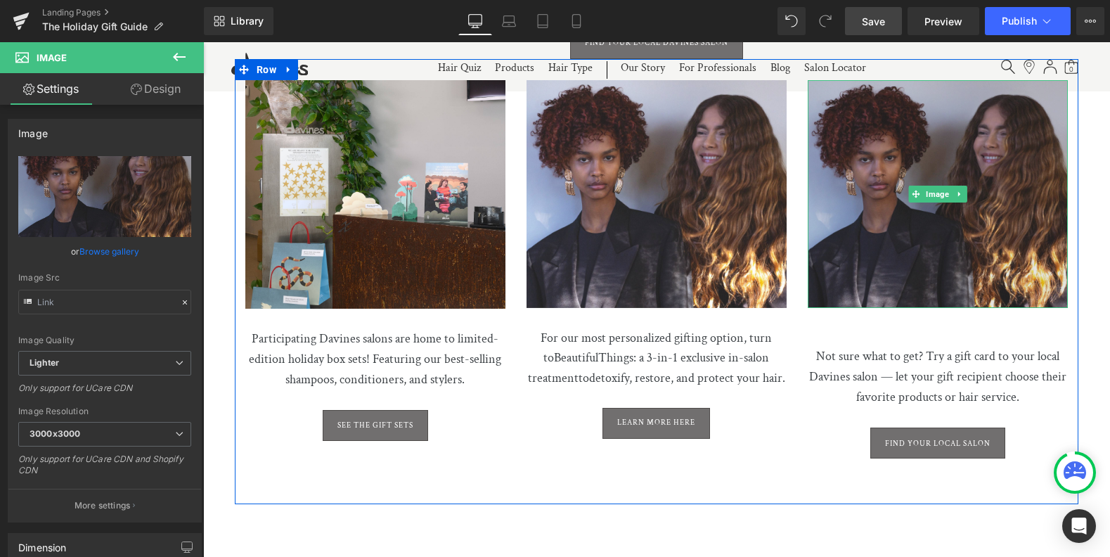
drag, startPoint x: 933, startPoint y: 162, endPoint x: 842, endPoint y: 165, distance: 90.7
click at [933, 186] on span "Image" at bounding box center [937, 194] width 29 height 17
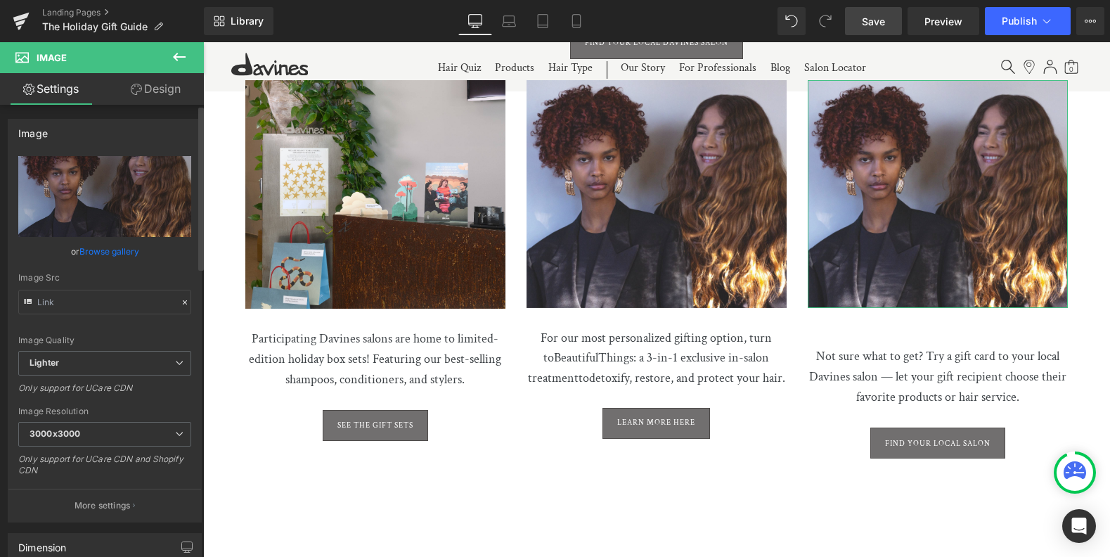
click at [116, 253] on link "Browse gallery" at bounding box center [109, 251] width 60 height 25
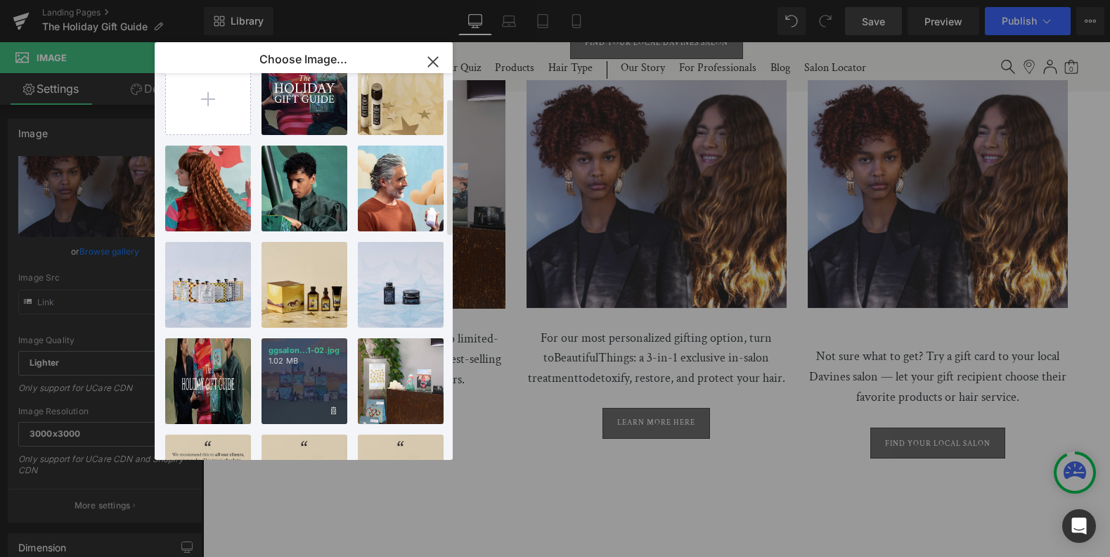
scroll to position [99, 0]
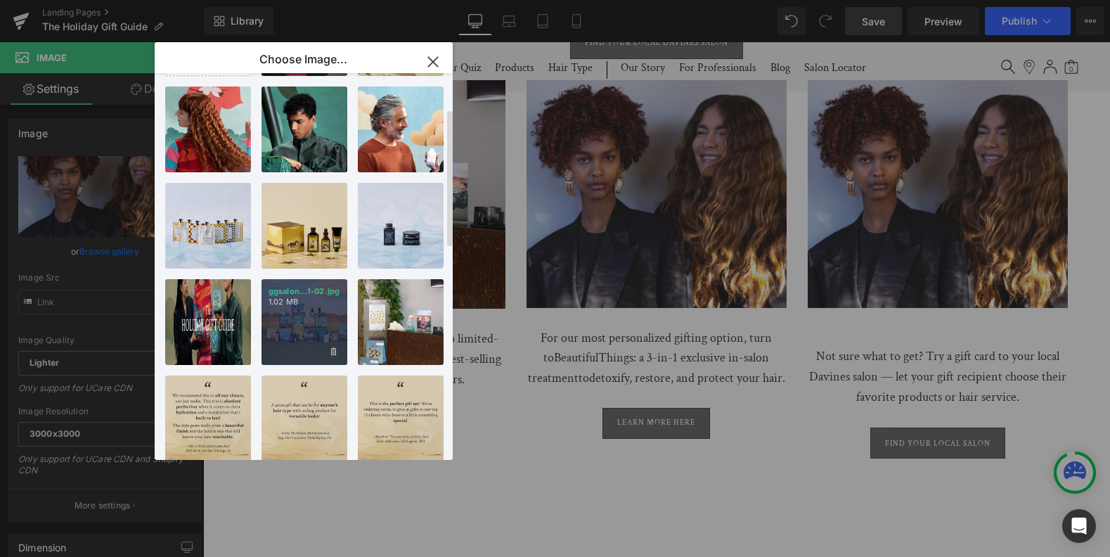
click at [315, 310] on div "ggsalon...1-02.jpg 1.02 MB" at bounding box center [304, 322] width 86 height 86
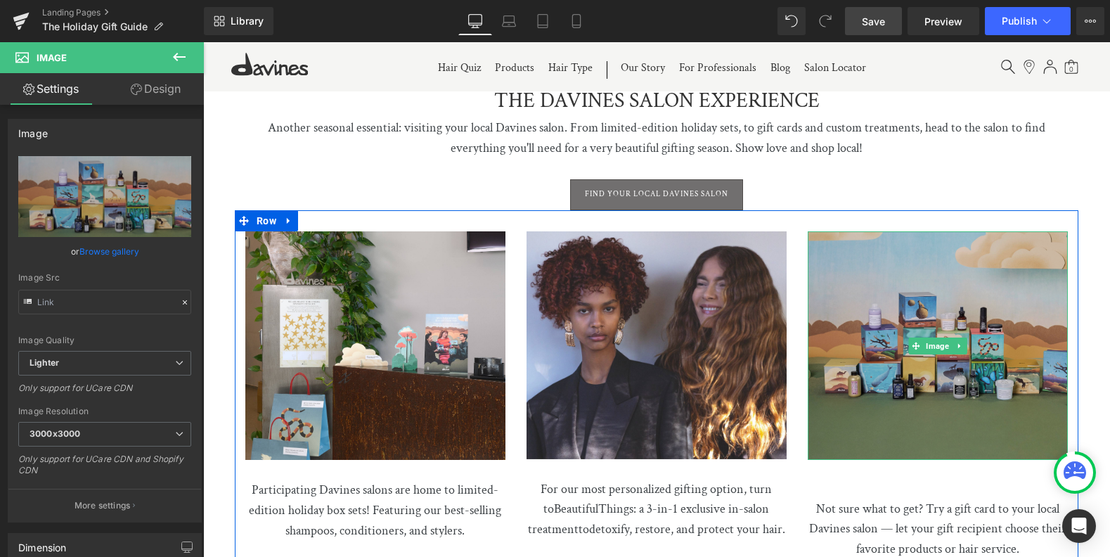
scroll to position [3404, 0]
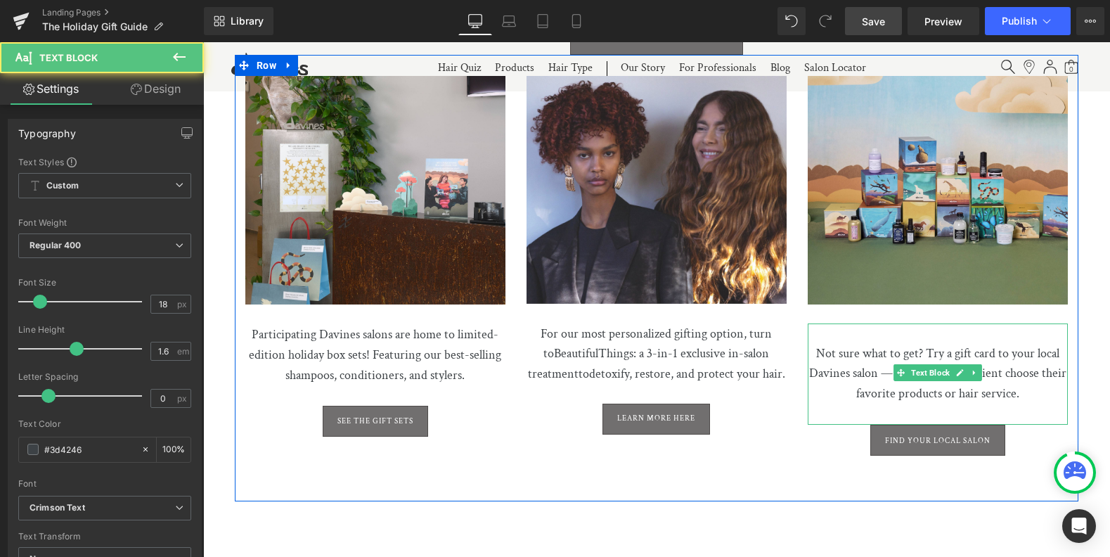
click at [816, 323] on p "Not sure what to get? Try a gift card to your local Davines salon — let your gi…" at bounding box center [938, 363] width 260 height 81
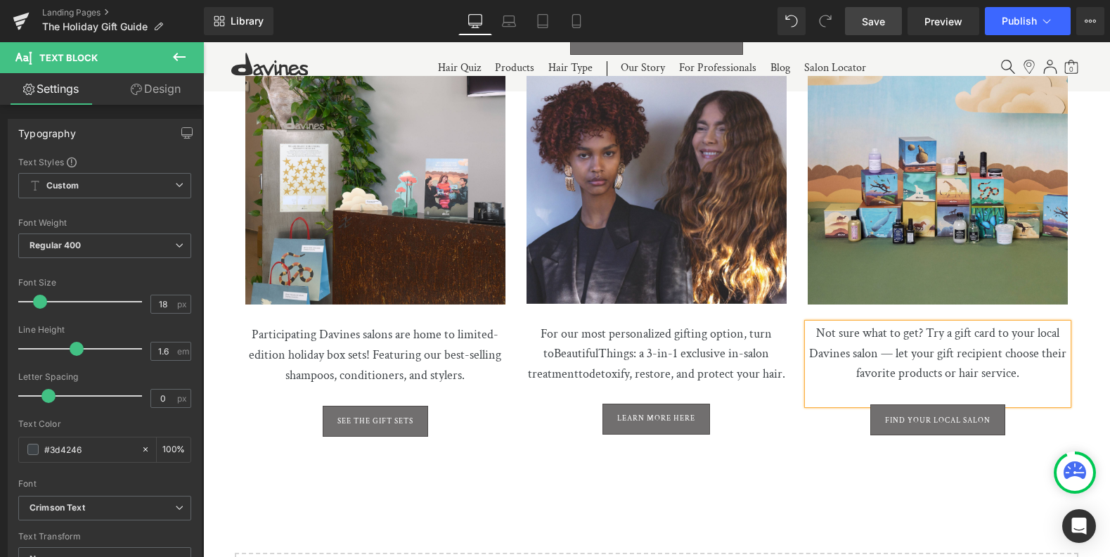
drag, startPoint x: 886, startPoint y: 18, endPoint x: 881, endPoint y: 36, distance: 18.2
click at [886, 18] on link "Save" at bounding box center [873, 21] width 57 height 28
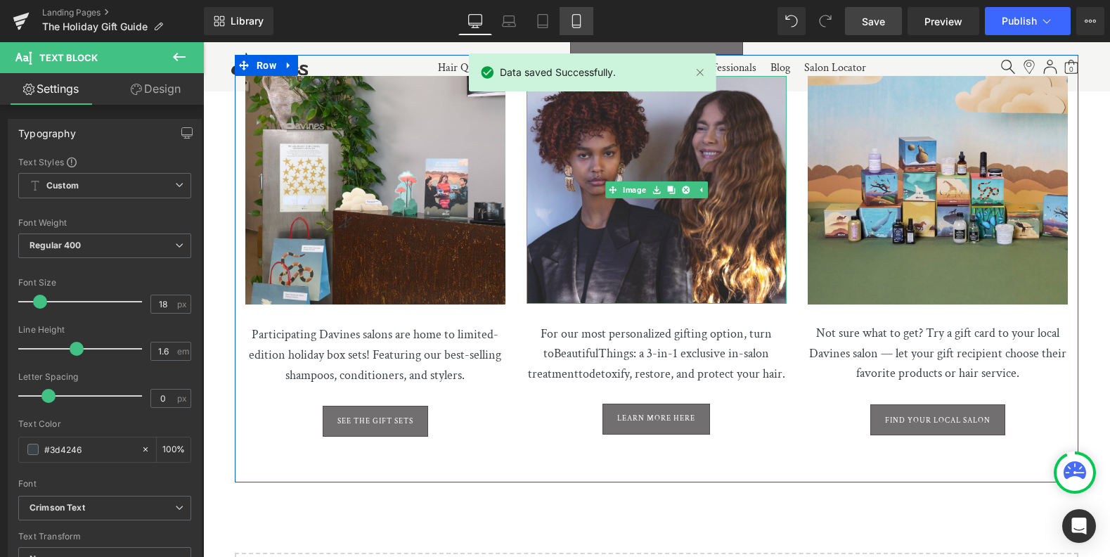
click at [578, 18] on icon at bounding box center [576, 21] width 14 height 14
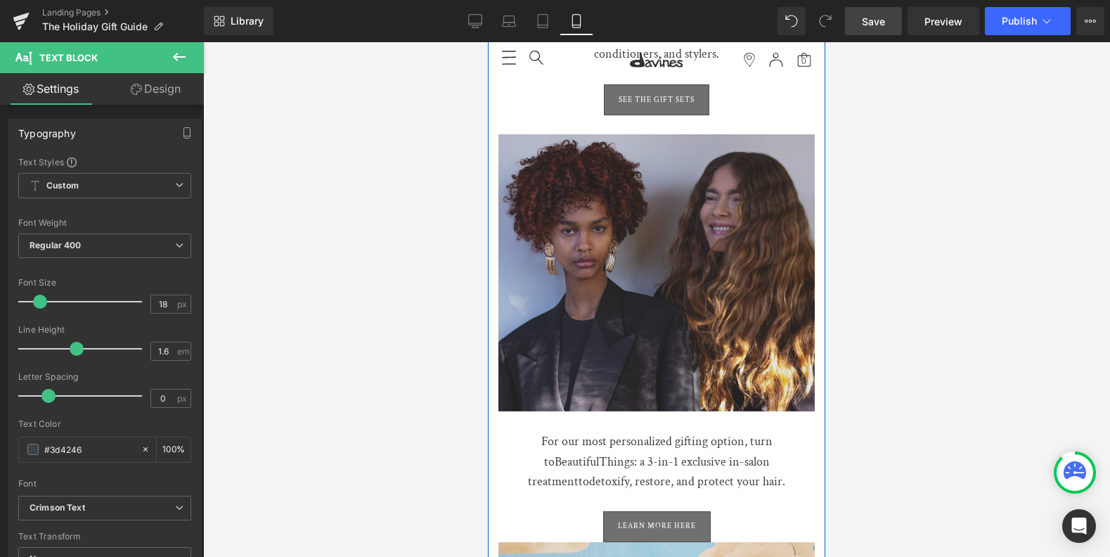
scroll to position [5710, 0]
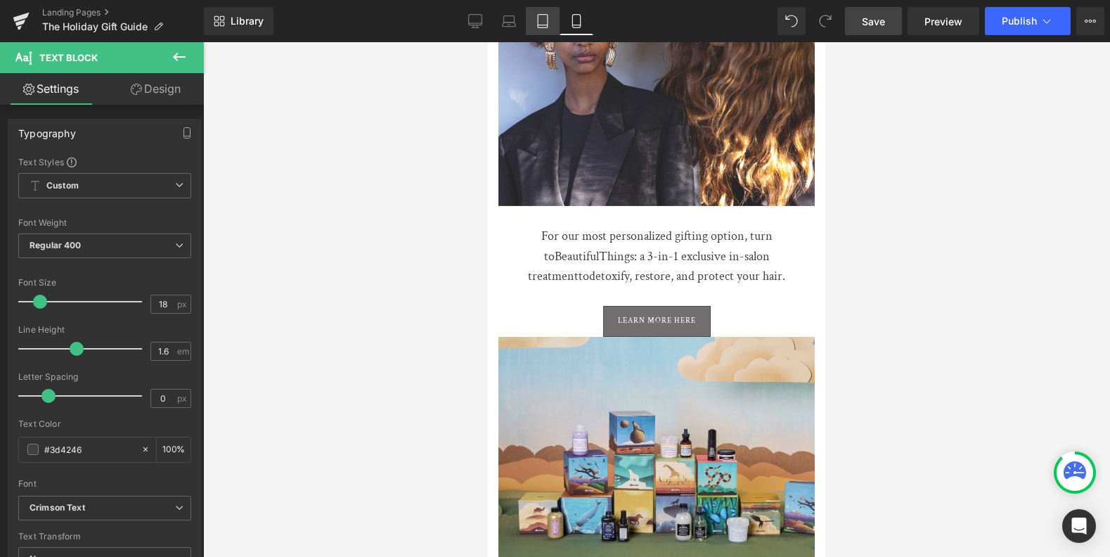
click at [536, 20] on icon at bounding box center [543, 21] width 14 height 14
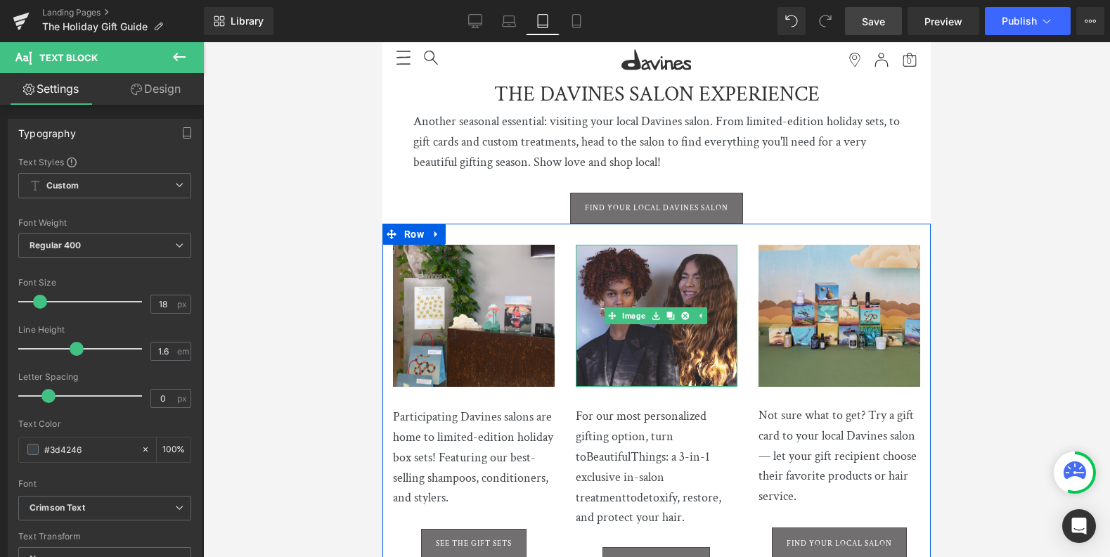
scroll to position [3376, 0]
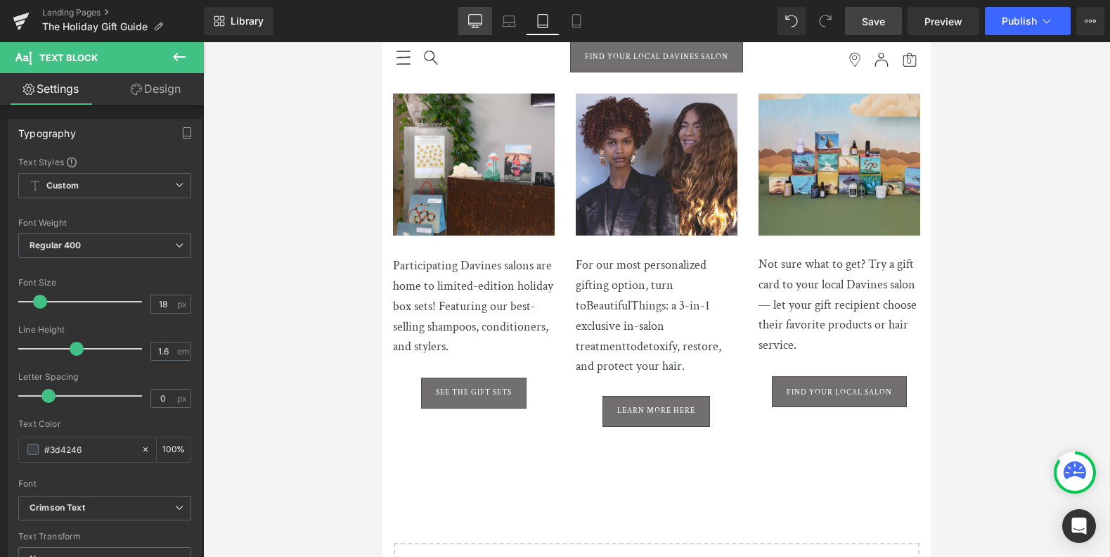
click at [472, 18] on icon at bounding box center [475, 21] width 14 height 14
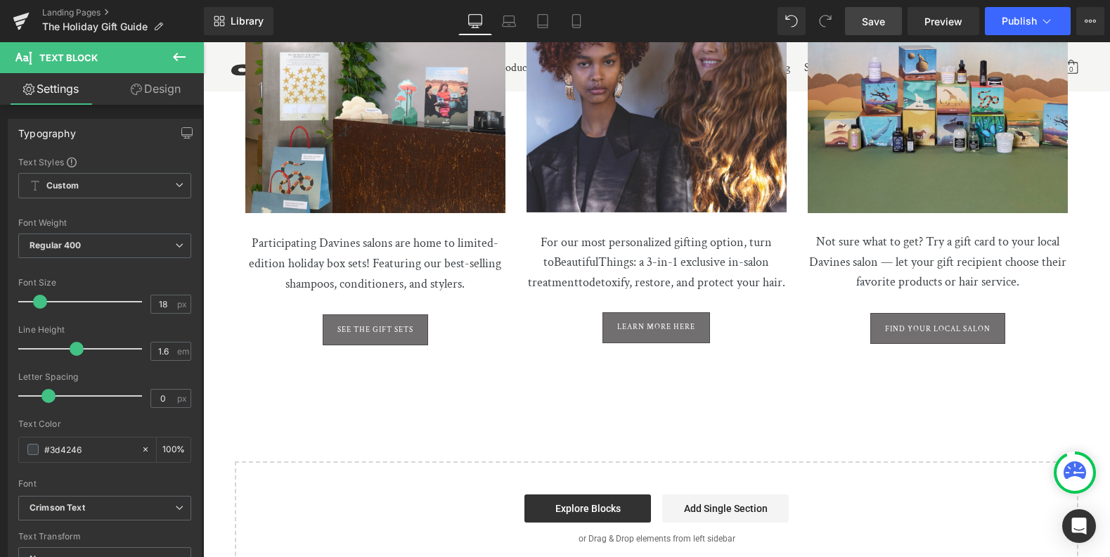
scroll to position [3504, 0]
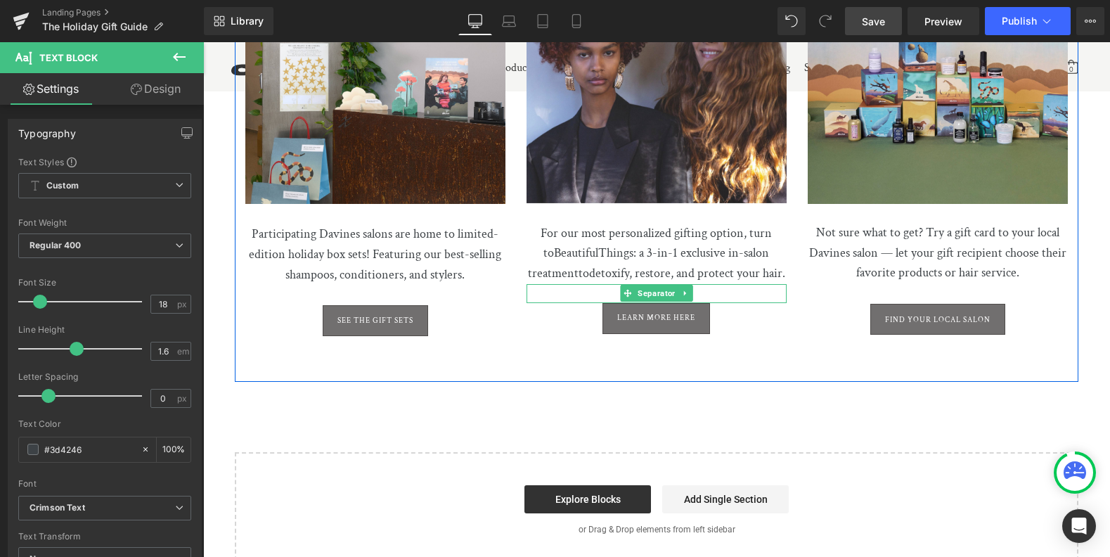
drag, startPoint x: 684, startPoint y: 276, endPoint x: 675, endPoint y: 277, distance: 8.5
click at [684, 289] on icon at bounding box center [685, 293] width 8 height 8
click at [674, 290] on icon at bounding box center [678, 294] width 8 height 8
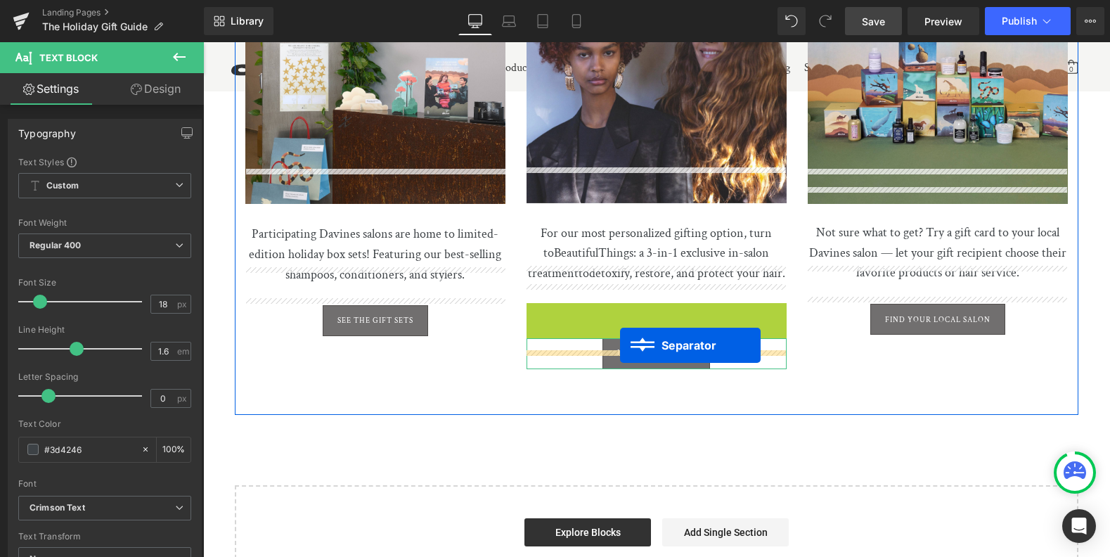
drag, startPoint x: 625, startPoint y: 294, endPoint x: 620, endPoint y: 344, distance: 50.8
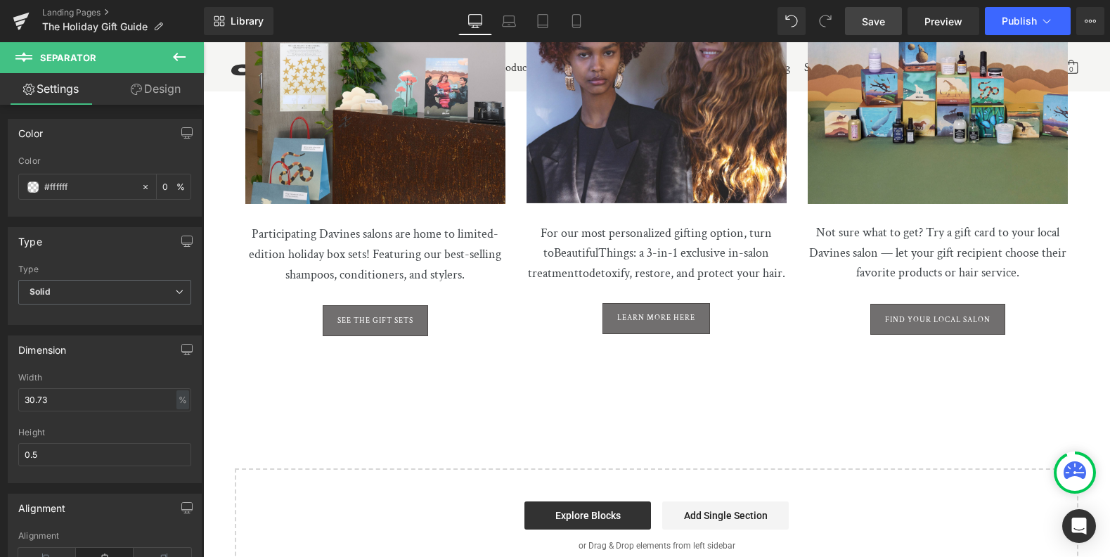
click at [862, 20] on span "Save" at bounding box center [873, 21] width 23 height 15
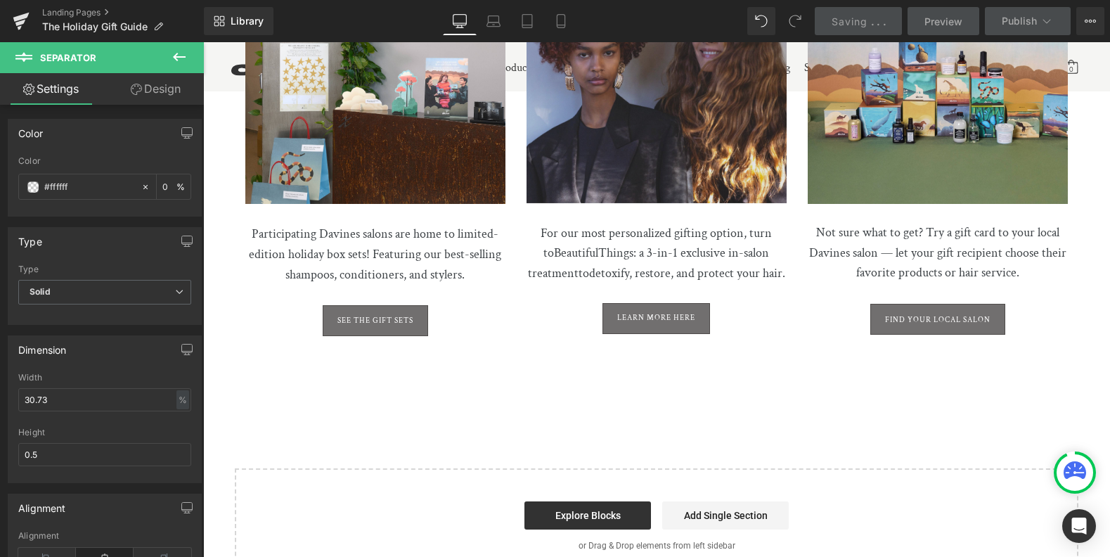
scroll to position [3293, 0]
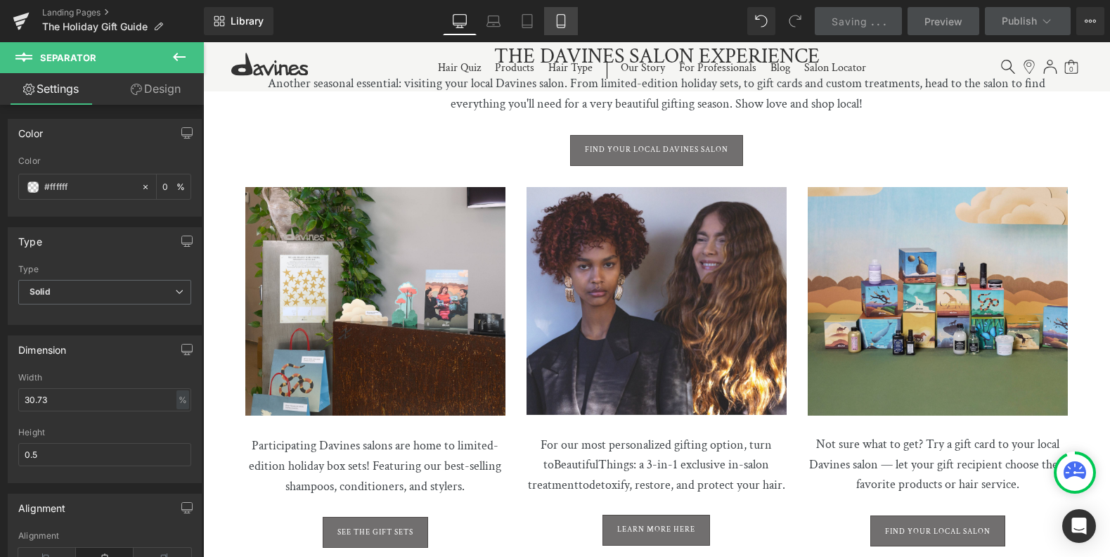
click at [559, 21] on link "Mobile" at bounding box center [561, 21] width 34 height 28
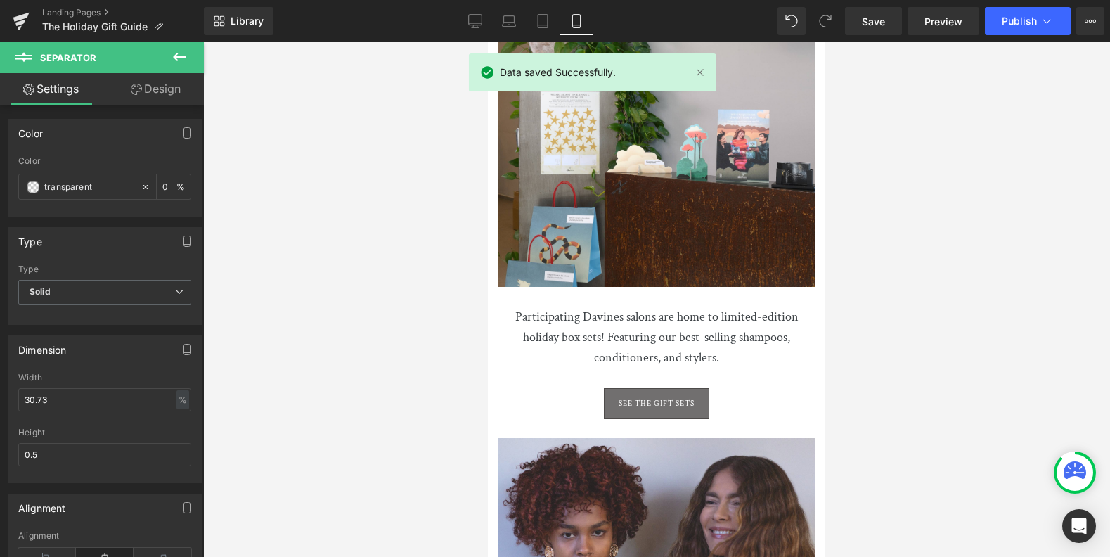
scroll to position [5109, 0]
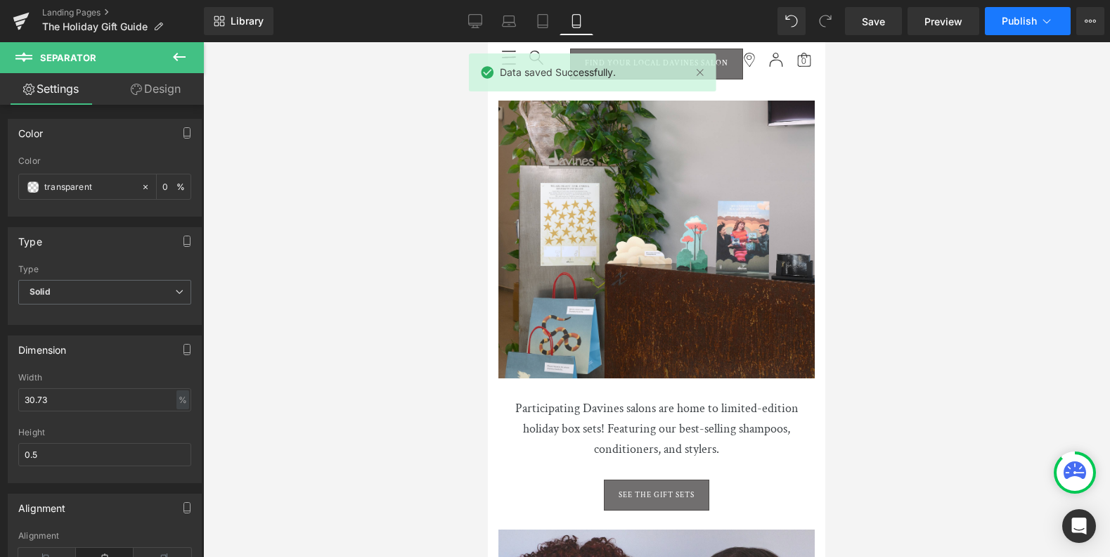
click at [1047, 22] on icon at bounding box center [1046, 21] width 14 height 14
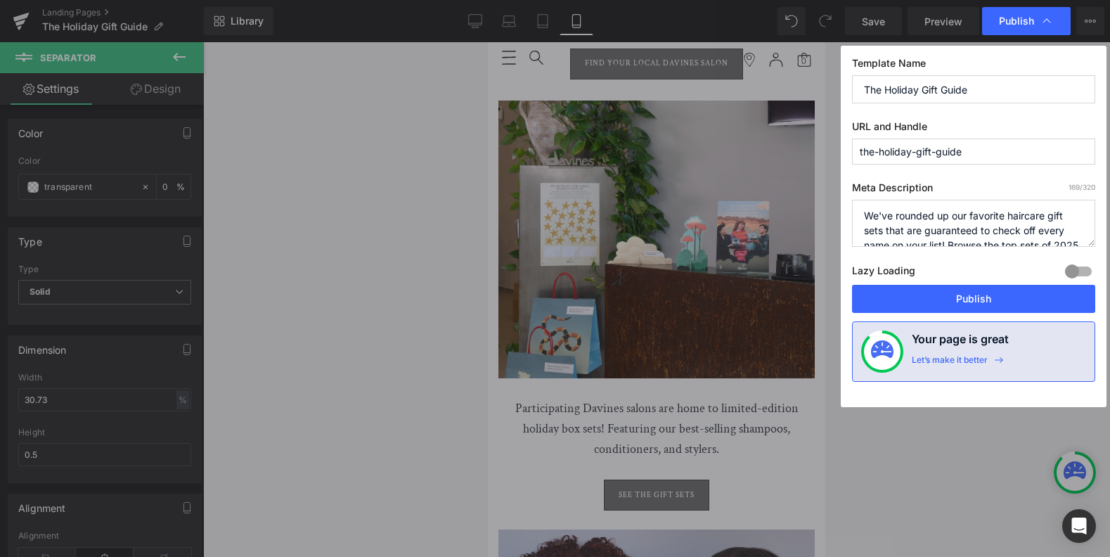
click at [974, 298] on button "Publish" at bounding box center [973, 299] width 243 height 28
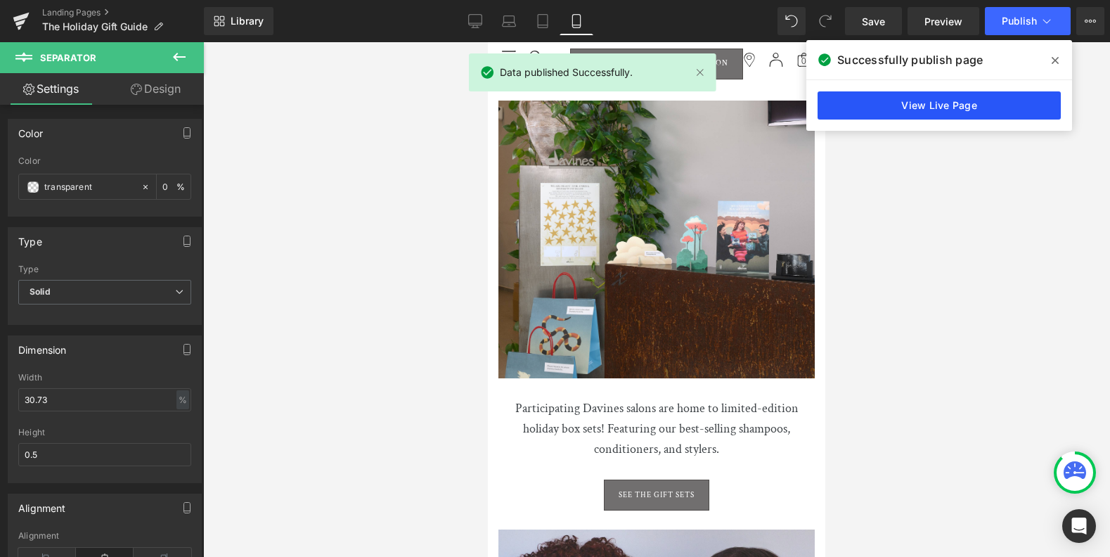
click at [952, 104] on link "View Live Page" at bounding box center [938, 105] width 243 height 28
